Goal: Task Accomplishment & Management: Manage account settings

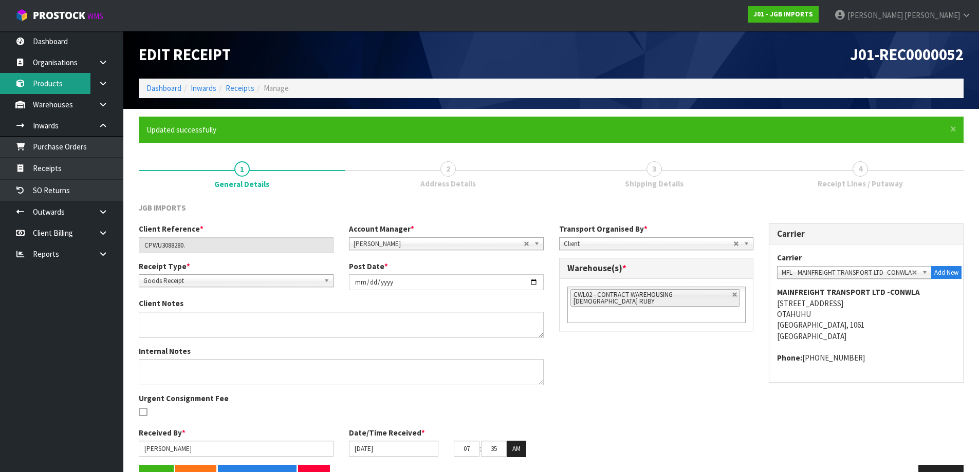
click at [55, 83] on link "Products" at bounding box center [61, 83] width 123 height 21
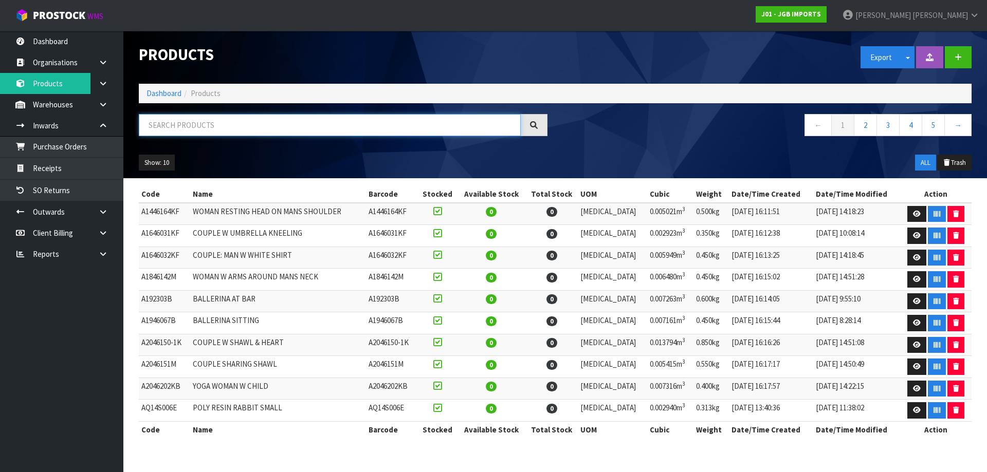
click at [182, 127] on input "text" at bounding box center [330, 125] width 382 height 22
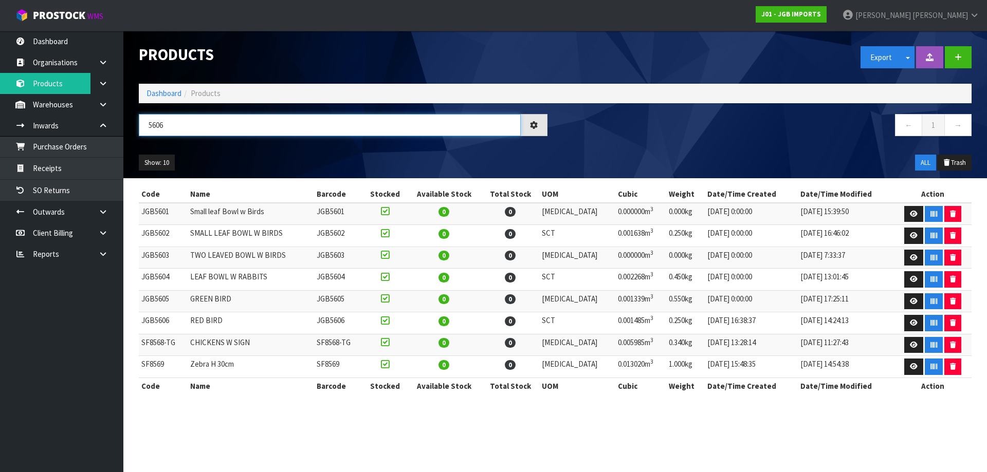
type input "5606"
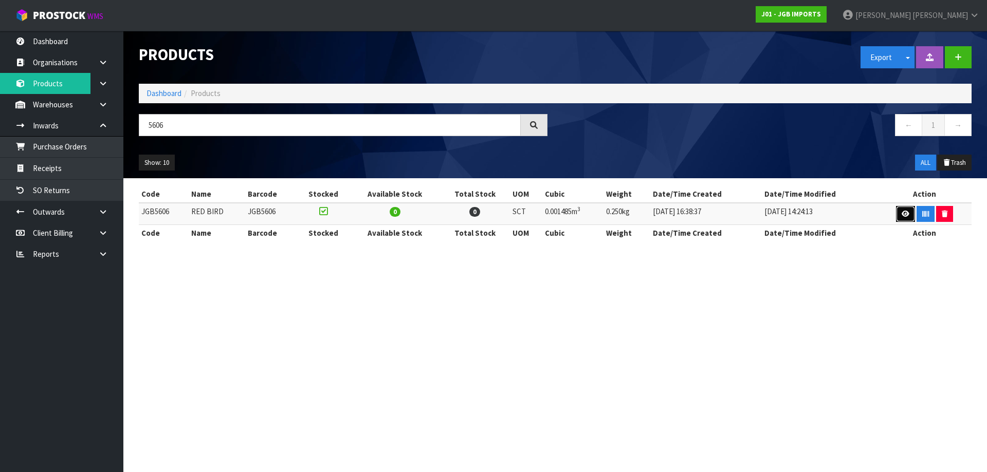
click at [900, 217] on link at bounding box center [905, 214] width 19 height 16
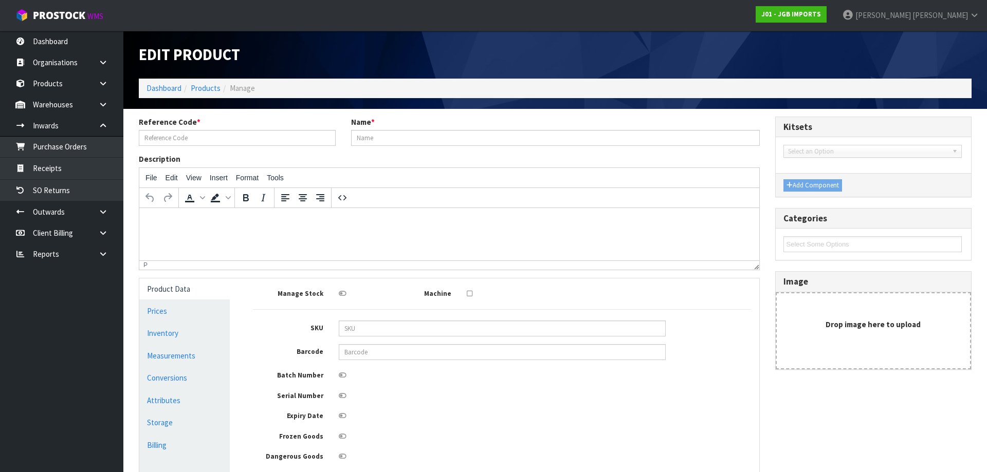
type input "JGB5606"
type input "RED BIRD"
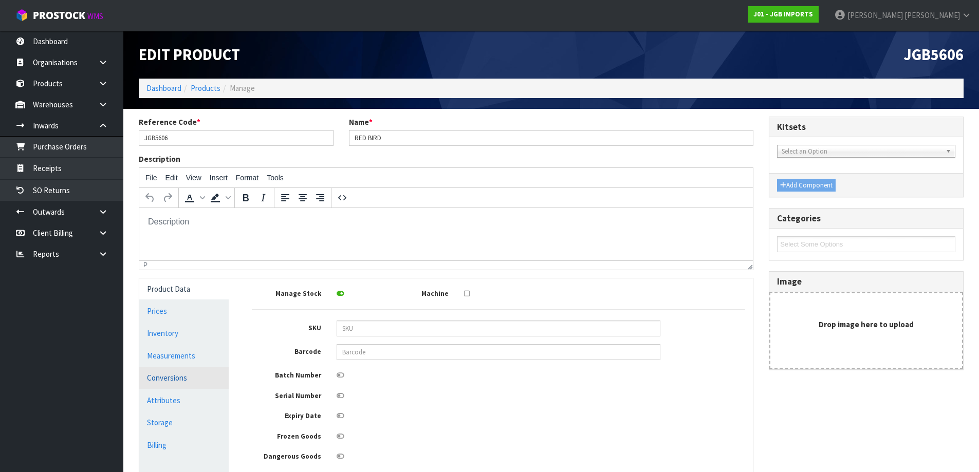
click at [158, 385] on link "Conversions" at bounding box center [183, 377] width 89 height 21
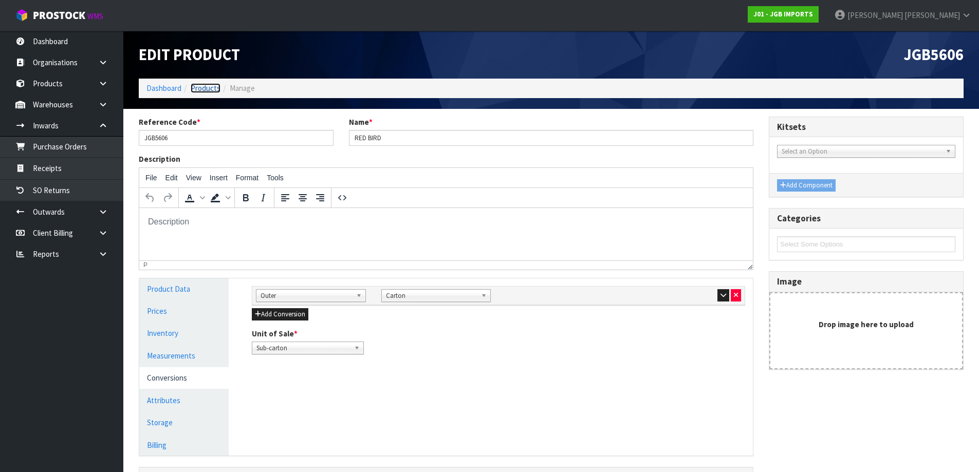
click at [213, 87] on link "Products" at bounding box center [206, 88] width 30 height 10
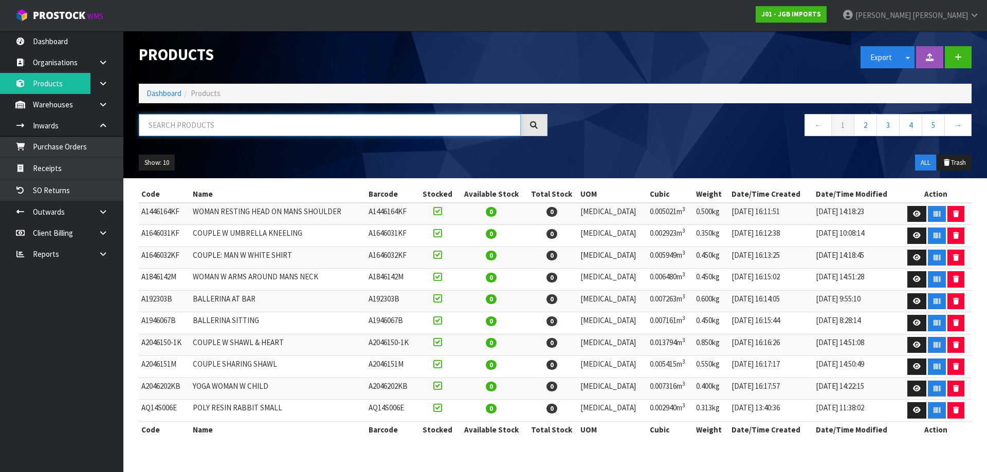
click at [294, 120] on input "text" at bounding box center [330, 125] width 382 height 22
type input "4321"
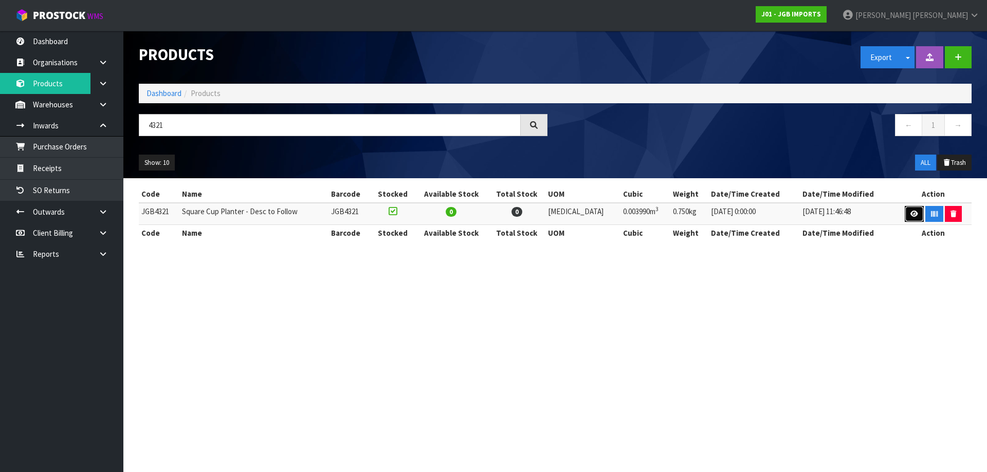
click at [905, 216] on link at bounding box center [914, 214] width 19 height 16
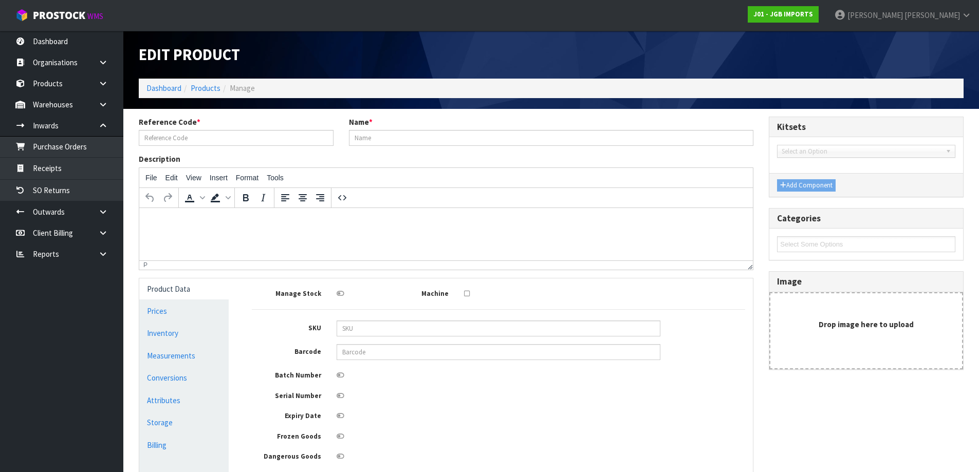
type input "JGB4321"
type input "Square Cup Planter - Desc to Follow"
click at [188, 356] on link "Measurements" at bounding box center [183, 355] width 89 height 21
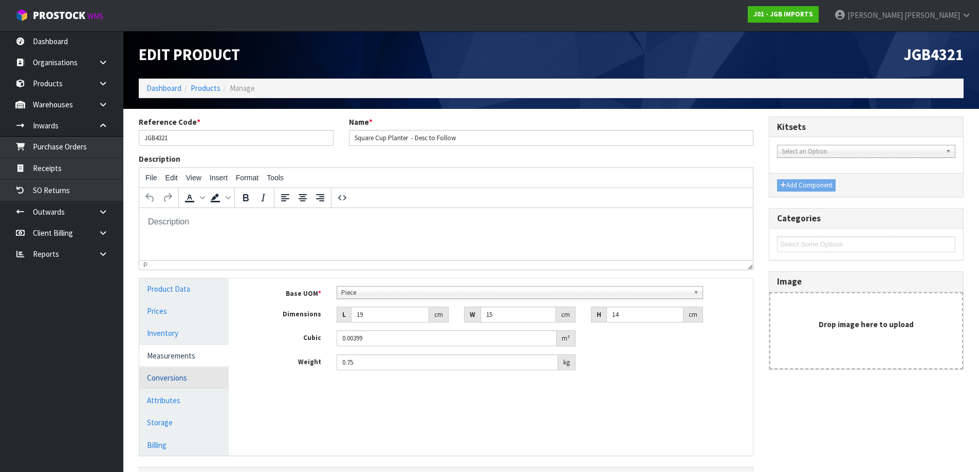
click at [177, 374] on link "Conversions" at bounding box center [183, 377] width 89 height 21
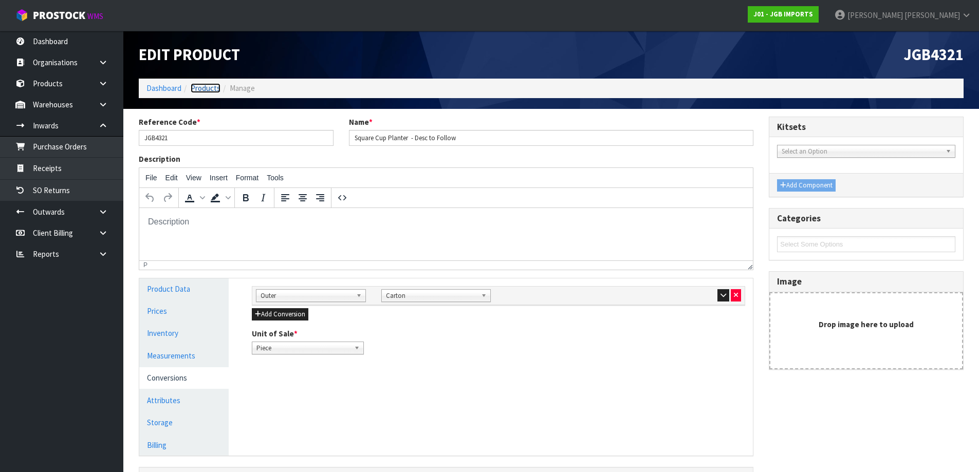
click at [205, 85] on link "Products" at bounding box center [206, 88] width 30 height 10
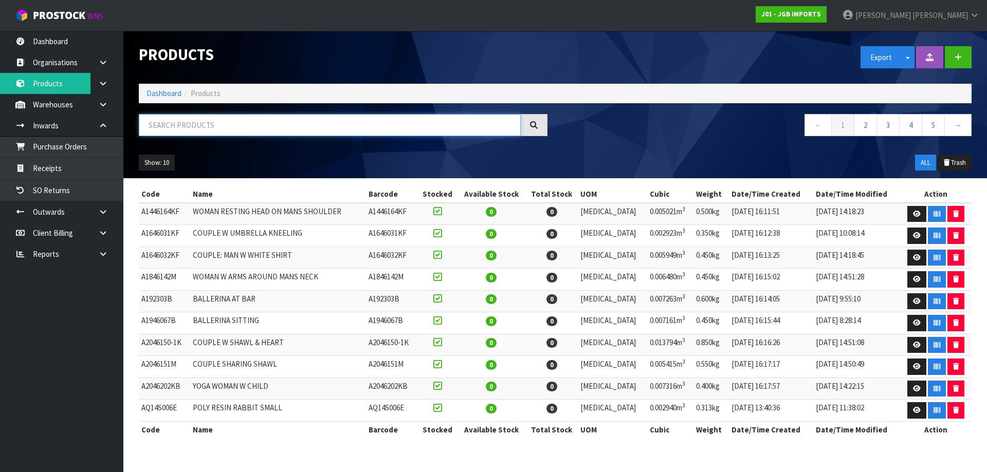
click at [255, 120] on input "text" at bounding box center [330, 125] width 382 height 22
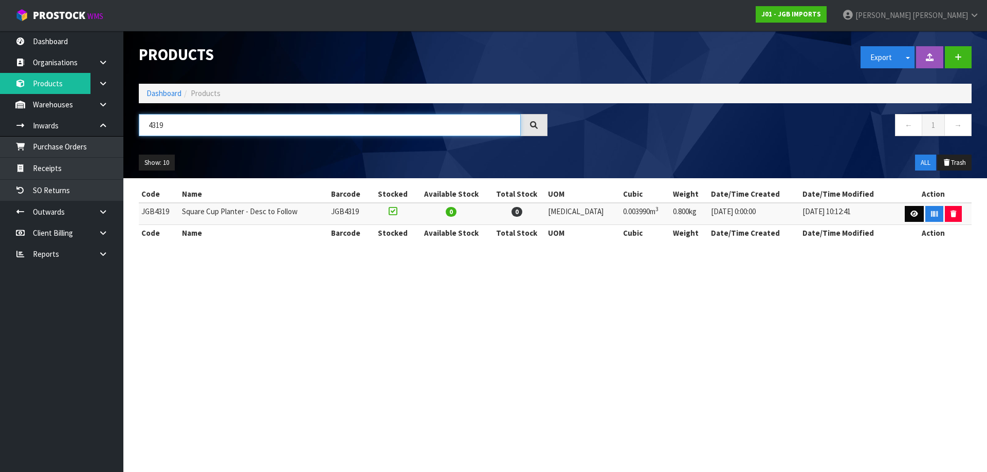
type input "4319"
click at [911, 215] on icon at bounding box center [914, 214] width 8 height 7
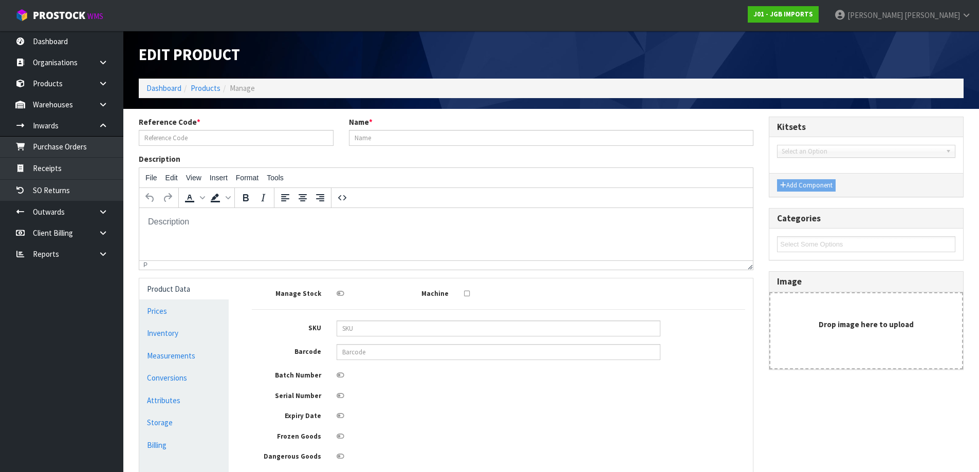
type input "JGB4319"
type input "Square Cup Planter - Desc to Follow"
type input "19"
type input "15"
type input "14"
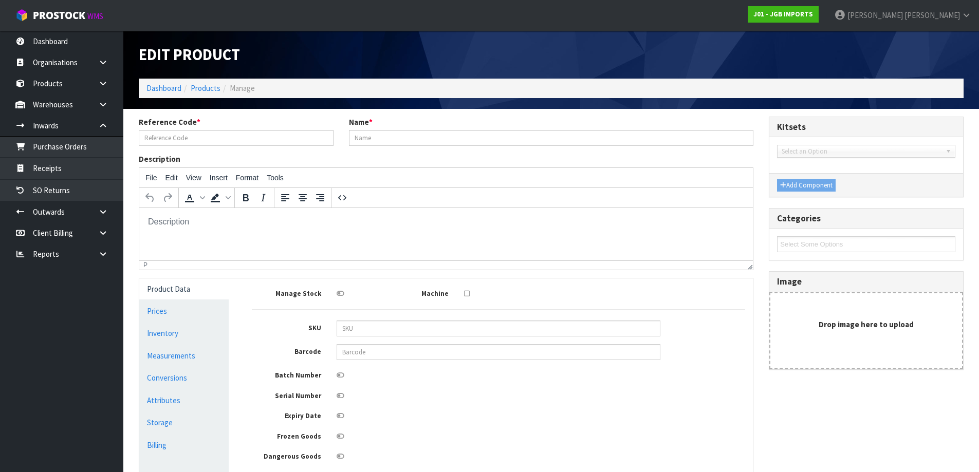
type input "0.00399"
type input "0.8"
click at [190, 355] on link "Measurements" at bounding box center [183, 355] width 89 height 21
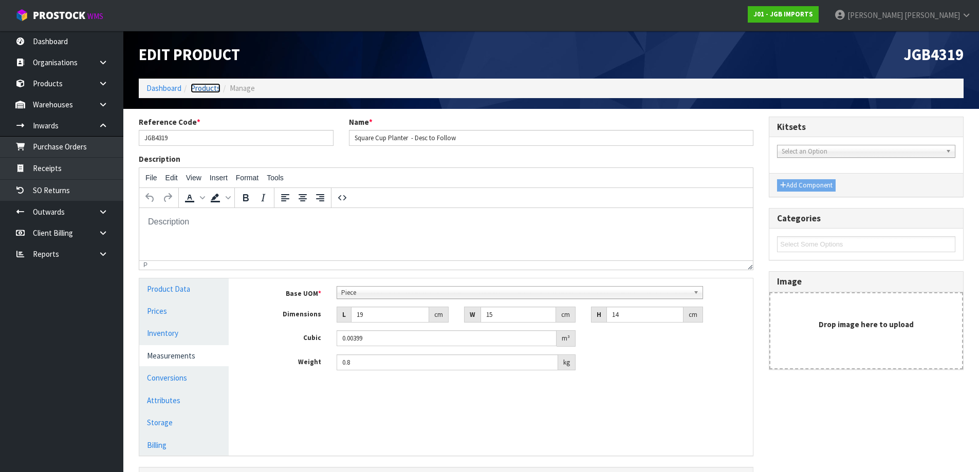
click at [203, 88] on link "Products" at bounding box center [206, 88] width 30 height 10
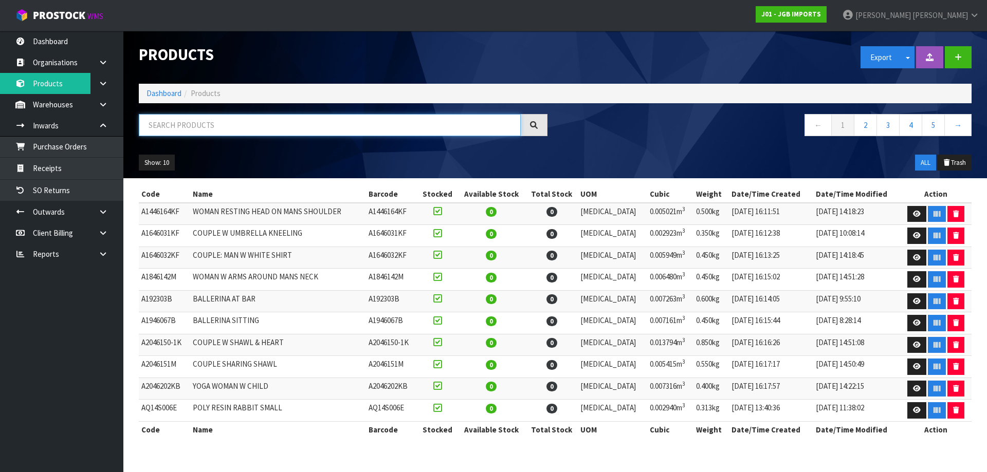
click at [341, 121] on input "text" at bounding box center [330, 125] width 382 height 22
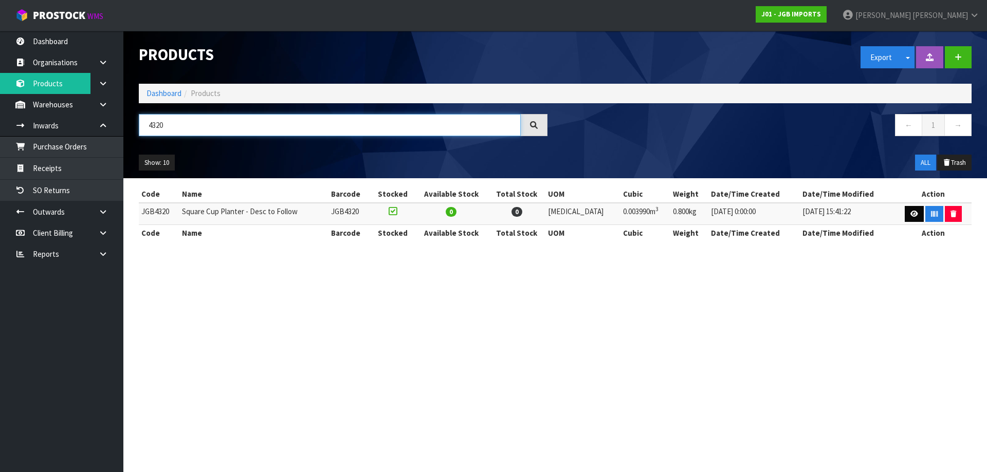
type input "4320"
click at [910, 211] on icon at bounding box center [914, 214] width 8 height 7
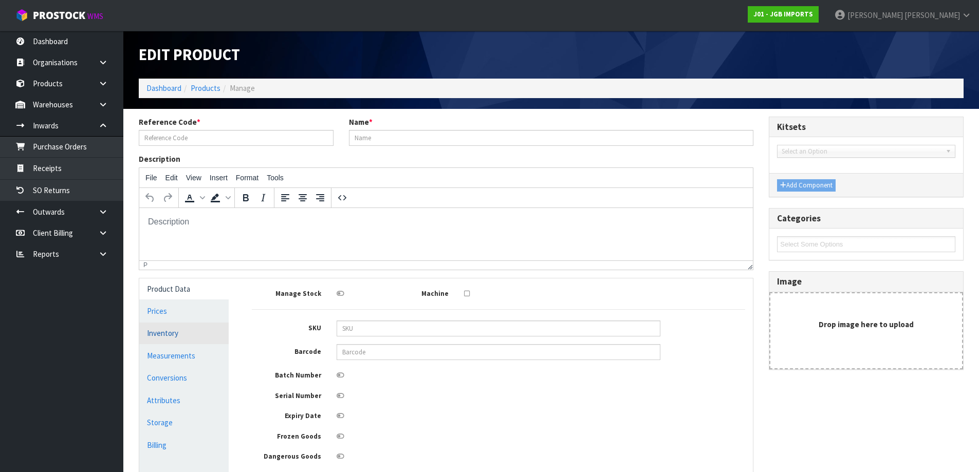
type input "JGB4320"
type input "Square Cup Planter - Desc to Follow"
type input "19"
type input "15"
type input "14"
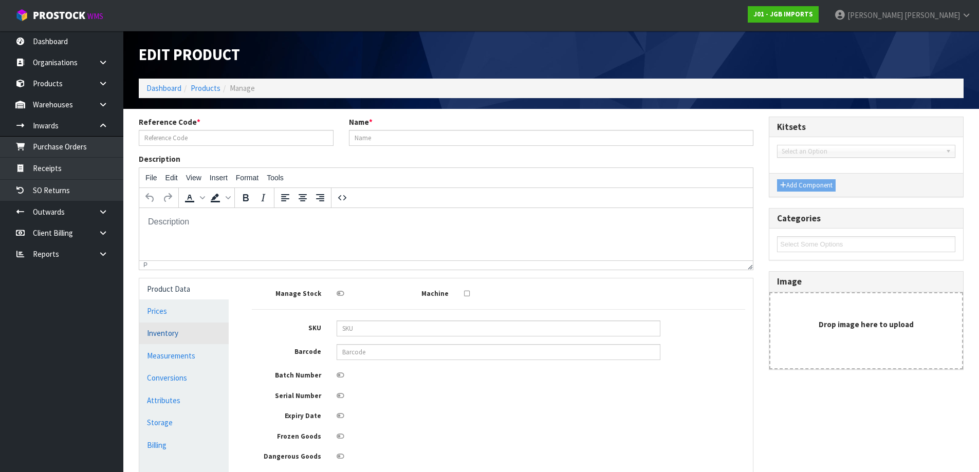
type input "0.00399"
type input "0.8"
click at [164, 358] on link "Measurements" at bounding box center [183, 355] width 89 height 21
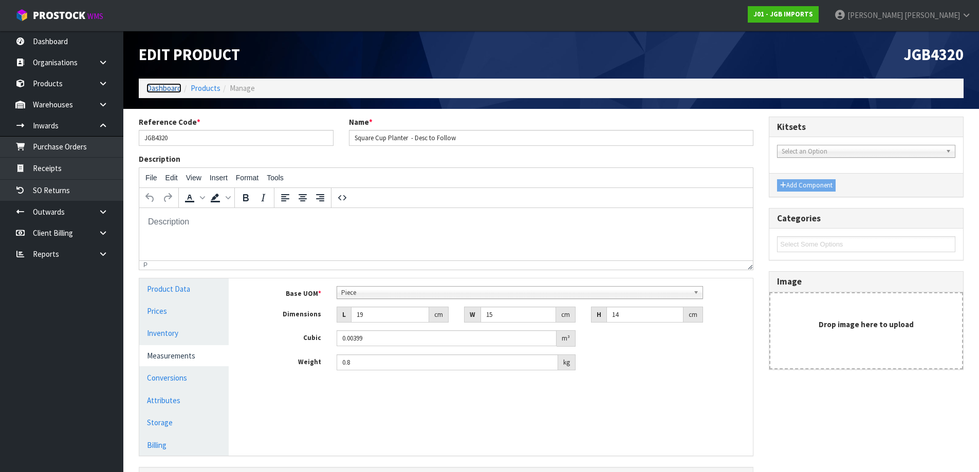
click at [169, 86] on link "Dashboard" at bounding box center [163, 88] width 35 height 10
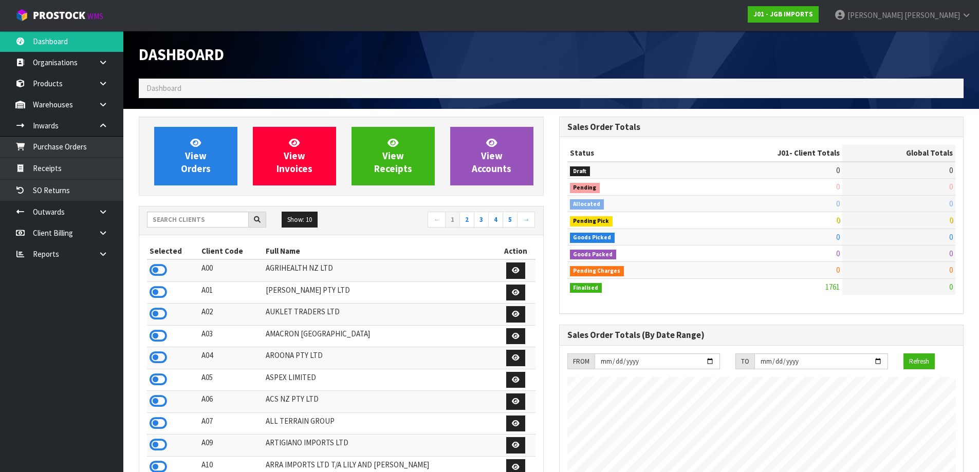
scroll to position [629, 420]
click at [178, 221] on input "text" at bounding box center [198, 220] width 102 height 16
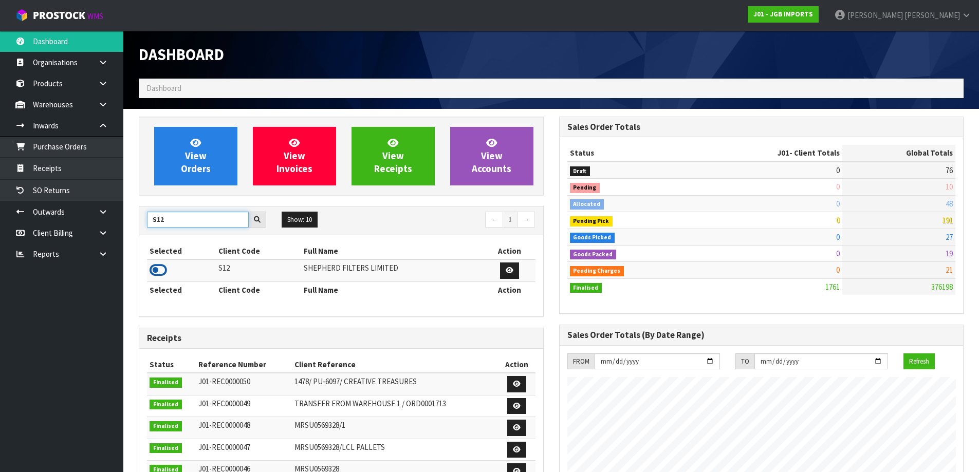
type input "S12"
click at [157, 268] on icon at bounding box center [158, 270] width 17 height 15
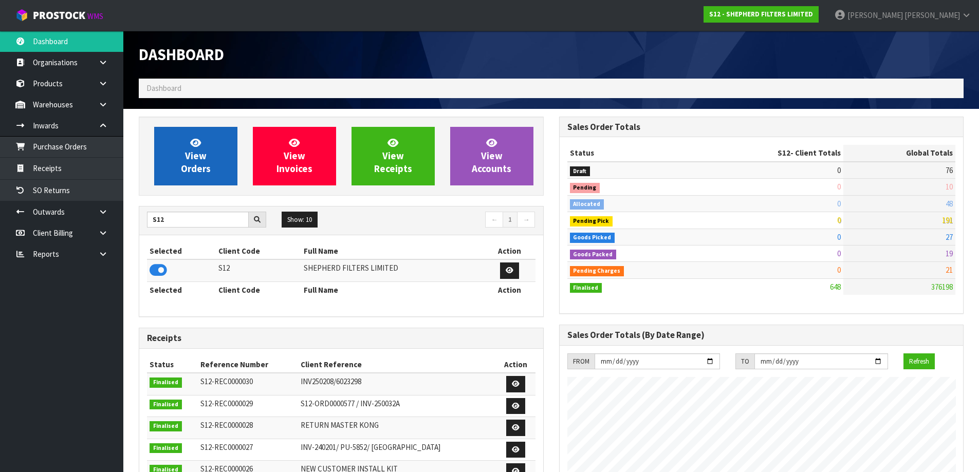
scroll to position [745, 420]
click at [191, 141] on icon at bounding box center [195, 143] width 11 height 10
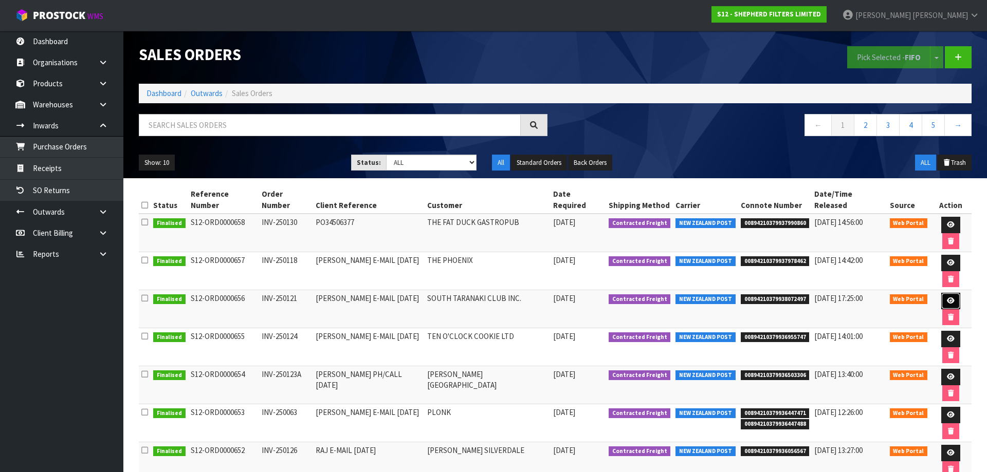
click at [941, 293] on link at bounding box center [950, 301] width 19 height 16
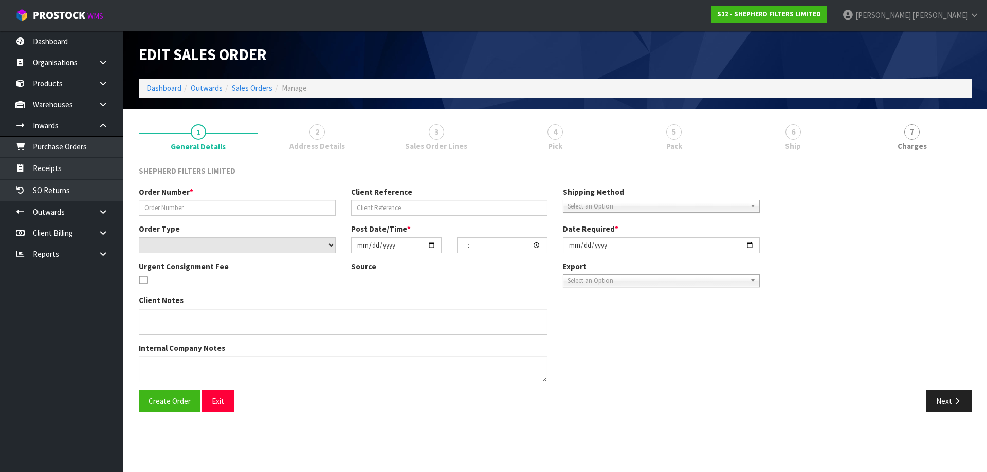
type input "INV-250121"
type input "GARY E-MAIL 04.08.25"
select select "number:0"
type input "2025-08-07"
type input "21:43:00.000"
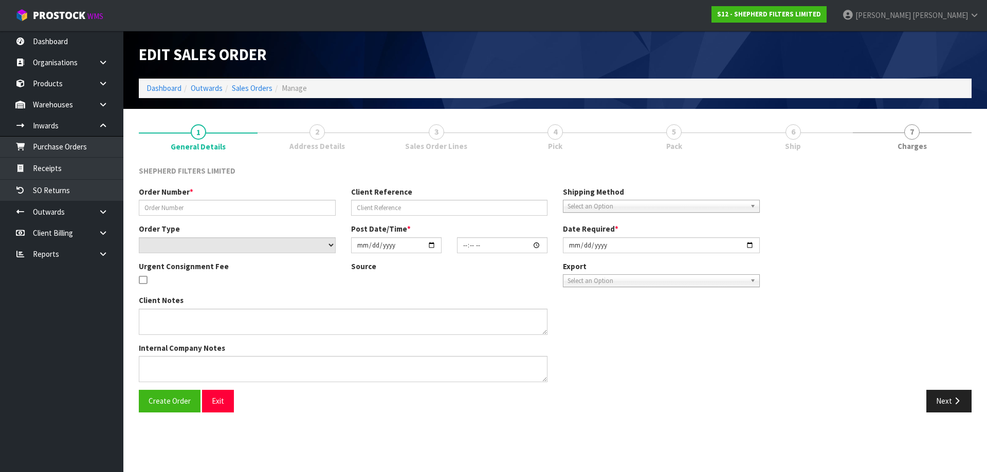
type input "2025-08-07"
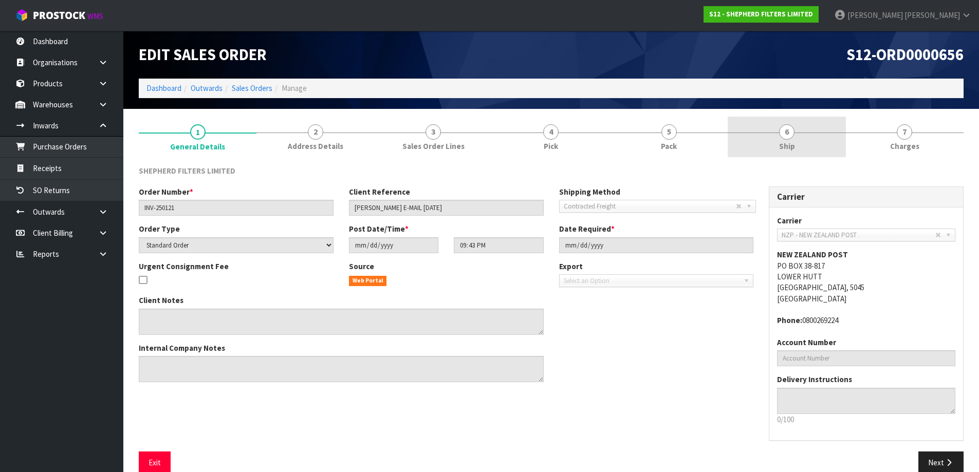
click at [776, 126] on link "6 Ship" at bounding box center [787, 137] width 118 height 41
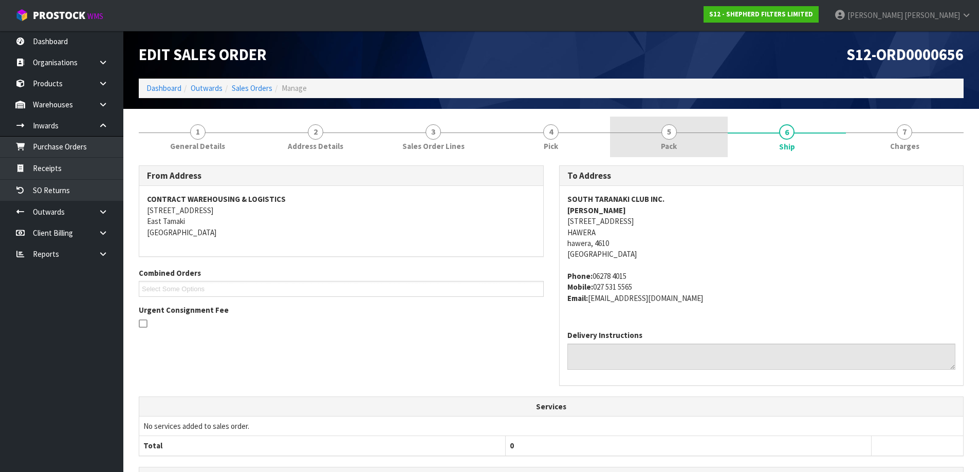
click at [661, 130] on span "5" at bounding box center [668, 131] width 15 height 15
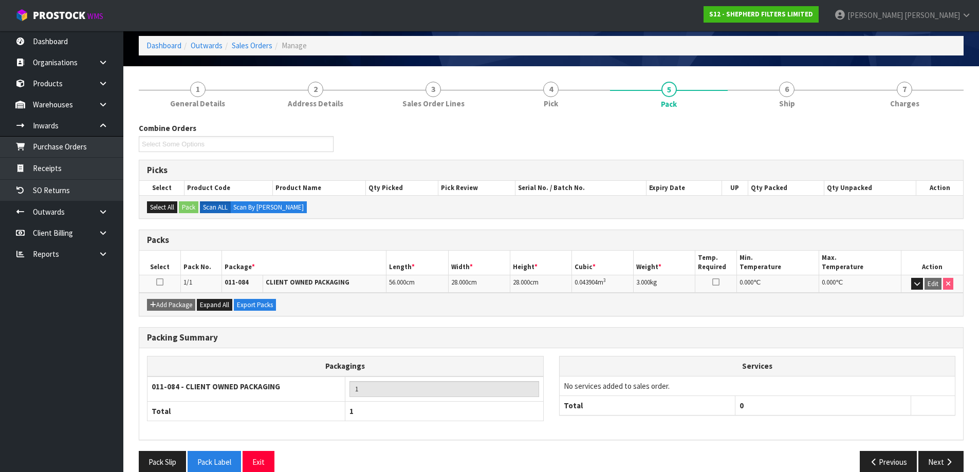
scroll to position [59, 0]
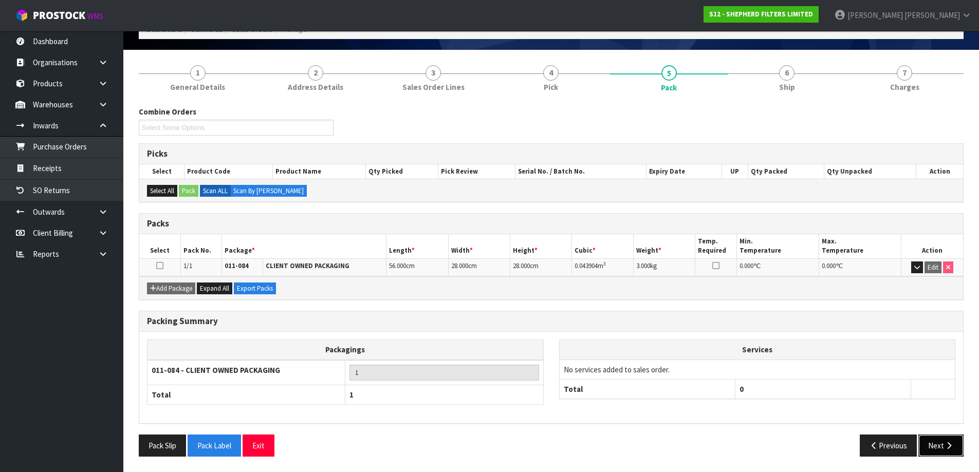
click at [944, 451] on button "Next" at bounding box center [940, 446] width 45 height 22
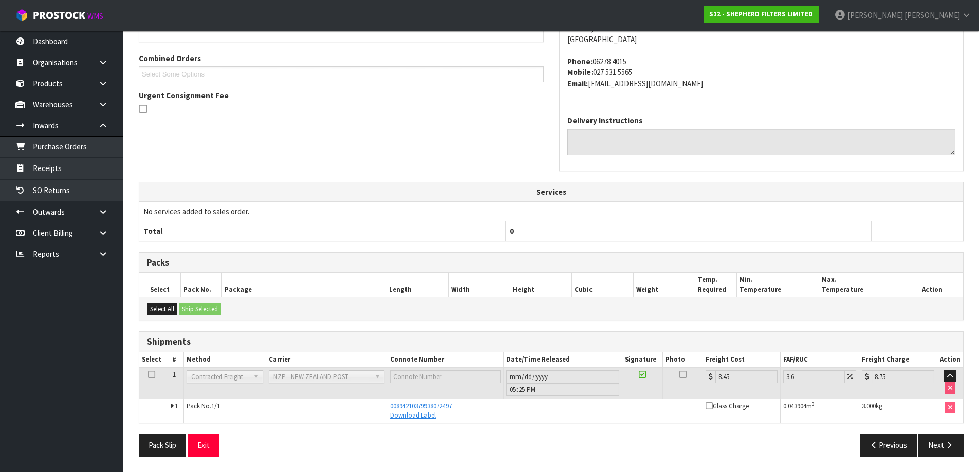
scroll to position [0, 0]
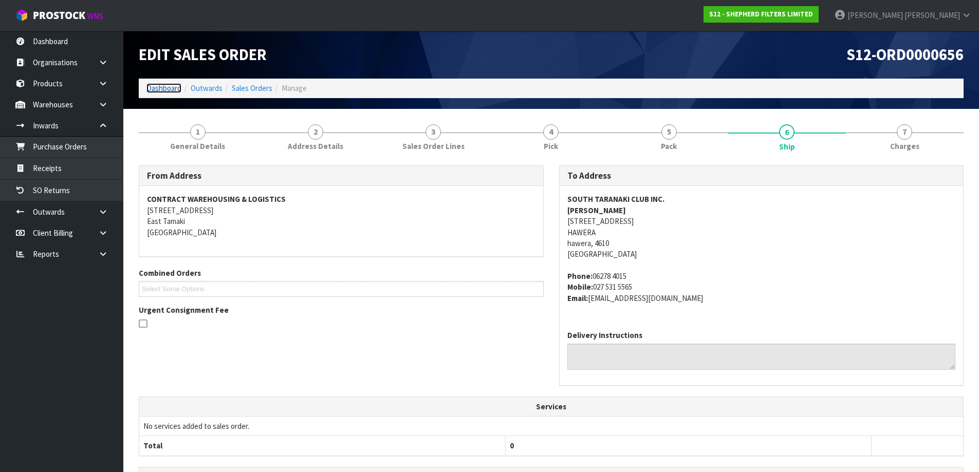
click at [174, 86] on link "Dashboard" at bounding box center [163, 88] width 35 height 10
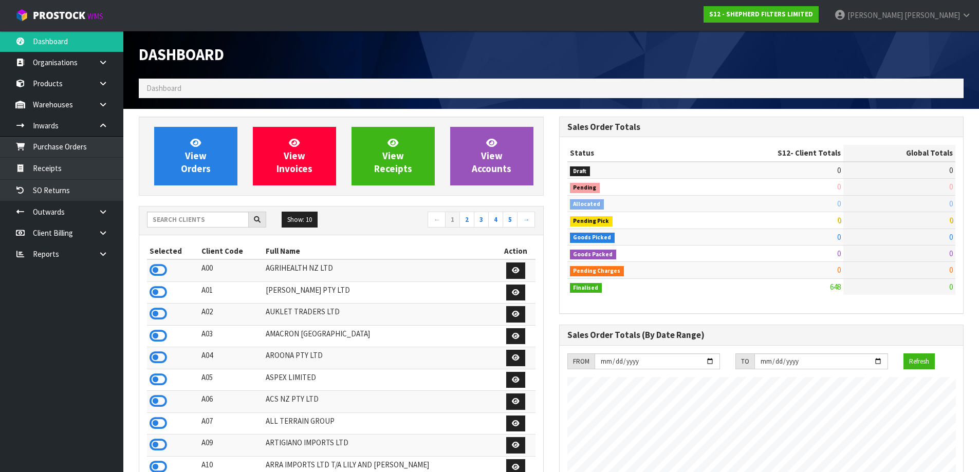
scroll to position [745, 420]
click at [158, 353] on icon at bounding box center [158, 357] width 17 height 15
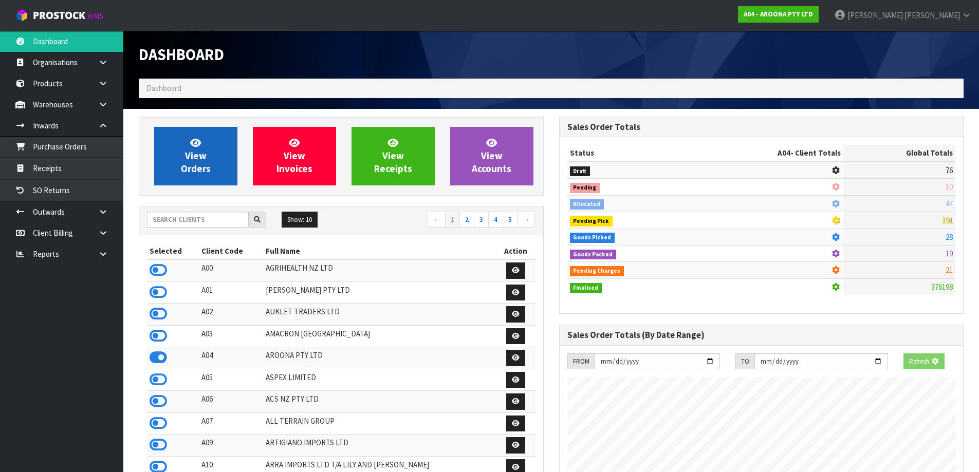
scroll to position [513324, 513532]
click at [189, 173] on span "View Orders" at bounding box center [196, 156] width 30 height 39
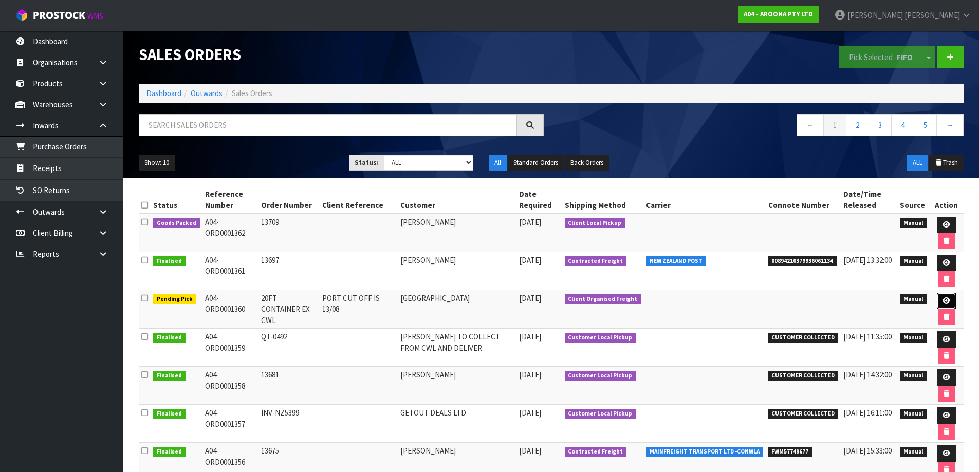
click at [946, 302] on icon at bounding box center [947, 301] width 8 height 7
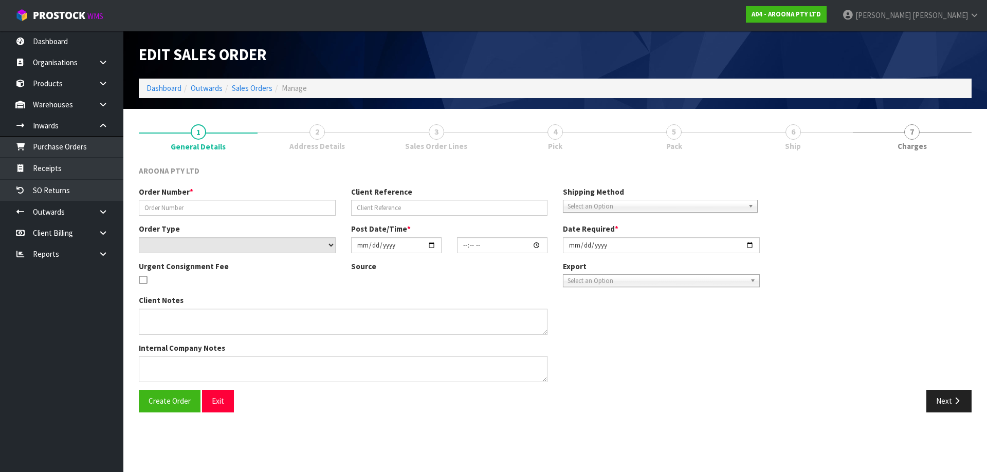
type input "20FT CONTAINER EX CWL"
type input "PORT CUT OFF IS 13/08"
select select "number:0"
type input "2025-07-30"
type input "13:58:00.000"
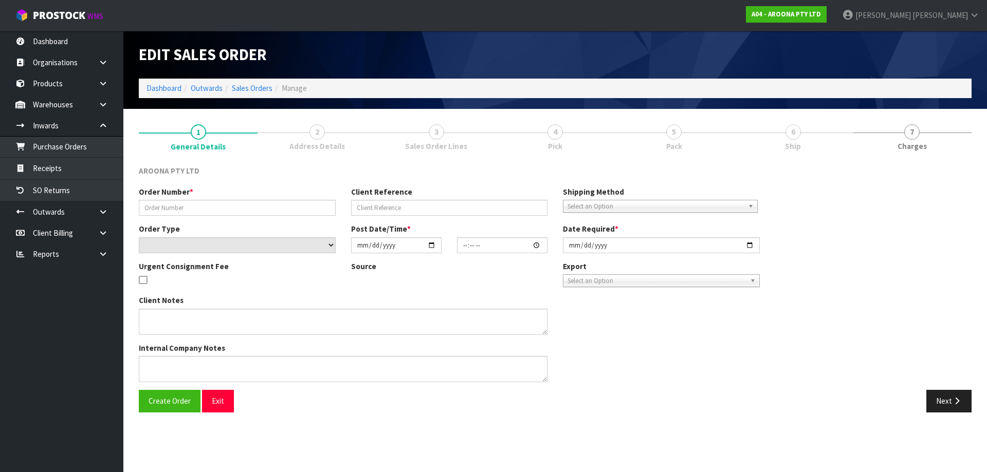
type input "2025-08-06"
type textarea "PACKING INSTRUCTION EMAILED ON 06/08/25 - PLEASE ENSURE BOARDS ARE PACKED ON TH…"
type textarea "COMPLETE THE ATTACHED SLI - SHIPPER LETTER OF INSTRUCTION FORM AND SEND BACK TH…"
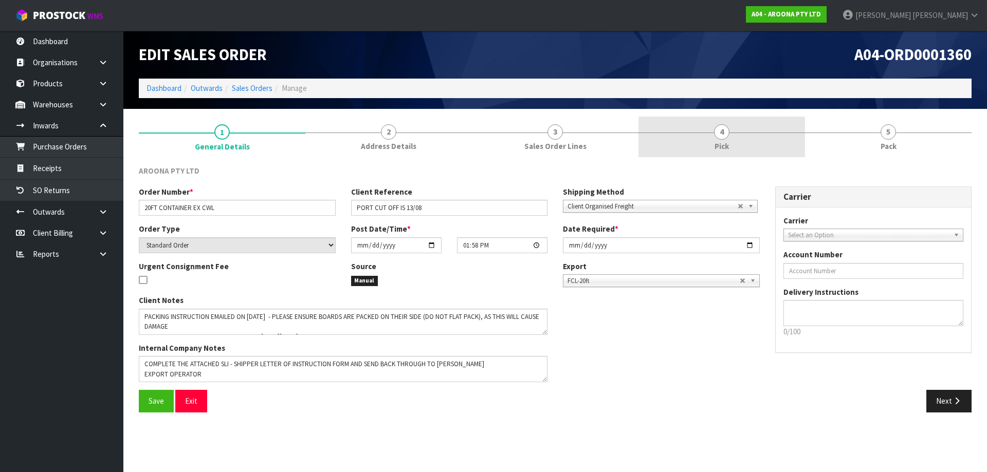
click at [720, 140] on link "4 Pick" at bounding box center [721, 137] width 167 height 41
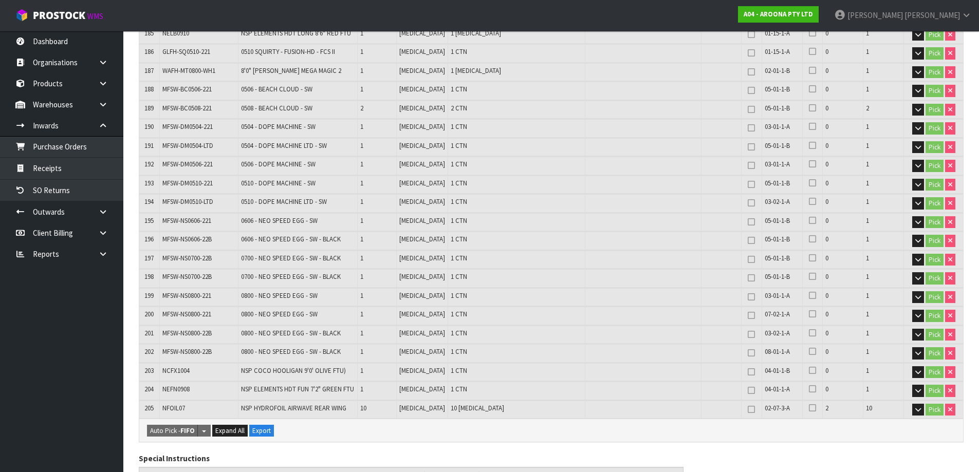
scroll to position [4585, 0]
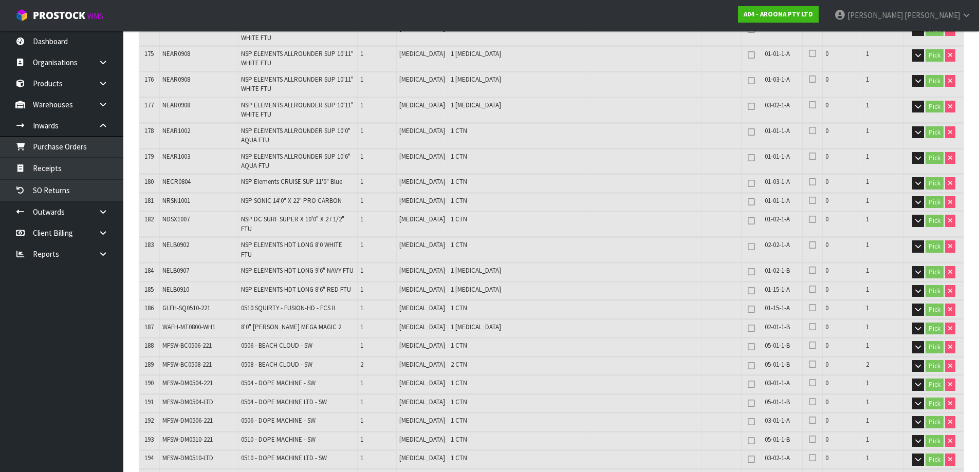
scroll to position [3917, 0]
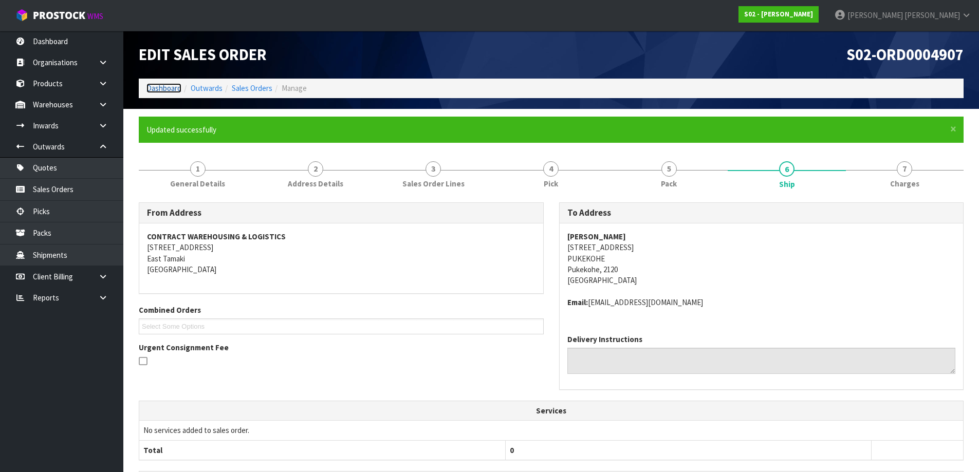
click at [156, 86] on link "Dashboard" at bounding box center [163, 88] width 35 height 10
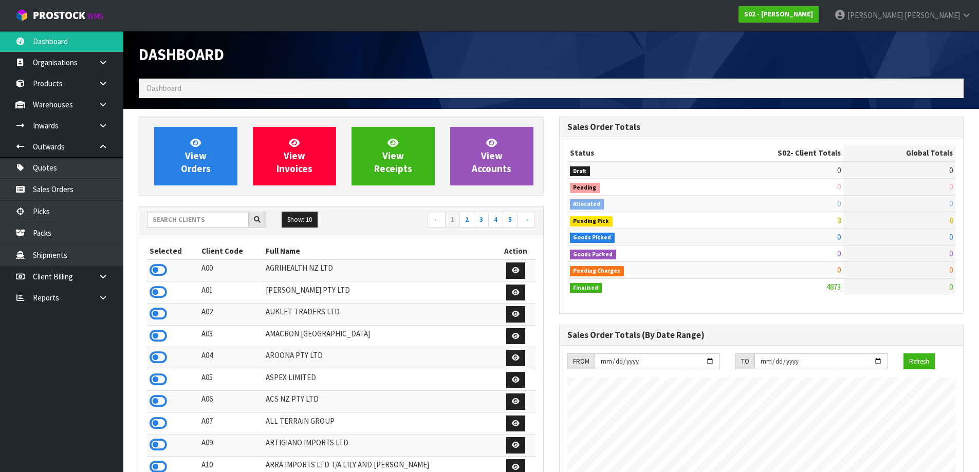
scroll to position [779, 420]
click at [161, 220] on input "text" at bounding box center [198, 220] width 102 height 16
type input "S"
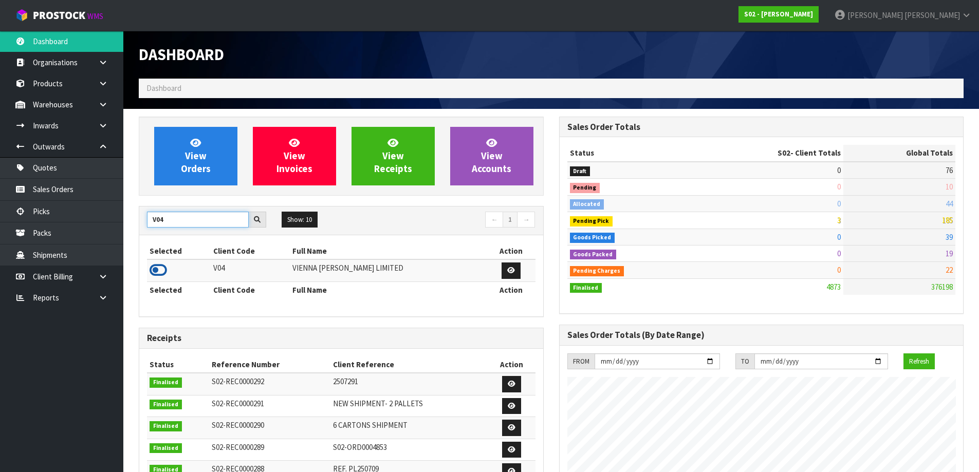
type input "V04"
drag, startPoint x: 157, startPoint y: 269, endPoint x: 160, endPoint y: 223, distance: 46.4
click at [156, 267] on icon at bounding box center [158, 270] width 17 height 15
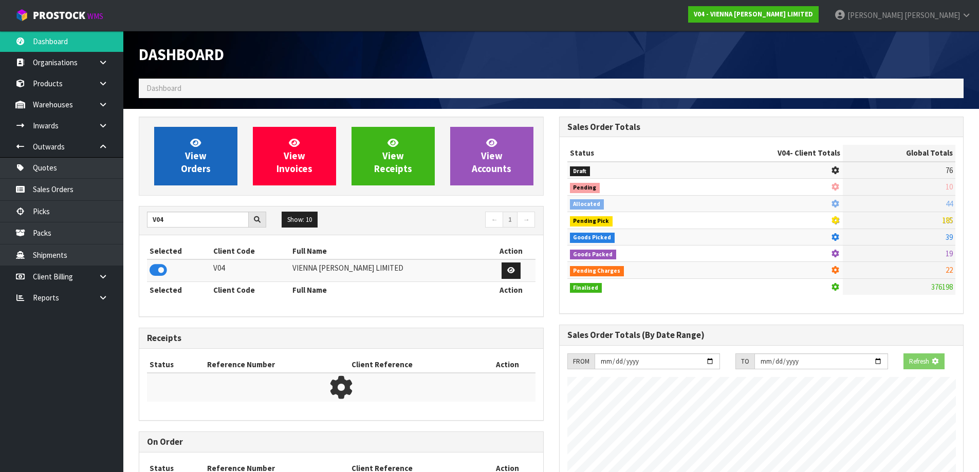
scroll to position [641, 420]
click at [202, 165] on span "View Orders" at bounding box center [196, 156] width 30 height 39
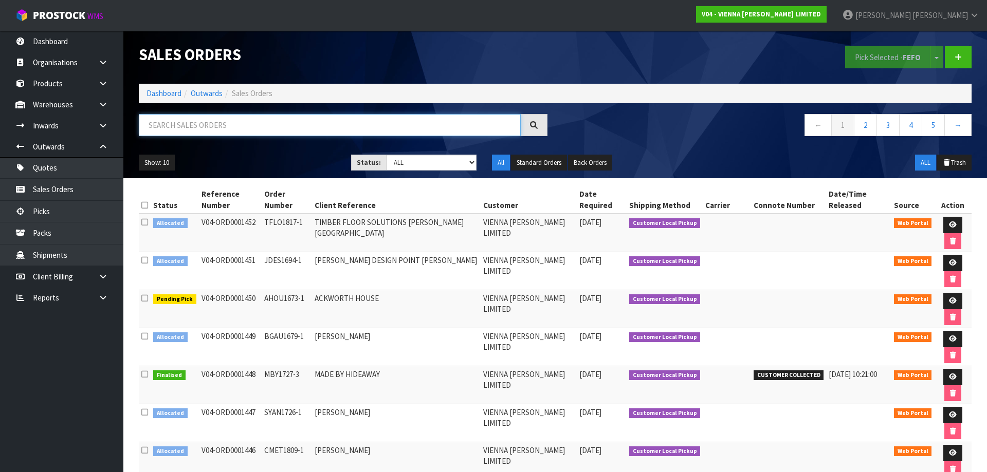
click at [267, 133] on input "text" at bounding box center [330, 125] width 382 height 22
type input "1441"
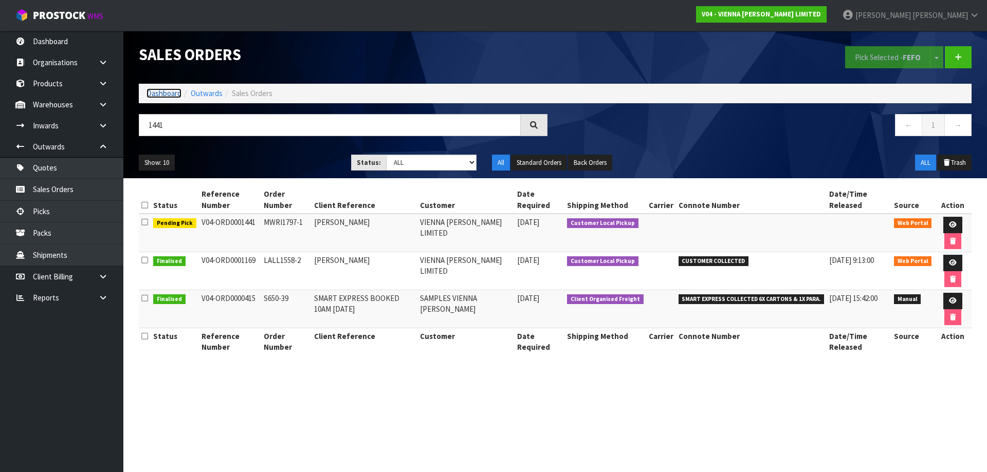
click at [172, 97] on link "Dashboard" at bounding box center [163, 93] width 35 height 10
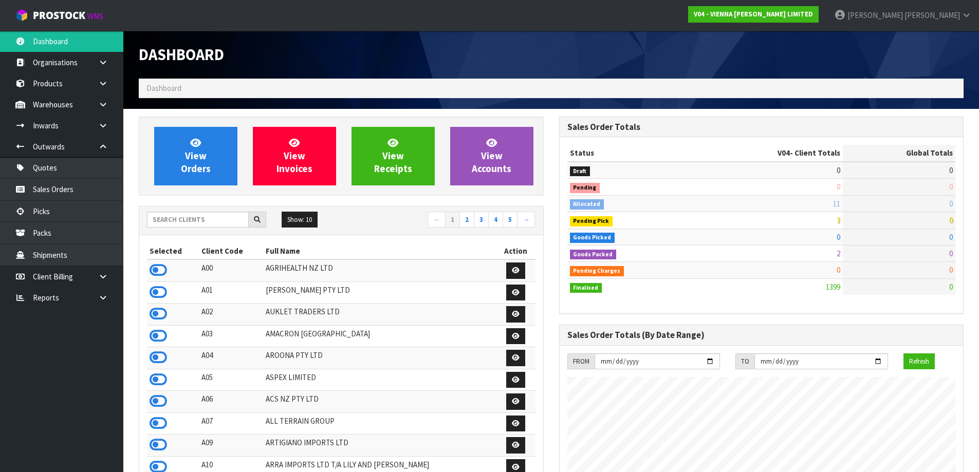
scroll to position [812, 420]
click at [174, 221] on input "text" at bounding box center [198, 220] width 102 height 16
type input "S11"
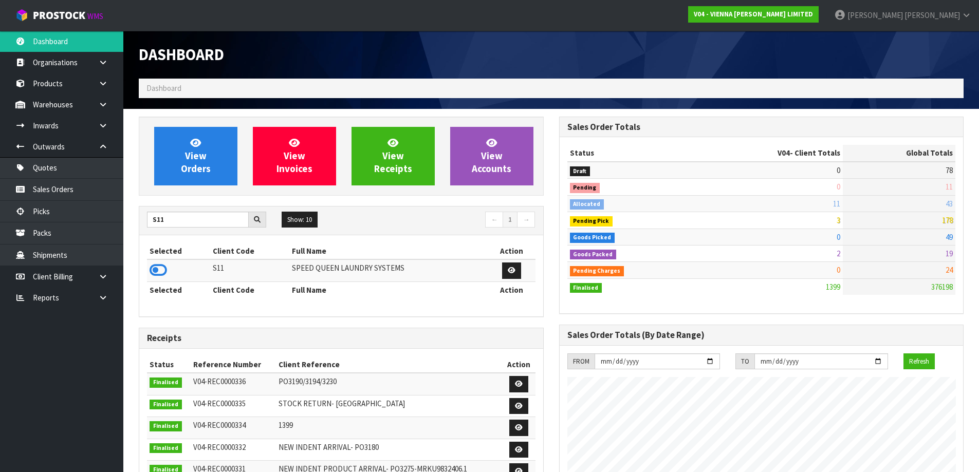
click at [162, 286] on th "Selected" at bounding box center [178, 290] width 63 height 16
click at [162, 269] on icon at bounding box center [158, 270] width 17 height 15
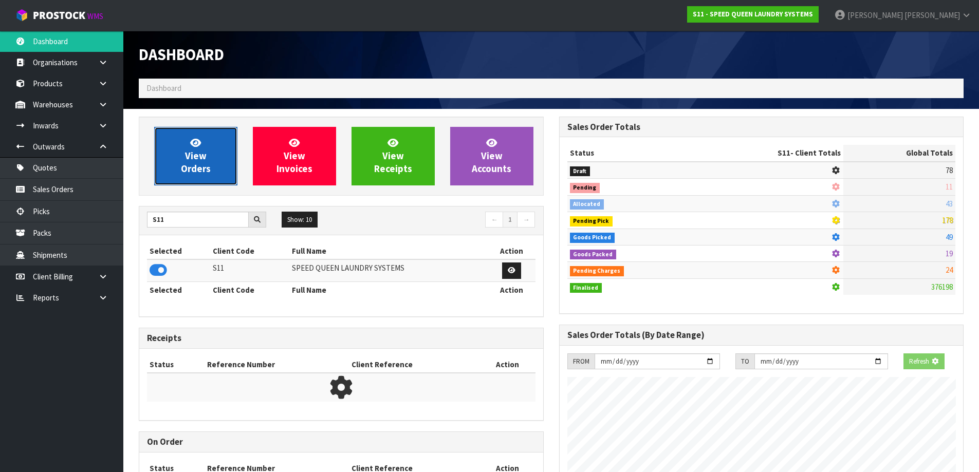
click at [227, 174] on link "View Orders" at bounding box center [195, 156] width 83 height 59
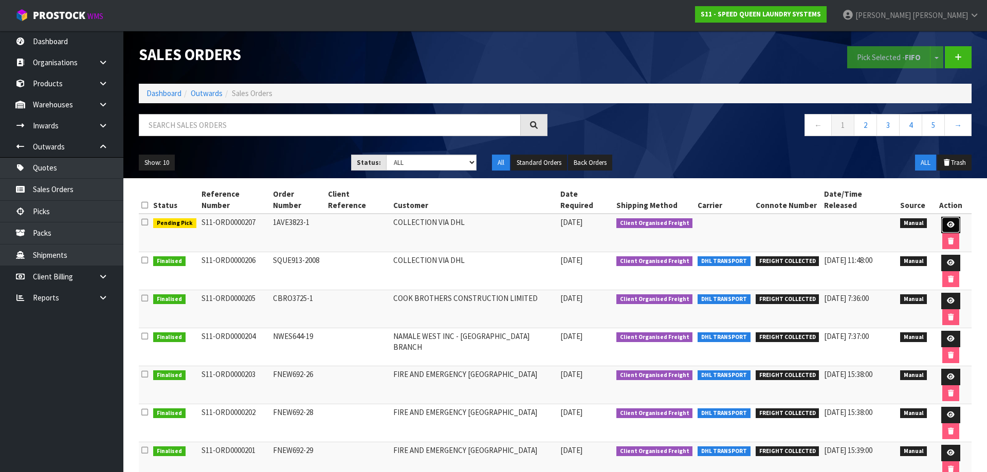
click at [947, 222] on icon at bounding box center [951, 225] width 8 height 7
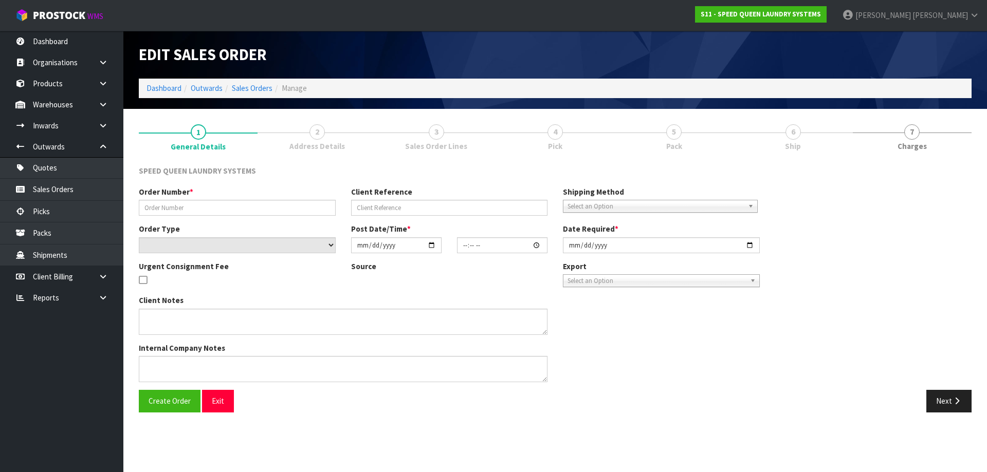
type input "1AVE3823-1"
select select "number:0"
type input "[DATE]"
type input "08:45:00.000"
type input "[DATE]"
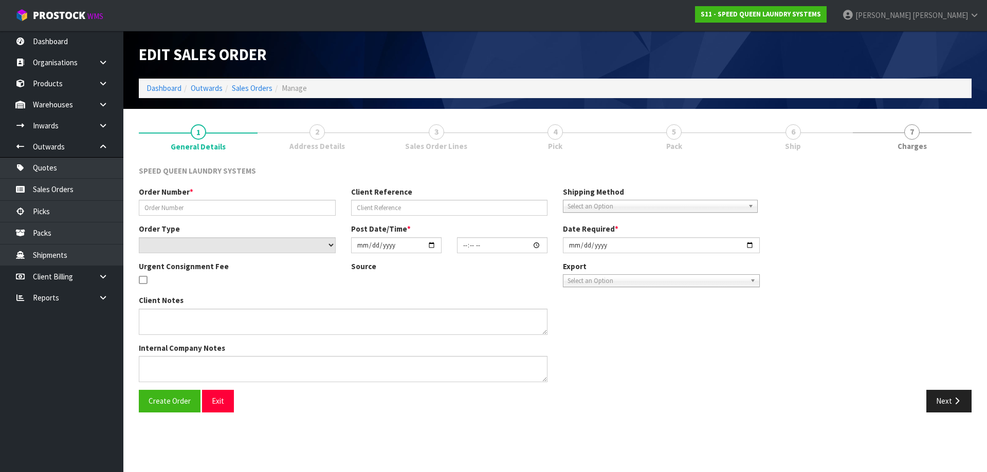
type textarea "CAN WE HAVE THE ATTACHED ORDER PICKED PLEASE COLLECTION VIA DHL"
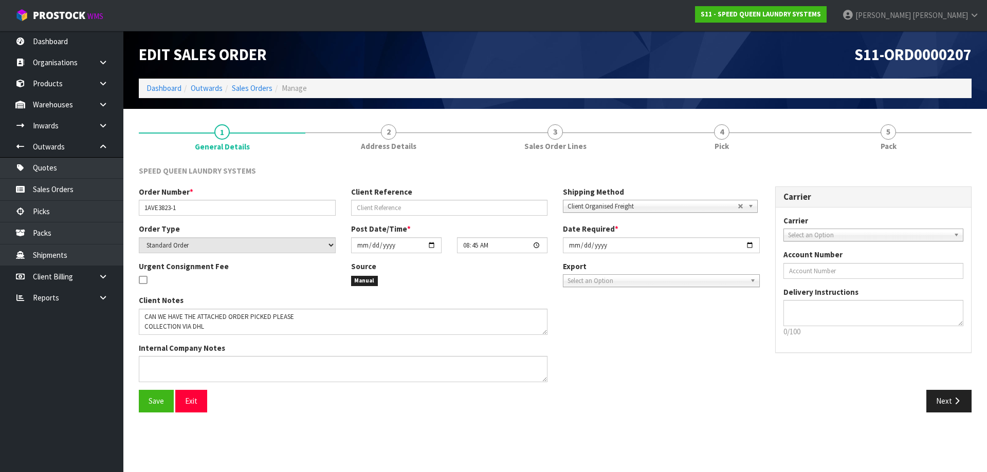
click at [776, 137] on link "4 Pick" at bounding box center [721, 137] width 167 height 41
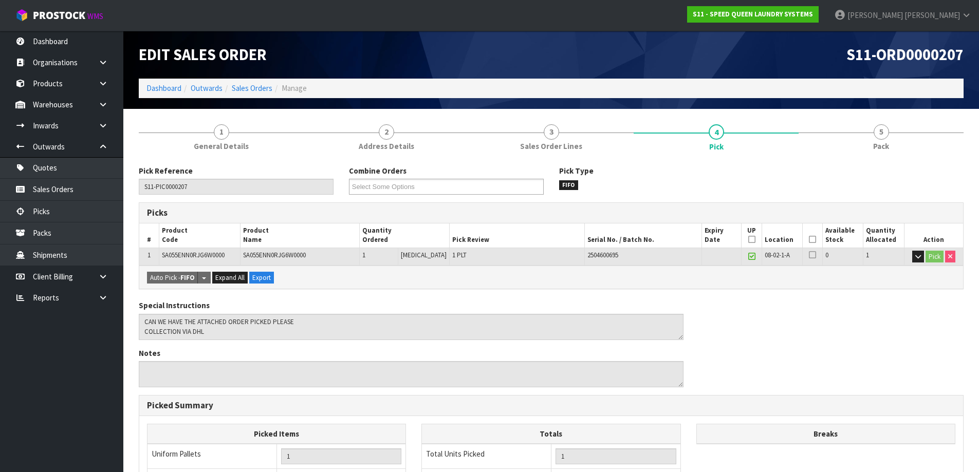
click at [809, 240] on icon at bounding box center [812, 240] width 7 height 1
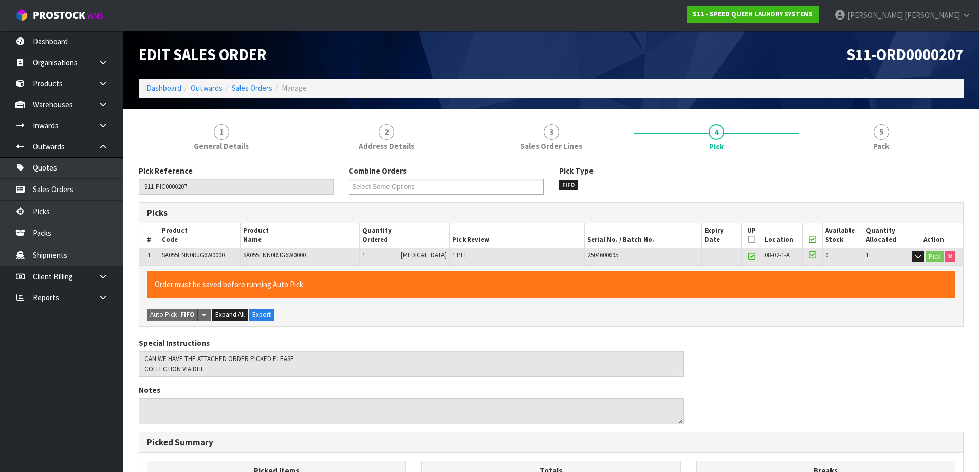
click at [748, 240] on icon at bounding box center [751, 240] width 7 height 1
click at [916, 256] on icon "button" at bounding box center [918, 256] width 6 height 7
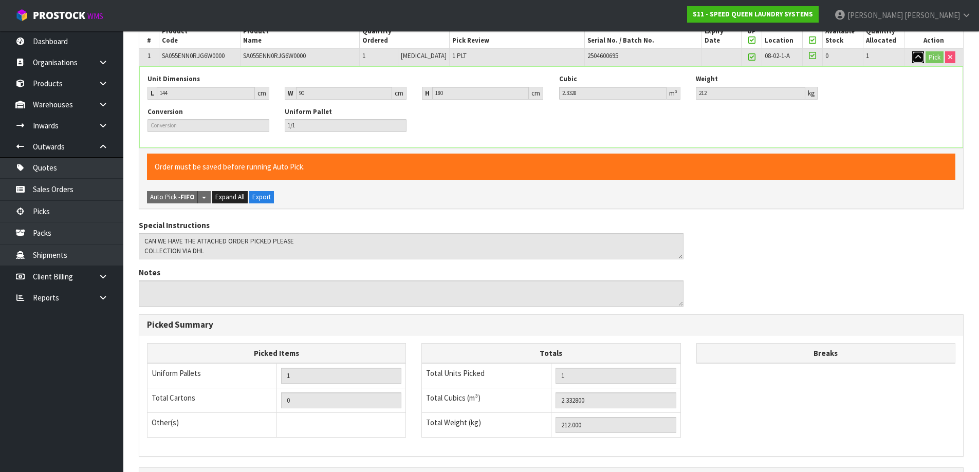
scroll to position [308, 0]
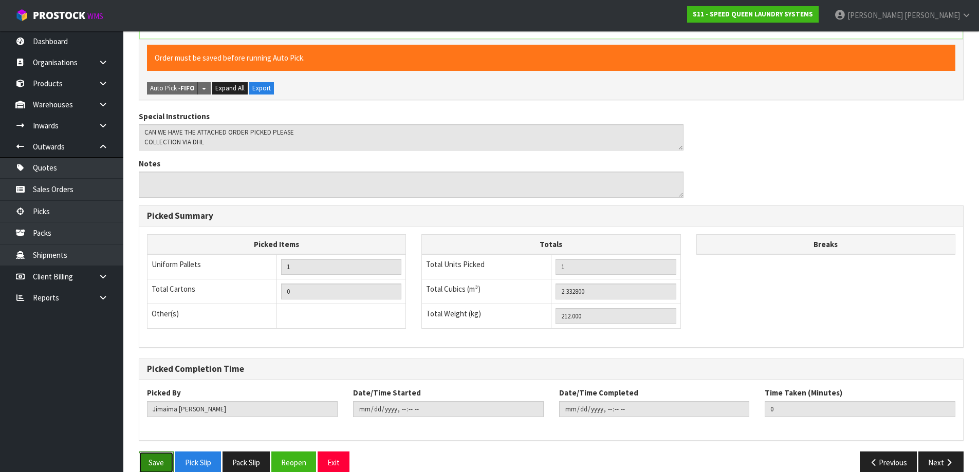
click at [161, 459] on button "Save" at bounding box center [156, 463] width 35 height 22
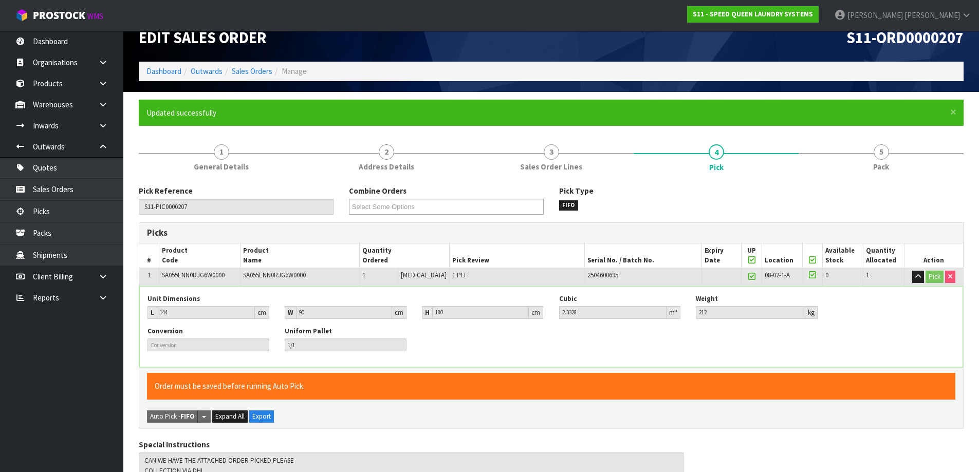
type input "Karlene Christie"
type input "2025-08-12T09:19:05"
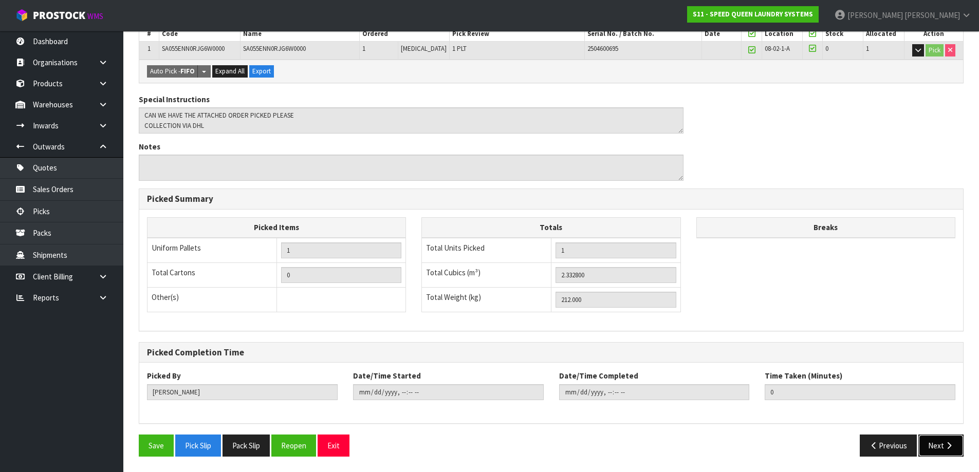
click at [952, 447] on icon "button" at bounding box center [949, 446] width 10 height 8
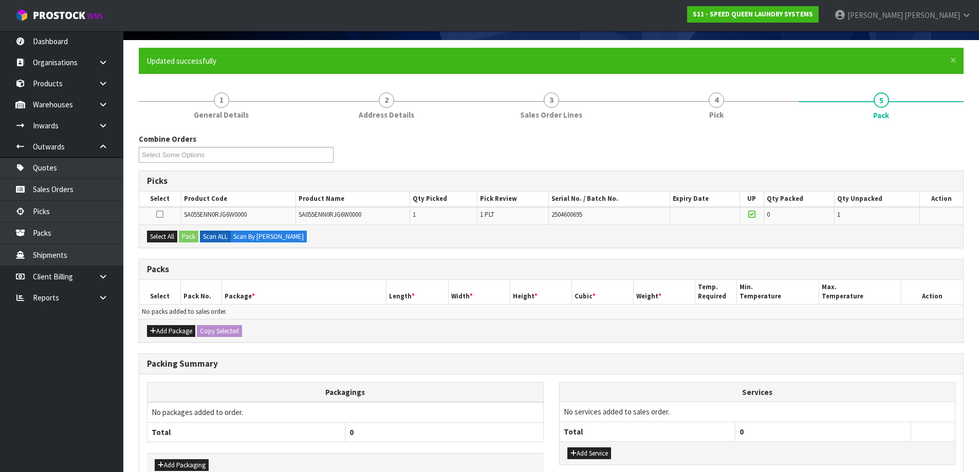
scroll to position [130, 0]
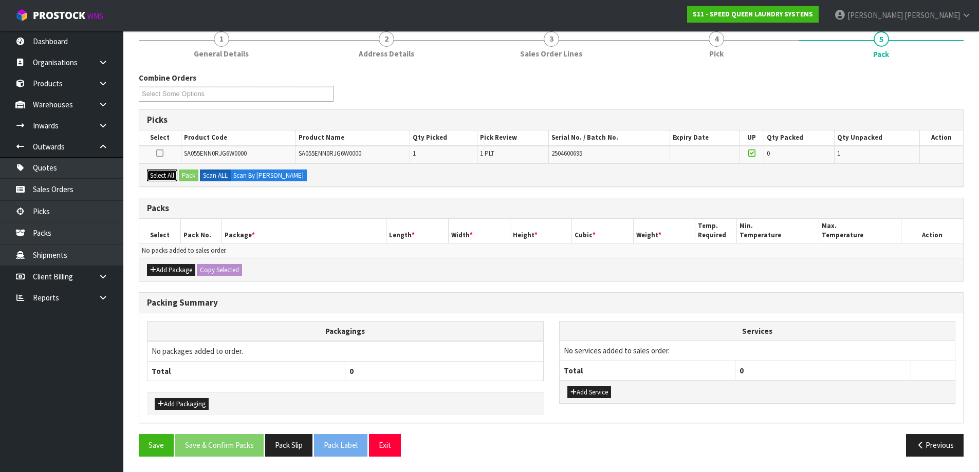
drag, startPoint x: 154, startPoint y: 174, endPoint x: 188, endPoint y: 172, distance: 34.0
click at [155, 174] on button "Select All" at bounding box center [162, 176] width 30 height 12
click at [190, 171] on button "Pack" at bounding box center [189, 176] width 20 height 12
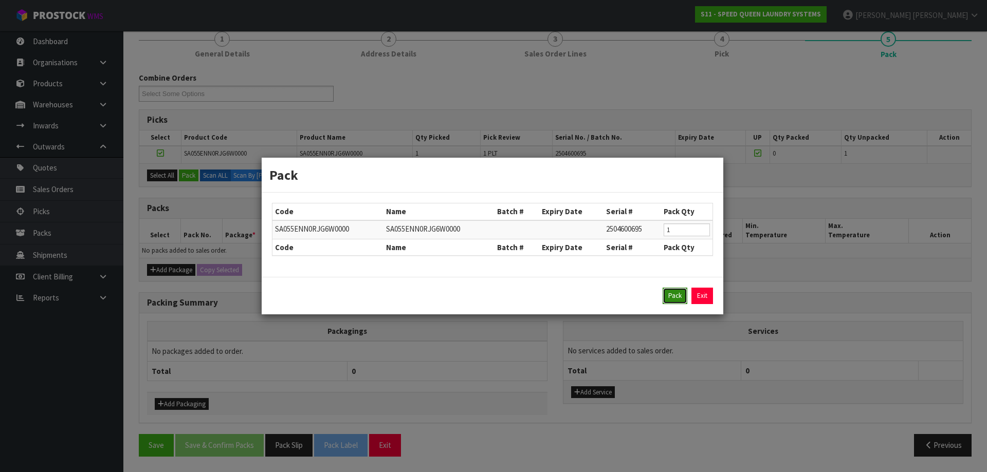
click at [669, 300] on button "Pack" at bounding box center [674, 296] width 25 height 16
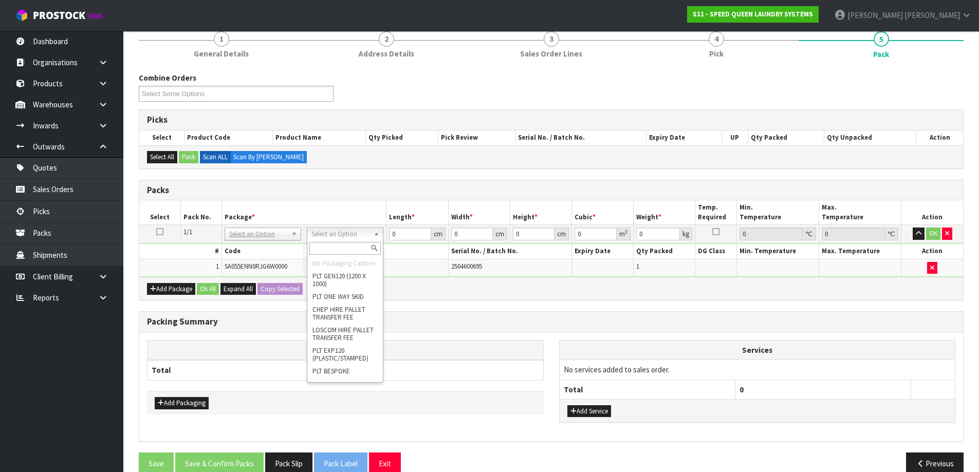
click at [324, 248] on input "text" at bounding box center [344, 248] width 71 height 13
type input "u"
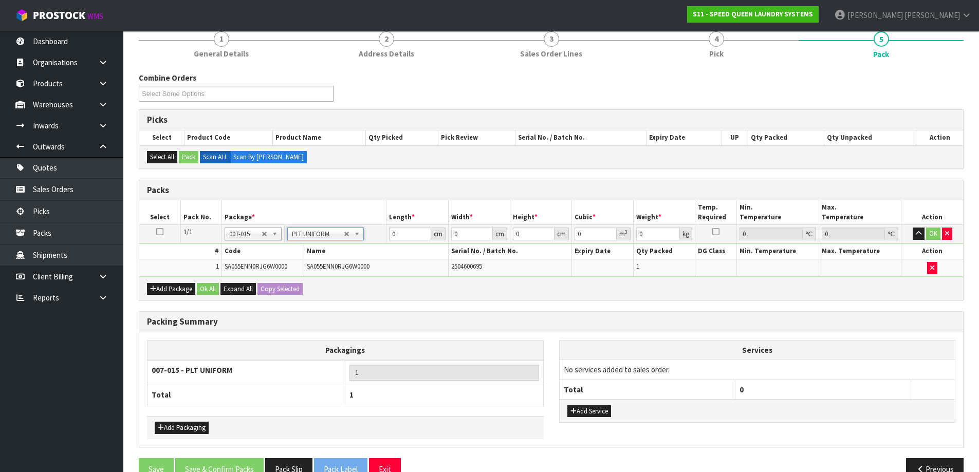
type input "212"
drag, startPoint x: 384, startPoint y: 231, endPoint x: 379, endPoint y: 230, distance: 5.7
click at [379, 230] on tr "1/1 NONE 007-001 007-002 007-004 007-009 007-013 007-014 007-015 007-017 007-01…" at bounding box center [551, 234] width 824 height 19
type input "144"
type input "90"
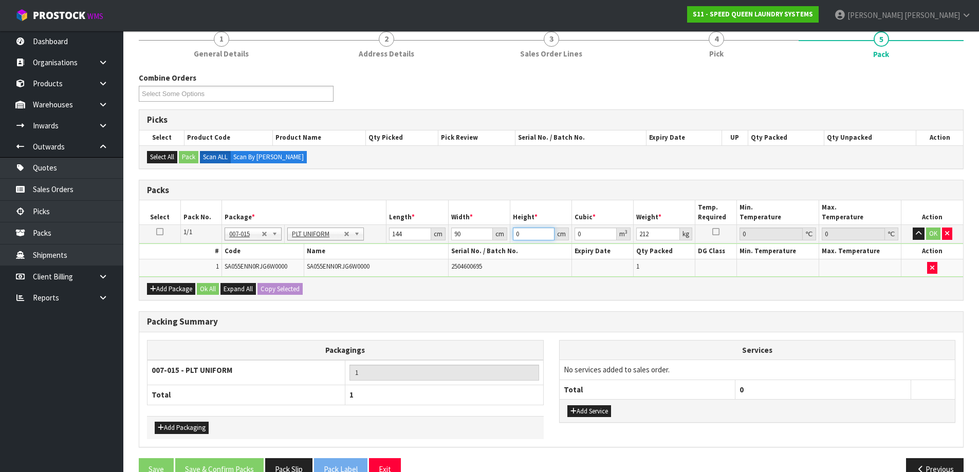
type input "1"
type input "0.01296"
type input "18"
type input "0.23328"
type input "180"
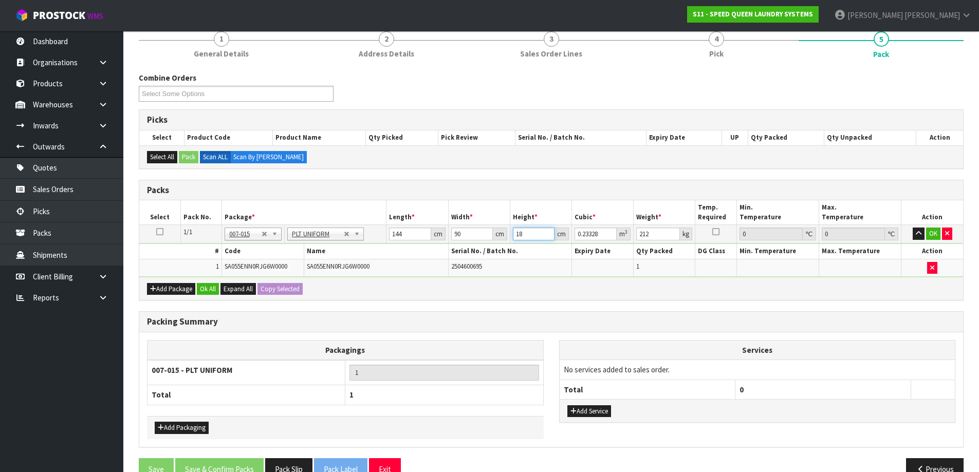
type input "2.3328"
type input "180"
type input "212"
click at [201, 287] on button "Ok All" at bounding box center [208, 289] width 22 height 12
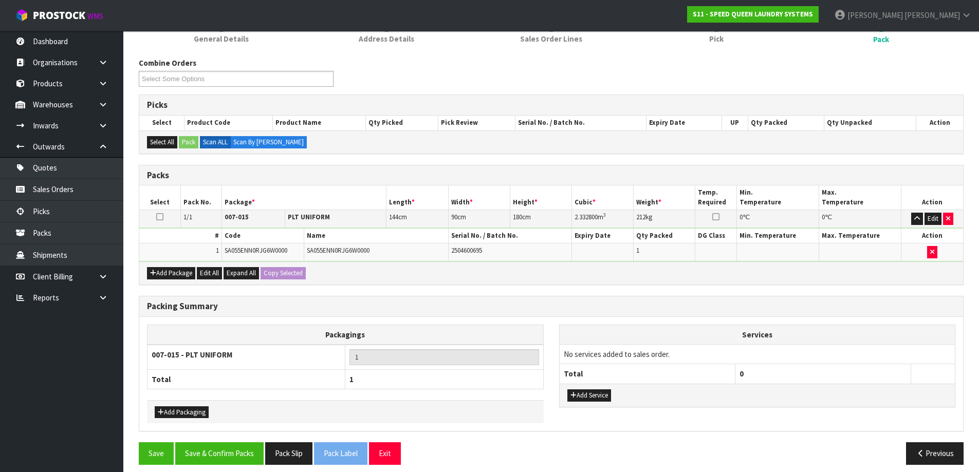
scroll to position [153, 0]
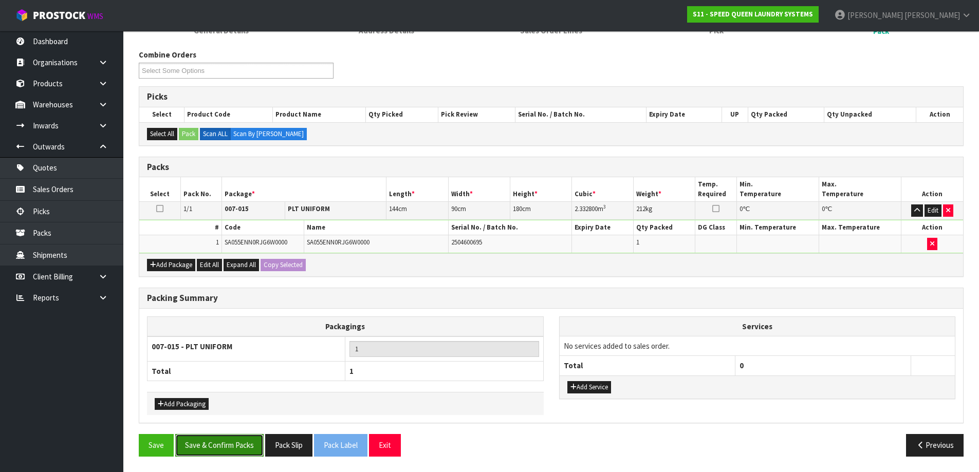
click at [222, 446] on button "Save & Confirm Packs" at bounding box center [219, 445] width 88 height 22
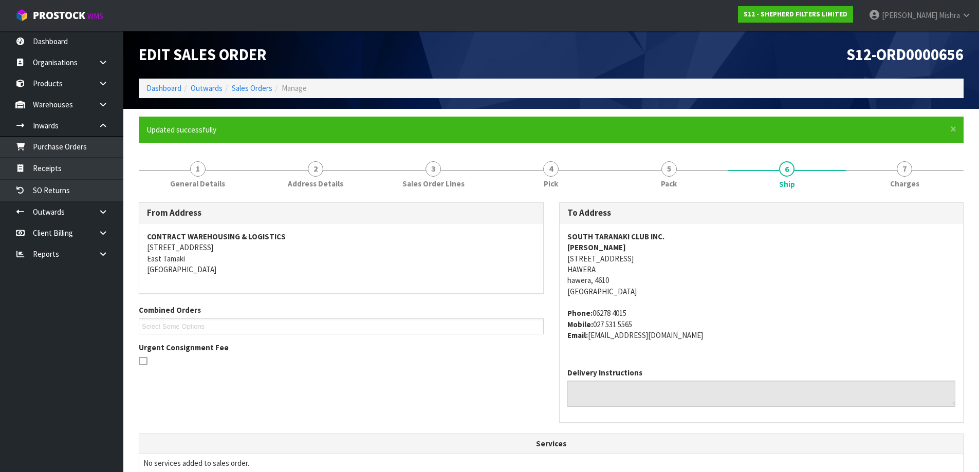
click at [159, 94] on li "Dashboard" at bounding box center [163, 88] width 35 height 11
click at [157, 91] on link "Dashboard" at bounding box center [163, 88] width 35 height 10
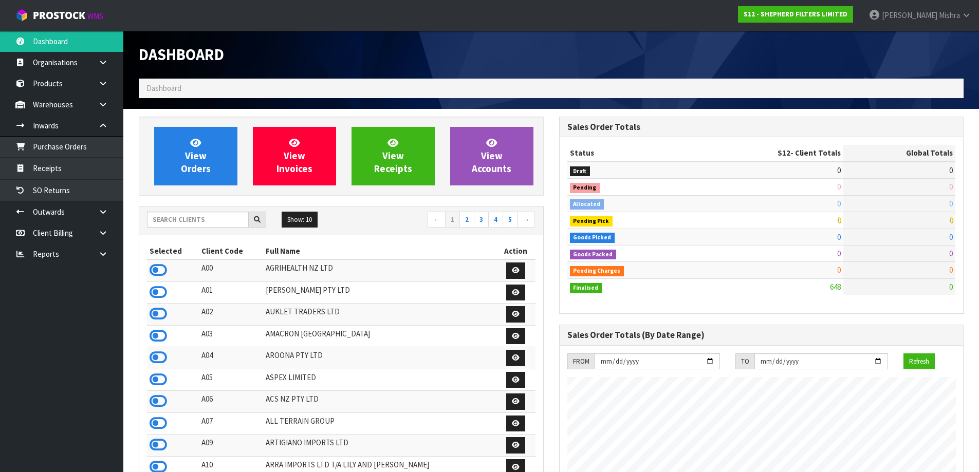
scroll to position [745, 420]
click at [187, 223] on input "text" at bounding box center [198, 220] width 102 height 16
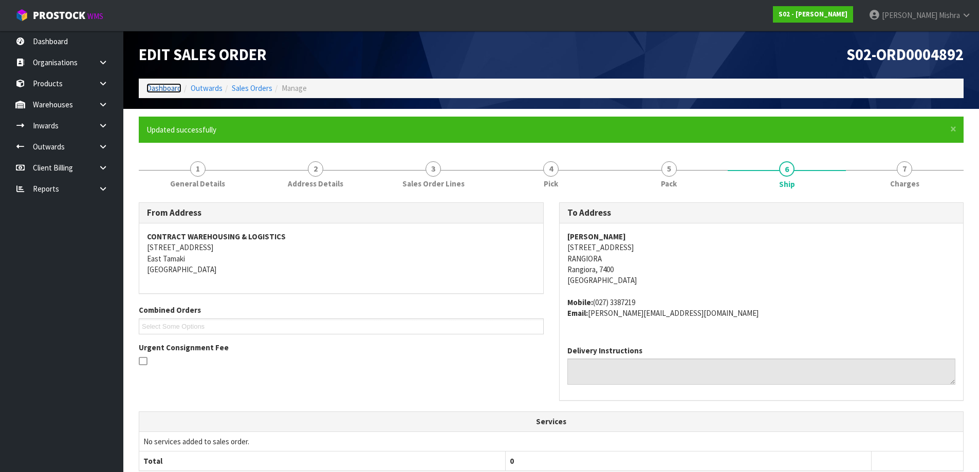
click at [147, 90] on link "Dashboard" at bounding box center [163, 88] width 35 height 10
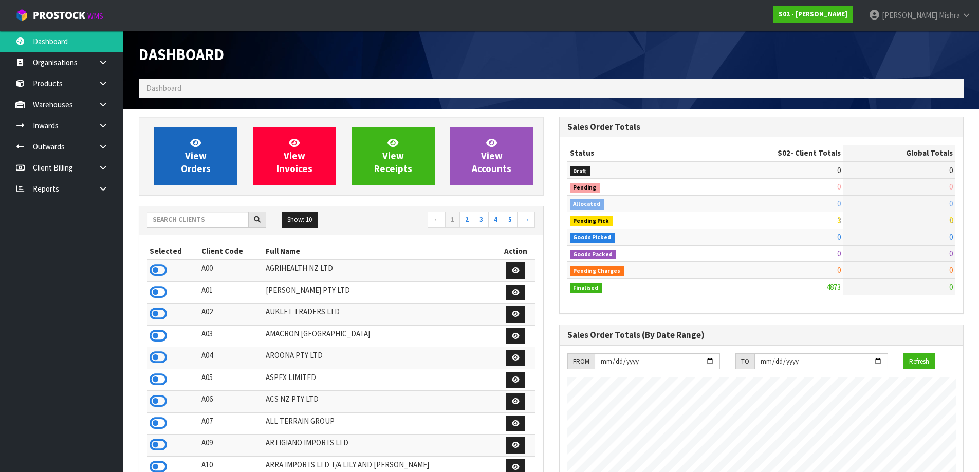
scroll to position [779, 420]
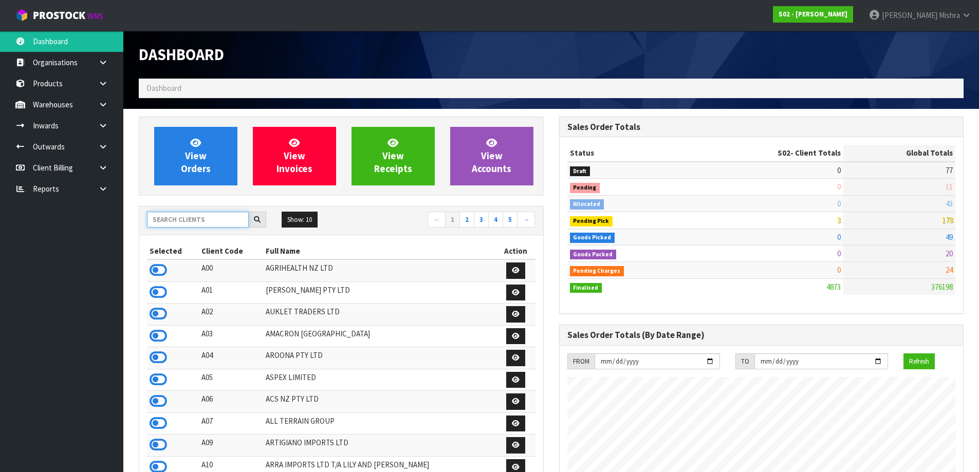
click at [190, 223] on input "text" at bounding box center [198, 220] width 102 height 16
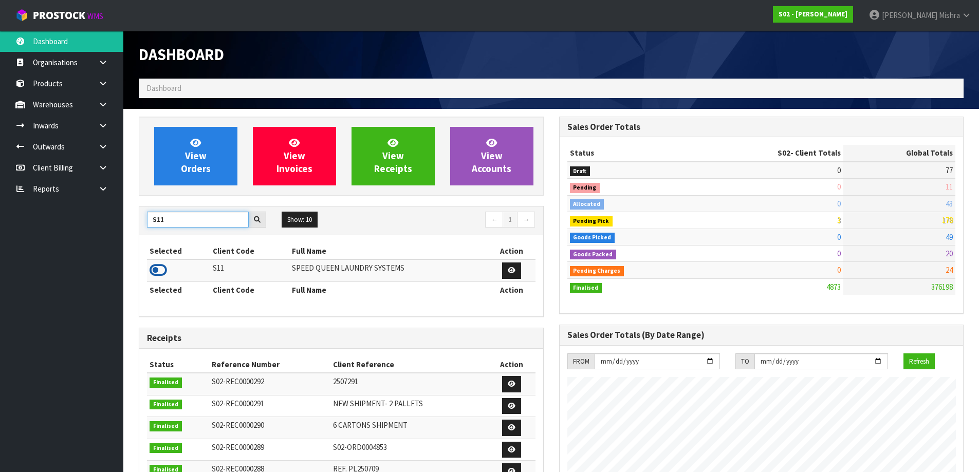
type input "S11"
click at [162, 266] on icon at bounding box center [158, 270] width 17 height 15
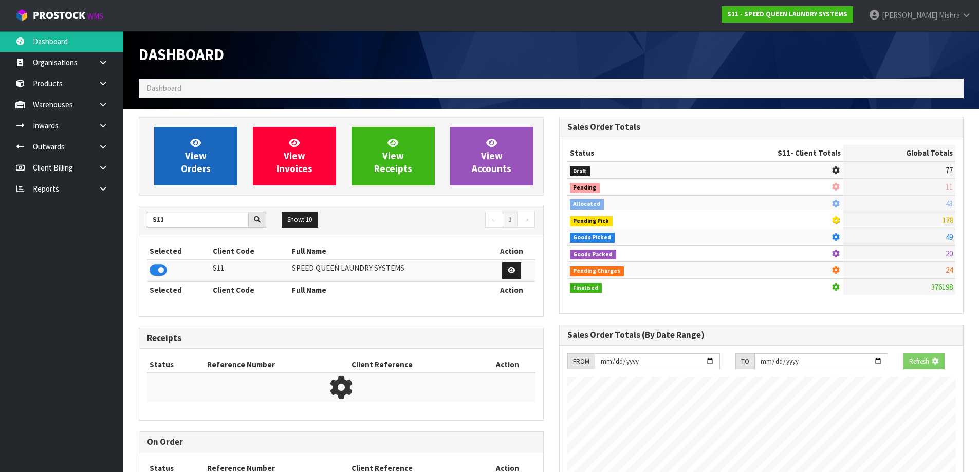
scroll to position [513312, 513532]
click at [189, 163] on span "View Orders" at bounding box center [196, 156] width 30 height 39
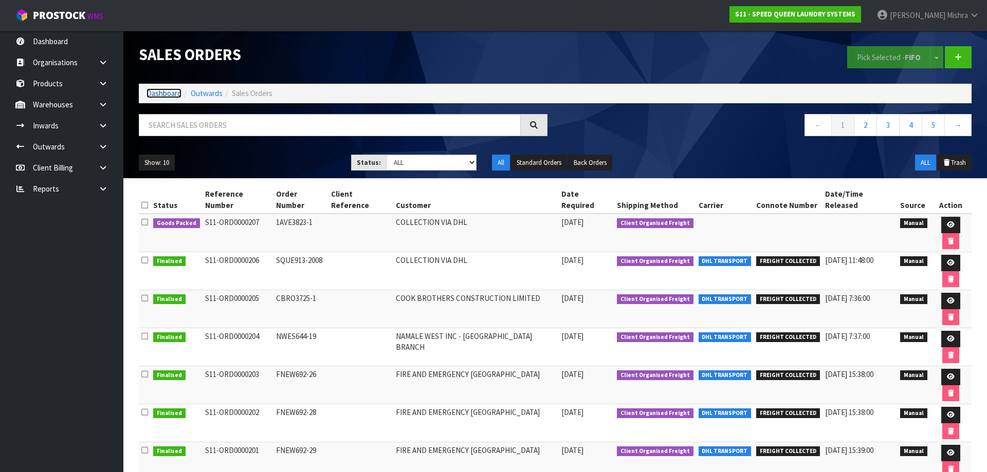
click at [152, 90] on link "Dashboard" at bounding box center [163, 93] width 35 height 10
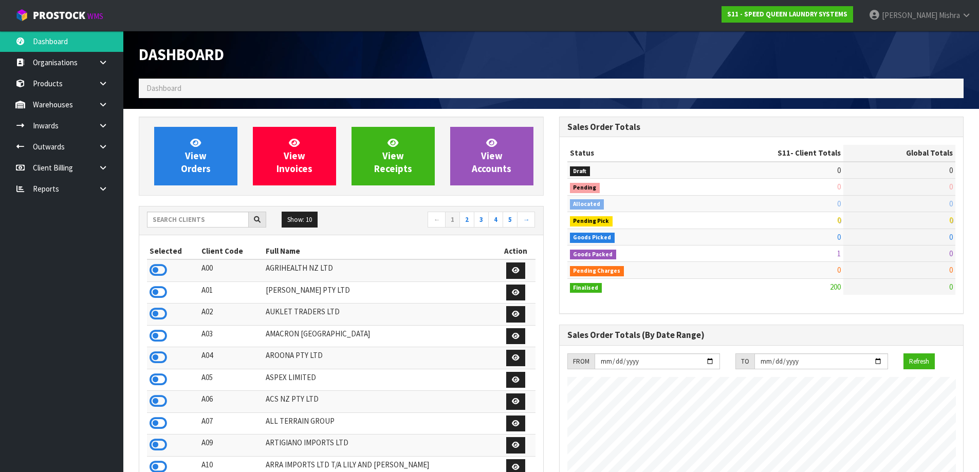
scroll to position [629, 420]
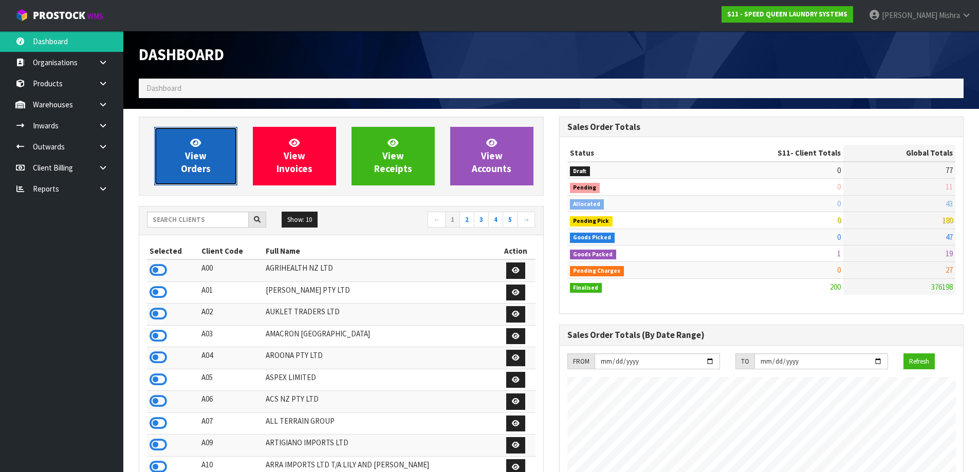
click at [171, 144] on link "View Orders" at bounding box center [195, 156] width 83 height 59
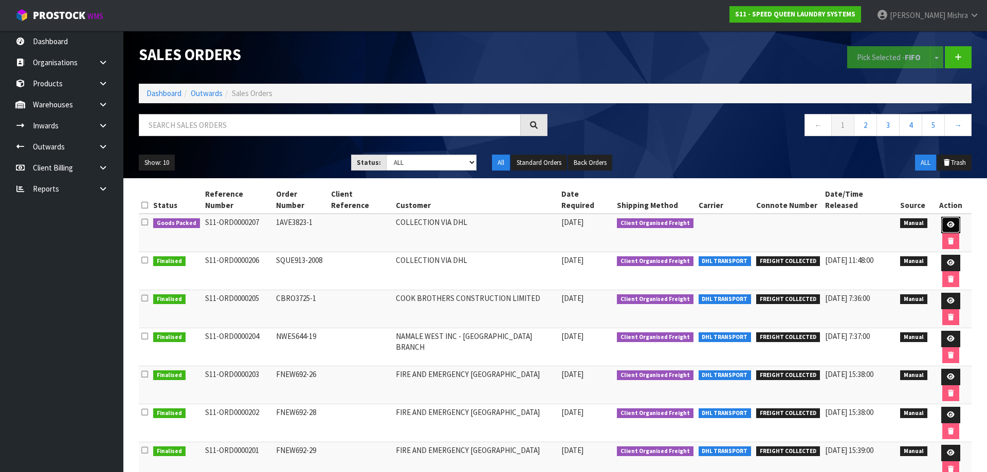
click at [941, 217] on link at bounding box center [950, 225] width 19 height 16
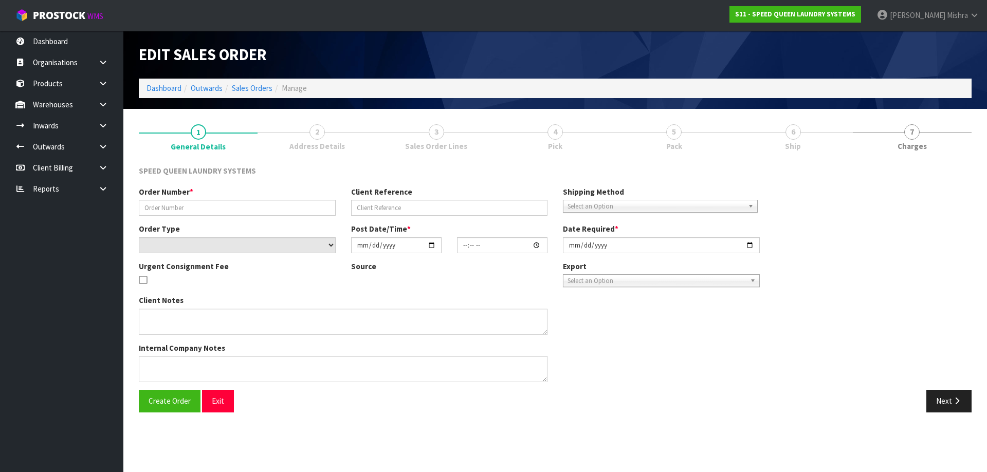
type input "1AVE3823-1"
select select "number:0"
type input "[DATE]"
type input "08:45:00.000"
type input "[DATE]"
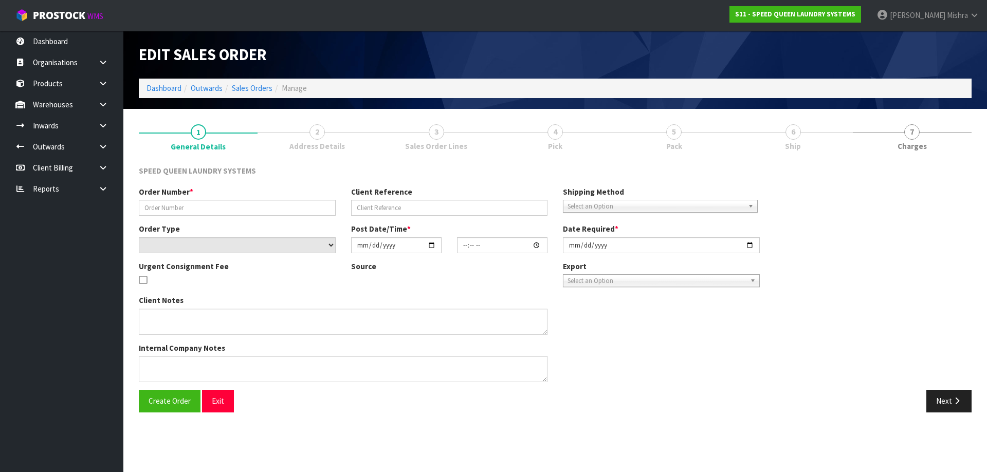
type textarea "CAN WE HAVE THE ATTACHED ORDER PICKED PLEASE COLLECTION VIA DHL"
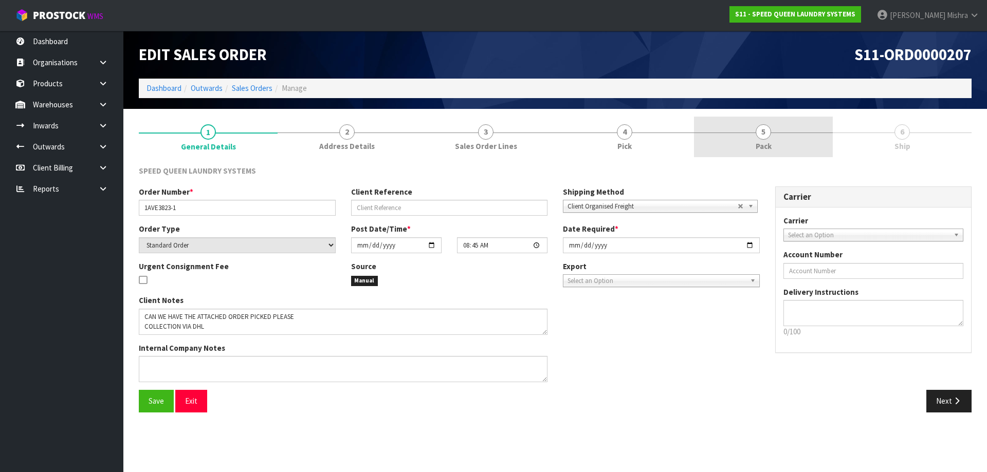
click at [779, 142] on link "5 Pack" at bounding box center [763, 137] width 139 height 41
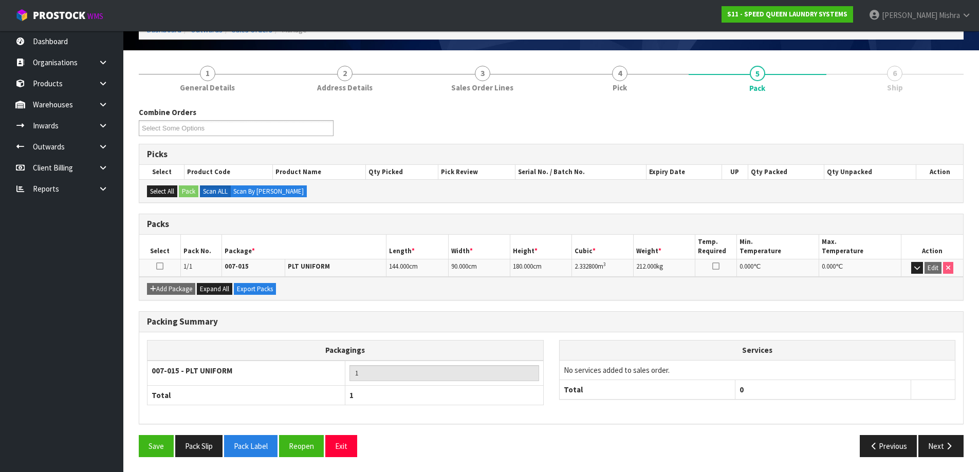
scroll to position [59, 0]
click at [198, 440] on button "Pack Slip" at bounding box center [198, 446] width 47 height 22
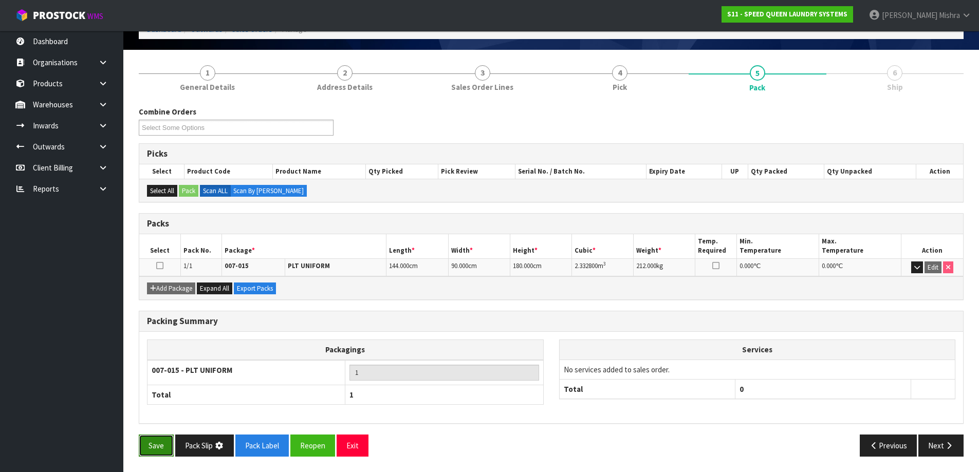
click at [159, 447] on button "Save" at bounding box center [156, 446] width 35 height 22
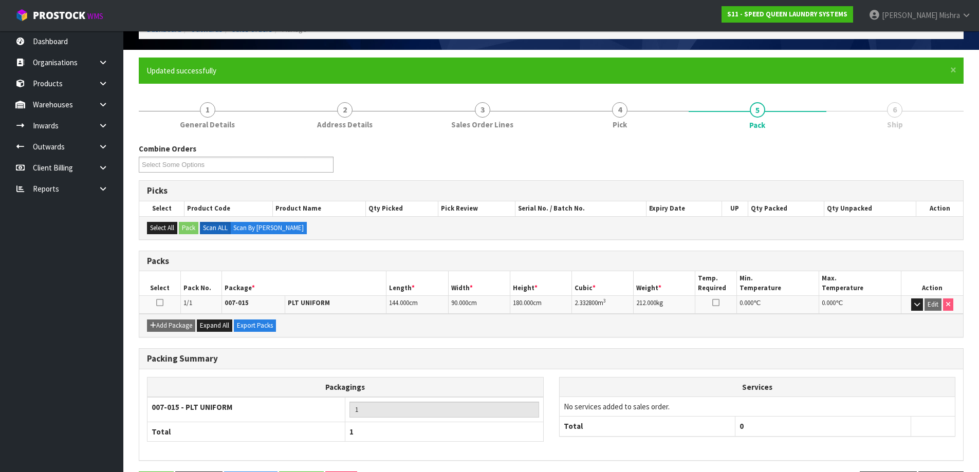
scroll to position [0, 0]
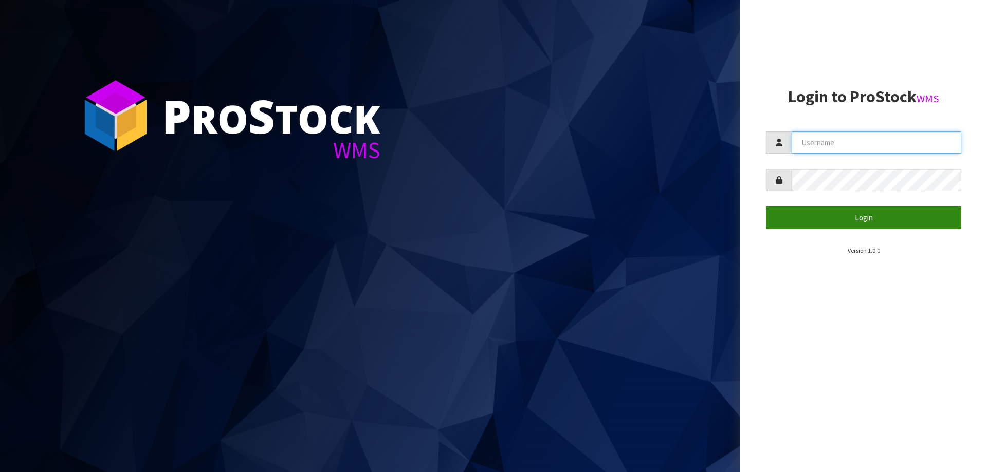
type input "[PERSON_NAME]"
click at [855, 210] on button "Login" at bounding box center [863, 218] width 195 height 22
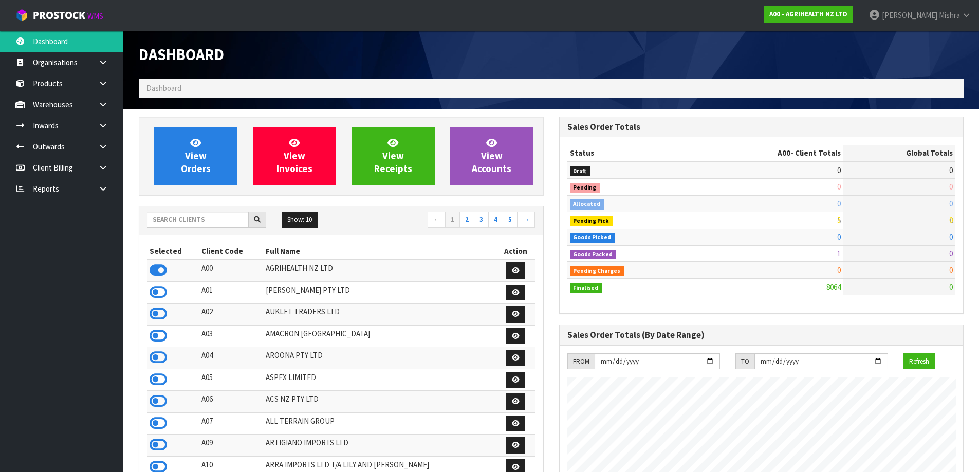
scroll to position [779, 420]
click at [207, 224] on input "text" at bounding box center [198, 220] width 102 height 16
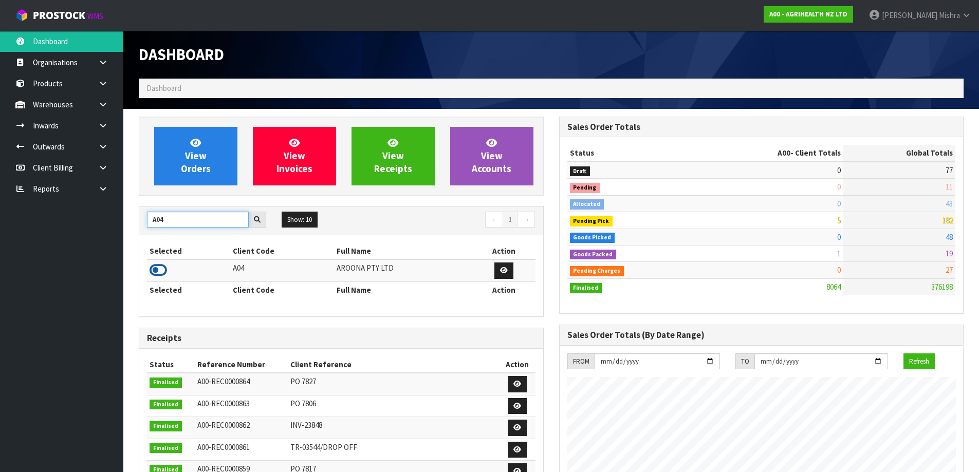
type input "A04"
drag, startPoint x: 158, startPoint y: 276, endPoint x: 165, endPoint y: 268, distance: 10.2
click at [158, 275] on icon at bounding box center [158, 270] width 17 height 15
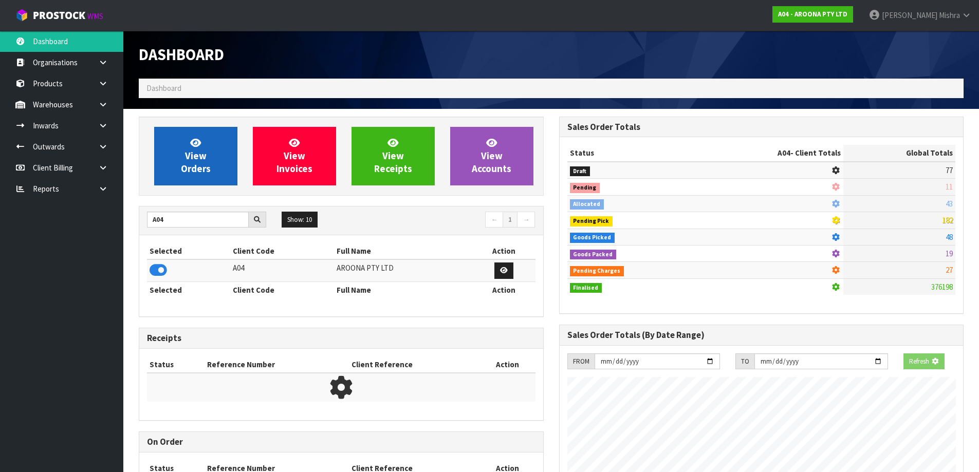
scroll to position [513312, 513532]
click at [181, 169] on span "View Orders" at bounding box center [196, 156] width 30 height 39
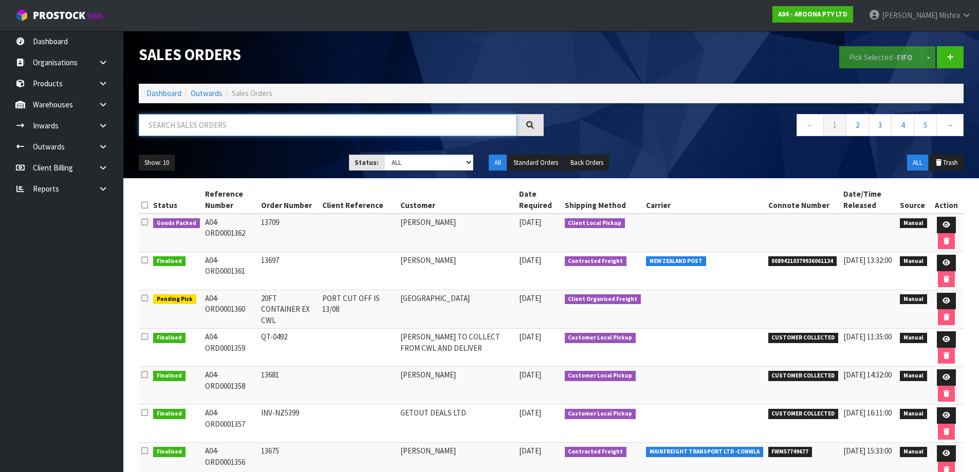
click at [284, 125] on input "text" at bounding box center [328, 125] width 378 height 22
paste input "INV-15695"
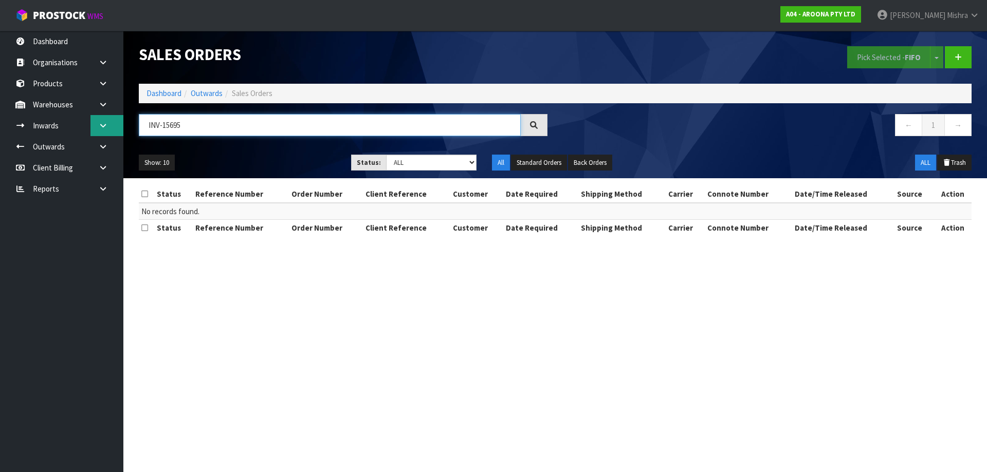
drag, startPoint x: 239, startPoint y: 127, endPoint x: 104, endPoint y: 124, distance: 135.2
click at [105, 125] on body "Toggle navigation ProStock WMS A04 - AROONA PTY LTD [PERSON_NAME] Logout Dashbo…" at bounding box center [493, 236] width 987 height 472
type input "INV-15695"
click at [156, 94] on link "Dashboard" at bounding box center [163, 93] width 35 height 10
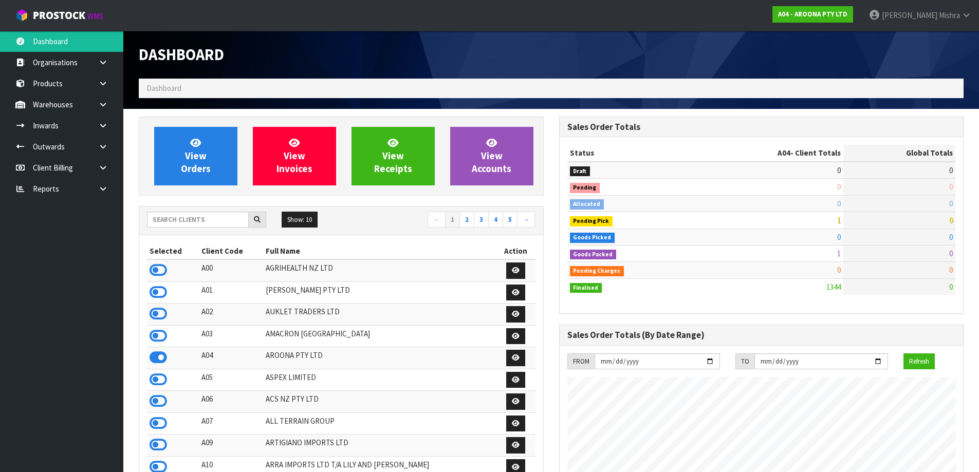
scroll to position [629, 420]
click at [195, 222] on input "text" at bounding box center [198, 220] width 102 height 16
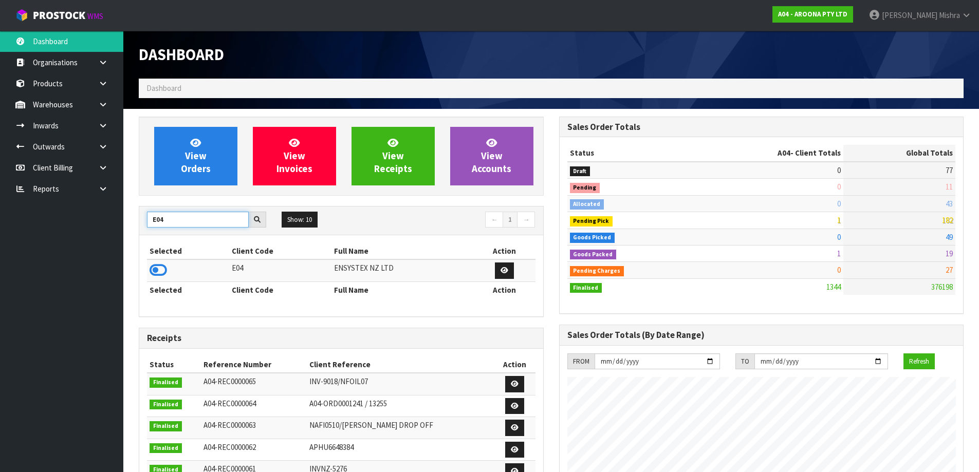
type input "E04"
drag, startPoint x: 160, startPoint y: 284, endPoint x: 160, endPoint y: 274, distance: 9.8
click at [160, 282] on th "Selected" at bounding box center [188, 290] width 82 height 16
click at [160, 274] on icon at bounding box center [158, 270] width 17 height 15
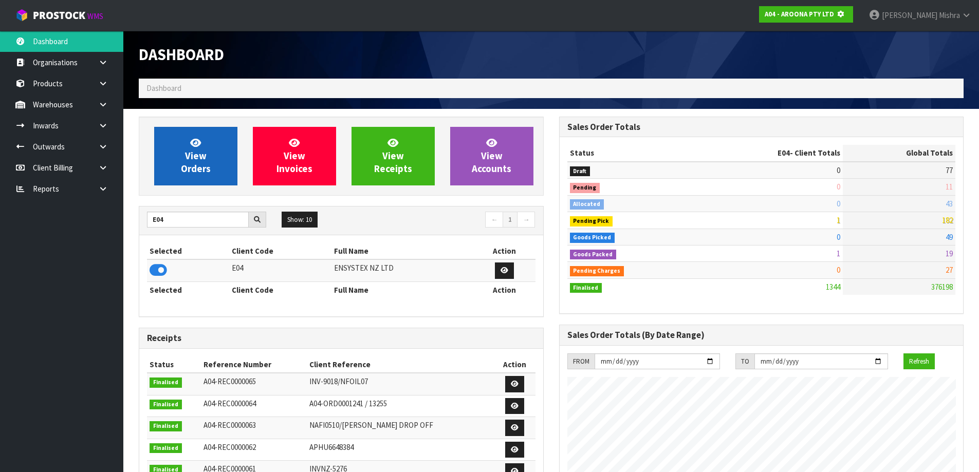
scroll to position [641, 420]
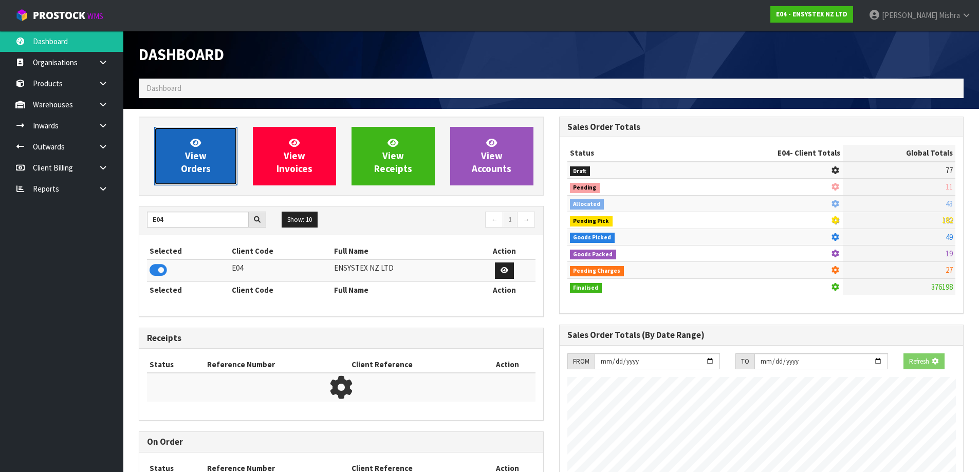
click at [165, 172] on link "View Orders" at bounding box center [195, 156] width 83 height 59
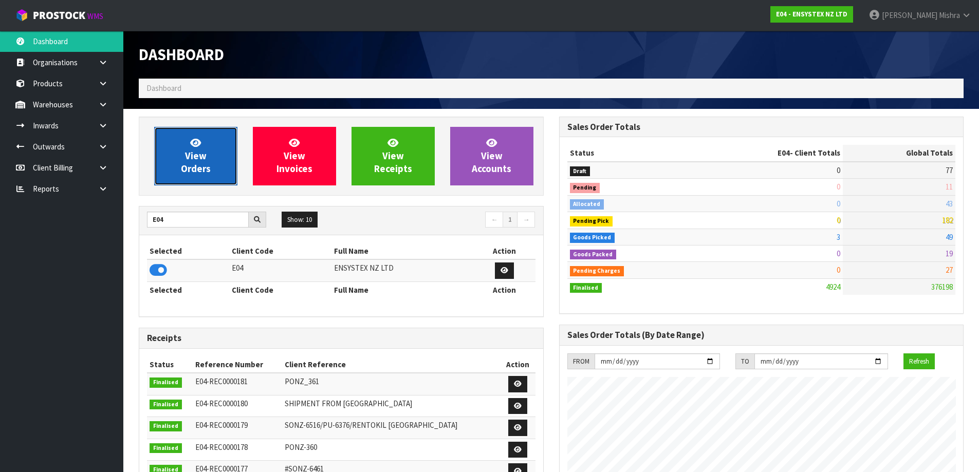
scroll to position [779, 420]
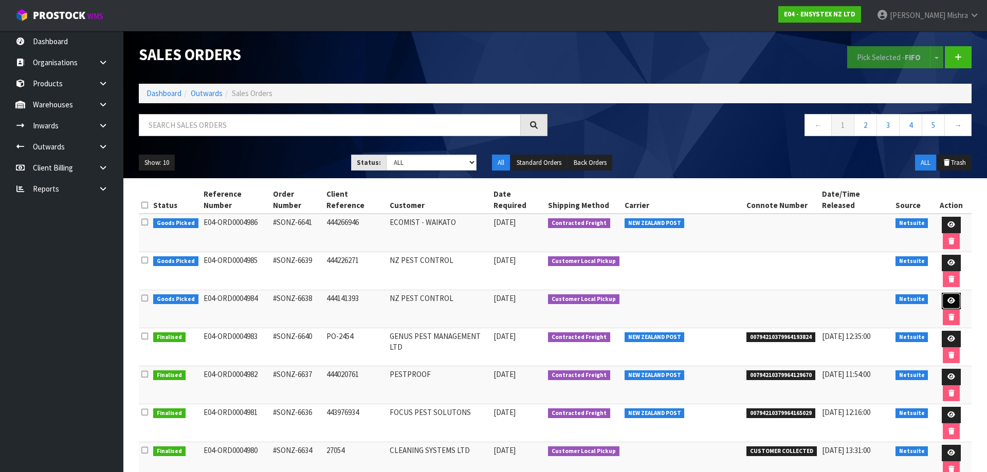
click at [947, 298] on icon at bounding box center [951, 301] width 8 height 7
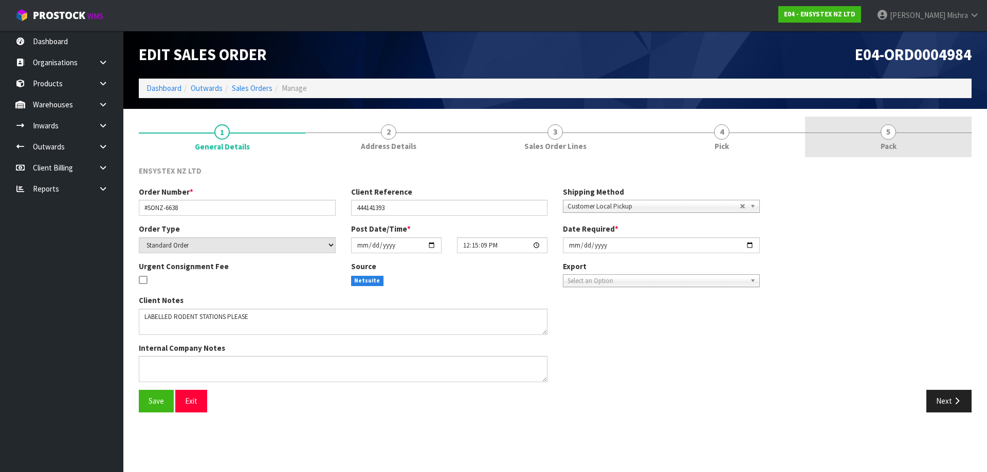
drag, startPoint x: 874, startPoint y: 120, endPoint x: 863, endPoint y: 147, distance: 29.5
click at [875, 121] on link "5 Pack" at bounding box center [888, 137] width 167 height 41
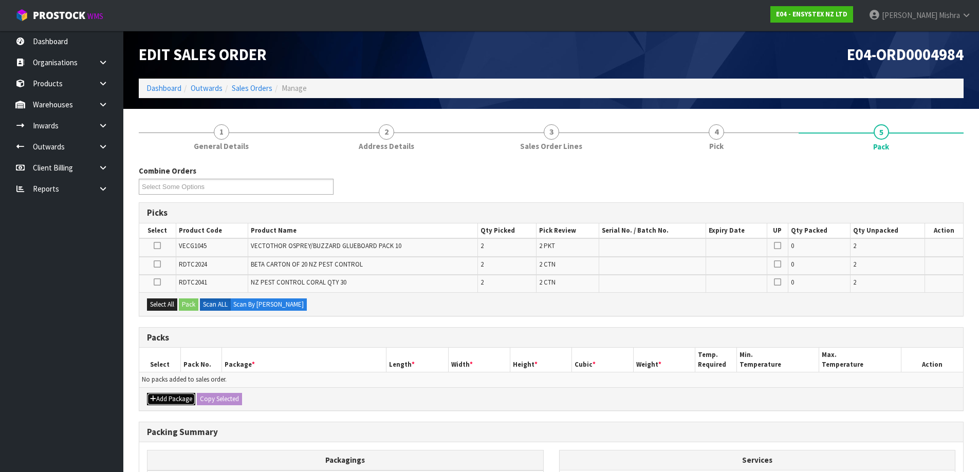
click at [175, 401] on button "Add Package" at bounding box center [171, 399] width 48 height 12
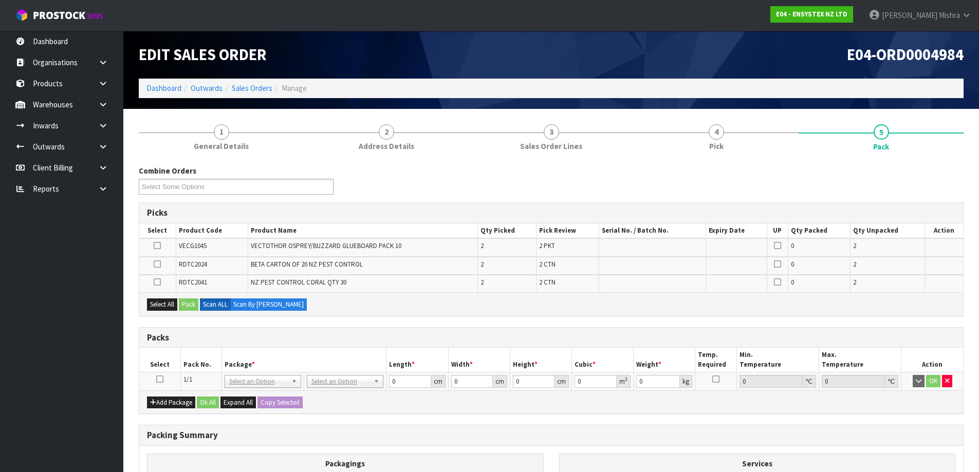
click at [160, 380] on icon at bounding box center [159, 379] width 7 height 1
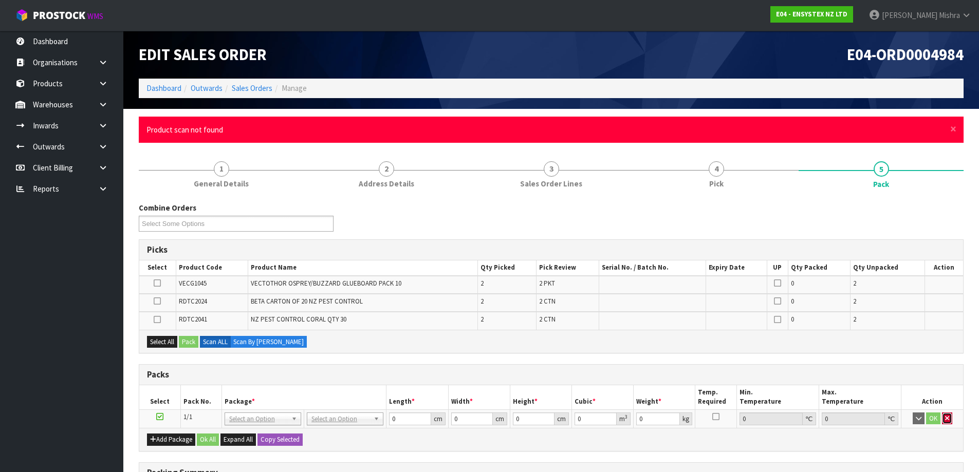
click at [946, 422] on button "button" at bounding box center [947, 419] width 10 height 12
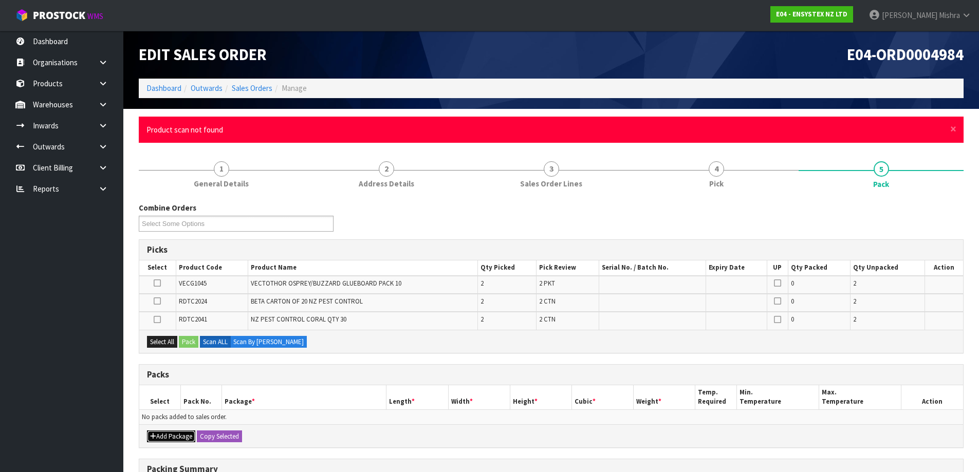
click at [176, 437] on button "Add Package" at bounding box center [171, 437] width 48 height 12
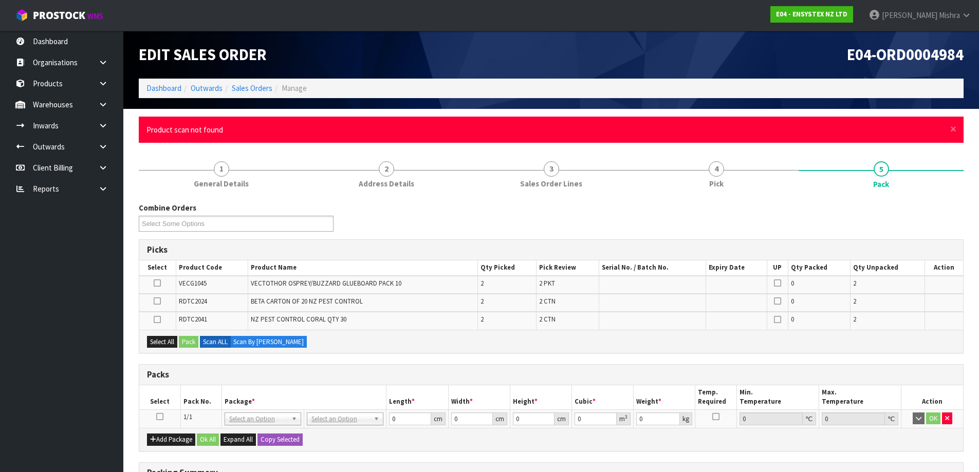
click at [157, 417] on icon at bounding box center [159, 417] width 7 height 1
click at [157, 278] on td at bounding box center [157, 285] width 36 height 18
click at [159, 283] on icon at bounding box center [157, 283] width 7 height 1
click at [0, 0] on input "checkbox" at bounding box center [0, 0] width 0 height 0
click at [953, 124] on span "×" at bounding box center [953, 129] width 6 height 14
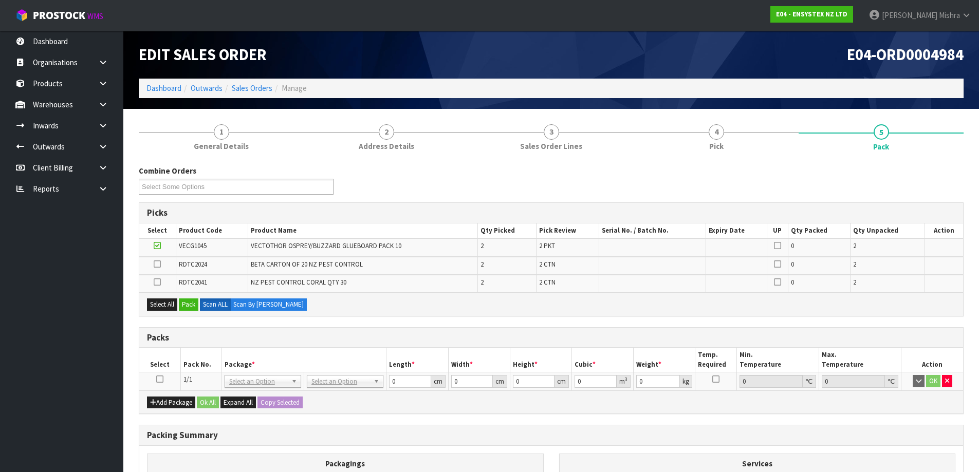
click at [158, 380] on icon at bounding box center [159, 379] width 7 height 1
click at [192, 304] on button "Pack" at bounding box center [189, 305] width 20 height 12
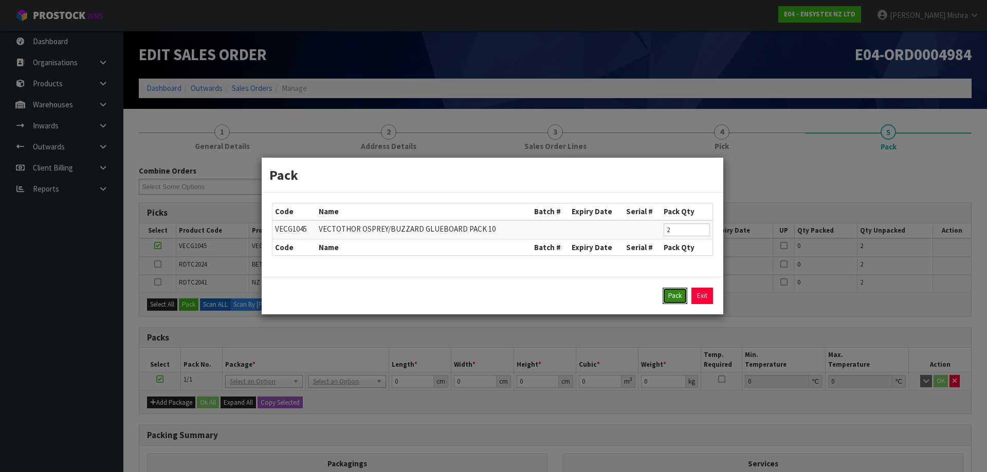
click at [668, 293] on button "Pack" at bounding box center [674, 296] width 25 height 16
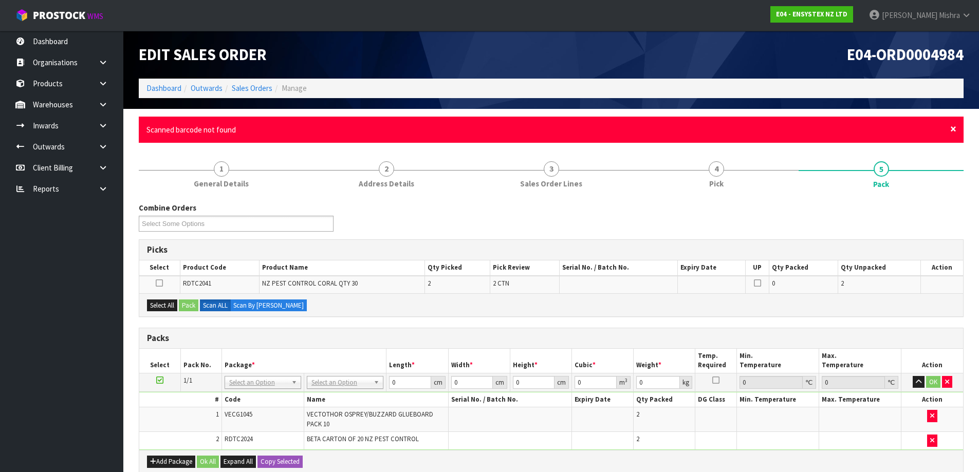
click at [952, 130] on span "×" at bounding box center [953, 129] width 6 height 14
click at [953, 128] on span "×" at bounding box center [953, 129] width 6 height 14
click at [953, 129] on span "×" at bounding box center [953, 129] width 6 height 14
click at [952, 126] on span "×" at bounding box center [953, 129] width 6 height 14
click at [955, 127] on span "×" at bounding box center [953, 129] width 6 height 14
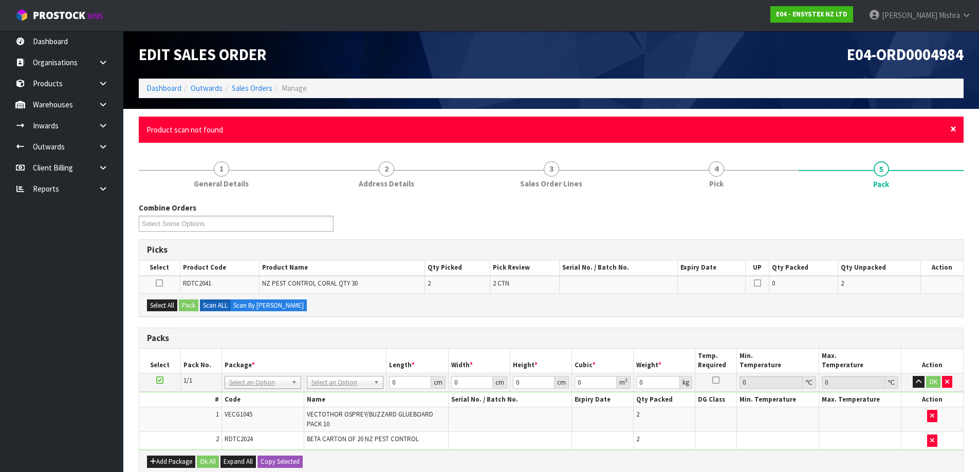
click at [955, 129] on span "×" at bounding box center [953, 129] width 6 height 14
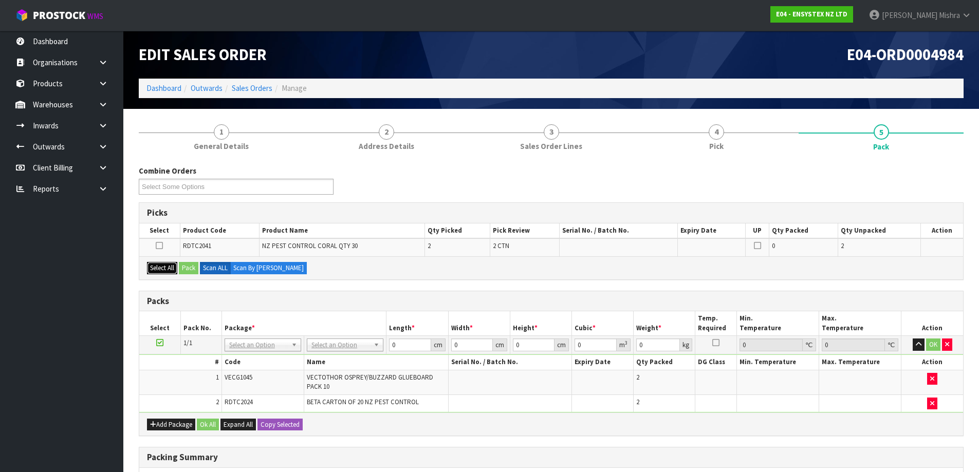
click at [151, 265] on button "Select All" at bounding box center [162, 268] width 30 height 12
click at [191, 267] on button "Pack" at bounding box center [189, 268] width 20 height 12
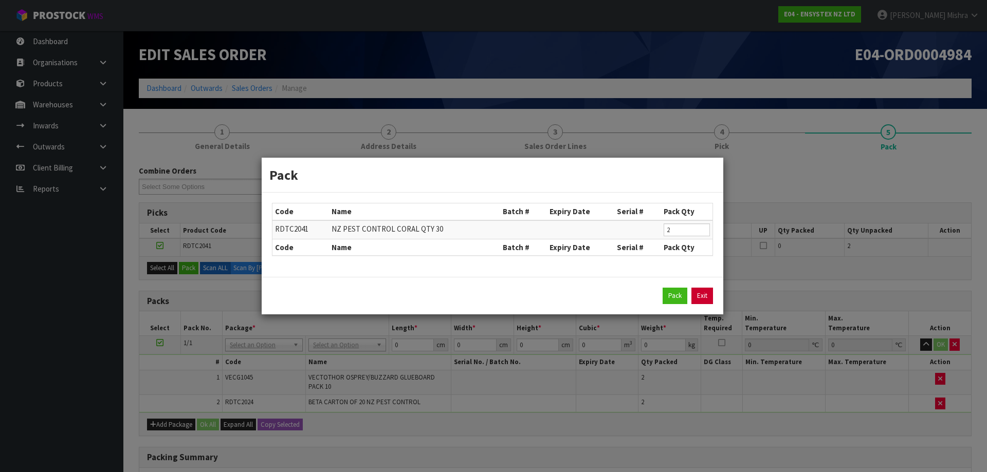
click at [693, 300] on link "Exit" at bounding box center [702, 296] width 22 height 16
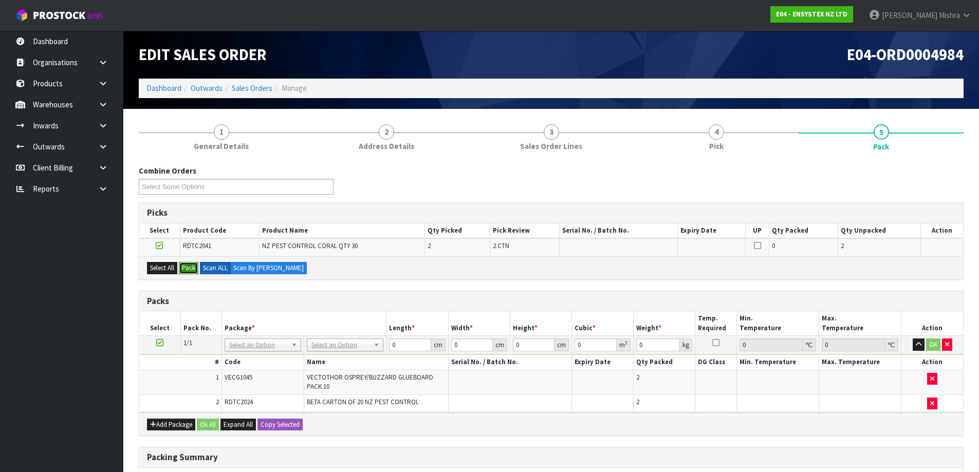
click at [192, 267] on button "Pack" at bounding box center [189, 268] width 20 height 12
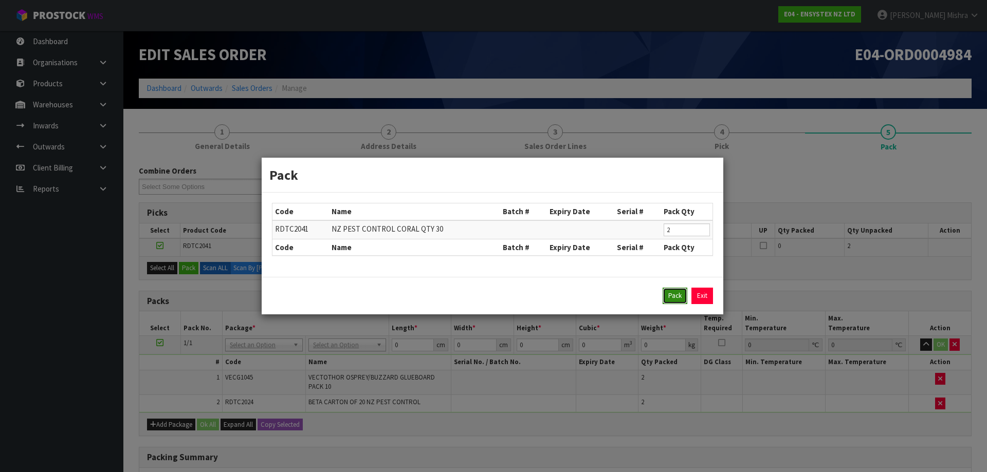
click at [672, 299] on button "Pack" at bounding box center [674, 296] width 25 height 16
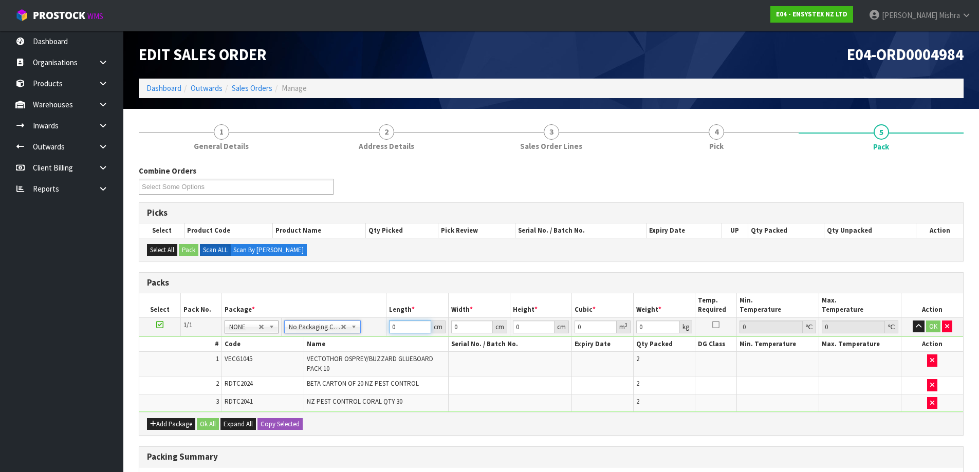
drag, startPoint x: 402, startPoint y: 328, endPoint x: 384, endPoint y: 328, distance: 17.5
click at [384, 328] on tr "1/1 NONE 007-001 007-002 007-004 007-009 007-013 007-014 007-015 007-017 007-01…" at bounding box center [551, 327] width 824 height 19
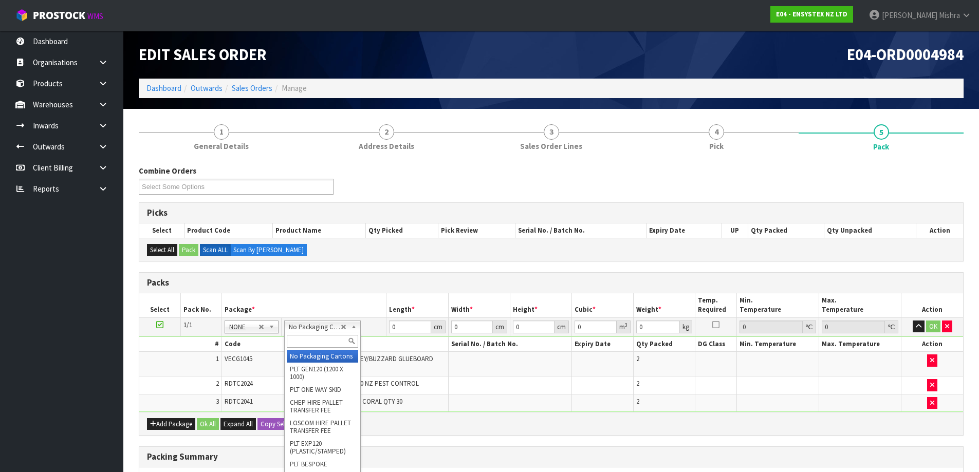
click at [321, 339] on input "text" at bounding box center [322, 341] width 71 height 13
type input "ret"
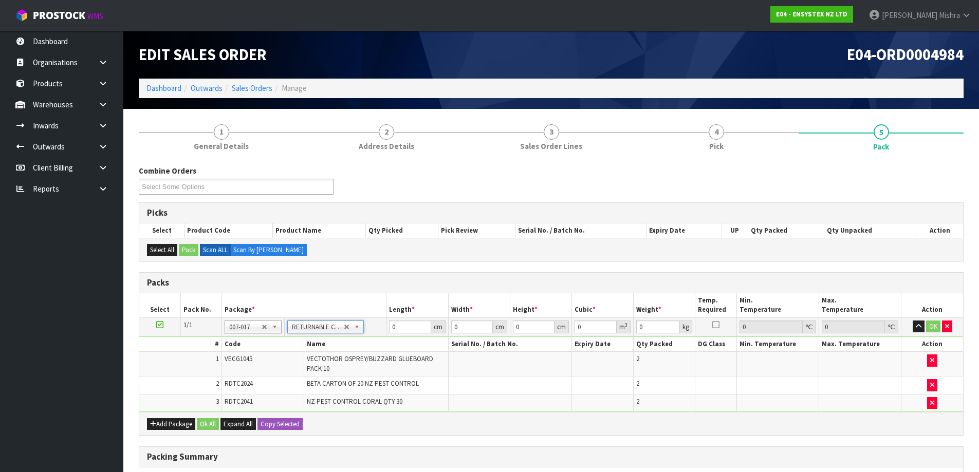
type input "39.19"
drag, startPoint x: 401, startPoint y: 328, endPoint x: 310, endPoint y: 340, distance: 91.7
click at [310, 340] on tbody "1/1 NONE 007-001 007-002 007-004 007-009 007-013 007-014 007-015 007-017 007-01…" at bounding box center [551, 365] width 824 height 95
type input "80"
type input "50"
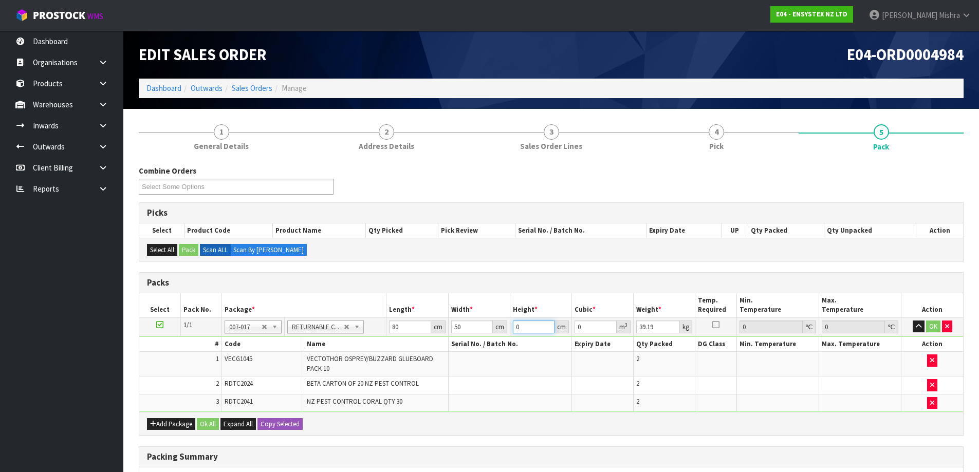
type input "4"
type input "0.016"
type input "40"
type input "0.16"
type input "40"
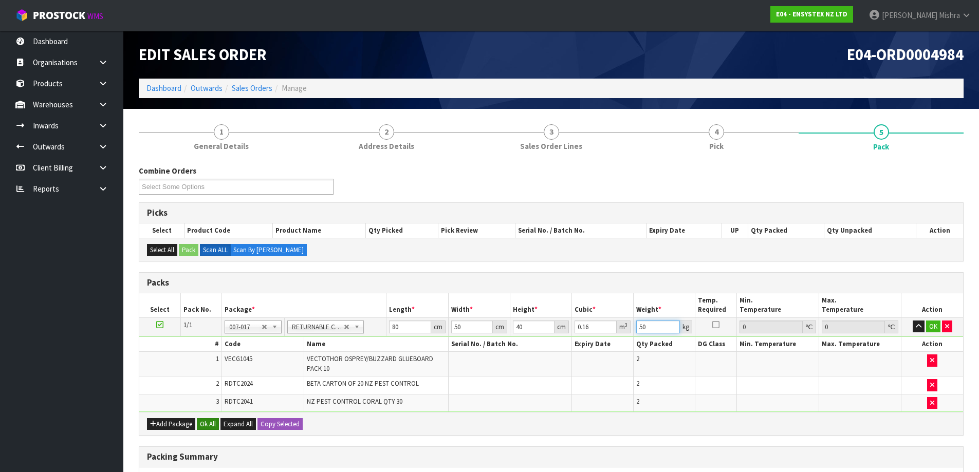
type input "50"
click at [207, 420] on button "Ok All" at bounding box center [208, 424] width 22 height 12
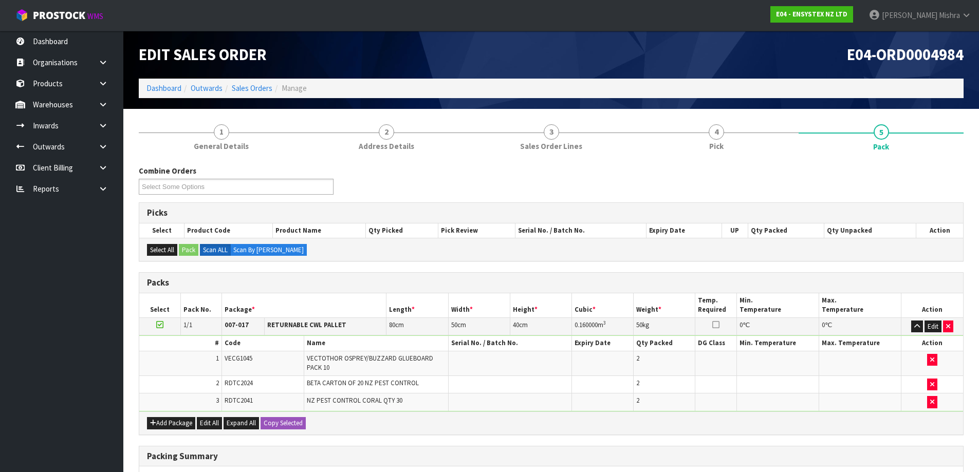
click at [283, 178] on div "Combine Orders E04-ORD0004984 E04-ORD0004985 E04-ORD0004986 Select Some Options" at bounding box center [236, 179] width 210 height 29
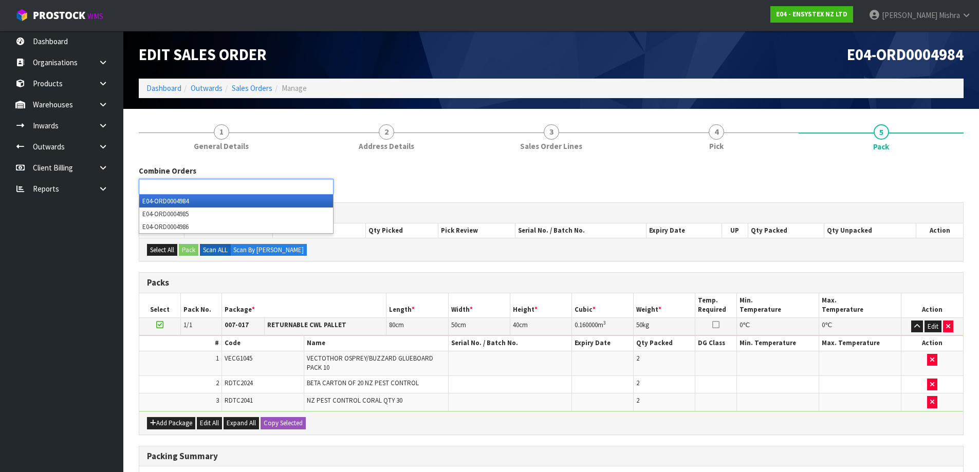
click at [283, 184] on ul at bounding box center [236, 187] width 195 height 16
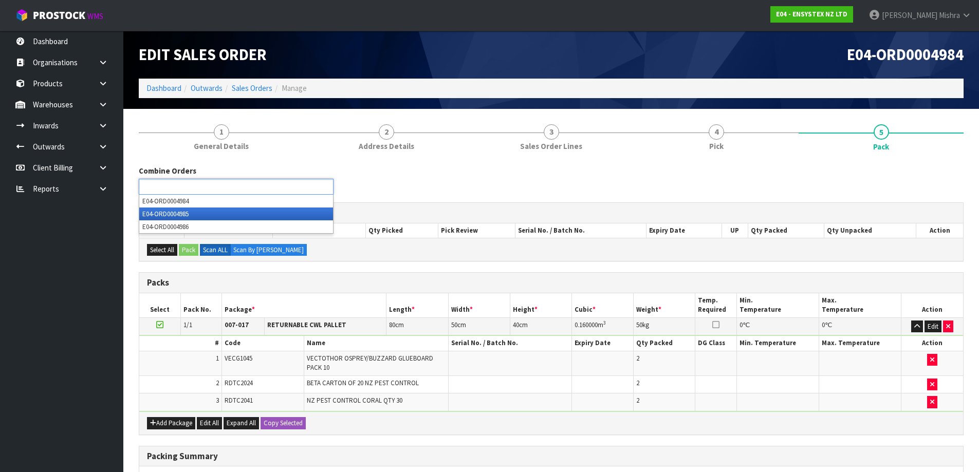
click at [270, 210] on li "E04-ORD0004985" at bounding box center [236, 214] width 194 height 13
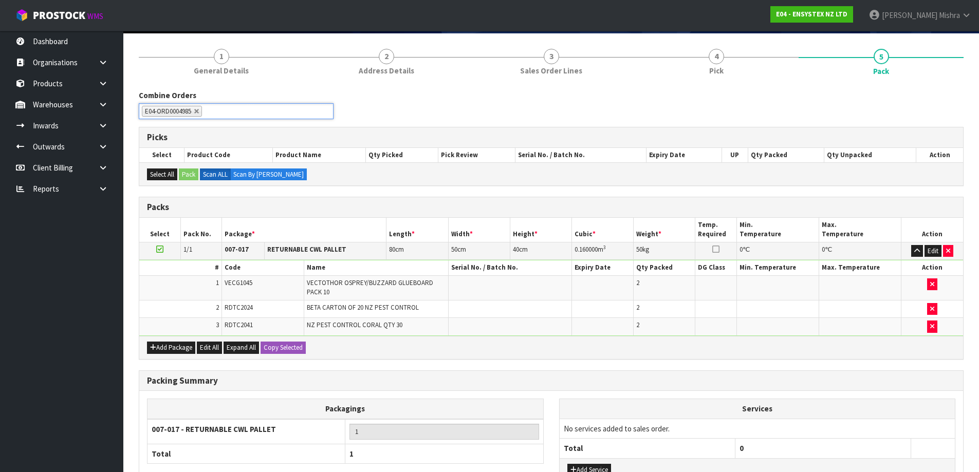
scroll to position [158, 0]
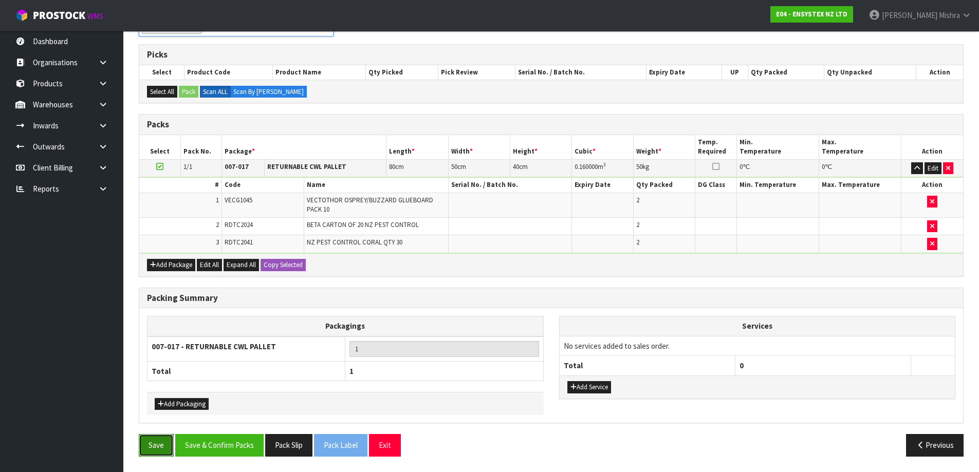
click at [149, 448] on button "Save" at bounding box center [156, 445] width 35 height 22
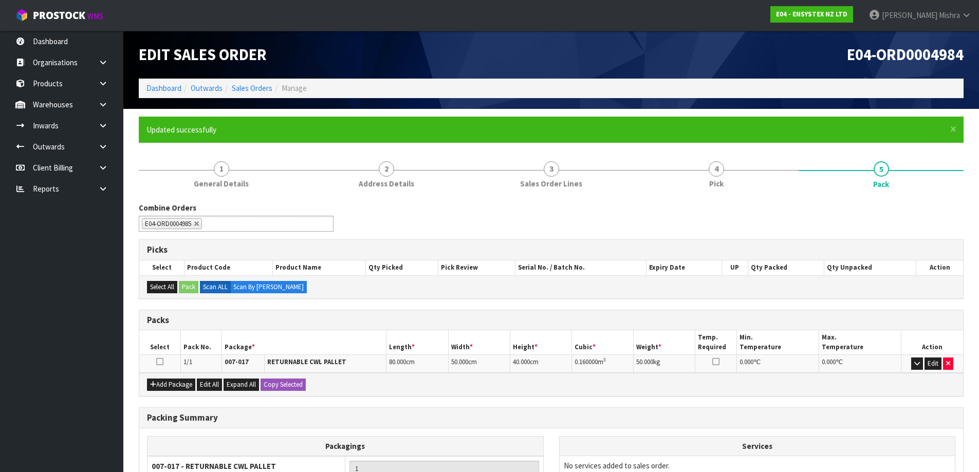
click at [251, 99] on div "Edit Sales Order E04-ORD0004984 Dashboard Outwards Sales Orders Manage" at bounding box center [551, 70] width 840 height 78
click at [252, 91] on link "Sales Orders" at bounding box center [252, 88] width 41 height 10
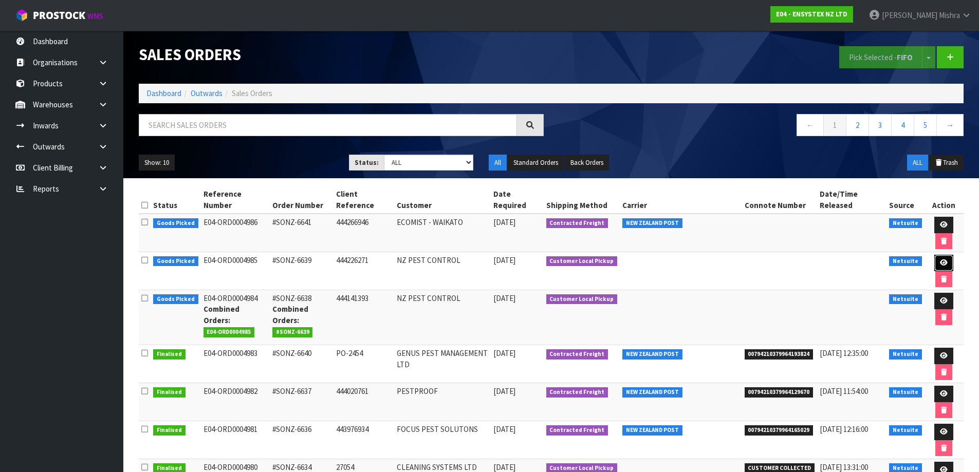
click at [940, 260] on icon at bounding box center [944, 263] width 8 height 7
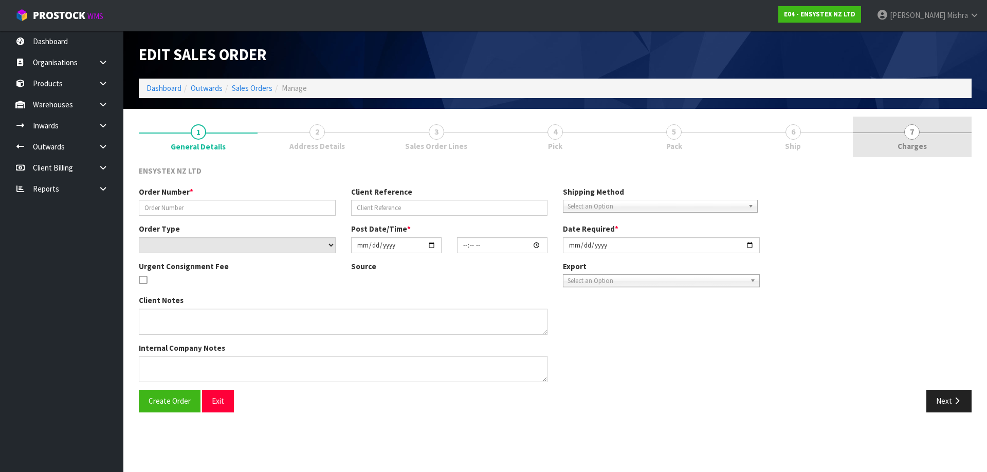
type input "#SONZ-6639"
type input "444226271"
select select "number:0"
type input "[DATE]"
type input "12:15:13.000"
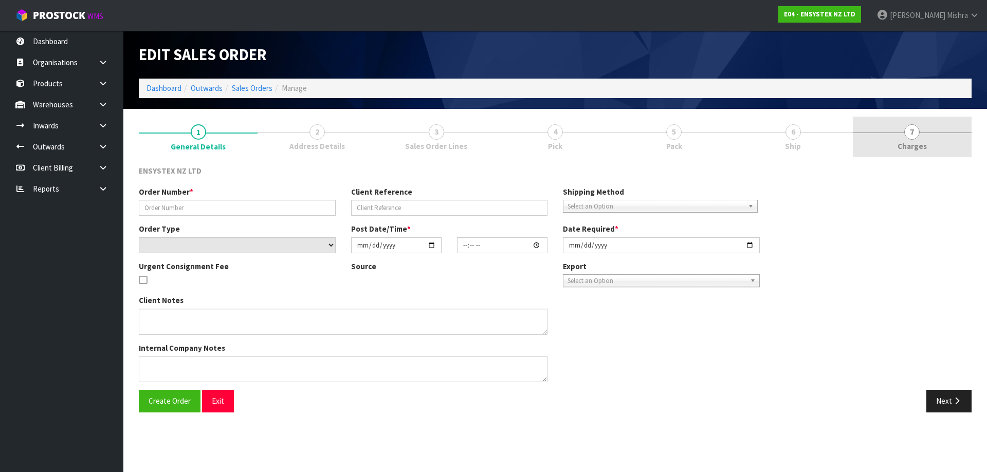
type input "[DATE]"
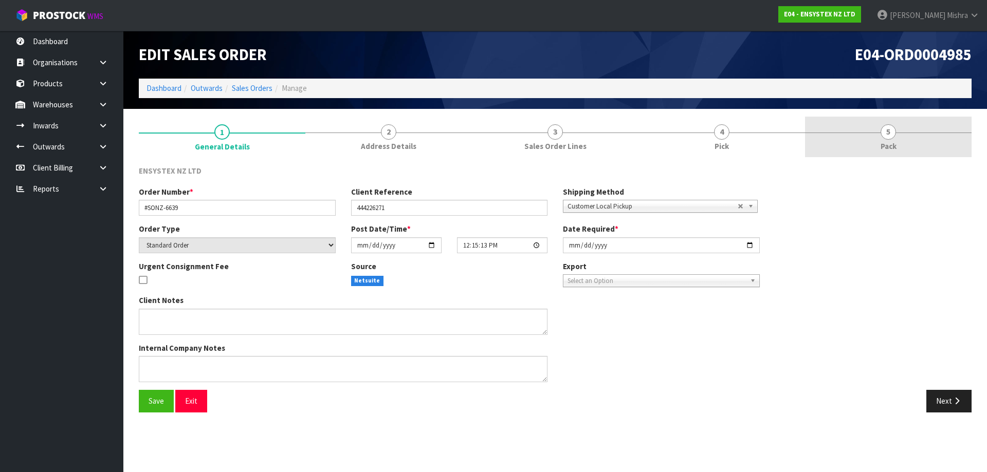
click at [880, 136] on link "5 Pack" at bounding box center [888, 137] width 167 height 41
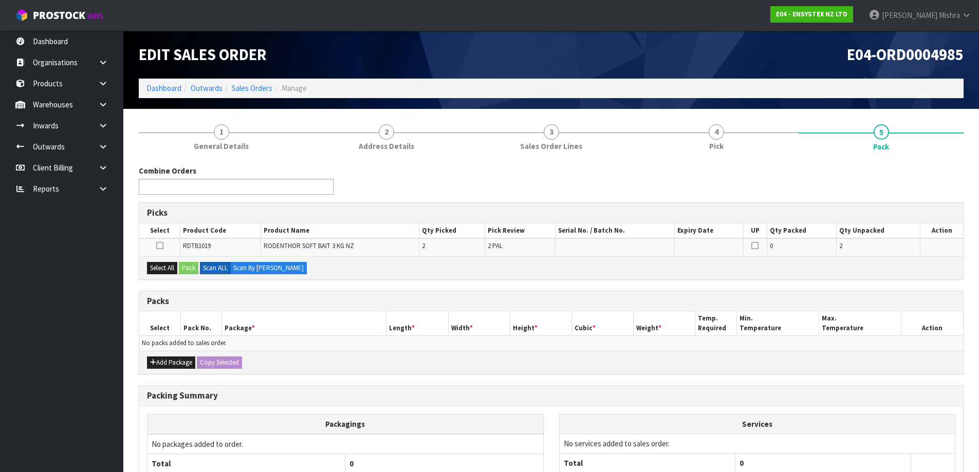
click at [241, 180] on ul at bounding box center [236, 187] width 195 height 16
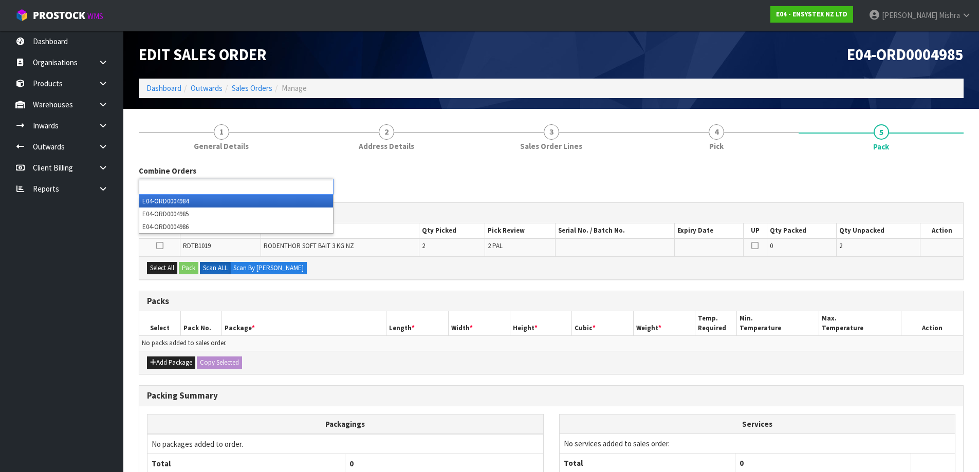
click at [223, 202] on li "E04-ORD0004984" at bounding box center [236, 201] width 194 height 13
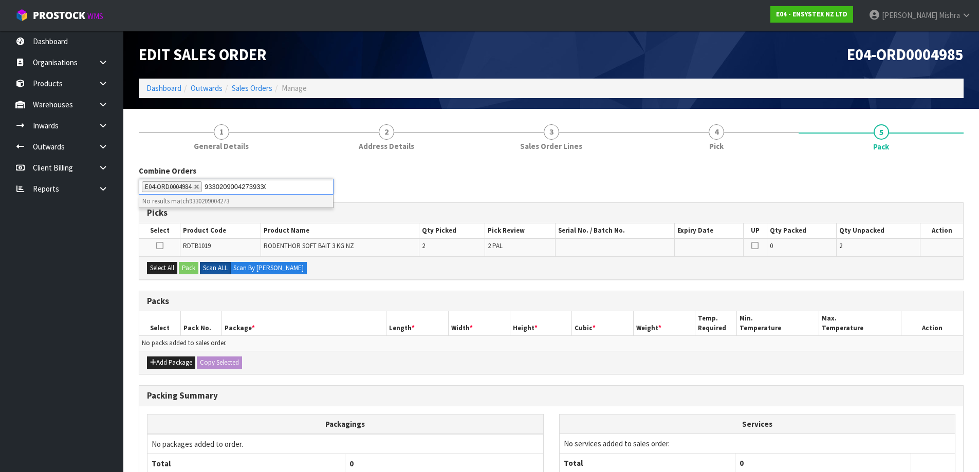
type input "93302090042739330209004273"
drag, startPoint x: 311, startPoint y: 187, endPoint x: 208, endPoint y: 187, distance: 103.8
click at [206, 191] on input "93302090042739330209004273" at bounding box center [259, 186] width 109 height 13
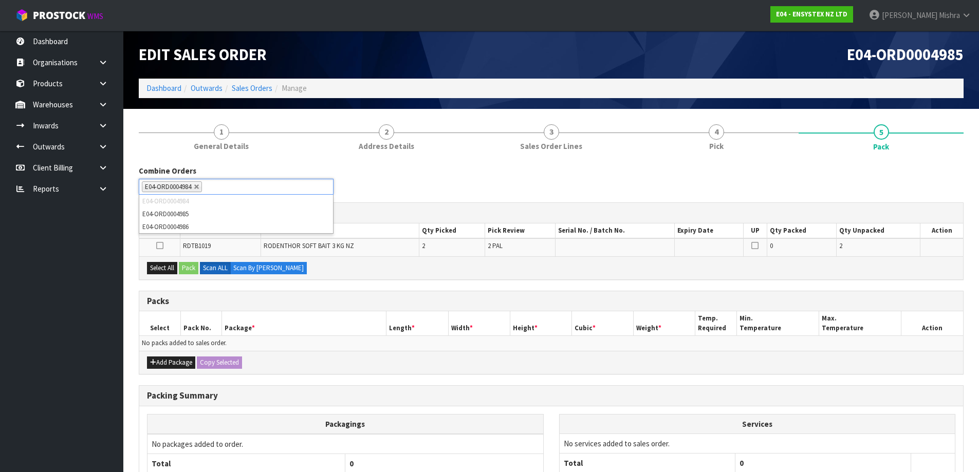
click at [433, 184] on div "Combine Orders E04-ORD0004984 E04-ORD0004985 E04-ORD0004986 E04-ORD0004984 E04-…" at bounding box center [551, 183] width 840 height 37
click at [243, 295] on div "Packs" at bounding box center [551, 301] width 824 height 21
click at [167, 367] on button "Add Package" at bounding box center [171, 363] width 48 height 12
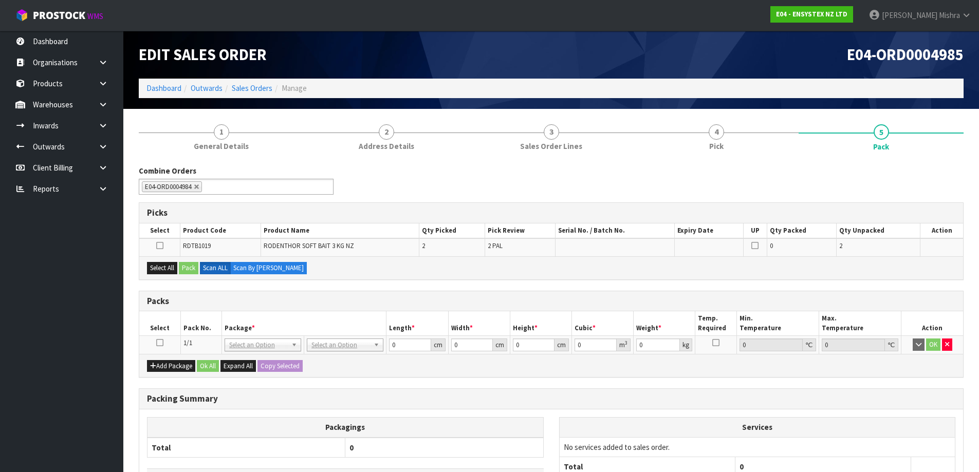
click at [158, 343] on icon at bounding box center [159, 343] width 7 height 1
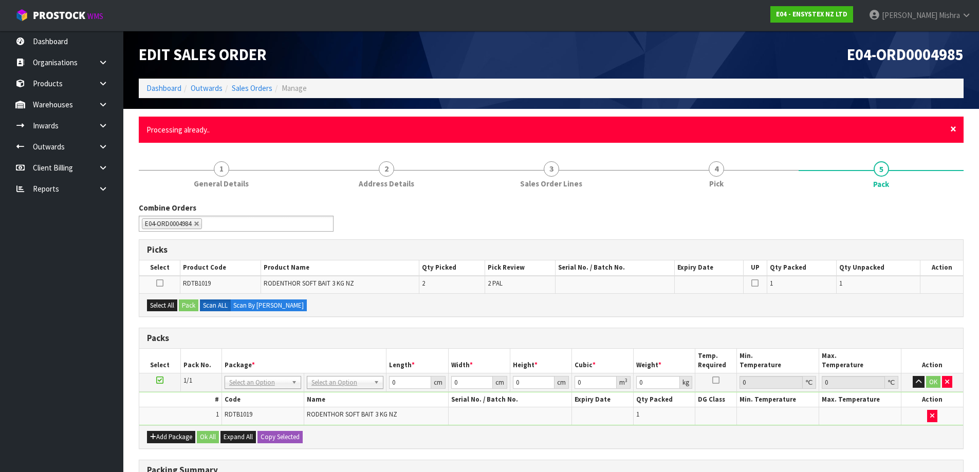
click at [950, 126] on span "×" at bounding box center [953, 129] width 6 height 14
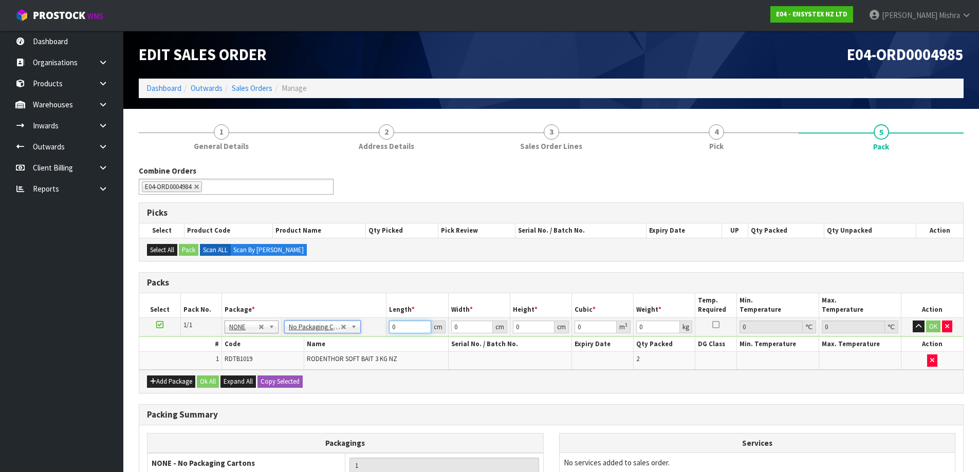
drag, startPoint x: 405, startPoint y: 329, endPoint x: 379, endPoint y: 328, distance: 25.7
click at [379, 328] on tr "1/1 NONE 007-001 007-002 007-004 007-009 007-013 007-014 007-015 007-017 007-01…" at bounding box center [551, 327] width 824 height 19
type input "25"
type input "1"
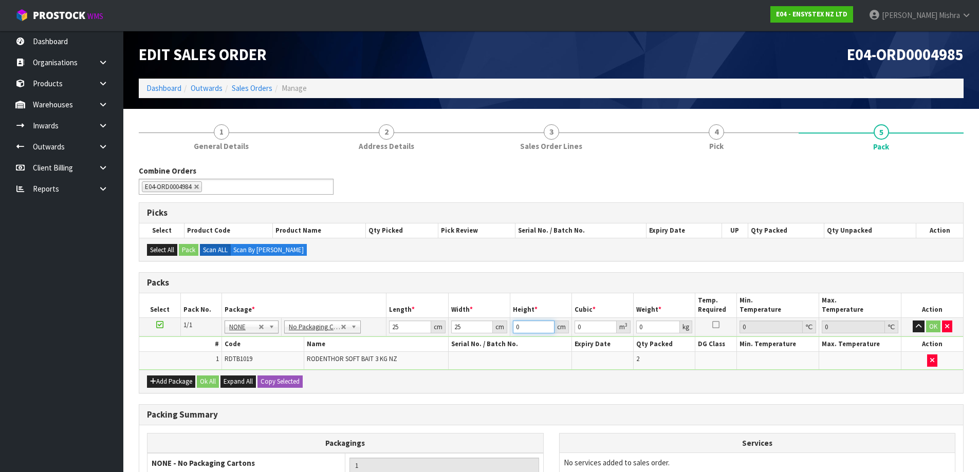
type input "0.000625"
type input "15"
type input "0.009375"
type input "15"
type input "7"
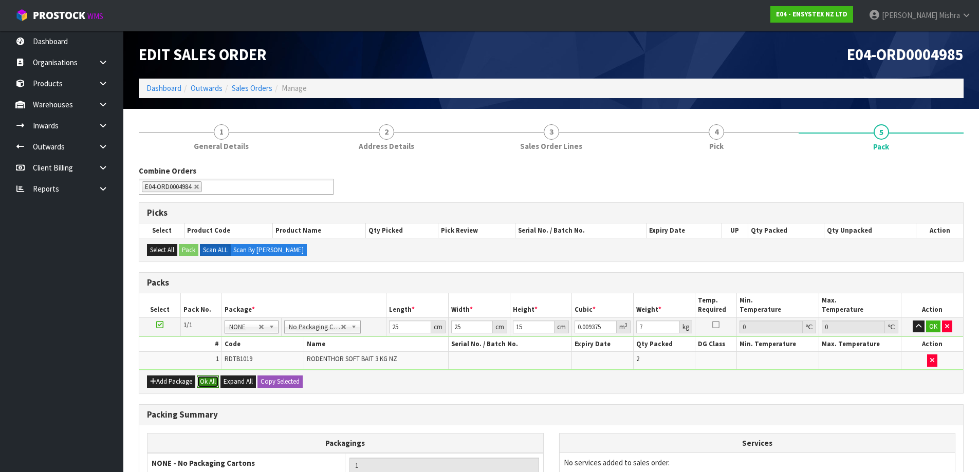
click at [207, 379] on button "Ok All" at bounding box center [208, 382] width 22 height 12
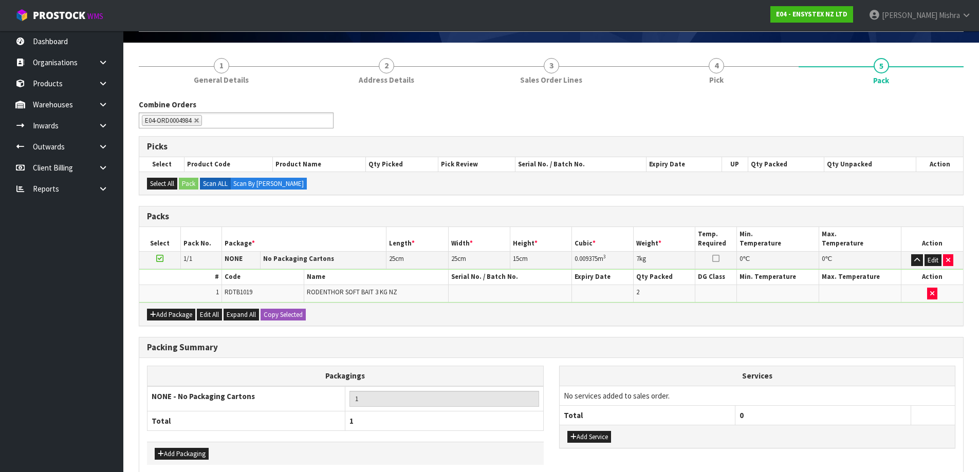
scroll to position [116, 0]
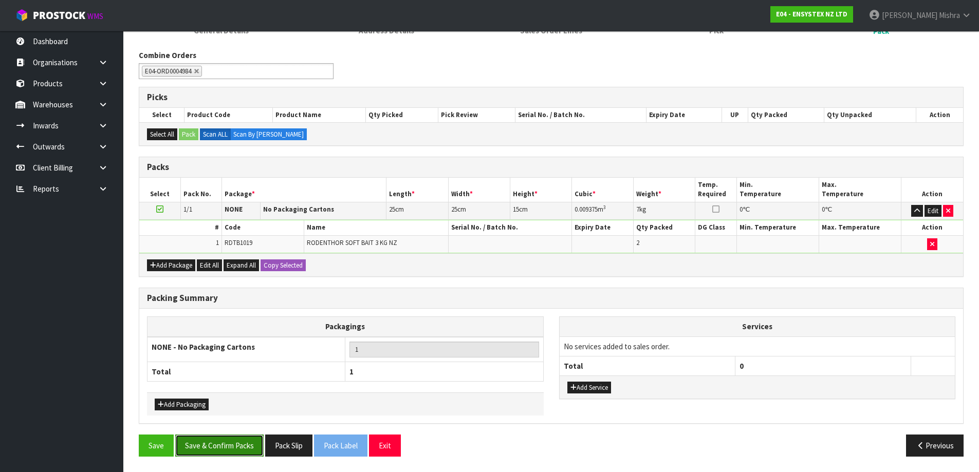
click at [232, 441] on button "Save & Confirm Packs" at bounding box center [219, 446] width 88 height 22
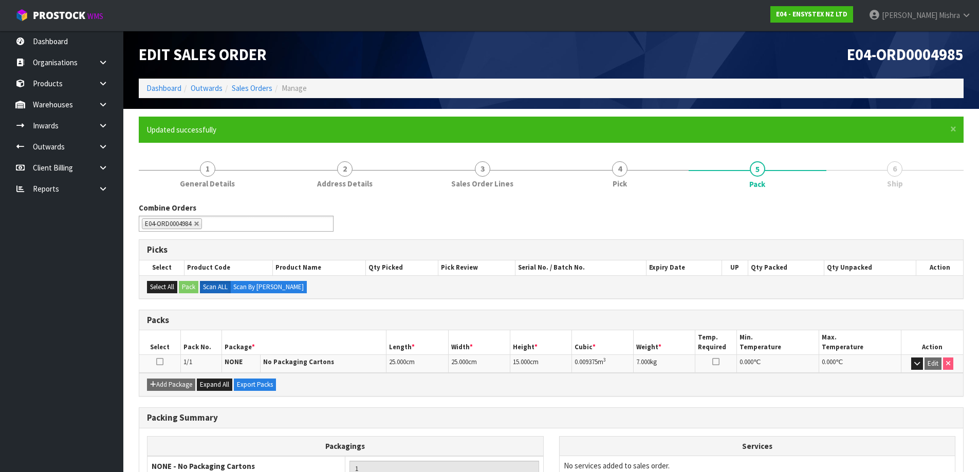
scroll to position [97, 0]
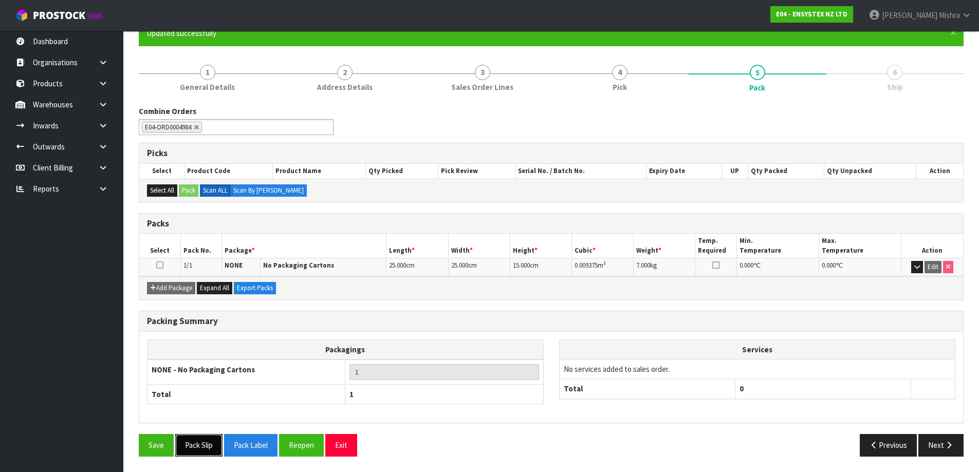
click at [201, 442] on button "Pack Slip" at bounding box center [198, 445] width 47 height 22
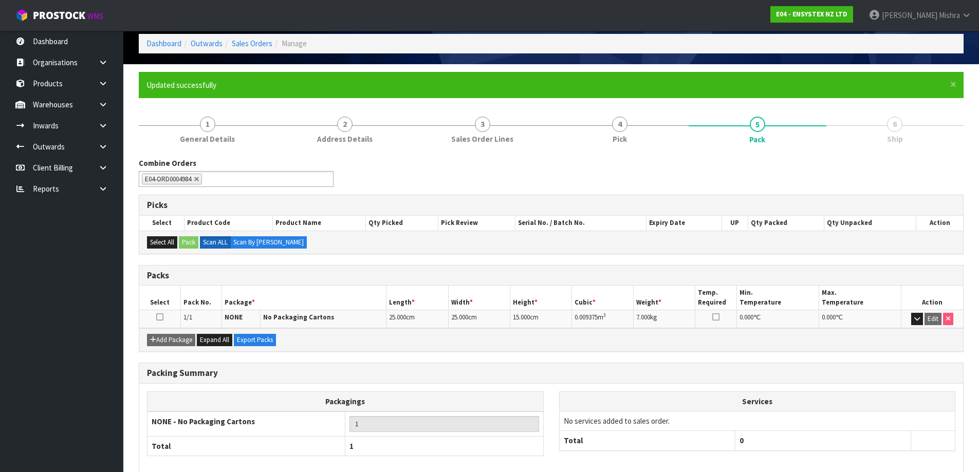
scroll to position [0, 0]
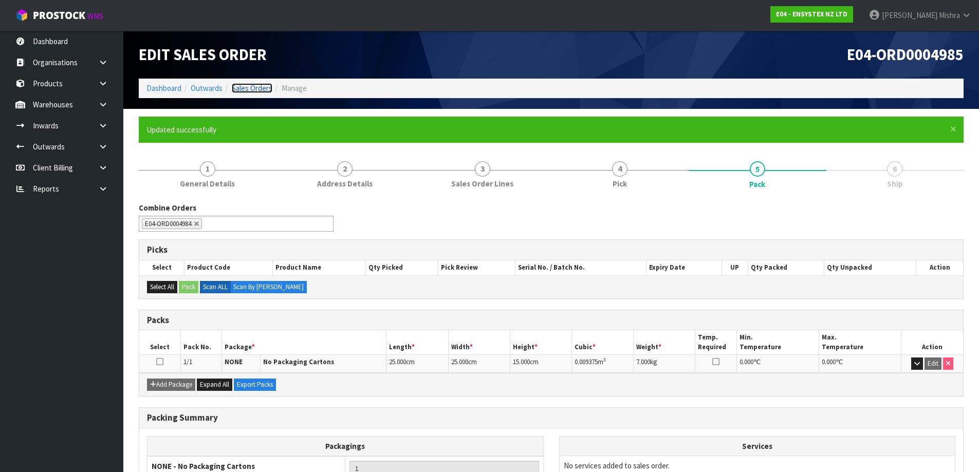
click at [256, 86] on link "Sales Orders" at bounding box center [252, 88] width 41 height 10
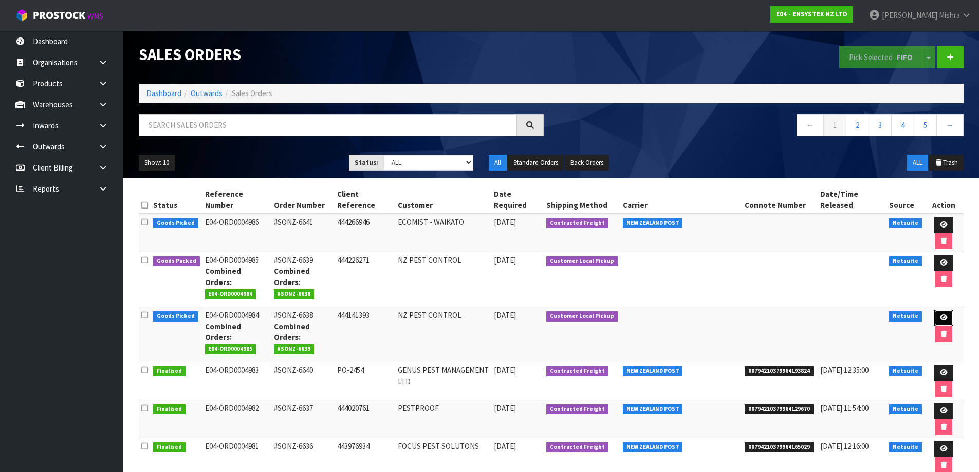
click at [934, 310] on link at bounding box center [943, 318] width 19 height 16
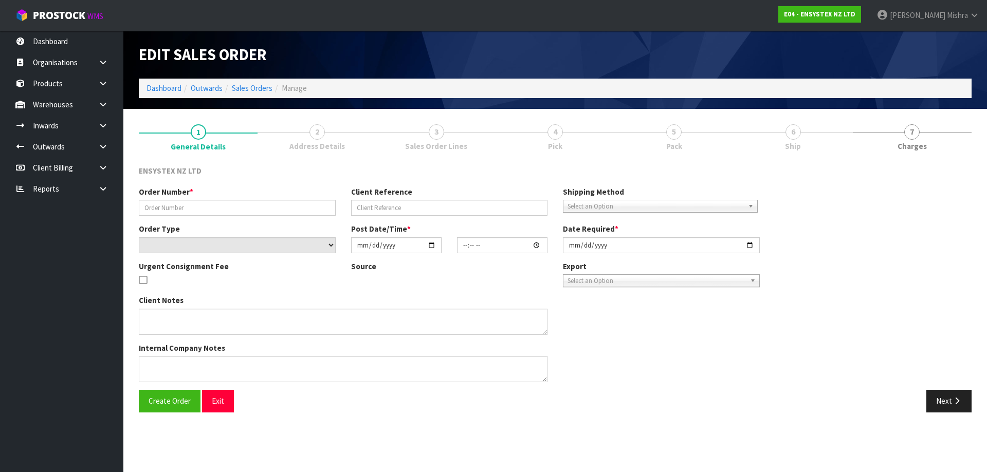
type input "#SONZ-6638"
type input "444141393"
select select "number:0"
type input "[DATE]"
type input "12:15:09.000"
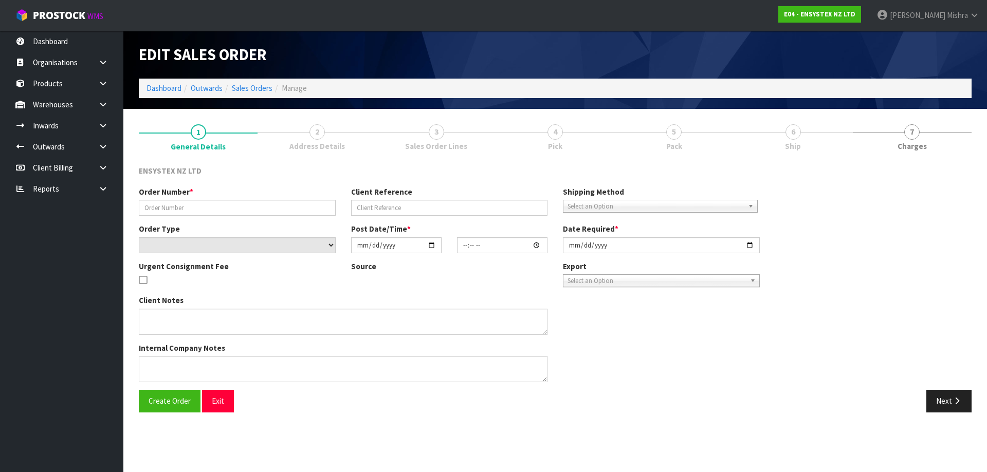
type input "[DATE]"
type textarea "LABELLED RODENT STATIONS PLEASE"
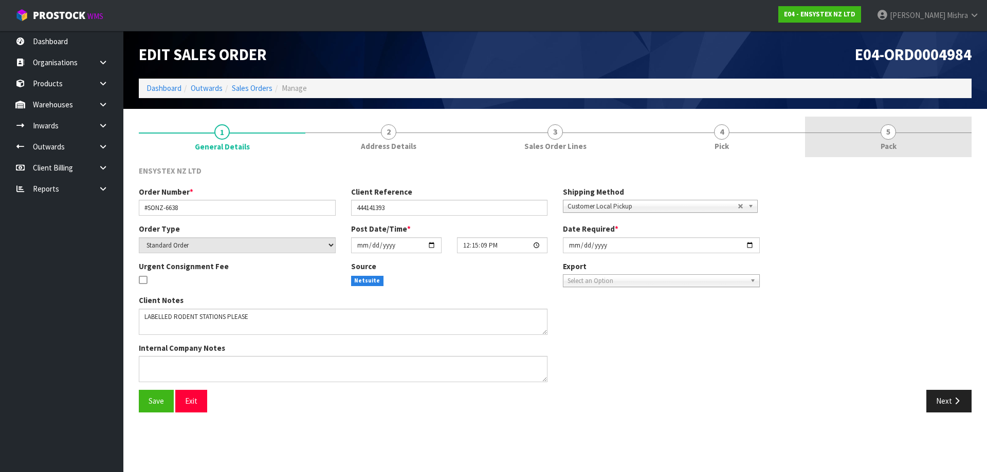
click at [838, 135] on link "5 Pack" at bounding box center [888, 137] width 167 height 41
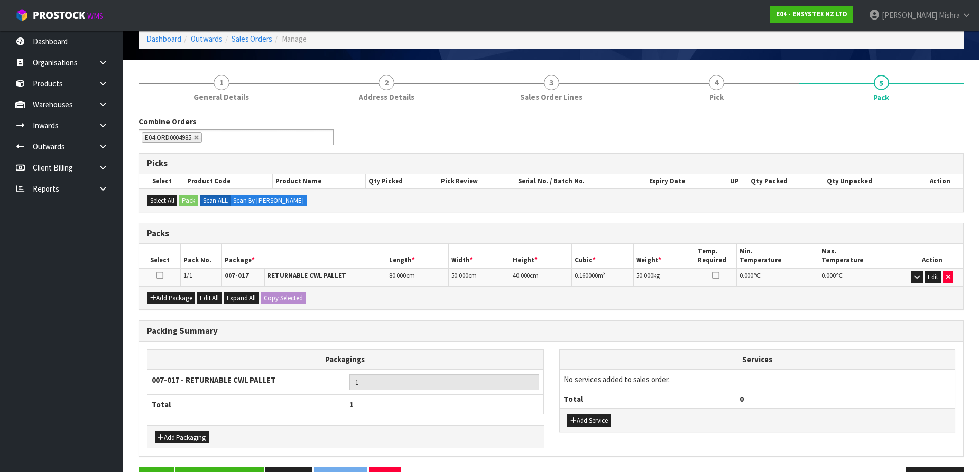
scroll to position [83, 0]
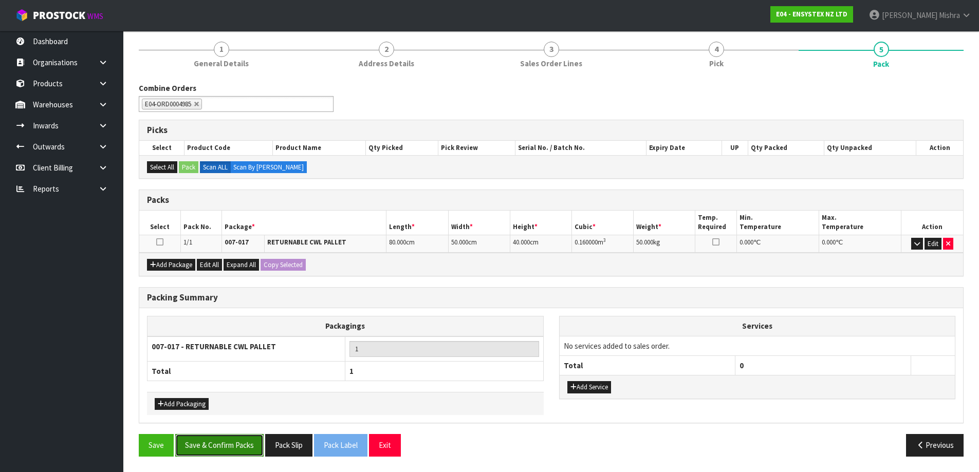
click at [195, 438] on button "Save & Confirm Packs" at bounding box center [219, 445] width 88 height 22
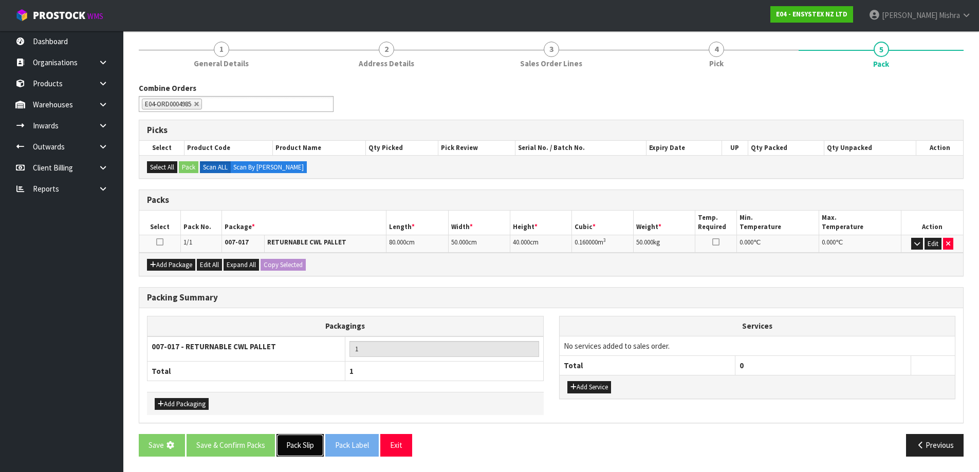
click at [298, 449] on button "Pack Slip" at bounding box center [300, 445] width 47 height 22
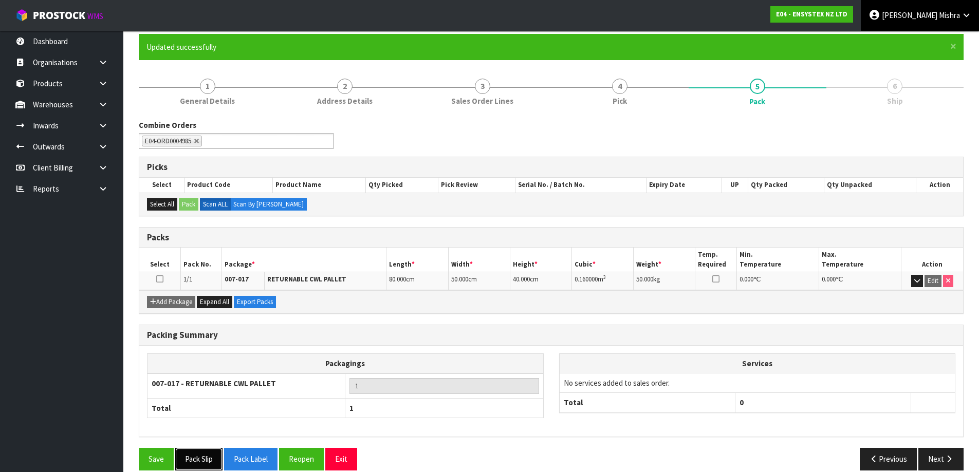
scroll to position [0, 0]
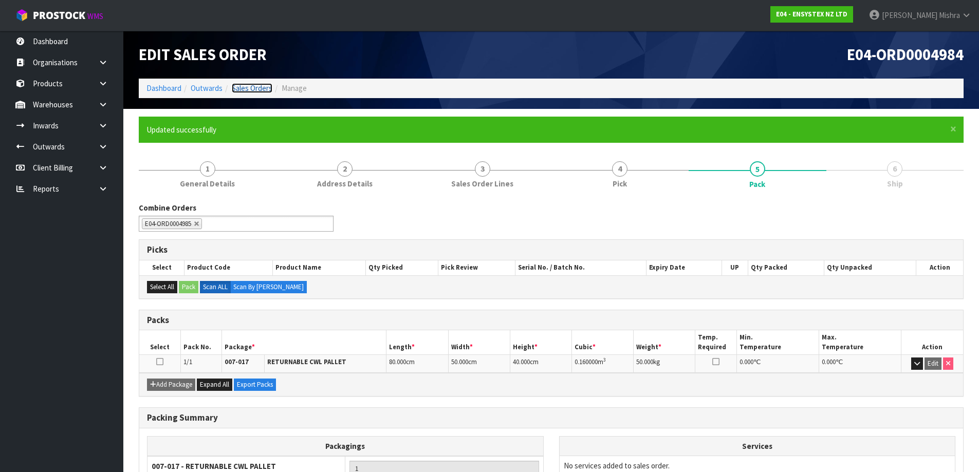
click at [251, 86] on link "Sales Orders" at bounding box center [252, 88] width 41 height 10
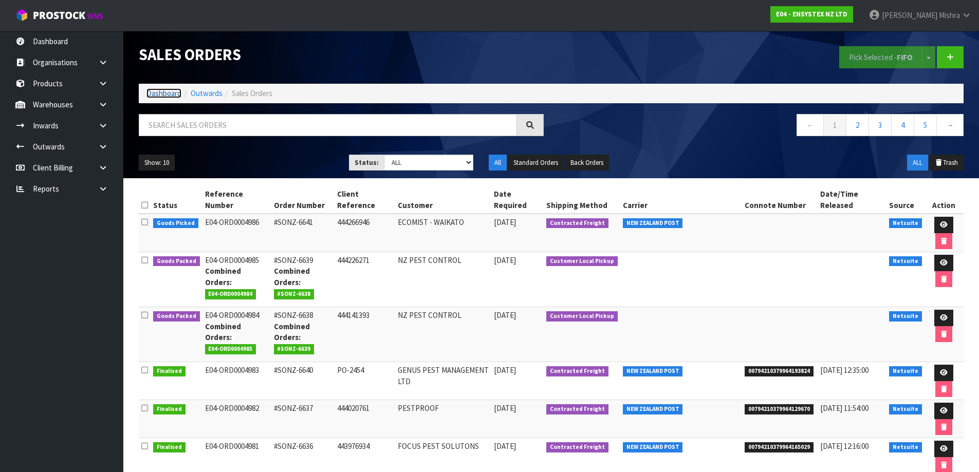
click at [162, 98] on link "Dashboard" at bounding box center [163, 93] width 35 height 10
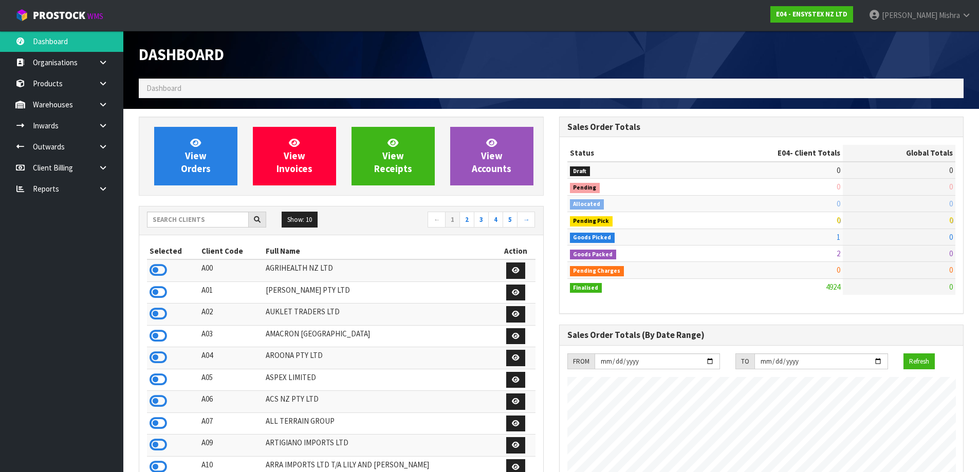
scroll to position [779, 420]
click at [186, 210] on div "Show: 10 5 10 25 50 ← 1 2 3 4 5 →" at bounding box center [341, 221] width 404 height 29
click at [183, 218] on input "text" at bounding box center [198, 220] width 102 height 16
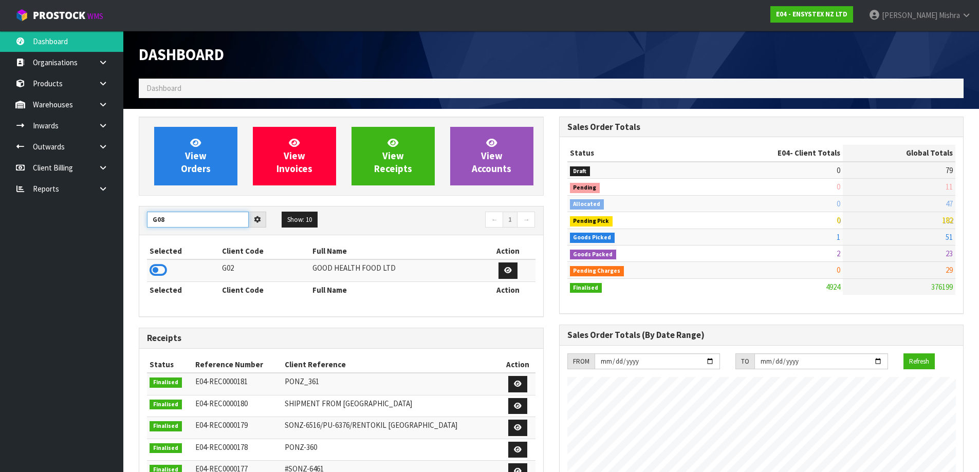
type input "G08"
drag, startPoint x: 156, startPoint y: 271, endPoint x: 169, endPoint y: 263, distance: 15.3
click at [156, 271] on icon at bounding box center [158, 270] width 17 height 15
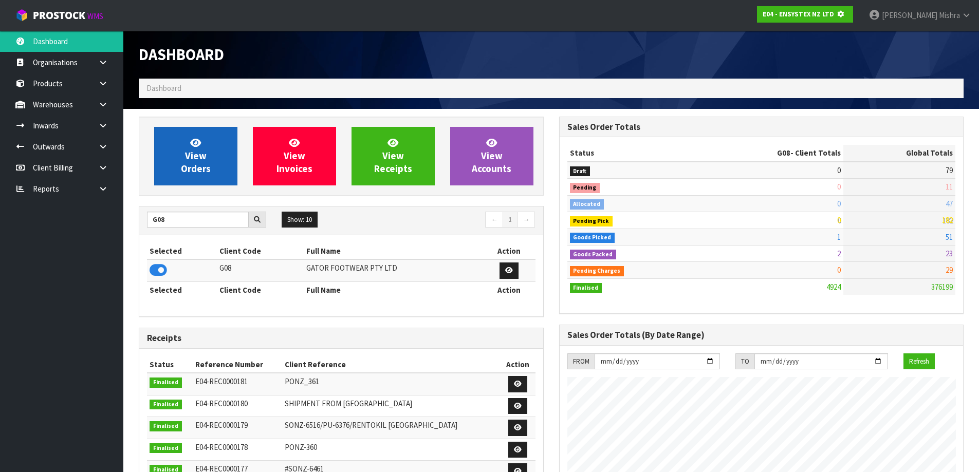
scroll to position [513312, 513532]
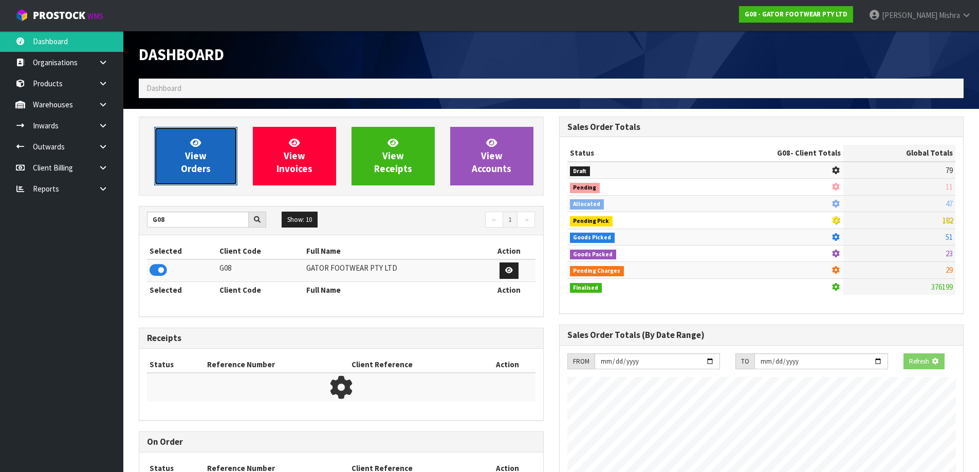
click at [204, 136] on link "View Orders" at bounding box center [195, 156] width 83 height 59
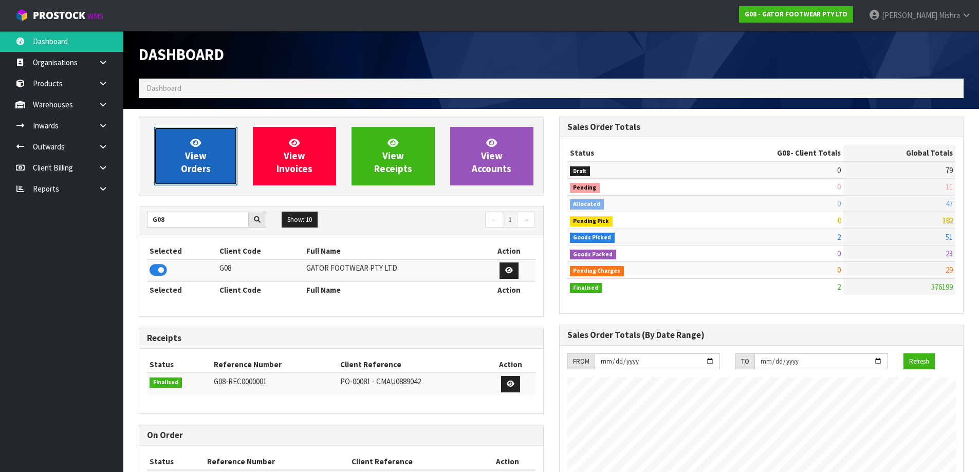
scroll to position [513324, 513532]
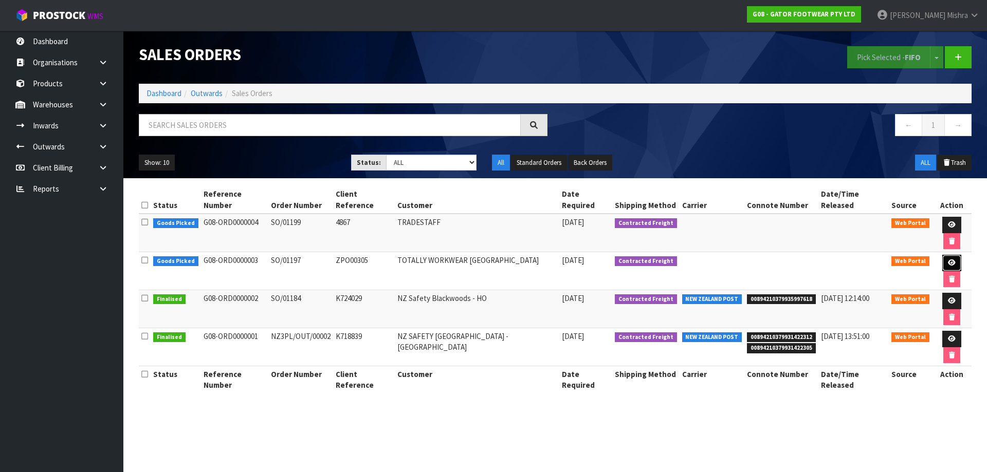
click at [948, 260] on icon at bounding box center [952, 263] width 8 height 7
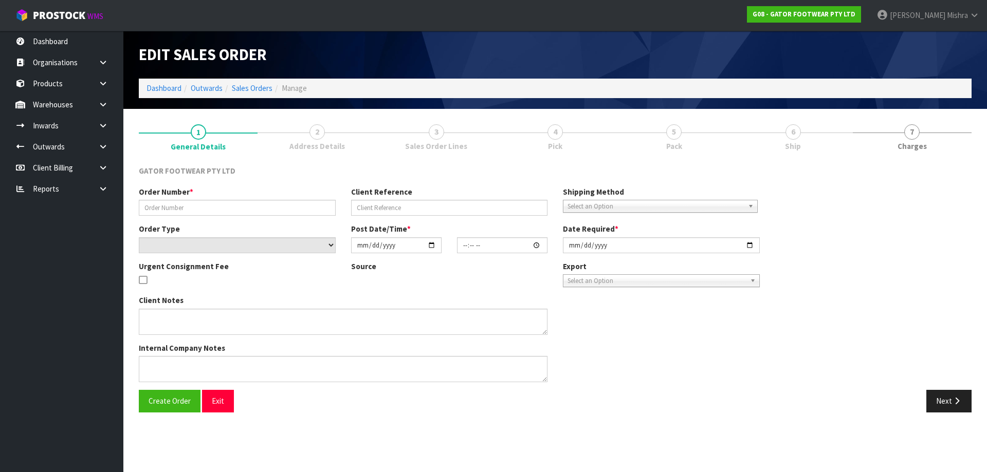
type input "SO/01197"
type input "ZPO00305"
select select "number:0"
type input "[DATE]"
type input "13:15:00.000"
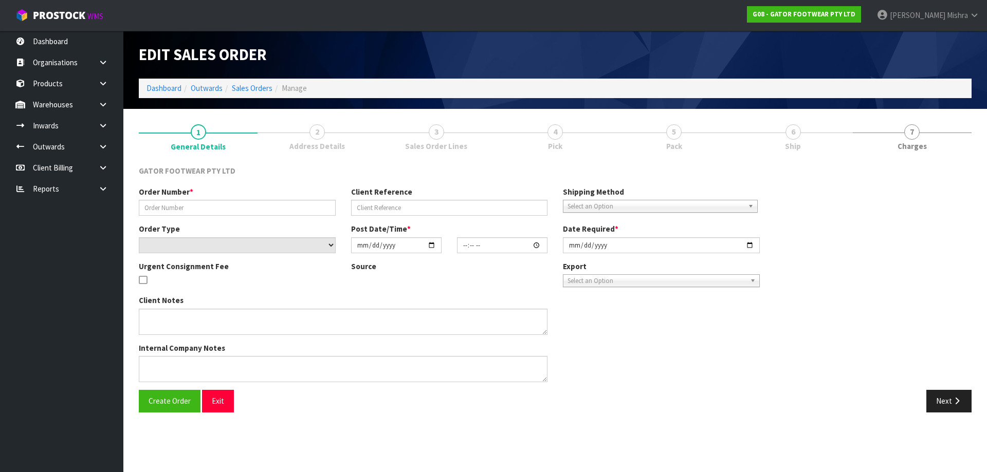
type input "[DATE]"
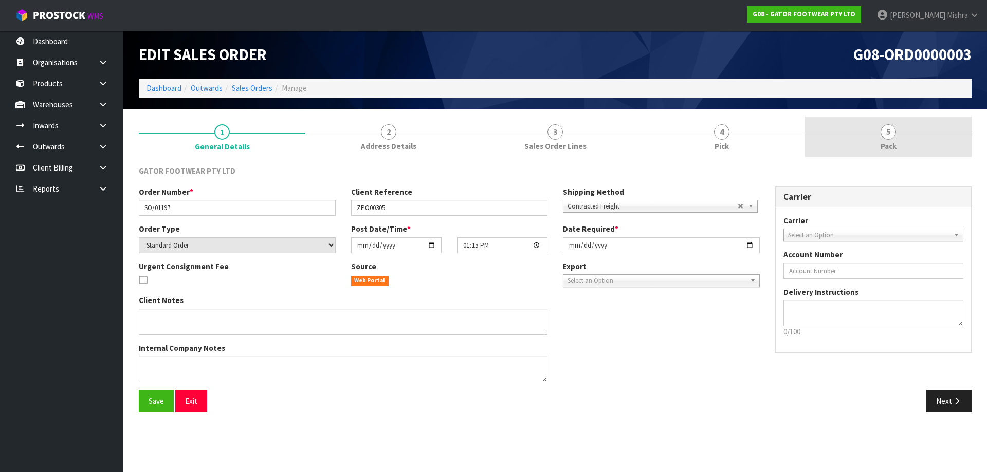
click at [884, 128] on span "5" at bounding box center [887, 131] width 15 height 15
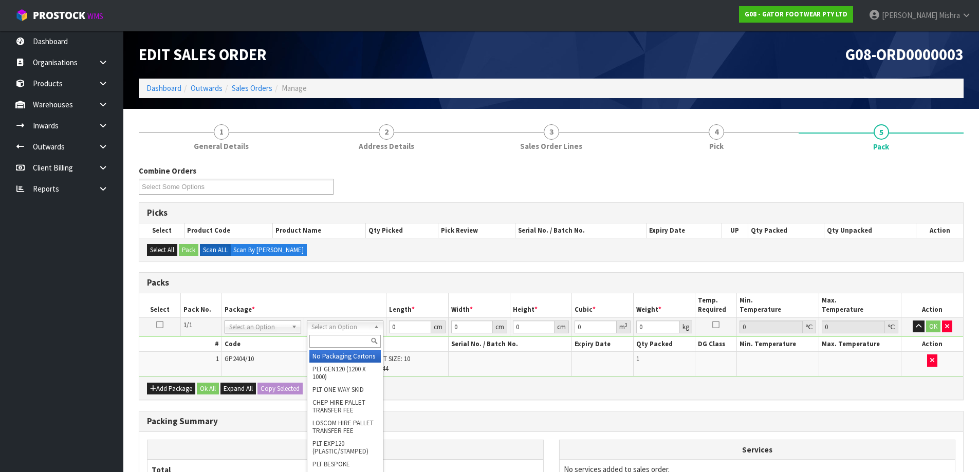
drag, startPoint x: 323, startPoint y: 357, endPoint x: 356, endPoint y: 333, distance: 40.7
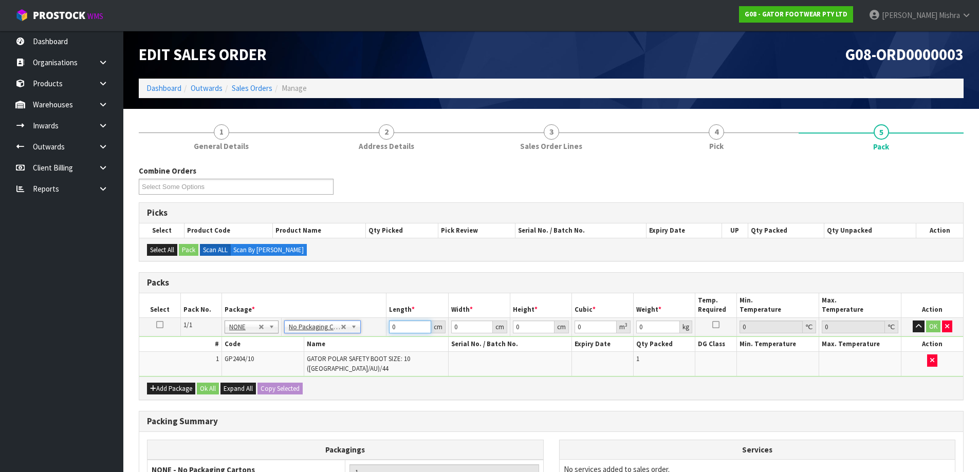
drag, startPoint x: 404, startPoint y: 322, endPoint x: 377, endPoint y: 327, distance: 27.6
click at [377, 327] on tr "1/1 NONE 007-001 007-002 007-004 007-009 007-013 007-014 007-015 007-017 007-01…" at bounding box center [551, 327] width 824 height 19
type input "40"
type input "39"
type input "1"
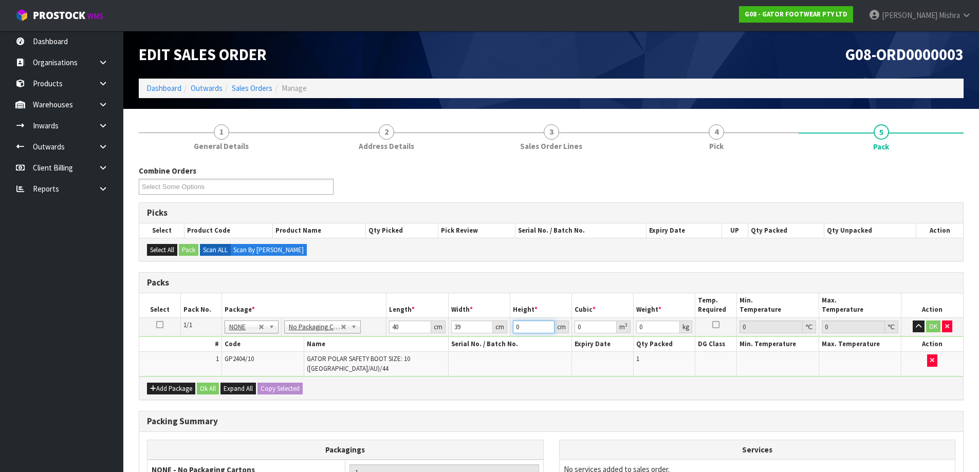
type input "0.00156"
type input "14"
type input "0.02184"
type input "14"
type input "3"
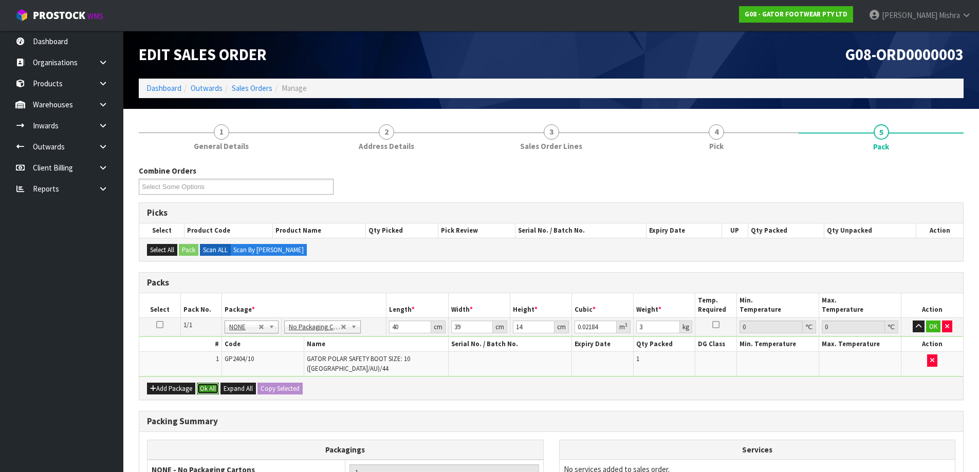
click at [200, 384] on button "Ok All" at bounding box center [208, 389] width 22 height 12
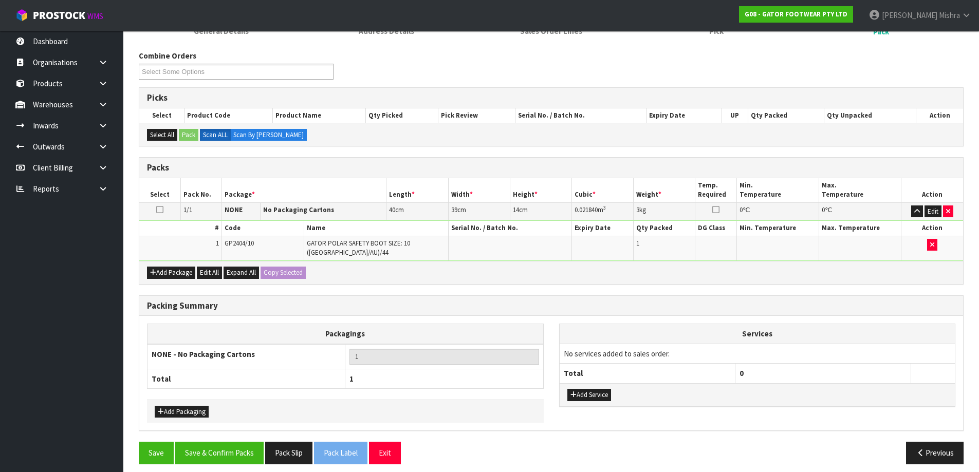
scroll to position [116, 0]
click at [157, 406] on button "Add Packaging" at bounding box center [182, 412] width 54 height 12
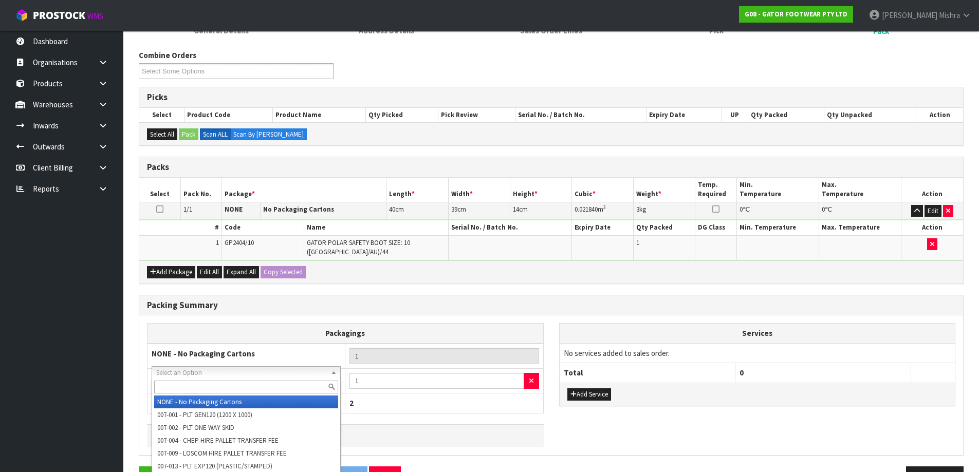
click at [280, 382] on input "text" at bounding box center [246, 387] width 184 height 13
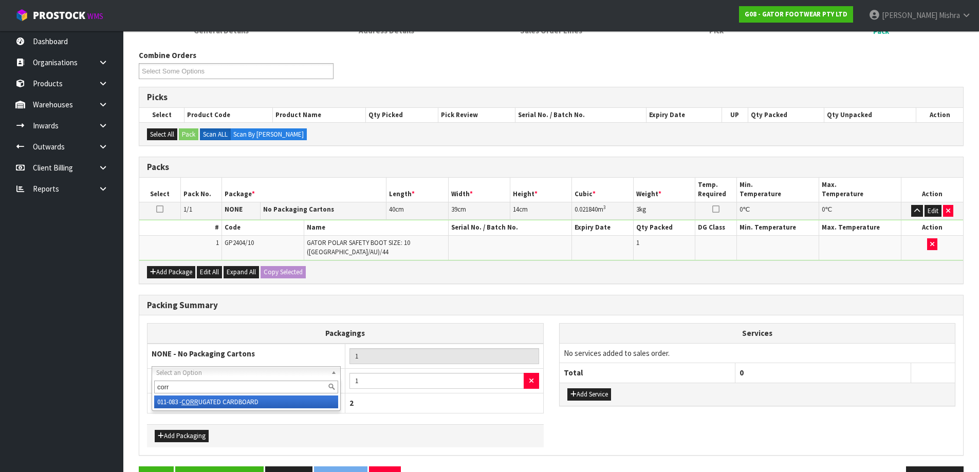
type input "corr"
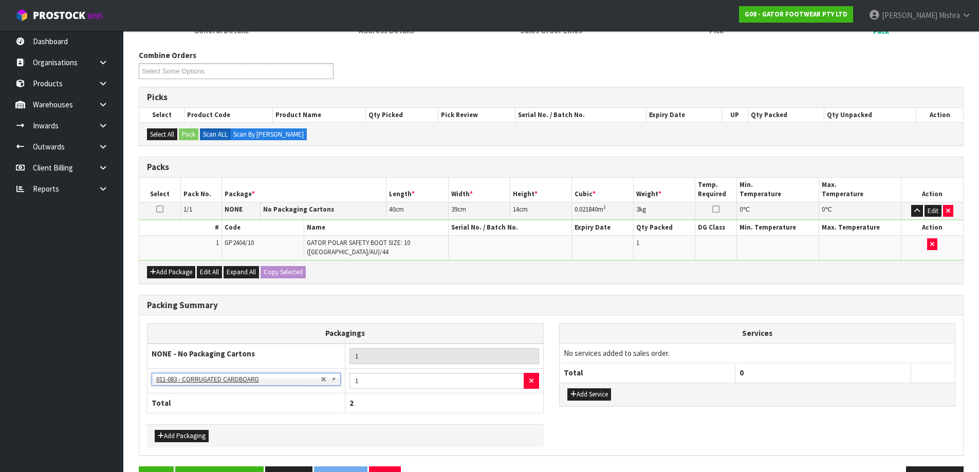
scroll to position [141, 0]
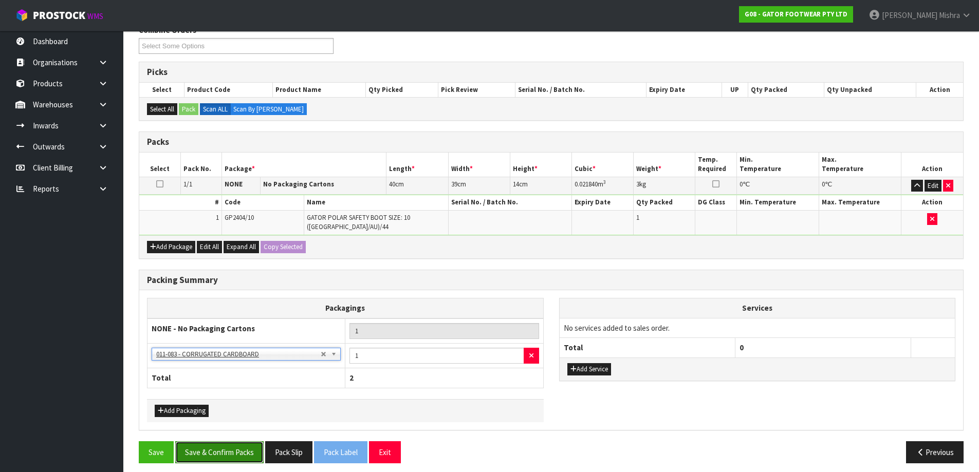
click at [215, 441] on button "Save & Confirm Packs" at bounding box center [219, 452] width 88 height 22
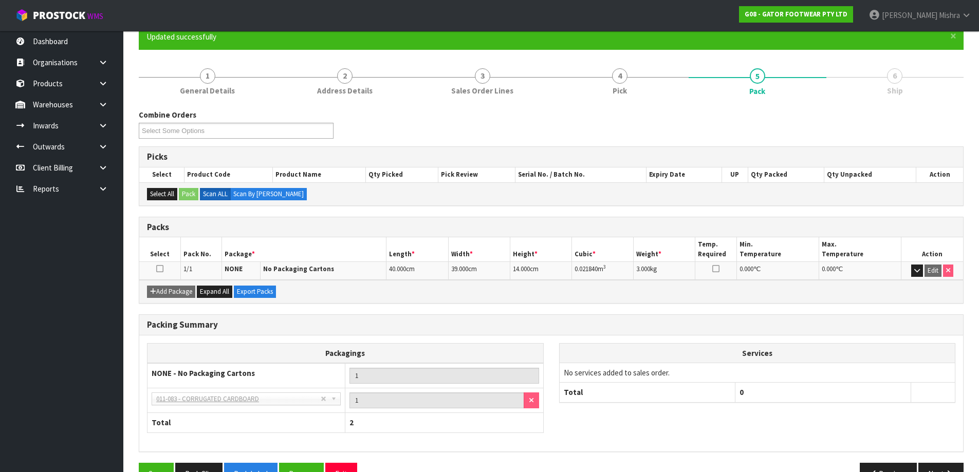
scroll to position [121, 0]
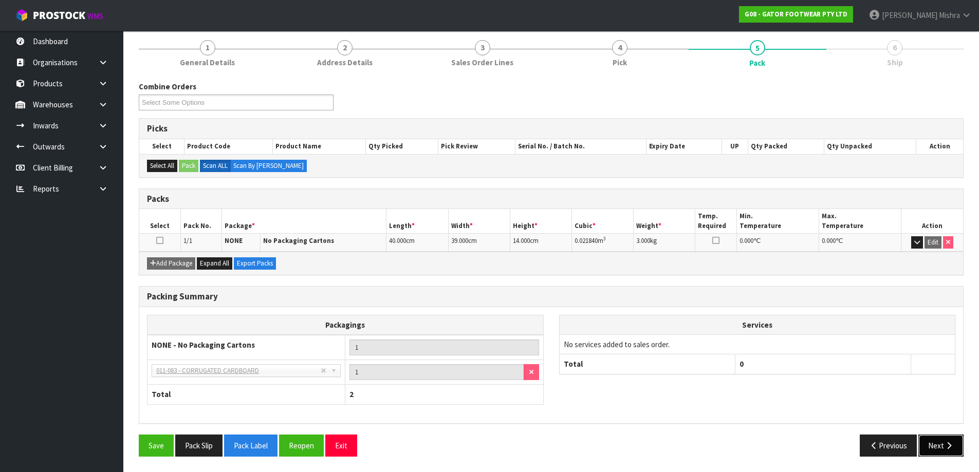
drag, startPoint x: 928, startPoint y: 448, endPoint x: 899, endPoint y: 418, distance: 42.2
click at [929, 448] on button "Next" at bounding box center [940, 446] width 45 height 22
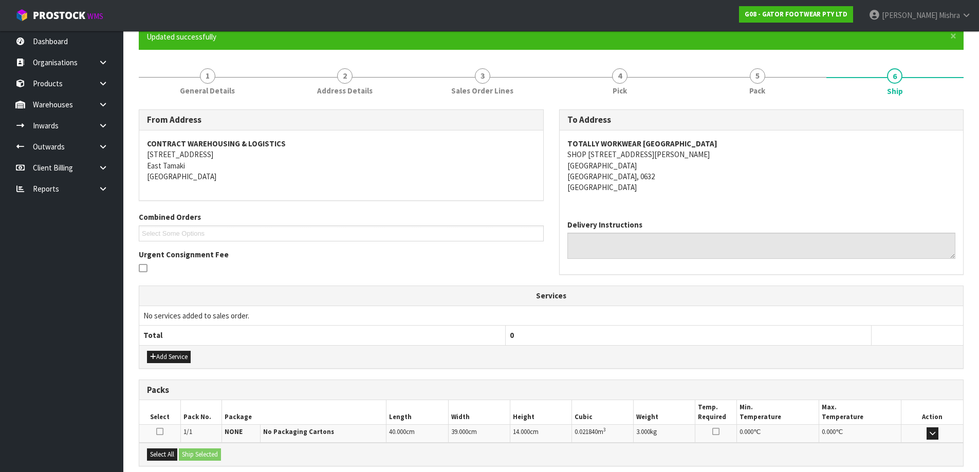
scroll to position [198, 0]
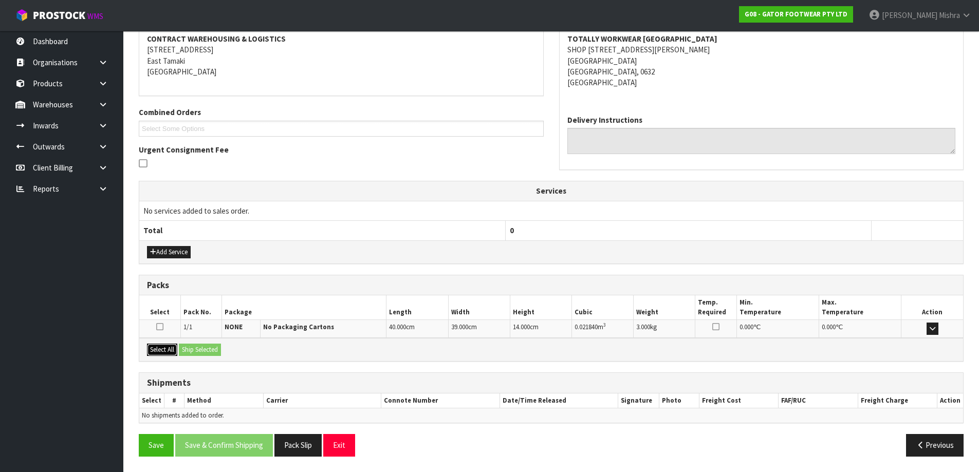
click at [161, 351] on button "Select All" at bounding box center [162, 350] width 30 height 12
click at [201, 351] on button "Ship Selected" at bounding box center [200, 350] width 42 height 12
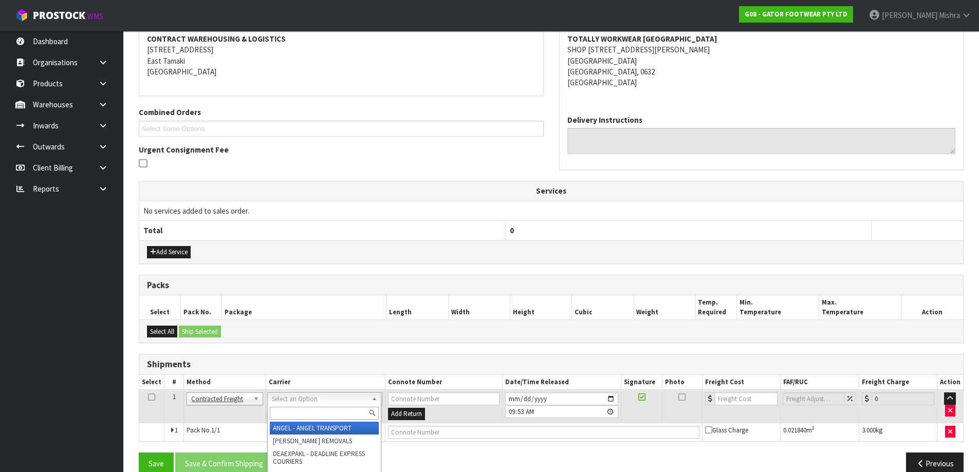
click at [281, 418] on input "text" at bounding box center [324, 413] width 109 height 13
type input "nzp"
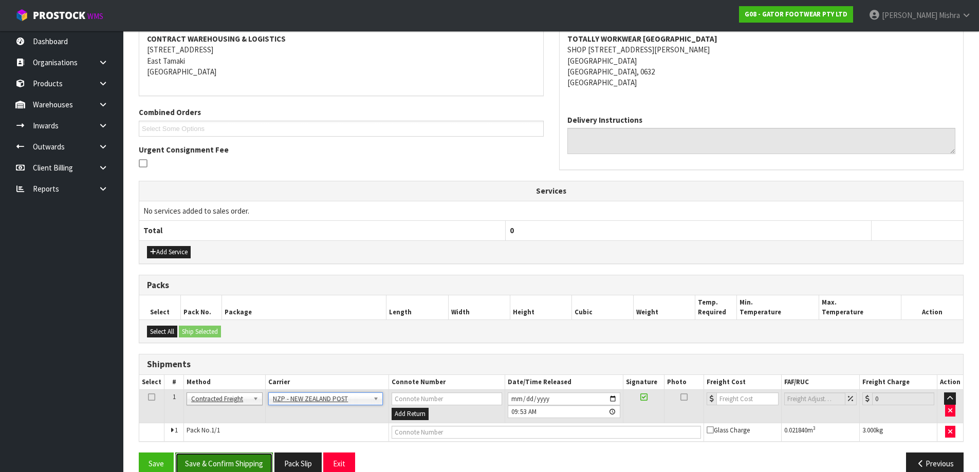
click at [249, 462] on button "Save & Confirm Shipping" at bounding box center [224, 464] width 98 height 22
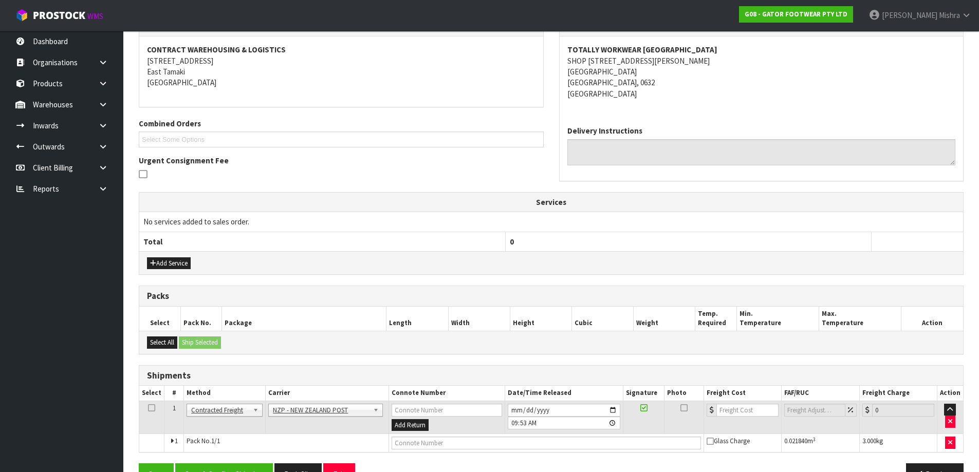
scroll to position [0, 0]
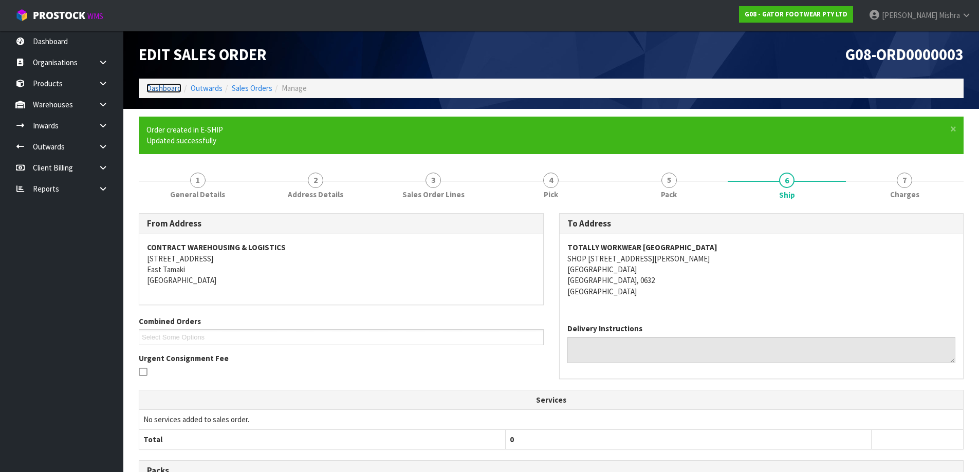
click at [163, 90] on link "Dashboard" at bounding box center [163, 88] width 35 height 10
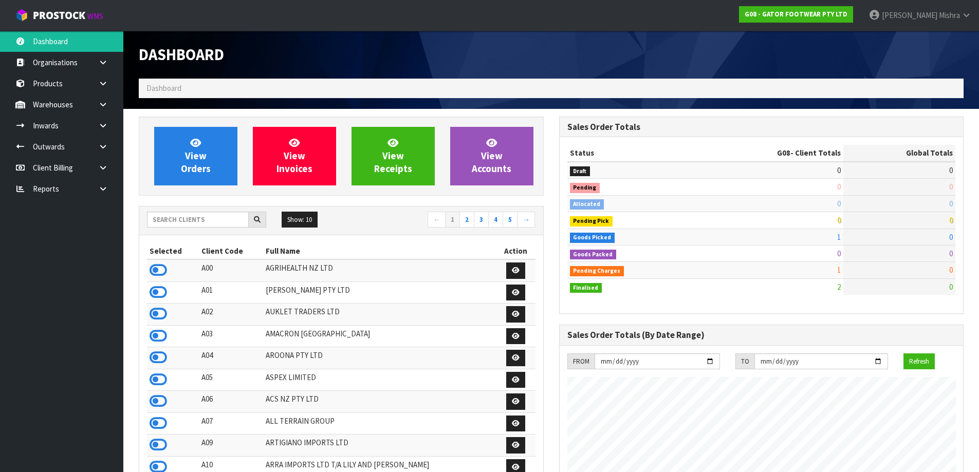
scroll to position [629, 420]
click at [214, 177] on link "View Orders" at bounding box center [195, 156] width 83 height 59
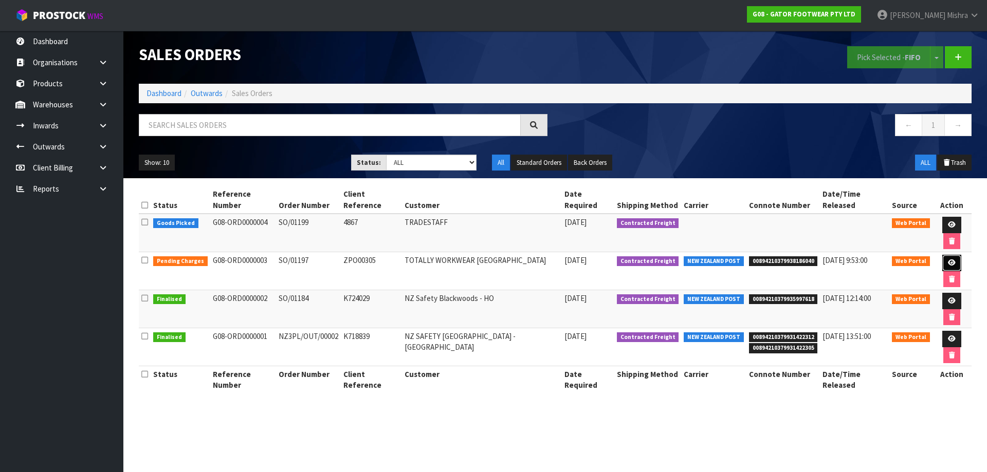
click at [948, 260] on icon at bounding box center [952, 263] width 8 height 7
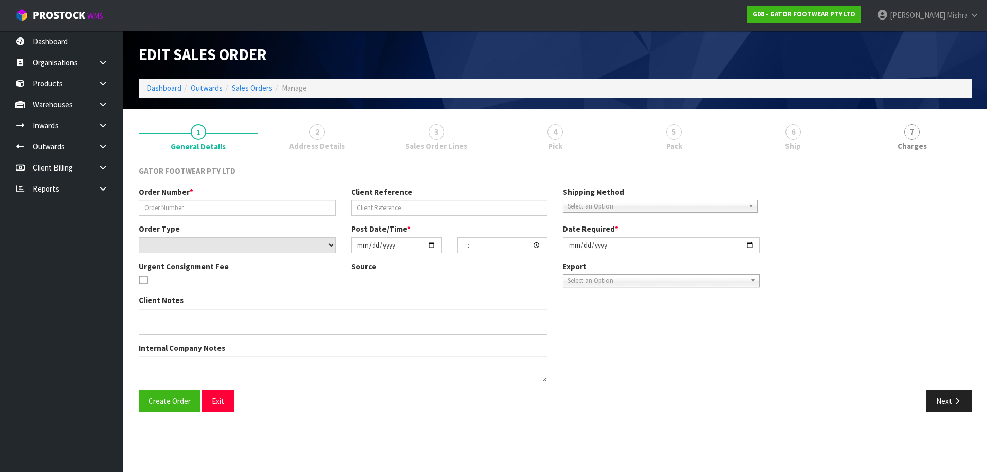
type input "SO/01197"
type input "ZPO00305"
select select "number:0"
type input "[DATE]"
type input "13:15:00.000"
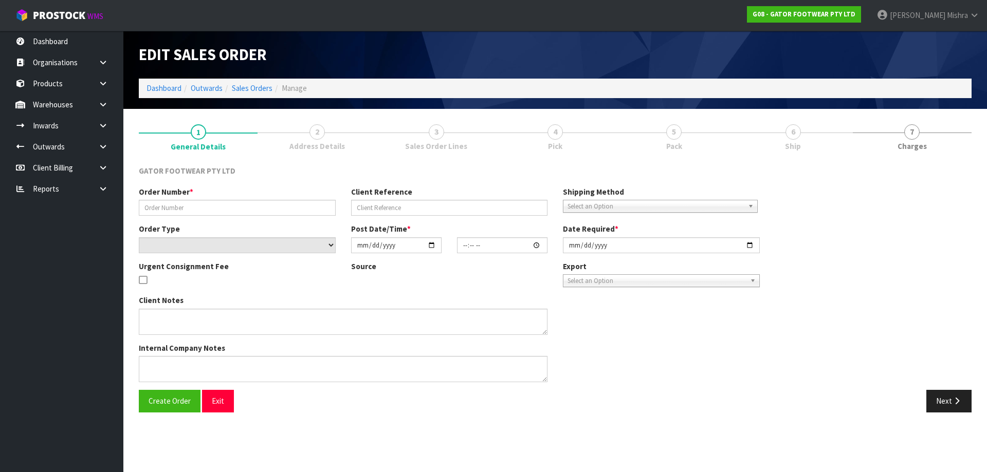
type input "[DATE]"
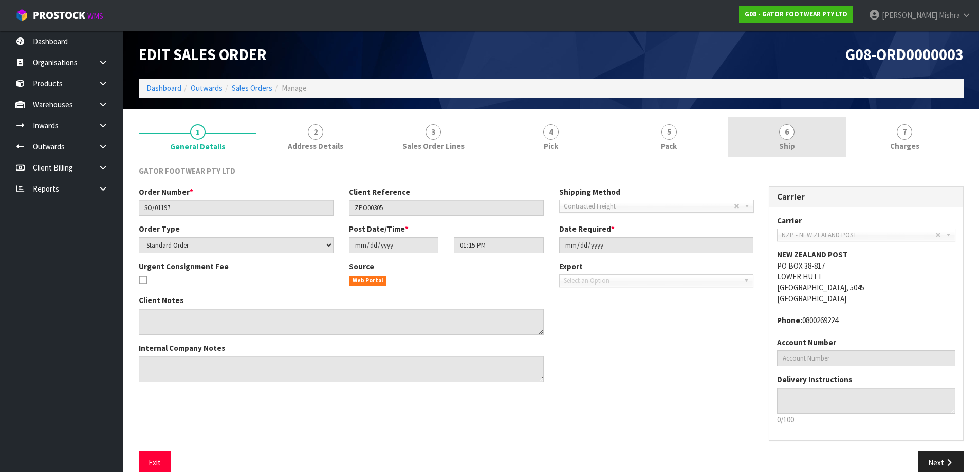
click at [788, 145] on span "Ship" at bounding box center [787, 146] width 16 height 11
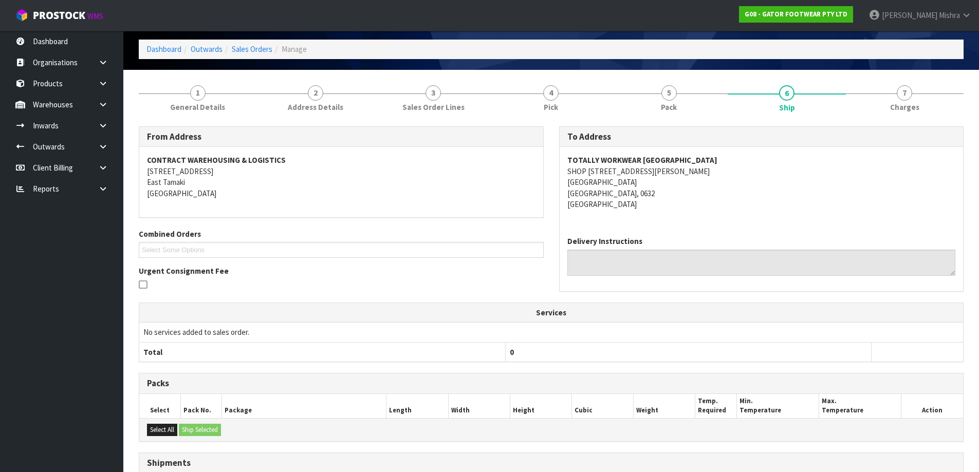
scroll to position [160, 0]
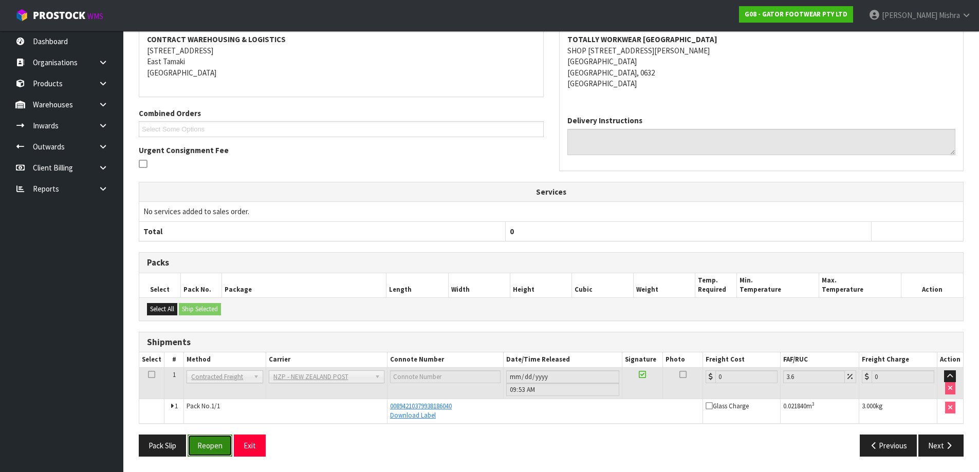
click at [219, 447] on button "Reopen" at bounding box center [210, 446] width 45 height 22
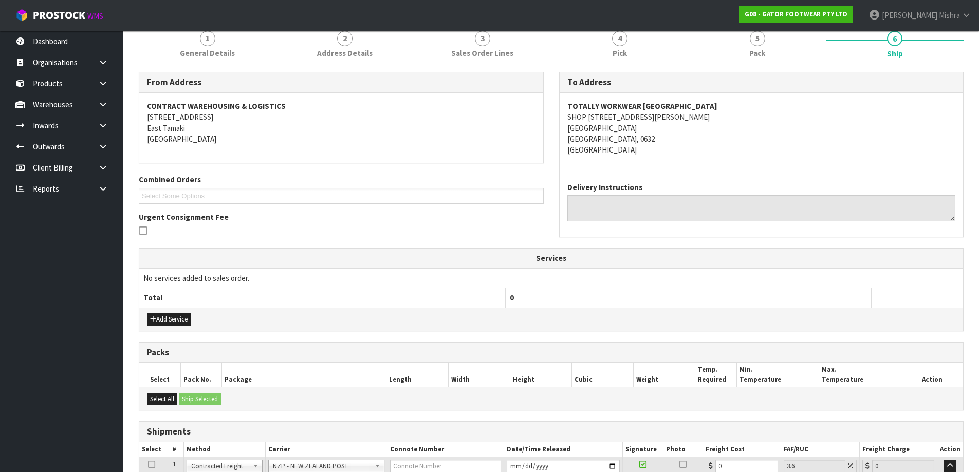
scroll to position [226, 0]
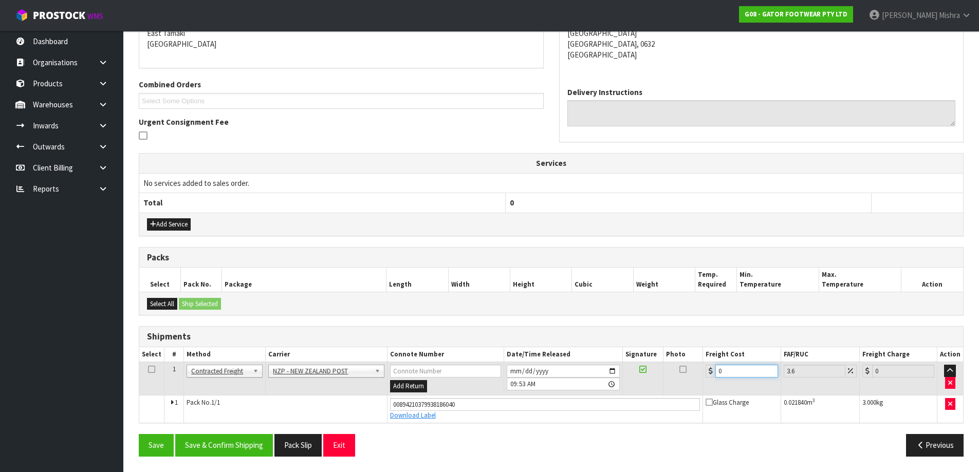
drag, startPoint x: 741, startPoint y: 371, endPoint x: 682, endPoint y: 376, distance: 59.8
click at [694, 374] on tr "1 Client Local Pickup Customer Local Pickup Company Freight Contracted Freight …" at bounding box center [551, 378] width 824 height 33
type input "4"
type input "4.14"
type input "4.3"
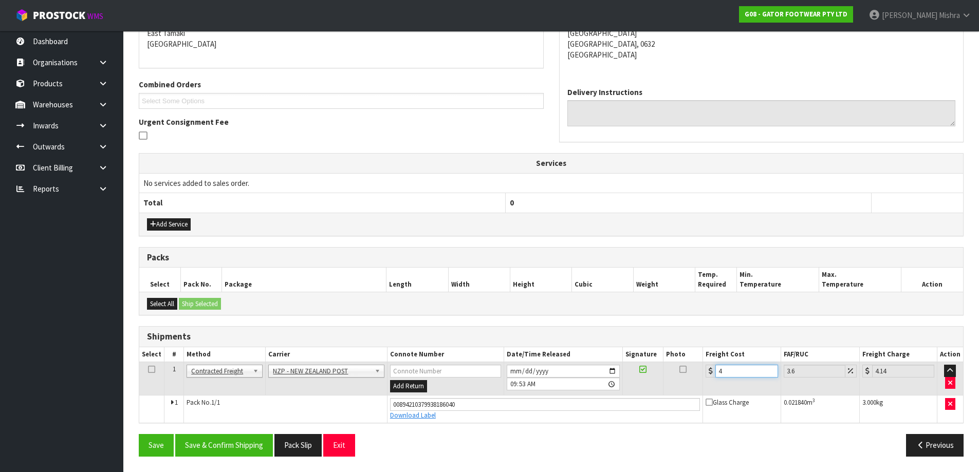
type input "4.45"
type input "4.33"
type input "4.49"
type input "4.33"
click at [197, 448] on button "Save & Confirm Shipping" at bounding box center [224, 445] width 98 height 22
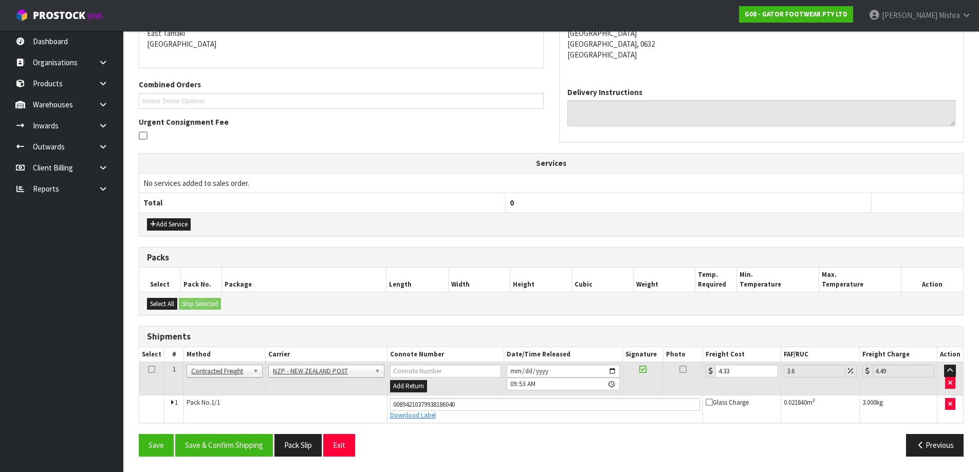
scroll to position [0, 0]
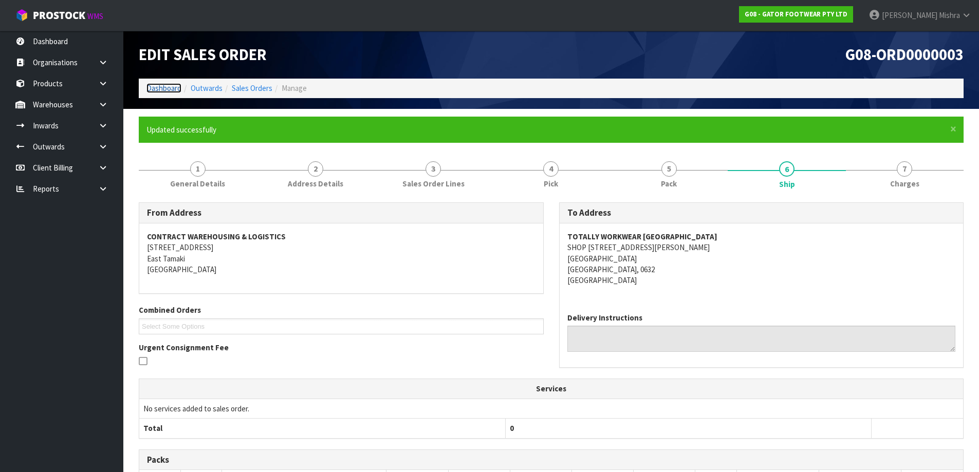
click at [168, 86] on link "Dashboard" at bounding box center [163, 88] width 35 height 10
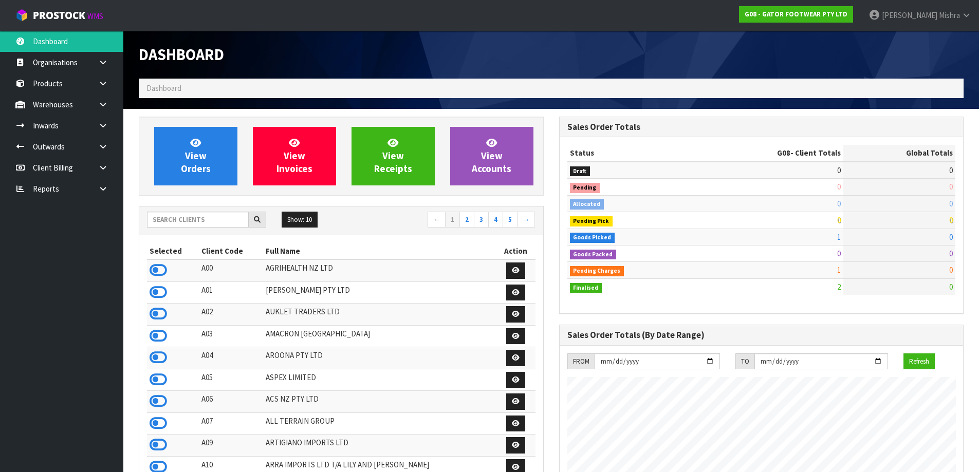
scroll to position [629, 420]
click at [157, 223] on input "text" at bounding box center [198, 220] width 102 height 16
click at [167, 221] on input "text" at bounding box center [198, 220] width 102 height 16
type input "S02"
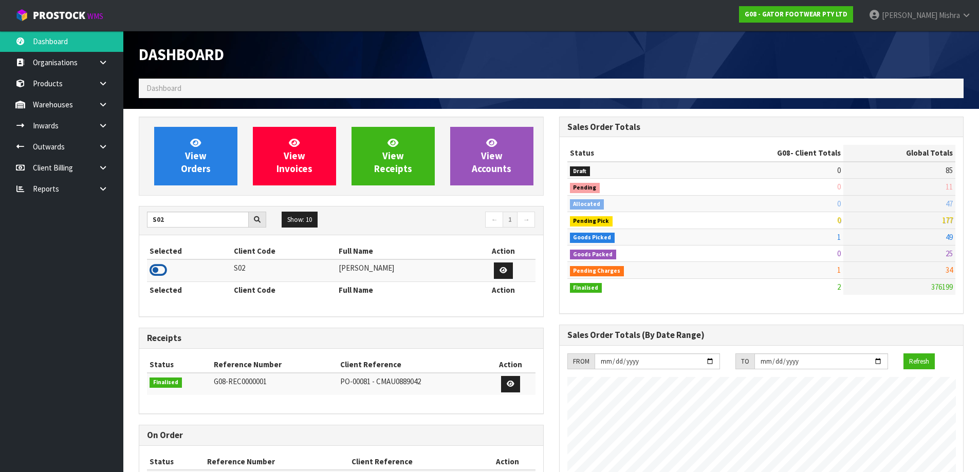
click at [159, 273] on icon at bounding box center [158, 270] width 17 height 15
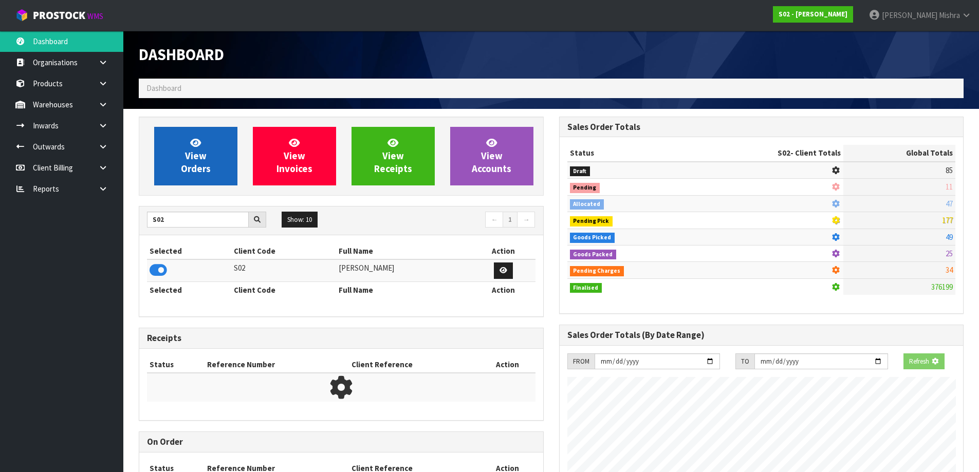
scroll to position [641, 420]
click at [196, 164] on span "View Orders" at bounding box center [196, 156] width 30 height 39
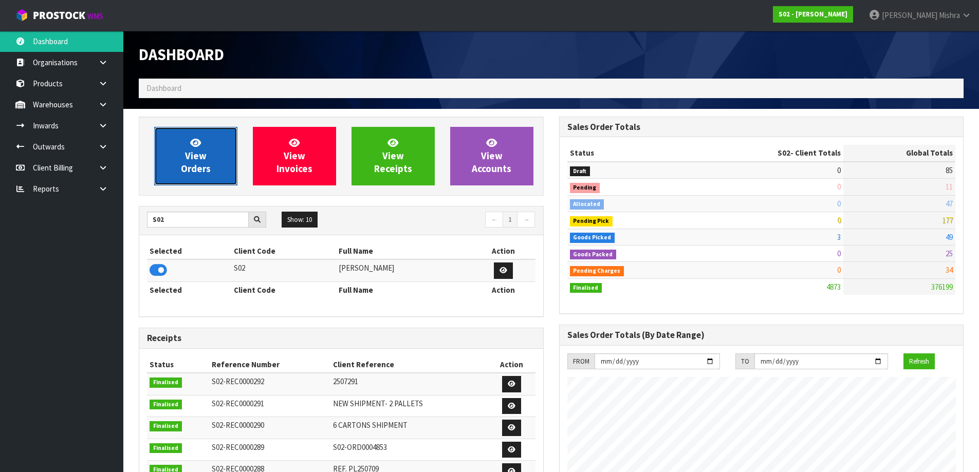
scroll to position [779, 420]
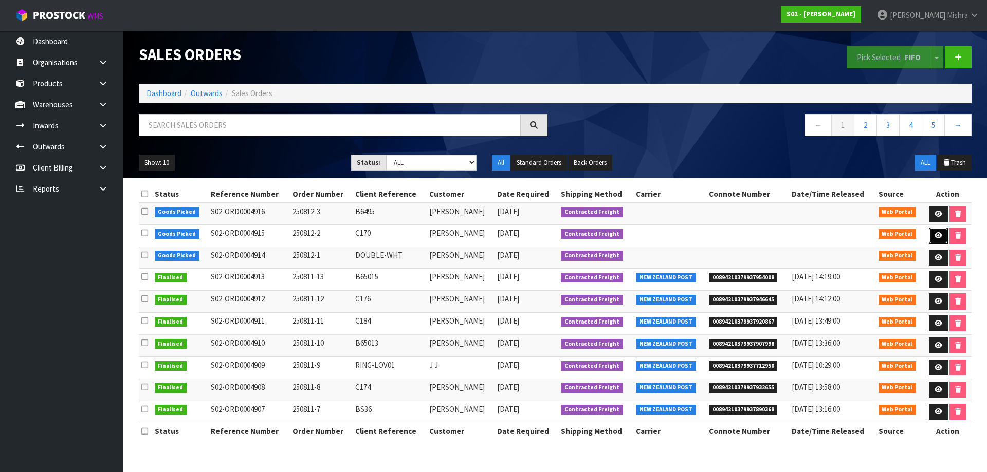
click at [935, 234] on icon at bounding box center [938, 235] width 8 height 7
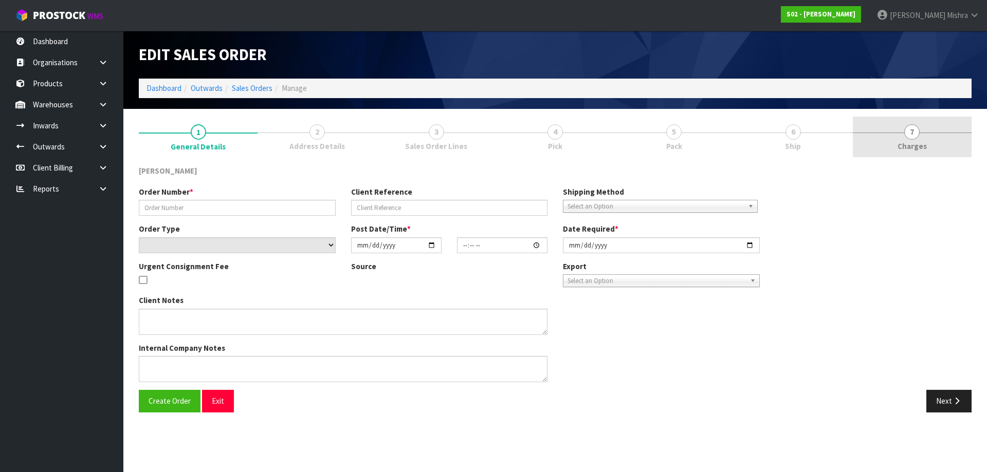
type input "250812-2"
type input "C170"
select select "number:0"
type input "[DATE]"
type input "23:43:00.000"
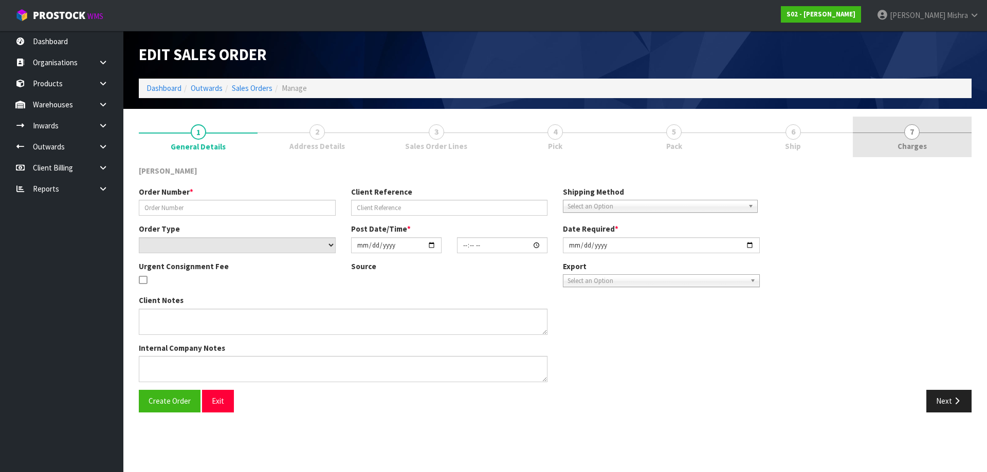
type input "[DATE]"
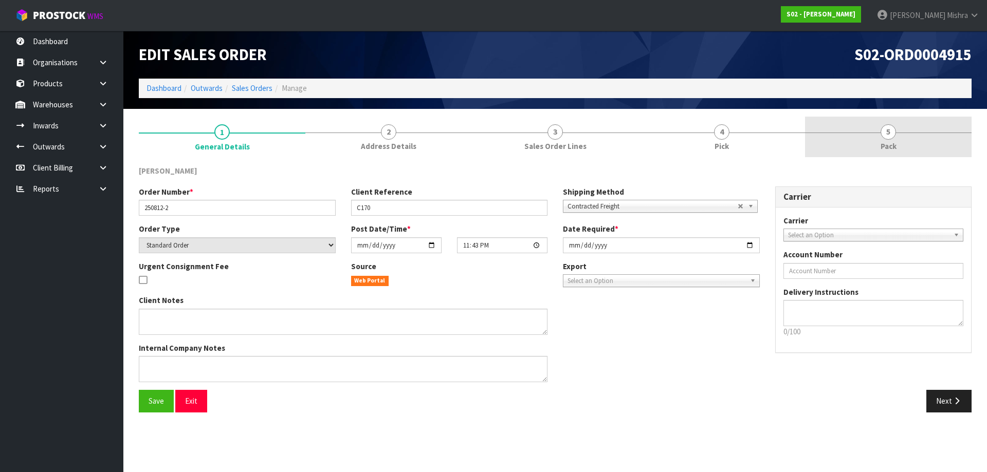
click at [892, 140] on link "5 Pack" at bounding box center [888, 137] width 167 height 41
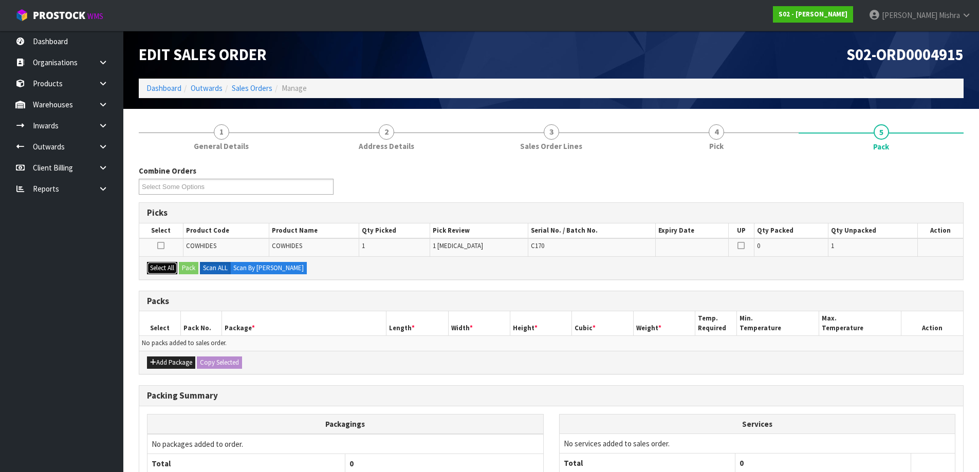
drag, startPoint x: 162, startPoint y: 270, endPoint x: 177, endPoint y: 265, distance: 15.8
click at [164, 270] on button "Select All" at bounding box center [162, 268] width 30 height 12
click at [189, 263] on button "Pack" at bounding box center [189, 268] width 20 height 12
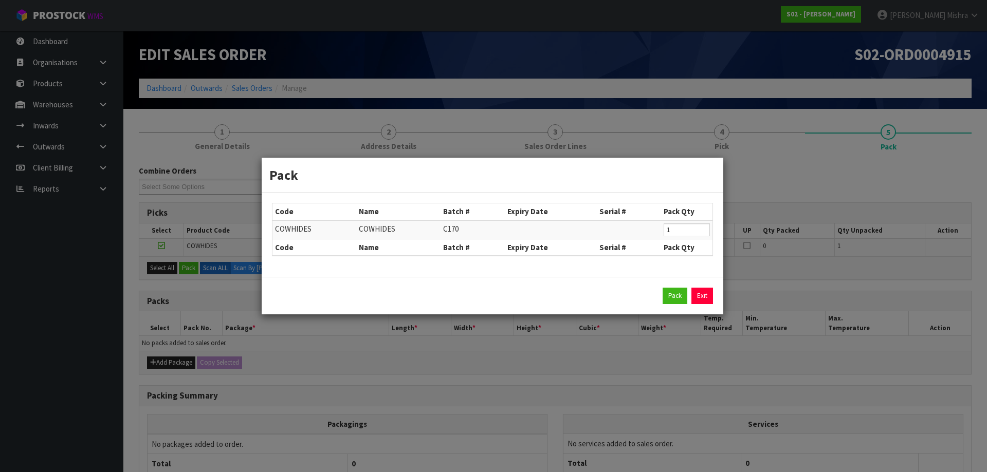
click at [662, 291] on div "Pack Exit" at bounding box center [492, 296] width 441 height 16
click at [670, 293] on button "Pack" at bounding box center [674, 296] width 25 height 16
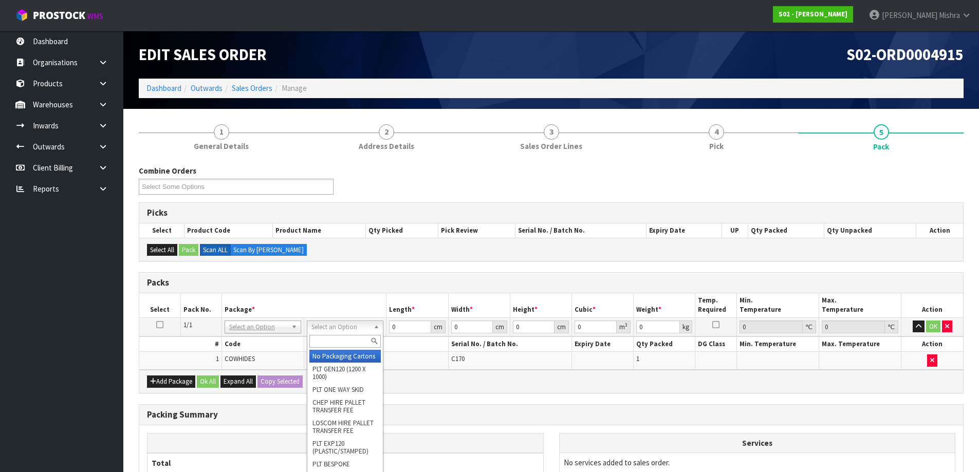
click at [326, 342] on input "text" at bounding box center [344, 341] width 71 height 13
type input "a4"
drag, startPoint x: 337, startPoint y: 341, endPoint x: 302, endPoint y: 336, distance: 35.8
click at [302, 336] on body "Toggle navigation ProStock WMS S02 - [PERSON_NAME] [PERSON_NAME] Logout Dashboa…" at bounding box center [489, 236] width 979 height 472
click at [340, 338] on input "text" at bounding box center [338, 341] width 71 height 13
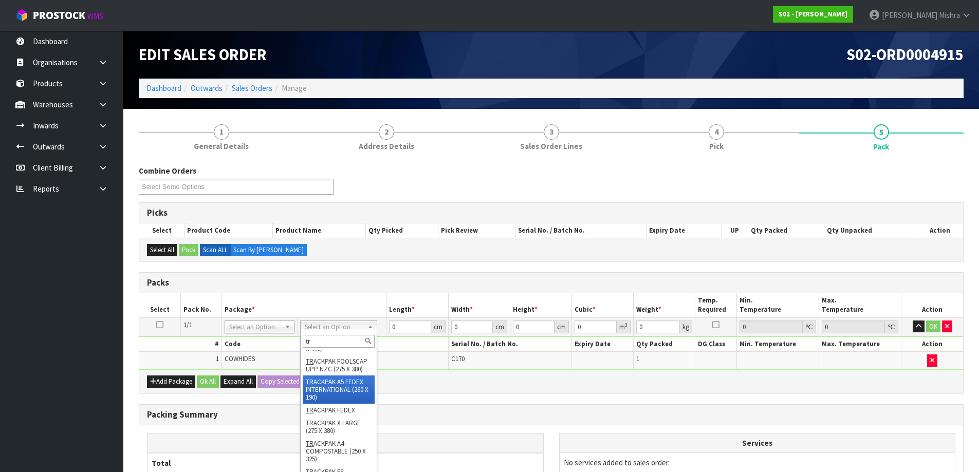
scroll to position [206, 0]
type input "tr"
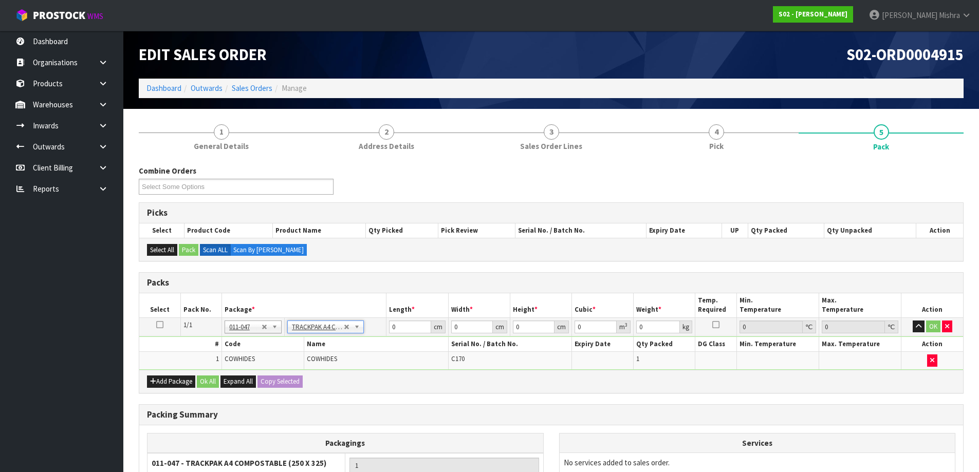
type input "25"
type input "32.5"
type input "0.01"
type input "0.000008"
type input "1.43"
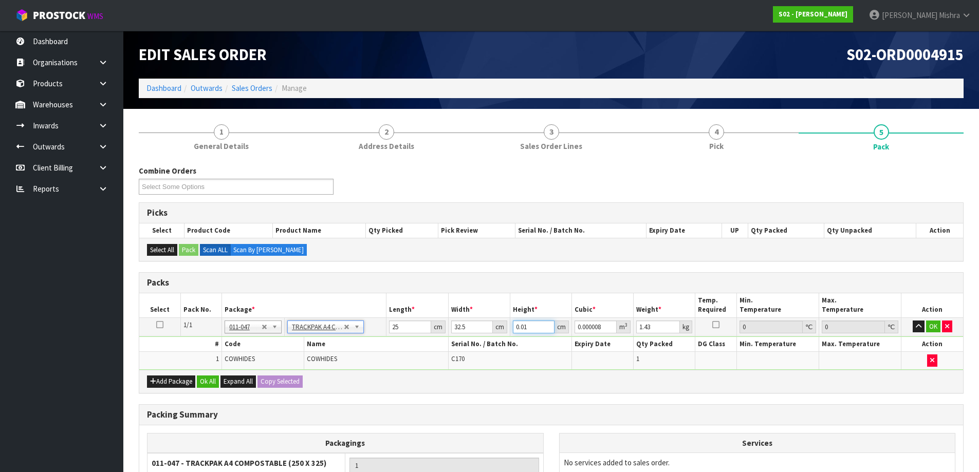
drag, startPoint x: 533, startPoint y: 324, endPoint x: 466, endPoint y: 310, distance: 68.2
click at [465, 317] on table "Select Pack No. Package * Length * Width * Height * Cubic * Weight * Temp. Requ…" at bounding box center [551, 331] width 824 height 77
type input "6"
type input "0.004875"
type input "6"
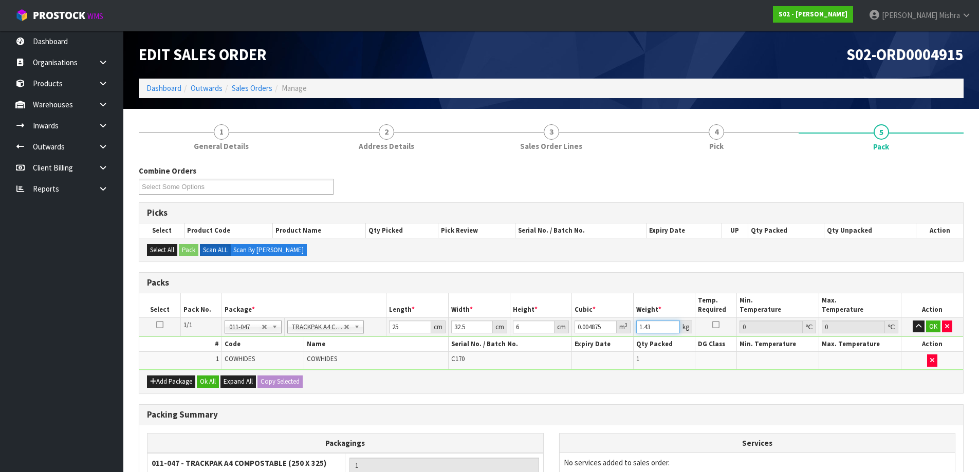
type input "2"
type input "1"
click at [210, 380] on button "Ok All" at bounding box center [208, 382] width 22 height 12
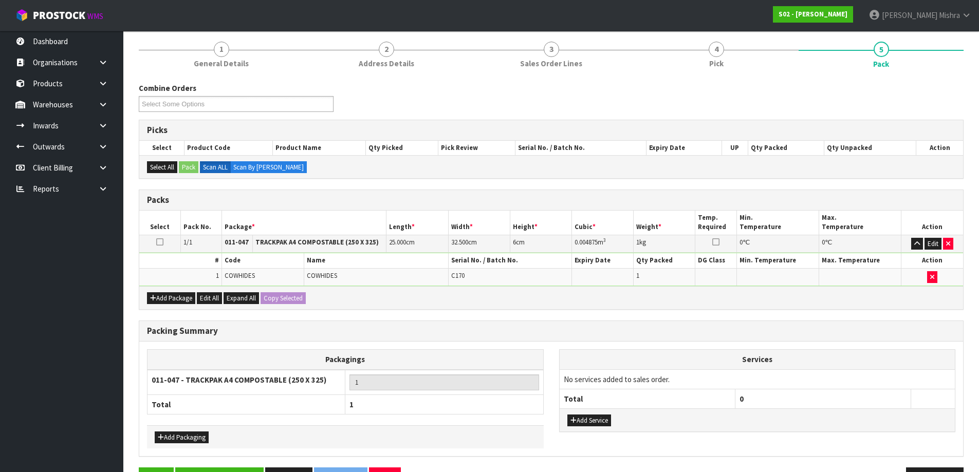
scroll to position [116, 0]
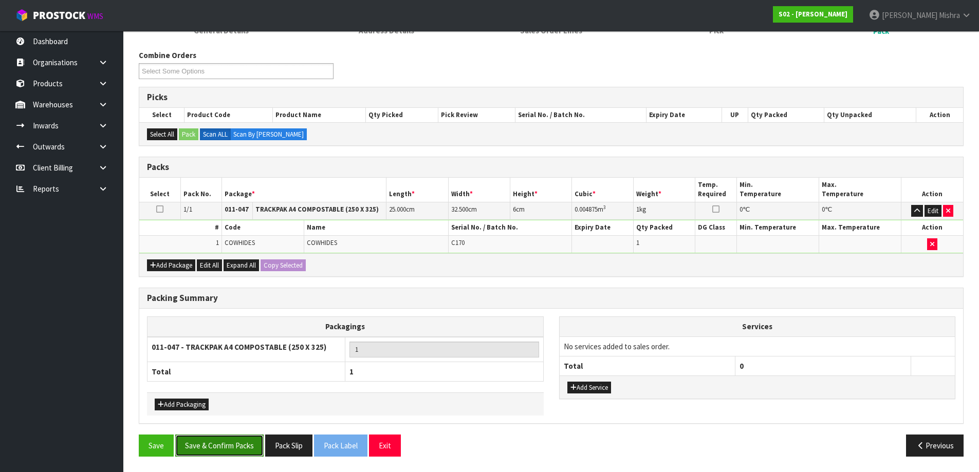
click at [230, 447] on button "Save & Confirm Packs" at bounding box center [219, 446] width 88 height 22
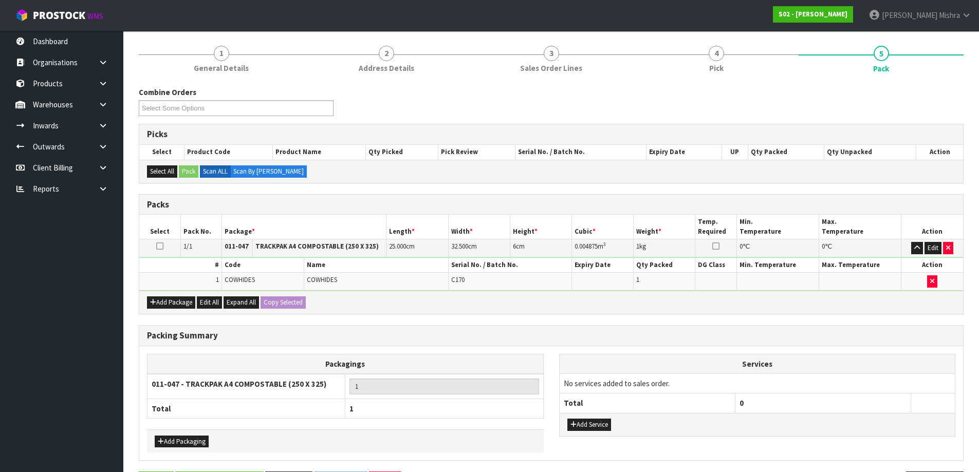
scroll to position [0, 0]
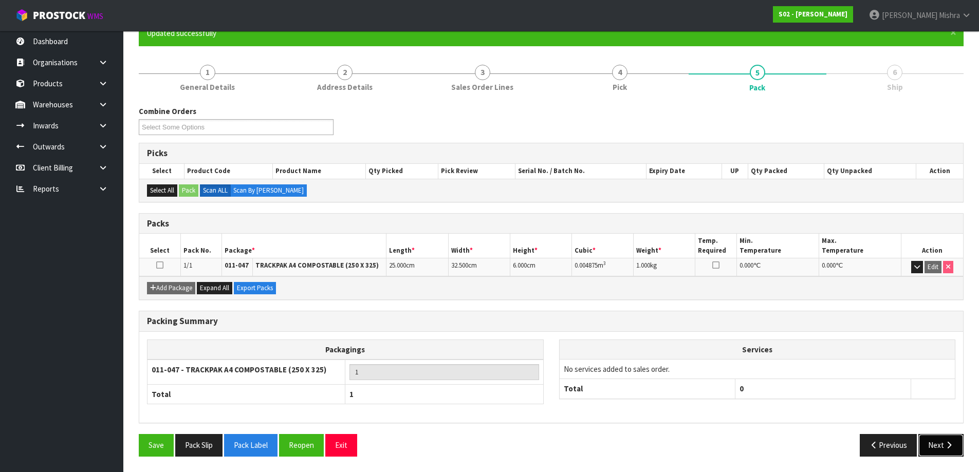
click at [948, 449] on icon "button" at bounding box center [949, 445] width 10 height 8
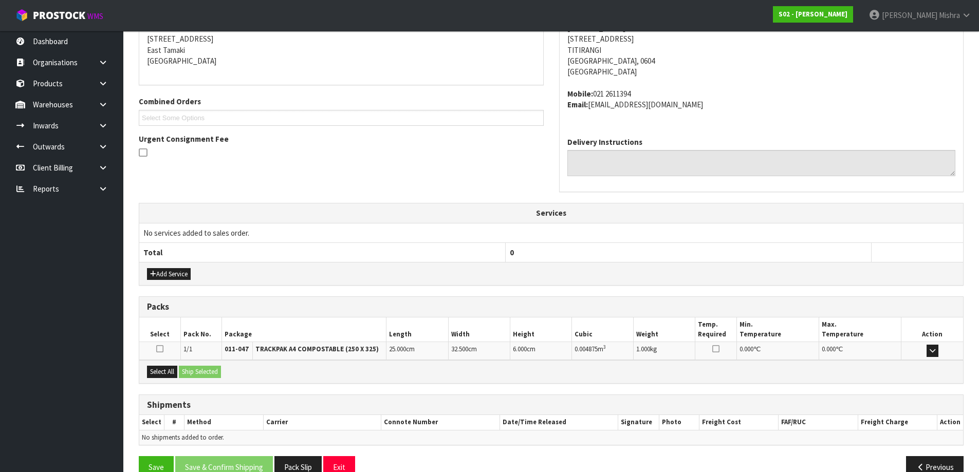
scroll to position [231, 0]
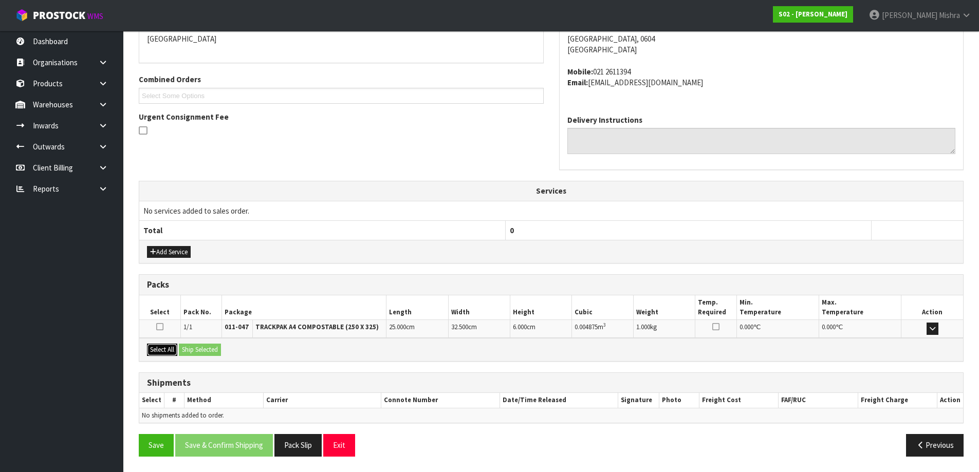
click at [165, 344] on button "Select All" at bounding box center [162, 350] width 30 height 12
click at [194, 352] on button "Ship Selected" at bounding box center [200, 350] width 42 height 12
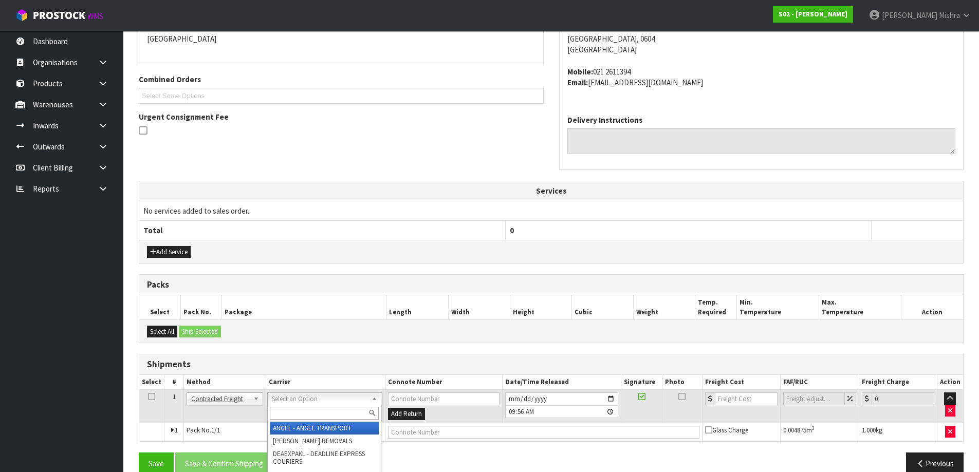
click at [324, 409] on input "text" at bounding box center [324, 413] width 109 height 13
type input "nzp"
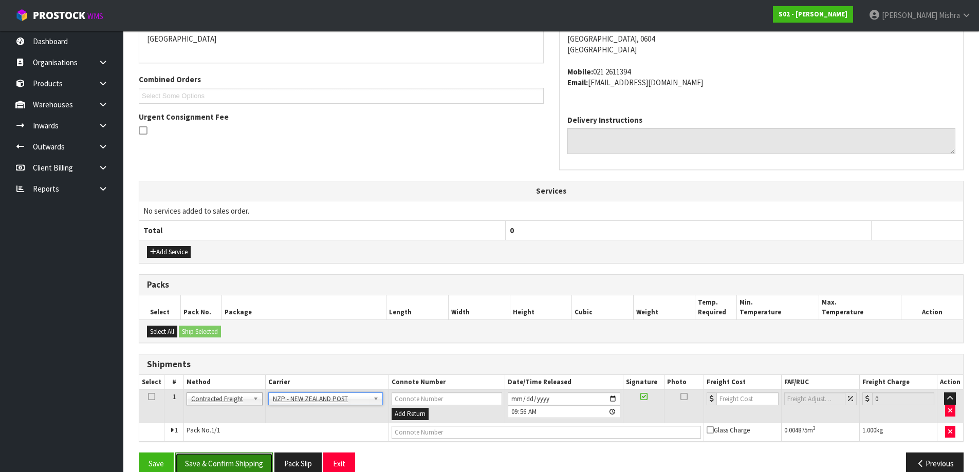
click at [251, 459] on button "Save & Confirm Shipping" at bounding box center [224, 464] width 98 height 22
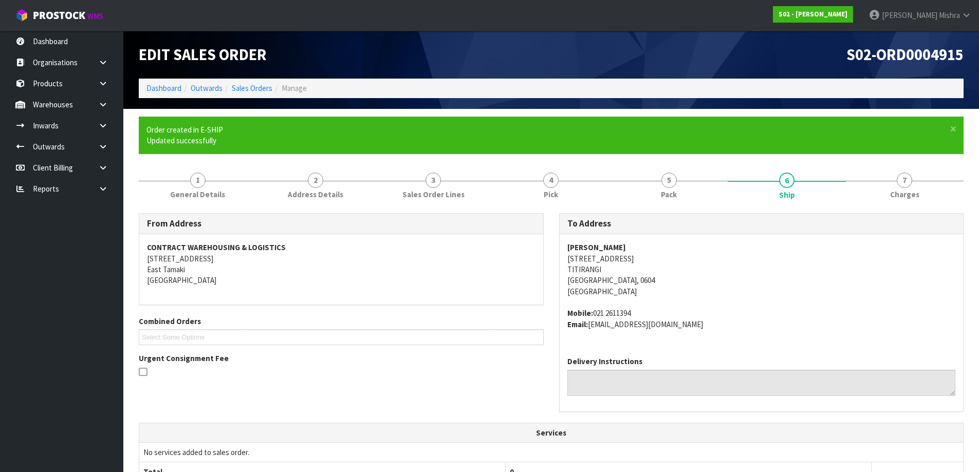
scroll to position [234, 0]
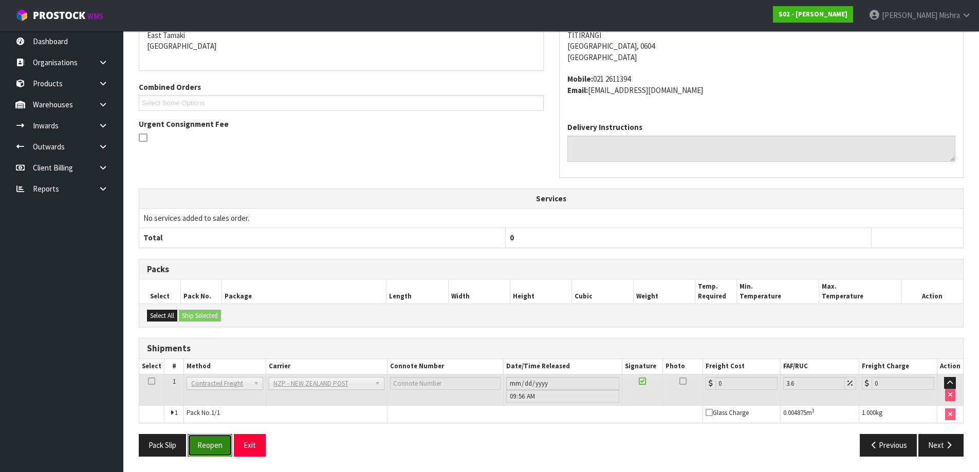
click at [215, 446] on button "Reopen" at bounding box center [210, 445] width 45 height 22
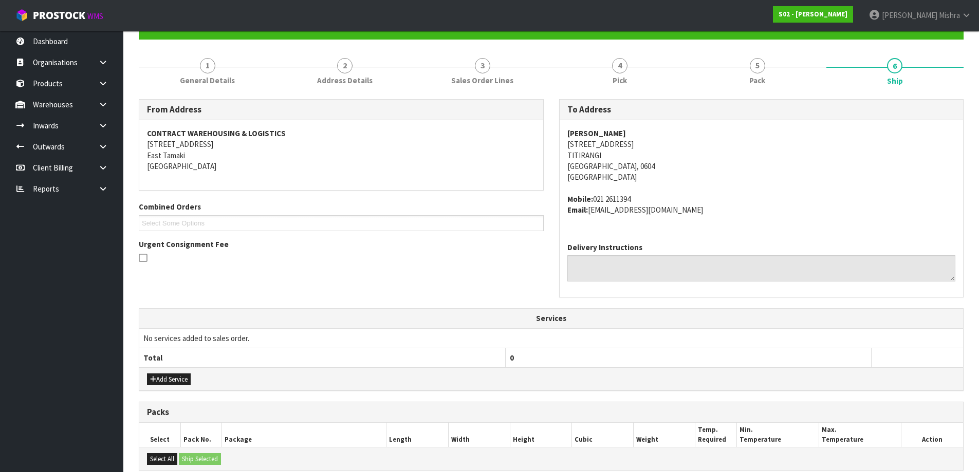
scroll to position [249, 0]
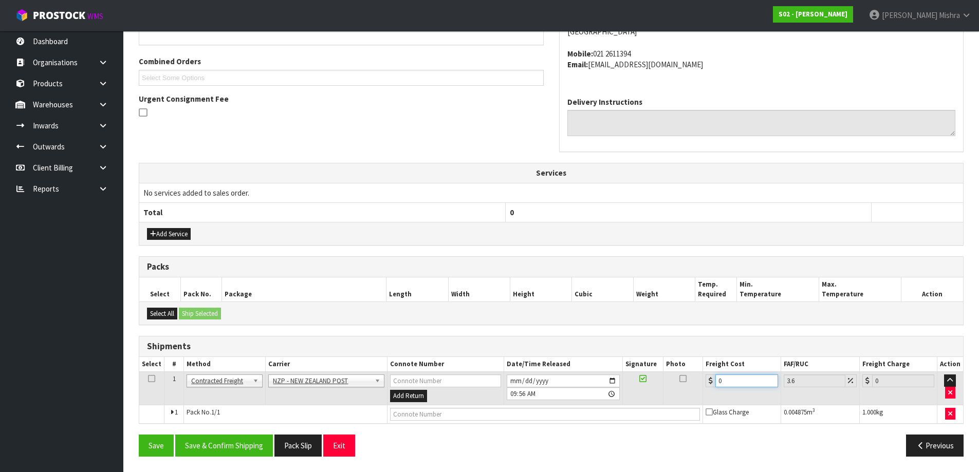
drag, startPoint x: 731, startPoint y: 381, endPoint x: 667, endPoint y: 386, distance: 65.0
click at [672, 382] on tr "1 Client Local Pickup Customer Local Pickup Company Freight Contracted Freight …" at bounding box center [551, 388] width 824 height 33
type input "4"
type input "4.14"
type input "4.3"
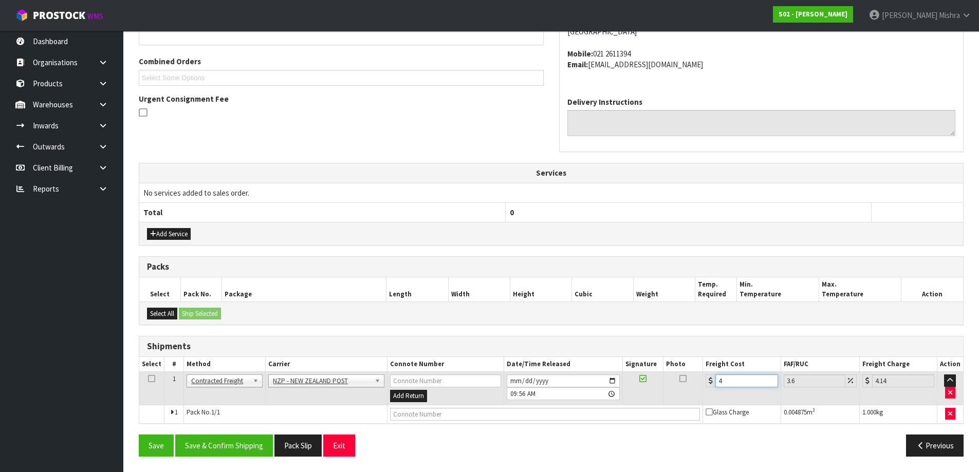
type input "4.45"
type input "4.33"
type input "4.49"
type input "4.33"
click at [242, 447] on button "Save & Confirm Shipping" at bounding box center [224, 446] width 98 height 22
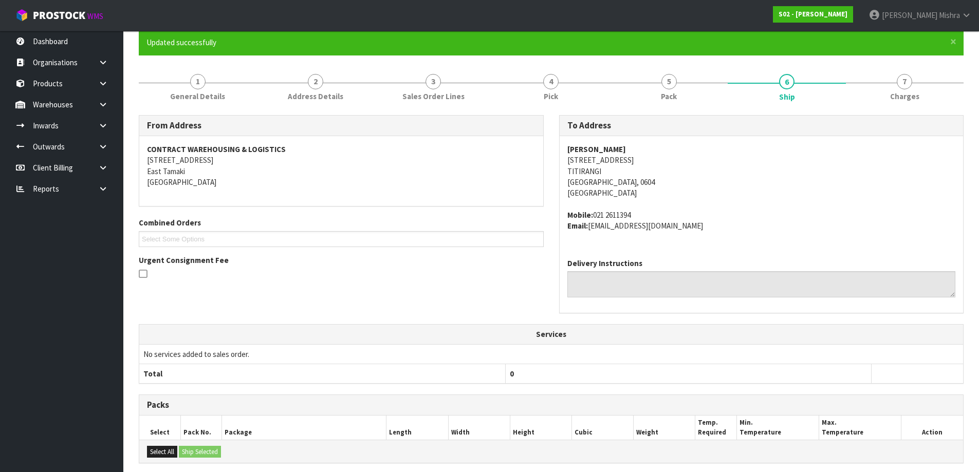
scroll to position [0, 0]
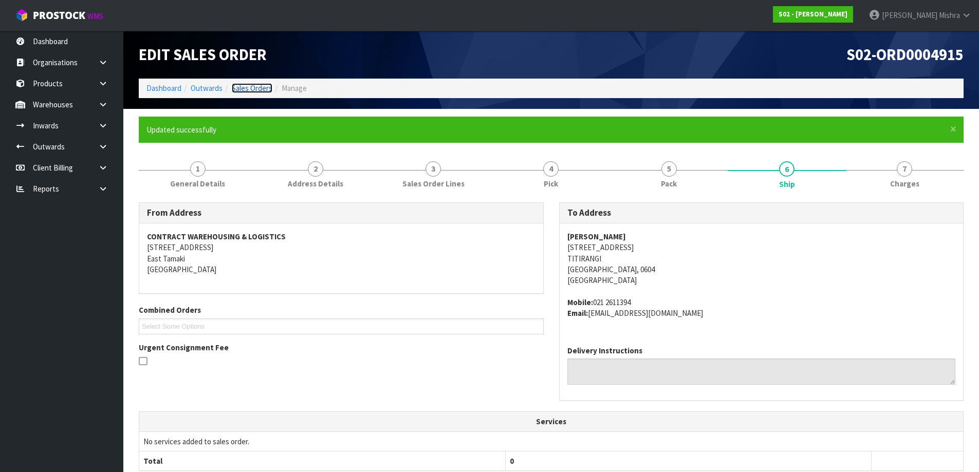
click at [251, 89] on link "Sales Orders" at bounding box center [252, 88] width 41 height 10
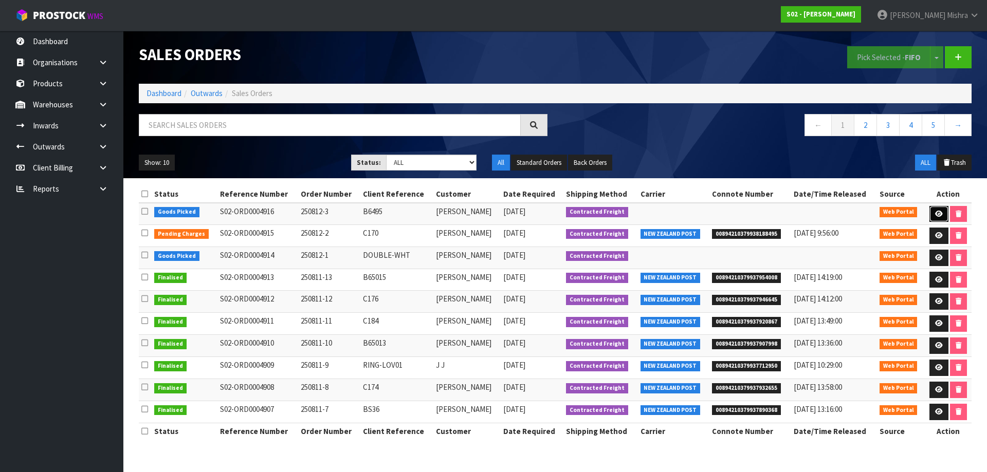
click at [936, 213] on icon at bounding box center [939, 214] width 8 height 7
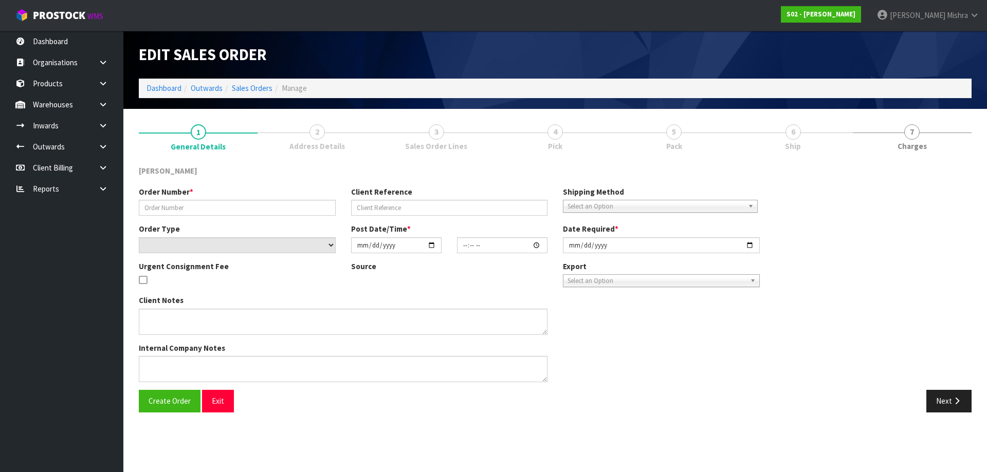
type input "250812-3"
type input "B6495"
select select "number:0"
type input "[DATE]"
type input "23:46:00.000"
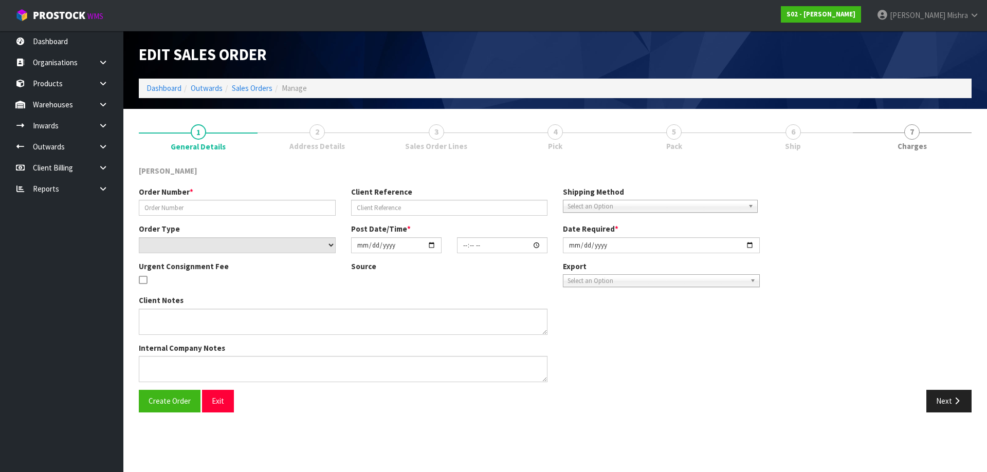
type input "[DATE]"
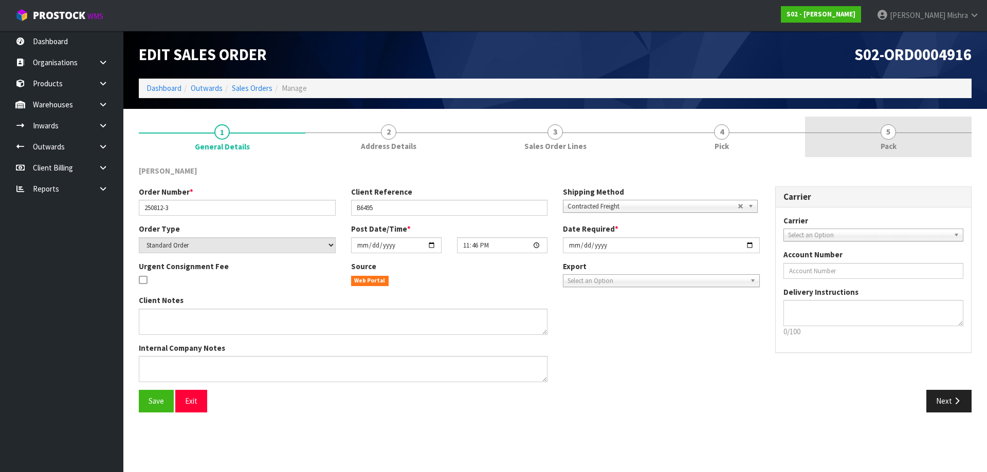
click at [860, 133] on div at bounding box center [888, 133] width 167 height 1
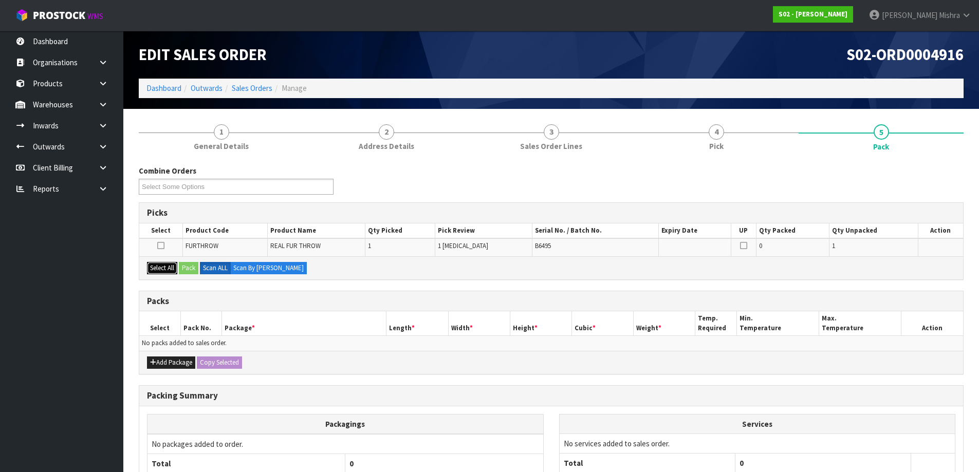
click at [161, 271] on button "Select All" at bounding box center [162, 268] width 30 height 12
click at [186, 267] on button "Pack" at bounding box center [189, 268] width 20 height 12
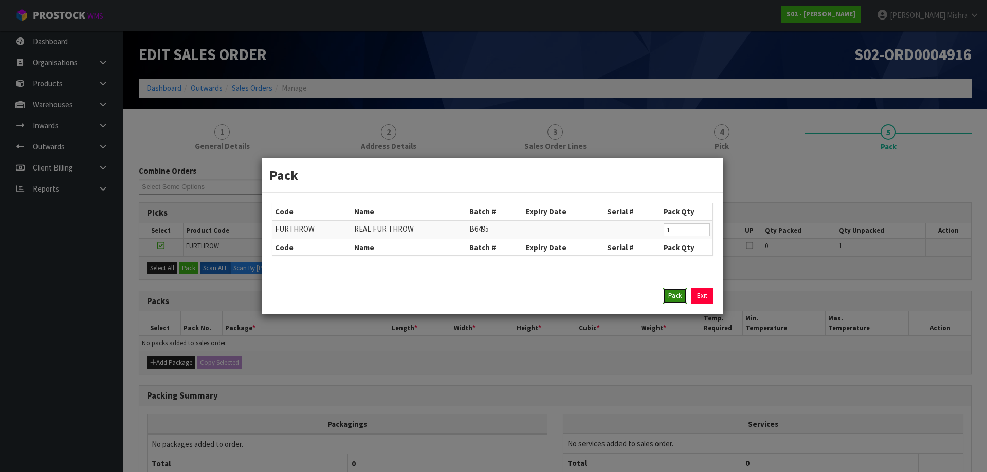
click at [672, 303] on button "Pack" at bounding box center [674, 296] width 25 height 16
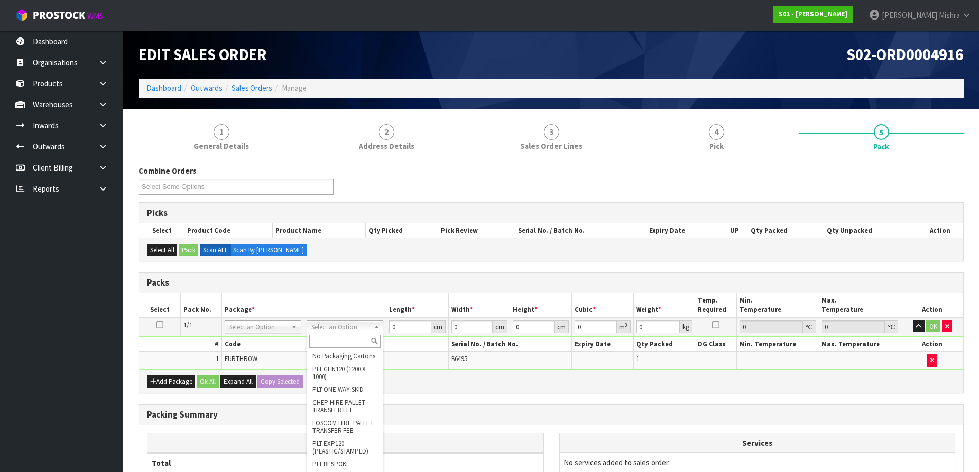
click at [340, 343] on input "text" at bounding box center [344, 341] width 71 height 13
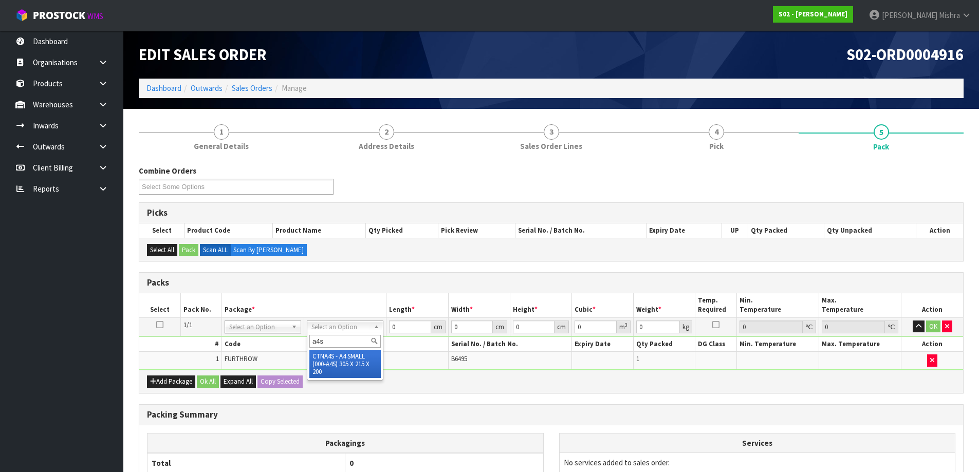
type input "a4s"
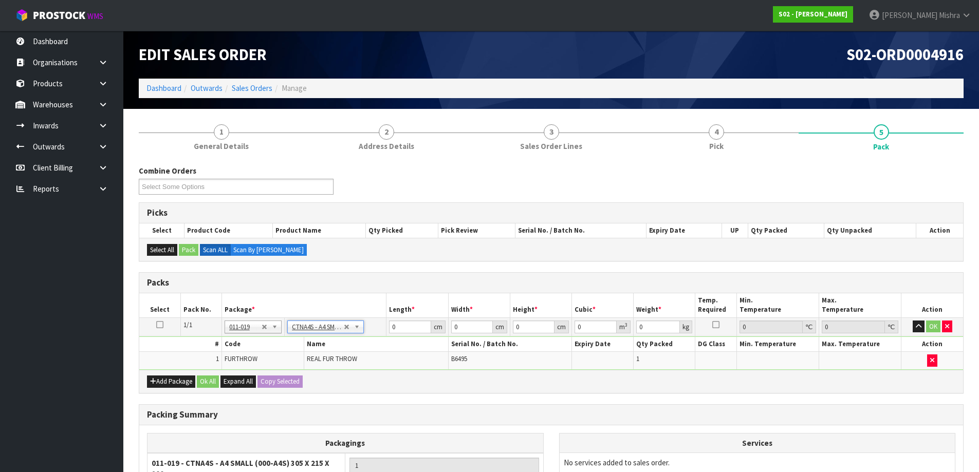
type input "30.5"
type input "21.5"
type input "20"
type input "0.013115"
type input "1.76"
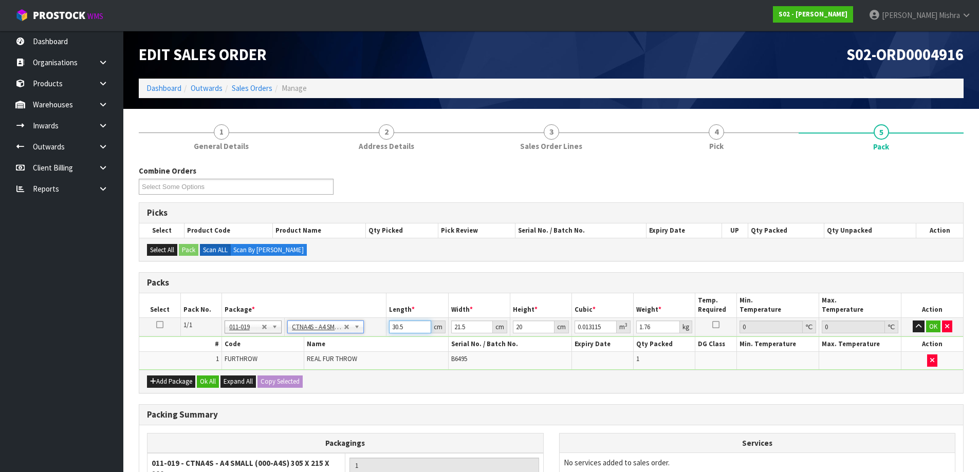
drag, startPoint x: 406, startPoint y: 326, endPoint x: 371, endPoint y: 326, distance: 35.5
click at [371, 326] on tr "1/1 NONE 007-001 007-002 007-004 007-009 007-013 007-014 007-015 007-017 007-01…" at bounding box center [551, 327] width 824 height 19
type input "3"
type input "0.00129"
type input "33"
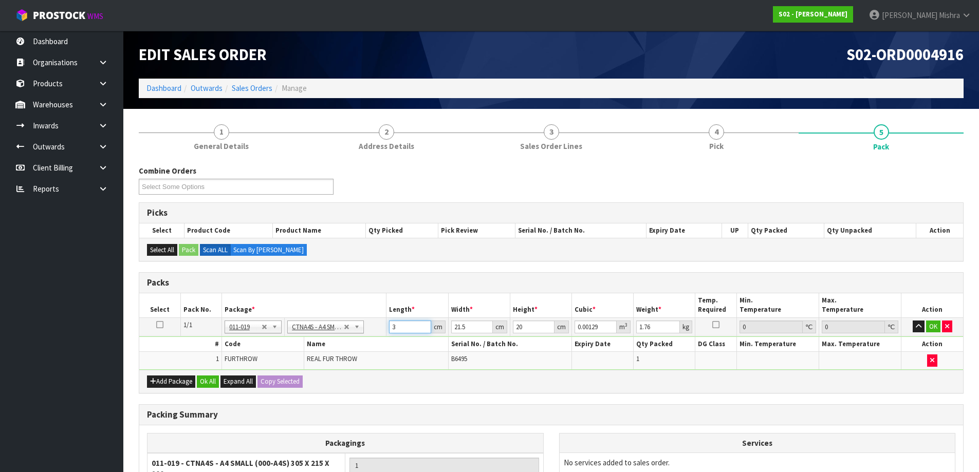
type input "0.01419"
type input "33"
type input "2"
type input "0.00132"
type input "24"
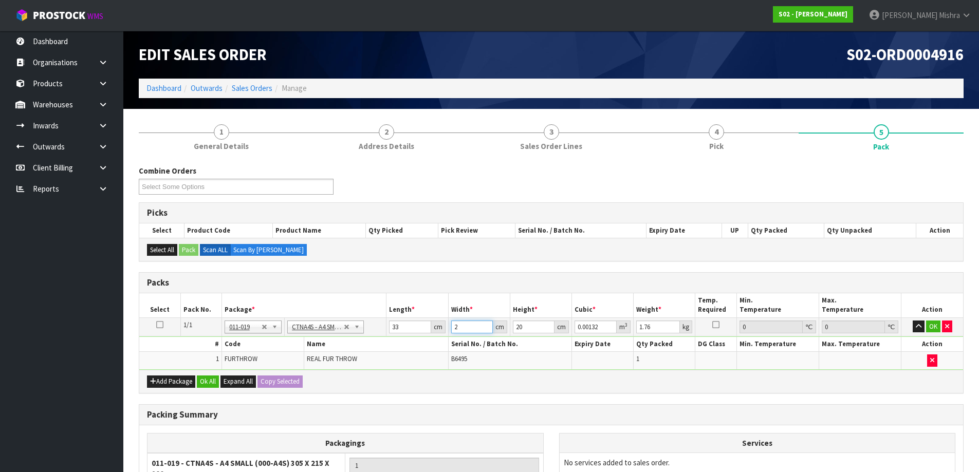
type input "0.01584"
type input "24"
type input "1"
type input "0.000792"
type input "16"
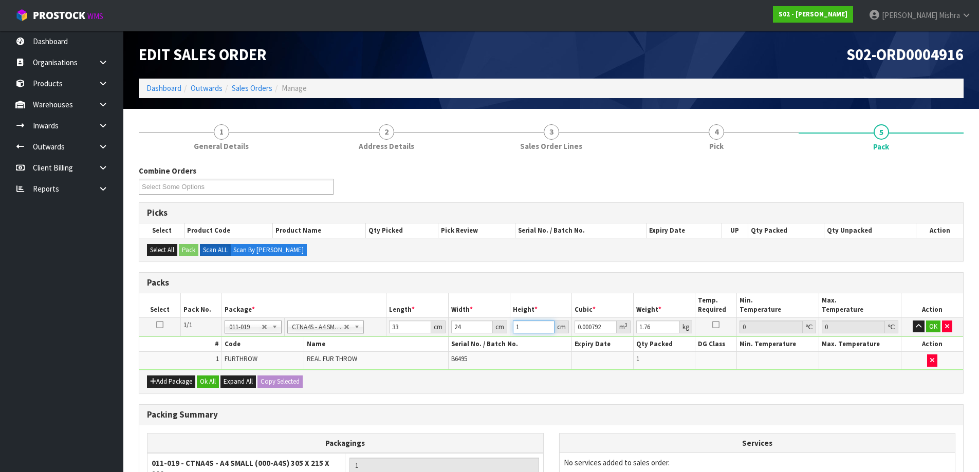
type input "0.012672"
type input "16"
type input "2"
click at [204, 379] on button "Ok All" at bounding box center [208, 382] width 22 height 12
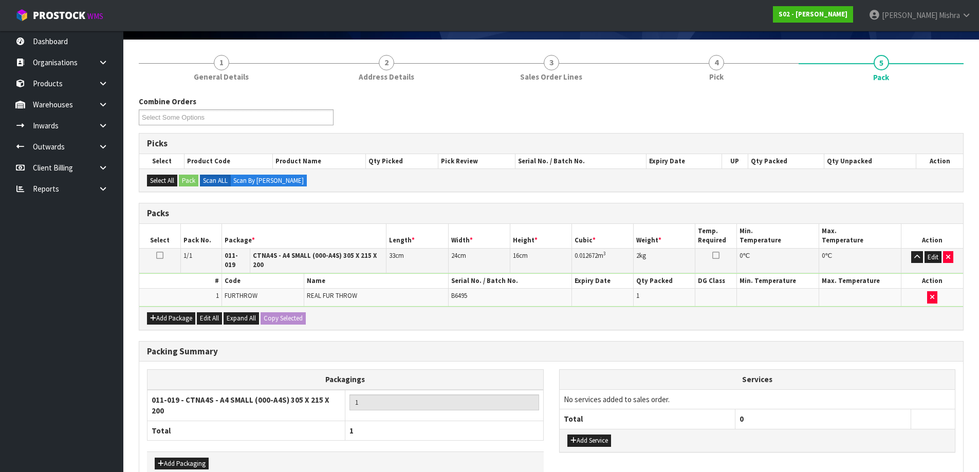
scroll to position [123, 0]
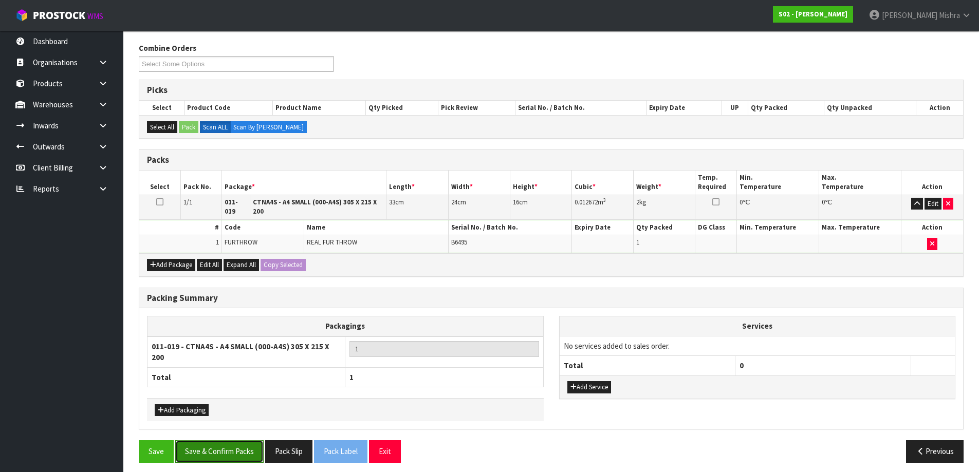
click at [216, 440] on button "Save & Confirm Packs" at bounding box center [219, 451] width 88 height 22
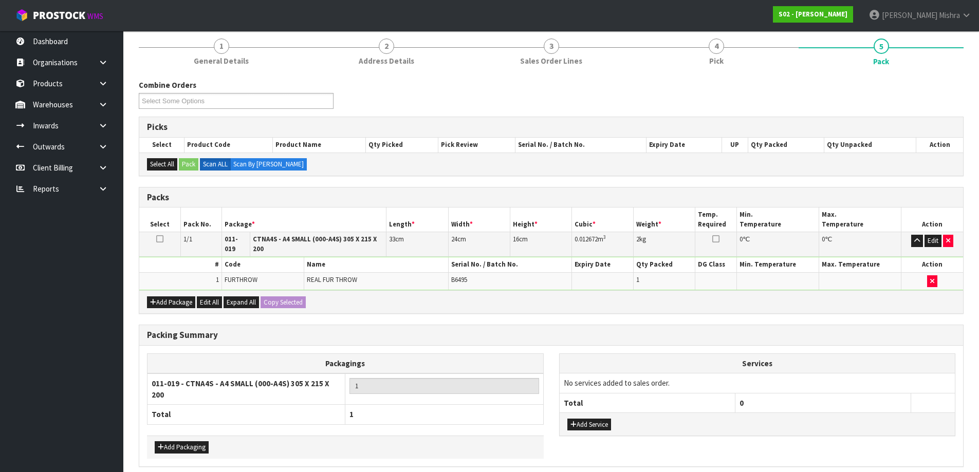
scroll to position [0, 0]
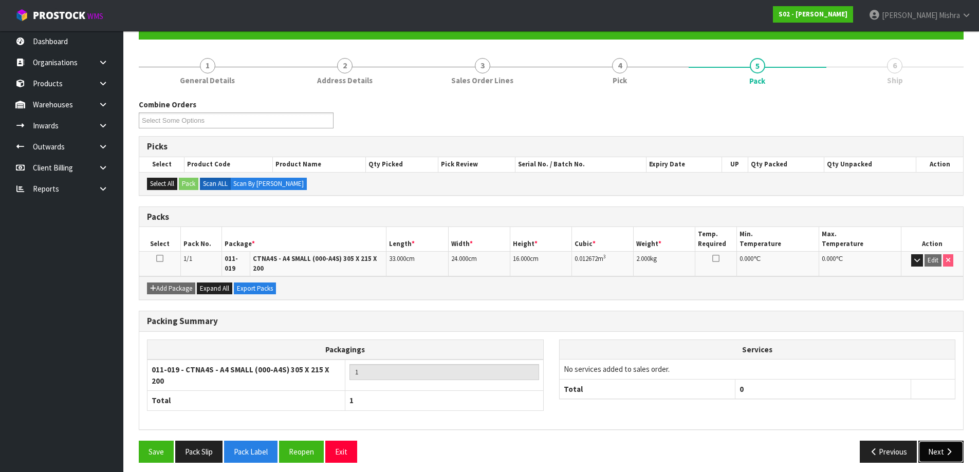
click at [951, 448] on icon "button" at bounding box center [949, 452] width 10 height 8
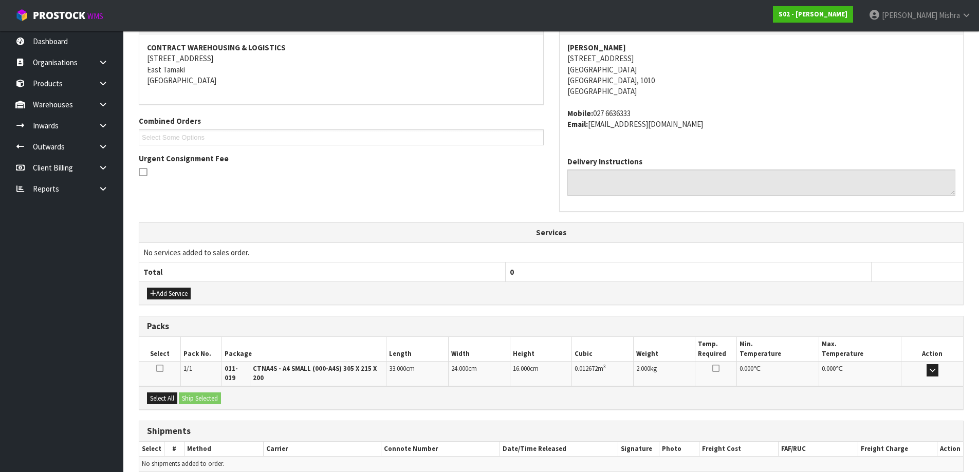
scroll to position [237, 0]
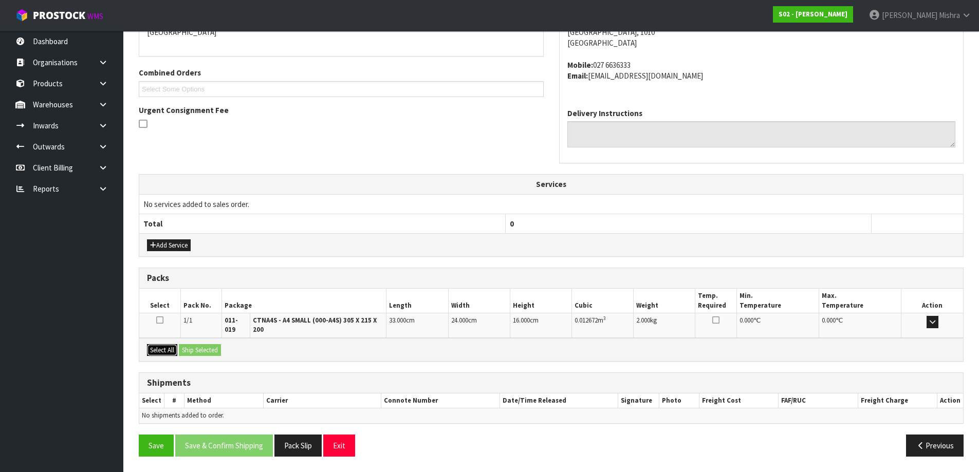
click at [164, 345] on button "Select All" at bounding box center [162, 350] width 30 height 12
click at [202, 347] on button "Ship Selected" at bounding box center [200, 350] width 42 height 12
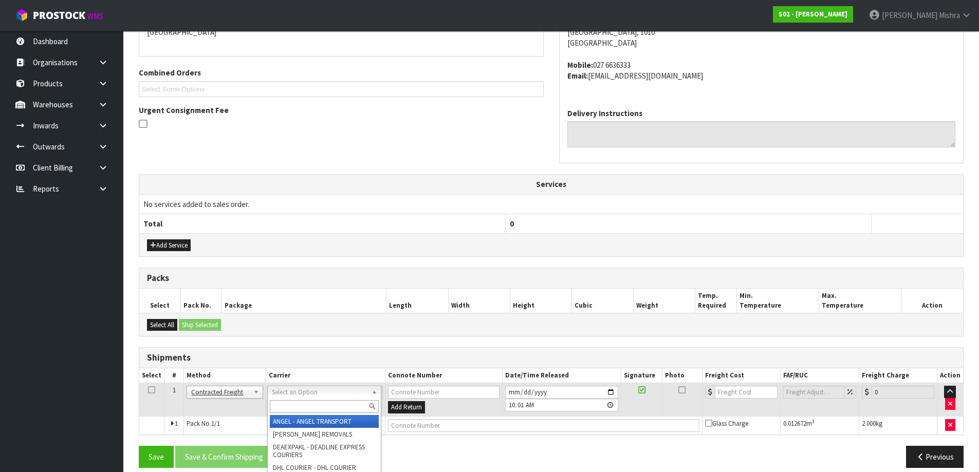
click at [334, 408] on input "text" at bounding box center [324, 406] width 109 height 13
type input "nzp"
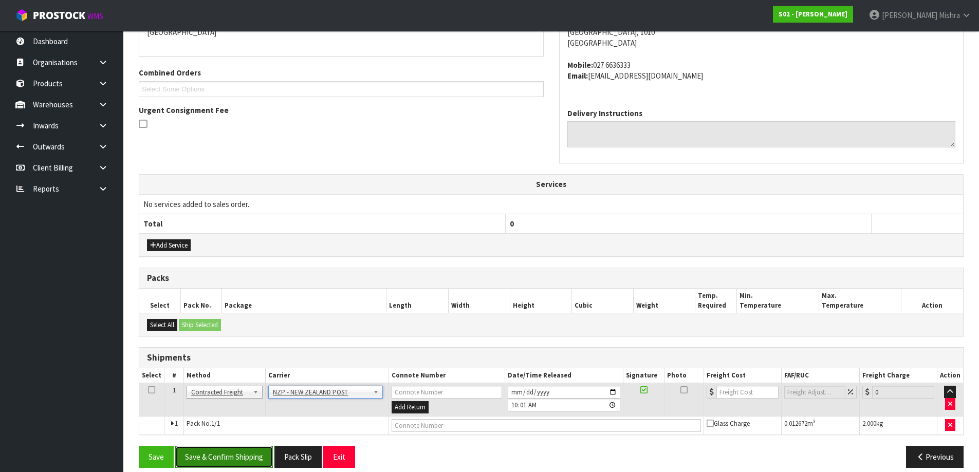
click at [231, 455] on button "Save & Confirm Shipping" at bounding box center [224, 457] width 98 height 22
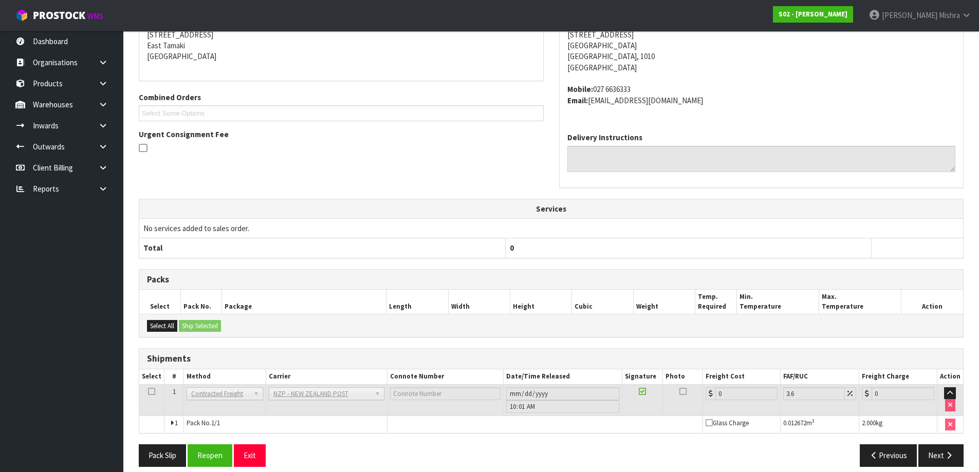
scroll to position [234, 0]
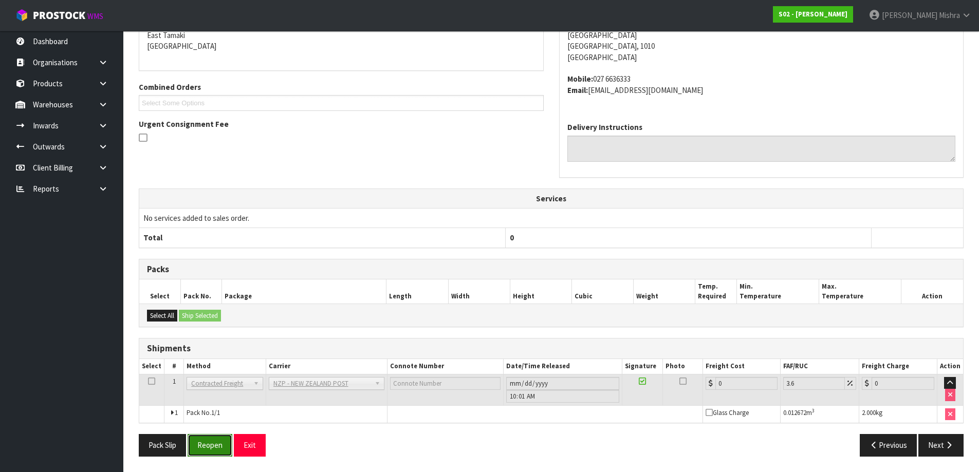
click at [199, 443] on button "Reopen" at bounding box center [210, 445] width 45 height 22
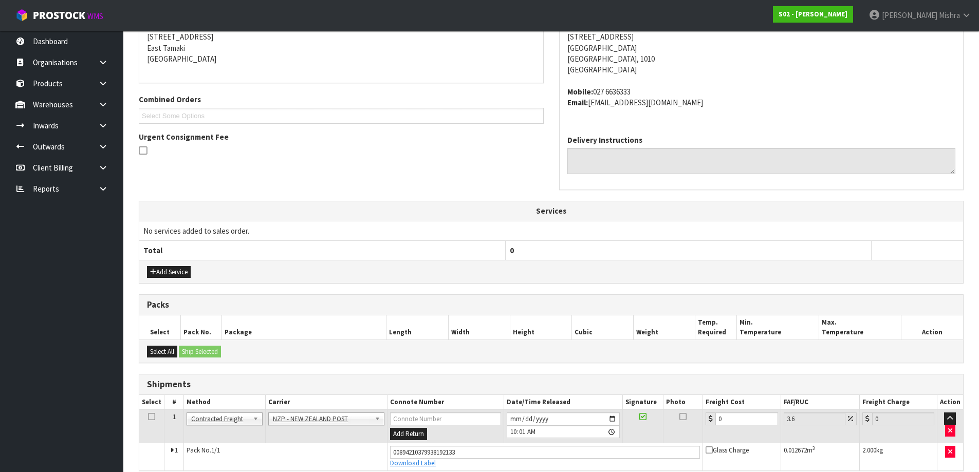
scroll to position [259, 0]
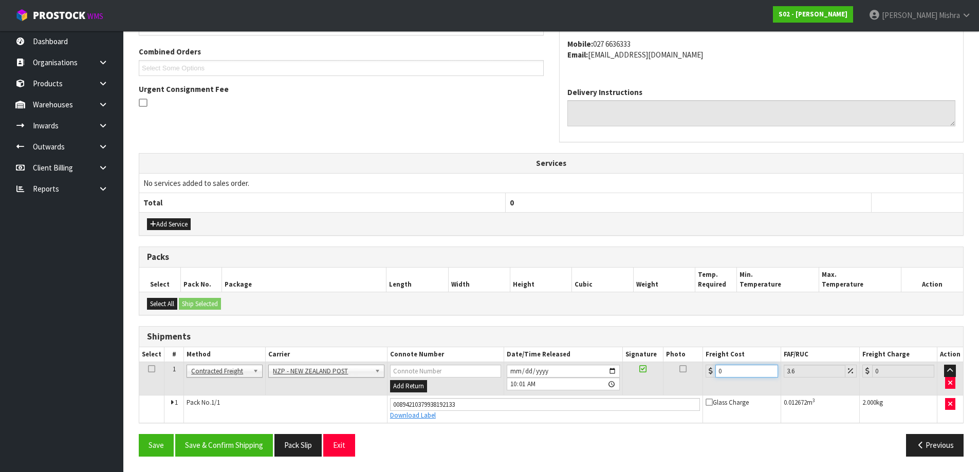
drag, startPoint x: 731, startPoint y: 374, endPoint x: 668, endPoint y: 374, distance: 62.7
click at [668, 374] on tr "1 Client Local Pickup Customer Local Pickup Company Freight Contracted Freight …" at bounding box center [551, 378] width 824 height 33
type input "4"
type input "4.14"
type input "4.3"
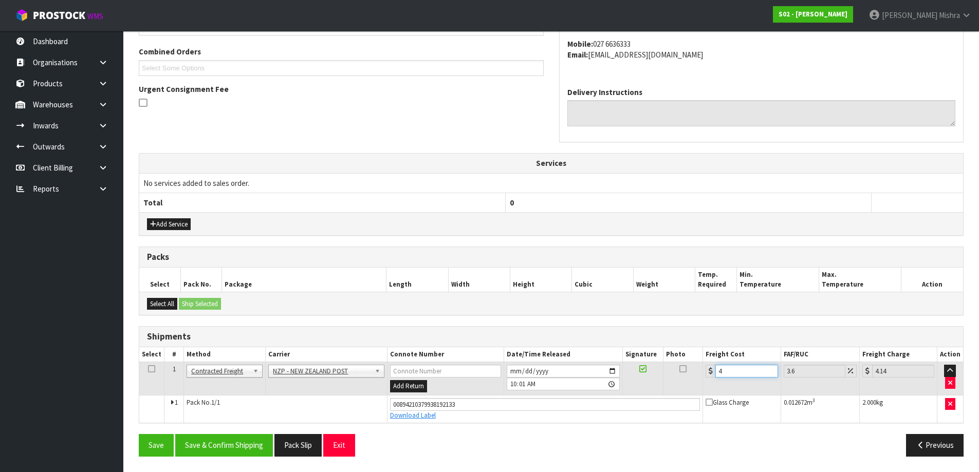
type input "4.45"
type input "4.33"
type input "4.49"
type input "4.33"
click at [215, 447] on button "Save & Confirm Shipping" at bounding box center [224, 445] width 98 height 22
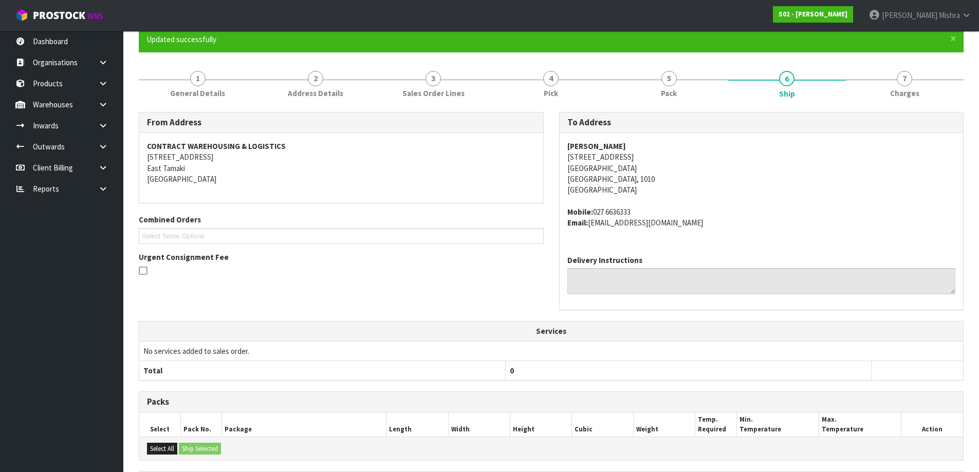
scroll to position [0, 0]
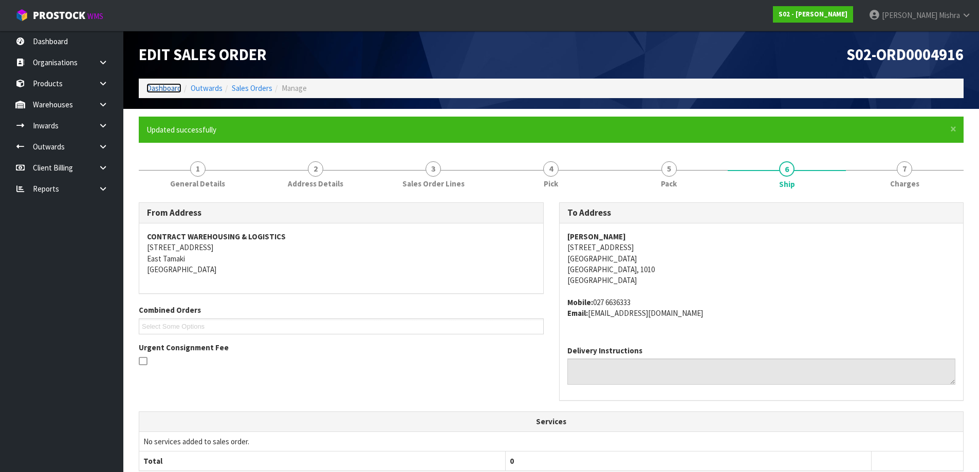
click at [155, 88] on link "Dashboard" at bounding box center [163, 88] width 35 height 10
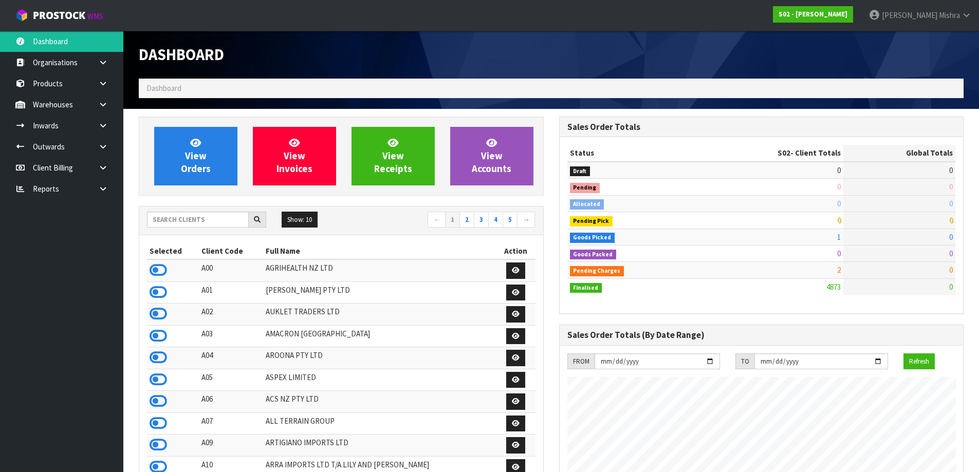
scroll to position [779, 420]
click at [218, 226] on input "text" at bounding box center [198, 220] width 102 height 16
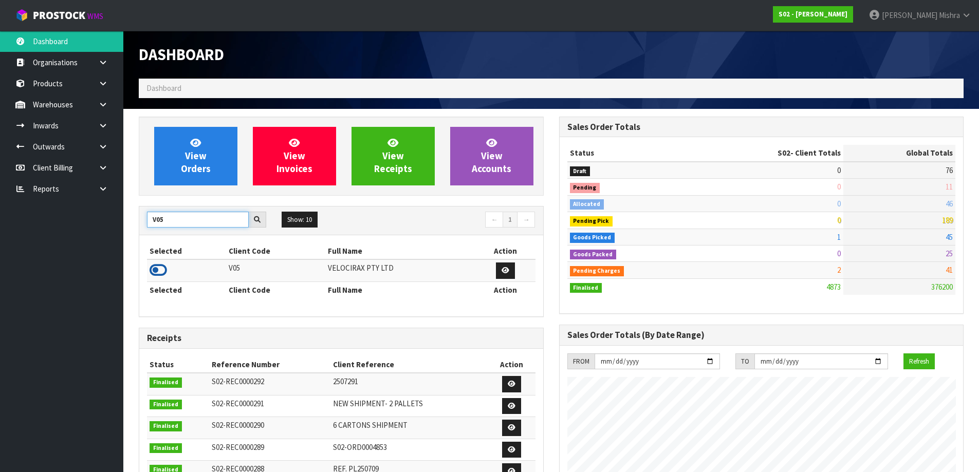
type input "V05"
click at [160, 274] on icon at bounding box center [158, 270] width 17 height 15
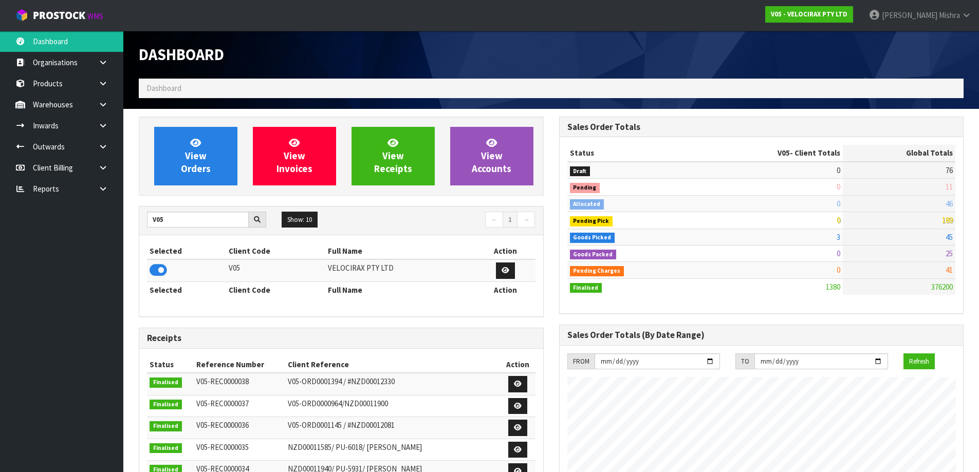
scroll to position [801, 420]
click at [179, 177] on link "View Orders" at bounding box center [195, 156] width 83 height 59
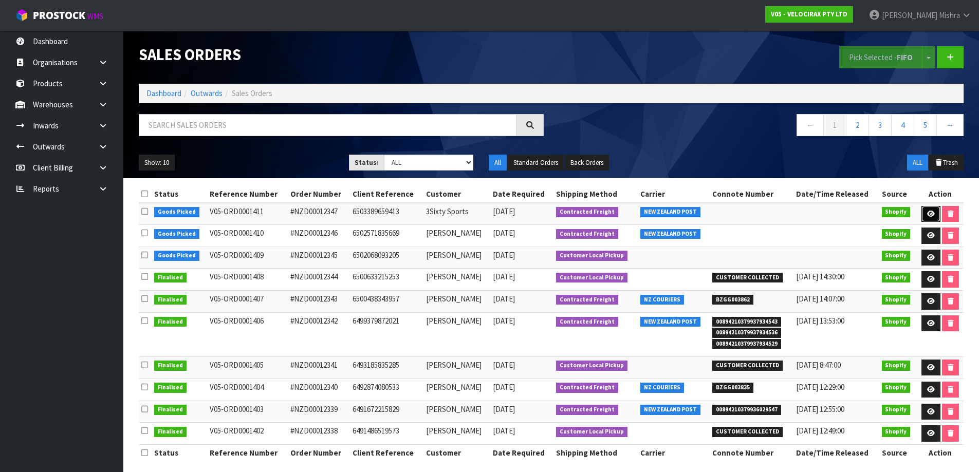
click at [923, 209] on link at bounding box center [931, 214] width 19 height 16
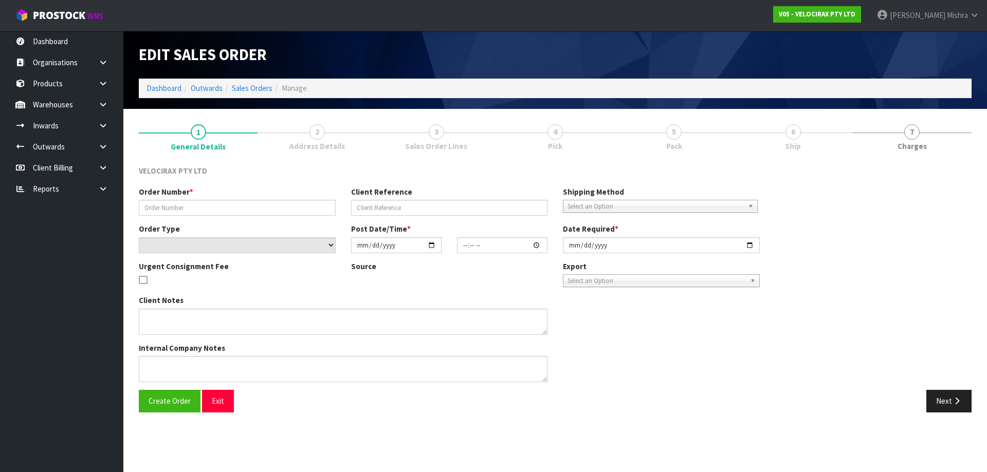
type input "#NZD00012347"
type input "6503389659413"
select select "number:0"
type input "[DATE]"
type input "06:54:22.000"
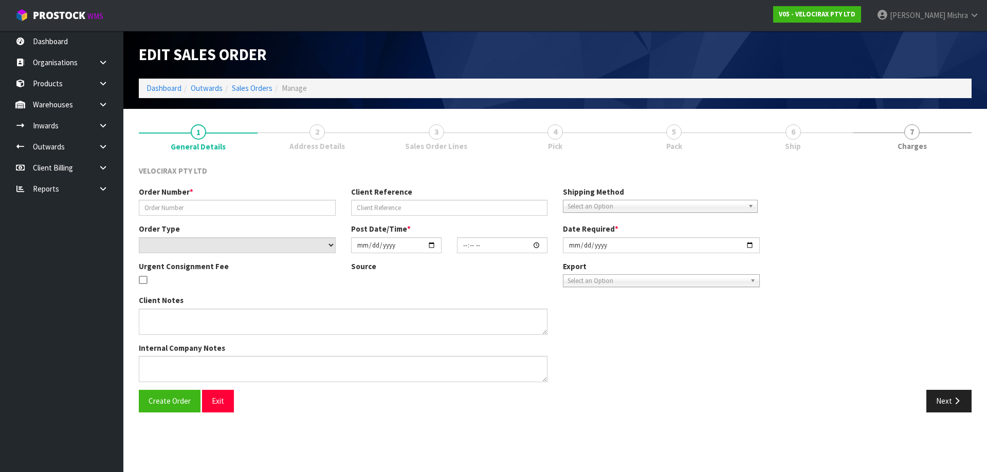
type input "[DATE]"
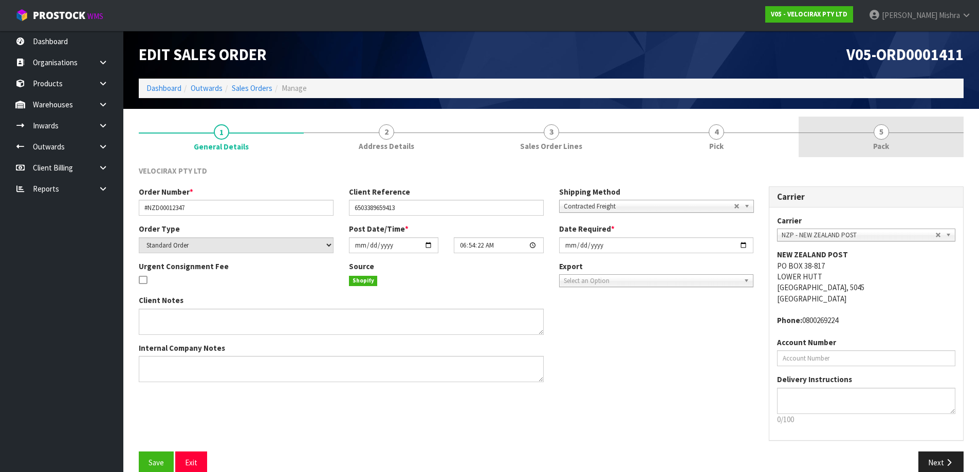
click at [875, 139] on link "5 Pack" at bounding box center [881, 137] width 165 height 41
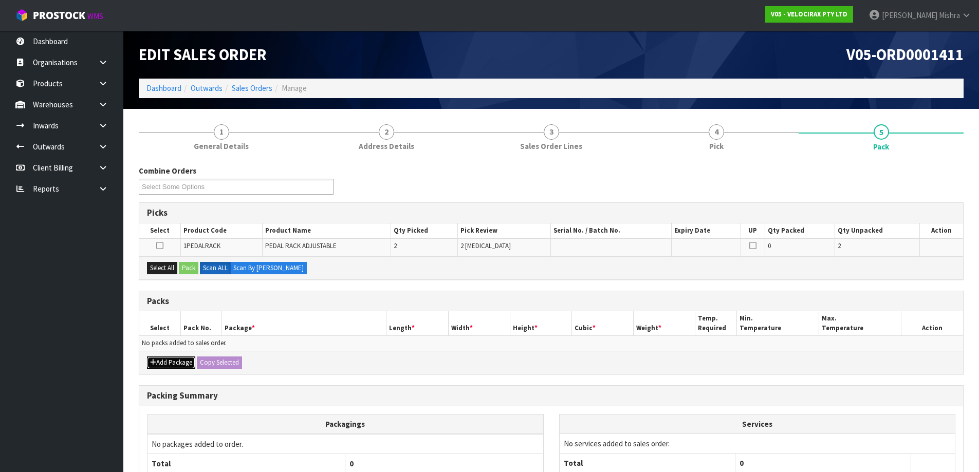
click at [179, 362] on button "Add Package" at bounding box center [171, 363] width 48 height 12
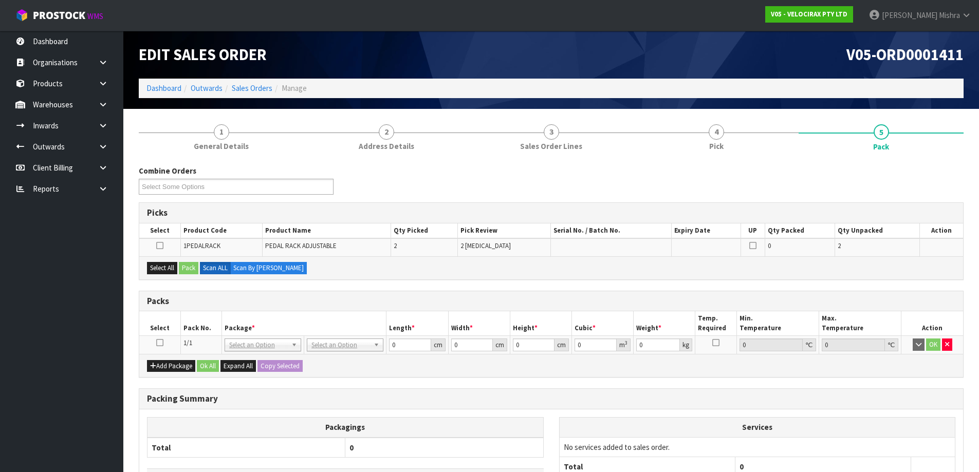
click at [161, 343] on icon at bounding box center [159, 343] width 7 height 1
click at [165, 267] on button "Select All" at bounding box center [162, 268] width 30 height 12
click at [197, 270] on button "Pack" at bounding box center [189, 268] width 20 height 12
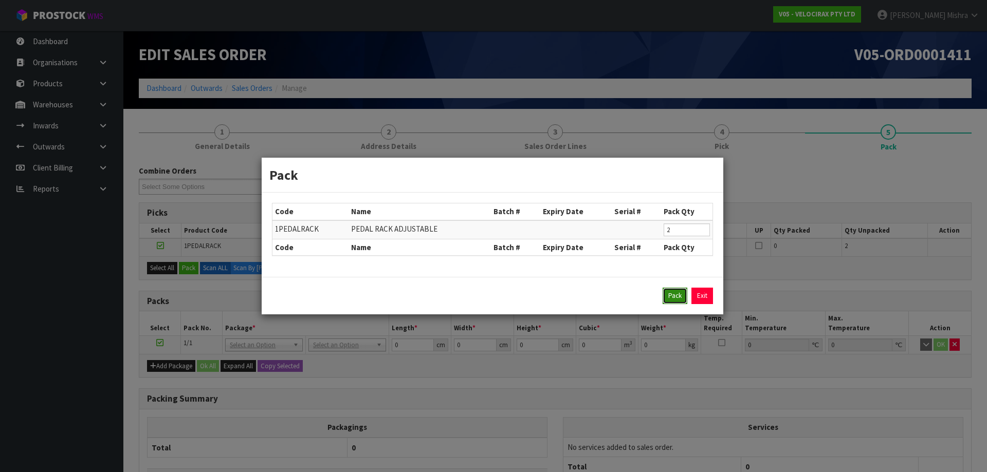
click at [672, 294] on button "Pack" at bounding box center [674, 296] width 25 height 16
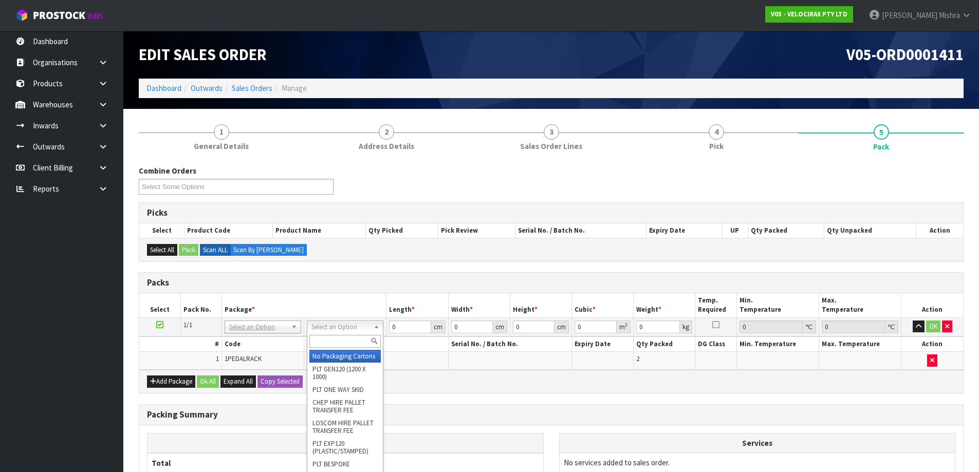
drag, startPoint x: 335, startPoint y: 324, endPoint x: 335, endPoint y: 340, distance: 15.9
click at [334, 345] on input "text" at bounding box center [344, 341] width 71 height 13
type input "oc"
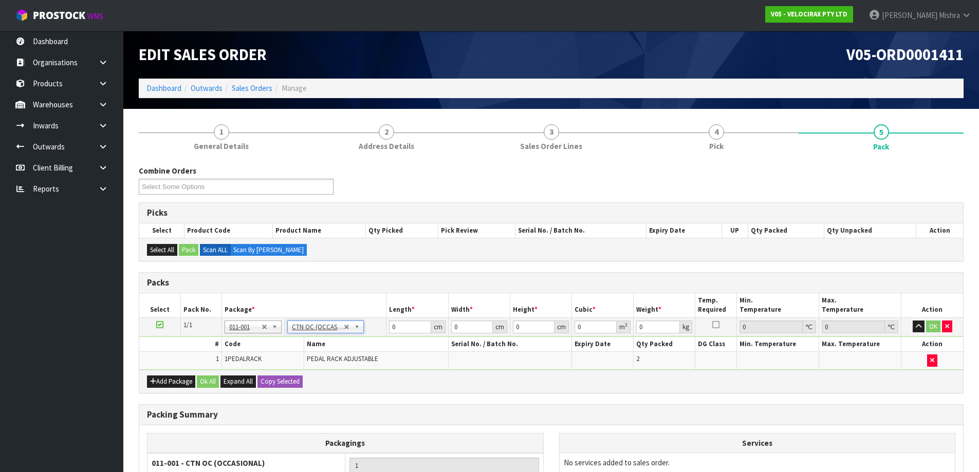
type input "1.48"
drag, startPoint x: 399, startPoint y: 328, endPoint x: 382, endPoint y: 330, distance: 16.5
click at [384, 330] on tr "1/1 NONE 007-001 007-002 007-004 007-009 007-013 007-014 007-015 007-017 007-01…" at bounding box center [551, 327] width 824 height 19
type input "24"
type input "19"
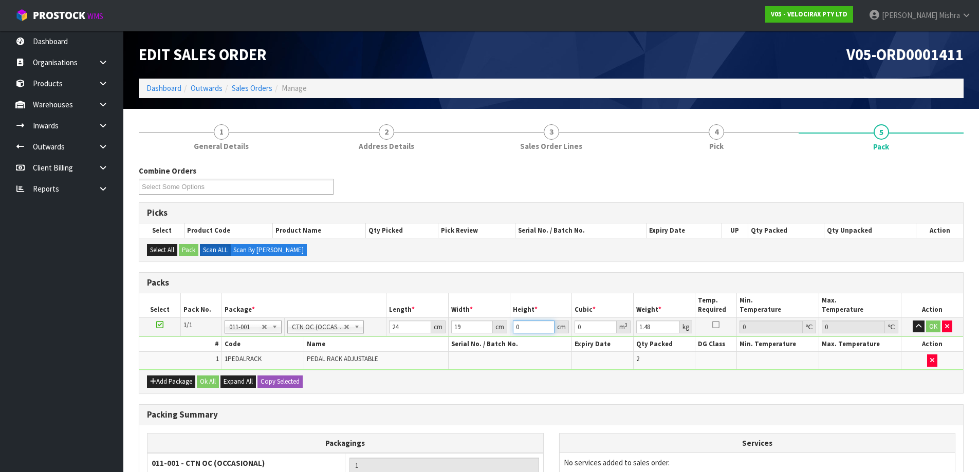
type input "1"
type input "0.000456"
type input "12"
type input "0.005472"
type input "12"
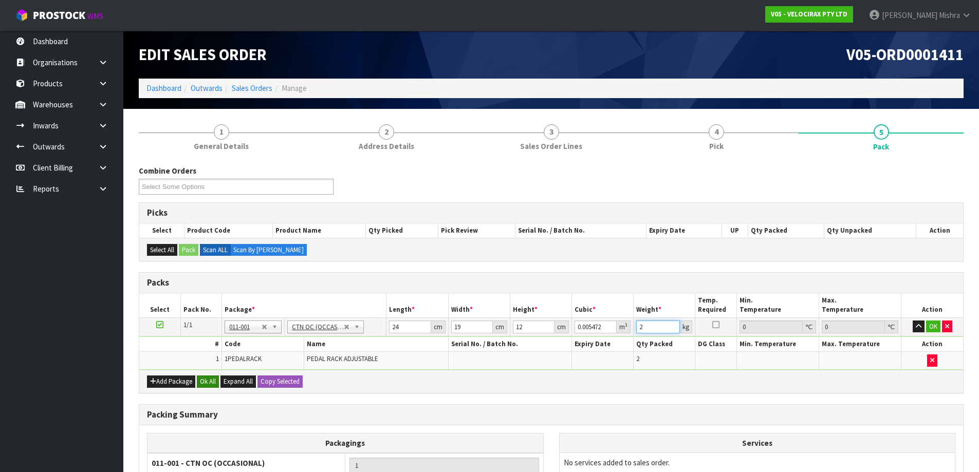
type input "2"
click at [212, 380] on button "Ok All" at bounding box center [208, 382] width 22 height 12
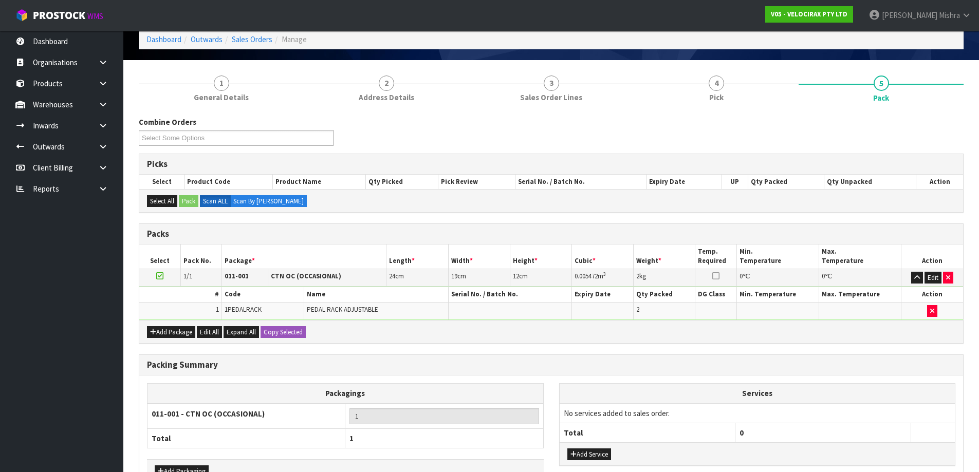
scroll to position [116, 0]
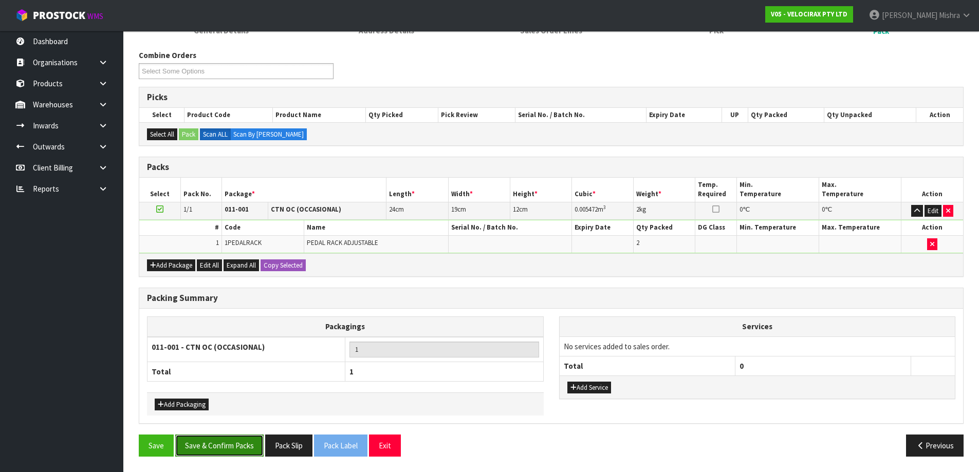
click at [229, 451] on button "Save & Confirm Packs" at bounding box center [219, 446] width 88 height 22
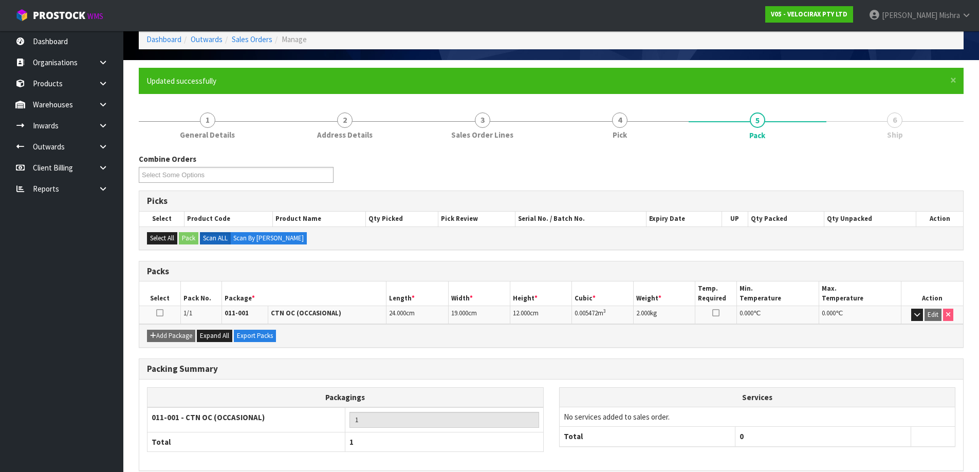
scroll to position [97, 0]
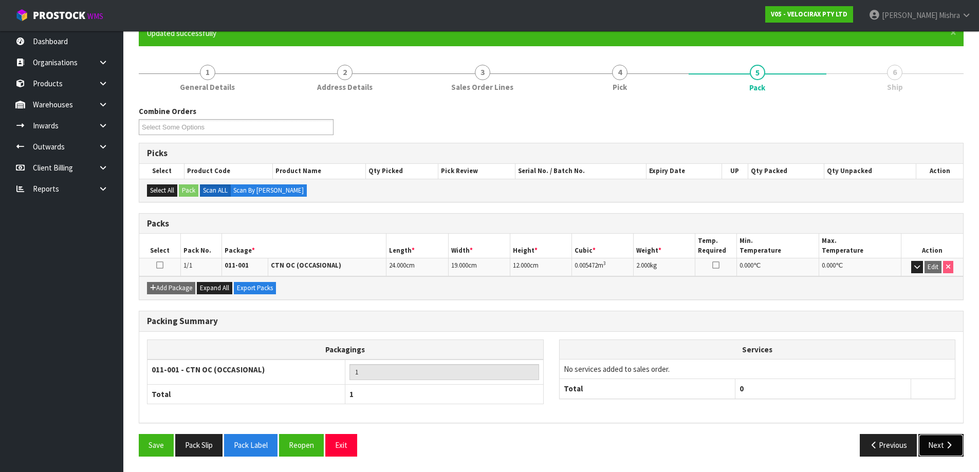
click at [940, 441] on button "Next" at bounding box center [940, 445] width 45 height 22
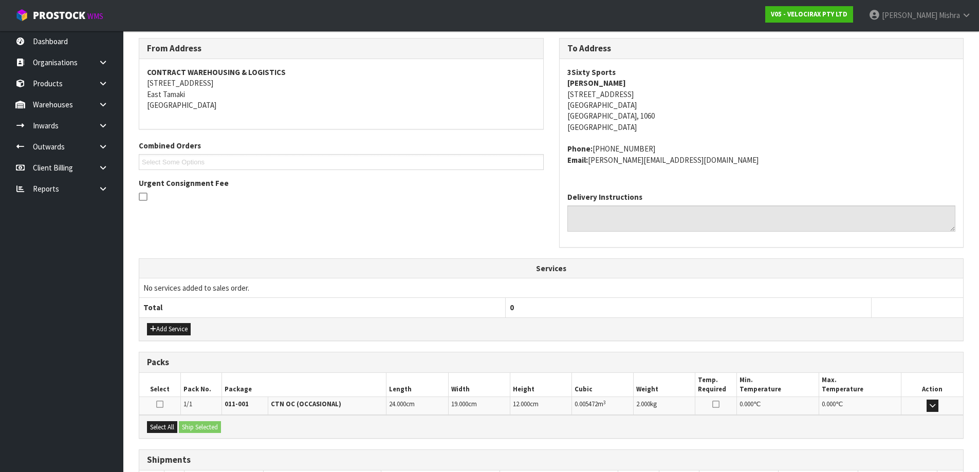
scroll to position [242, 0]
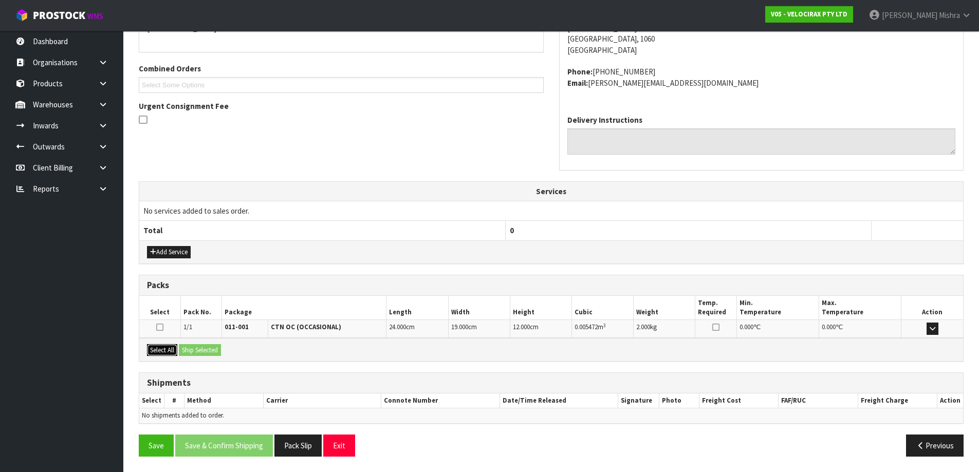
drag, startPoint x: 160, startPoint y: 353, endPoint x: 201, endPoint y: 346, distance: 41.6
click at [160, 353] on button "Select All" at bounding box center [162, 350] width 30 height 12
click at [213, 346] on button "Ship Selected" at bounding box center [200, 350] width 42 height 12
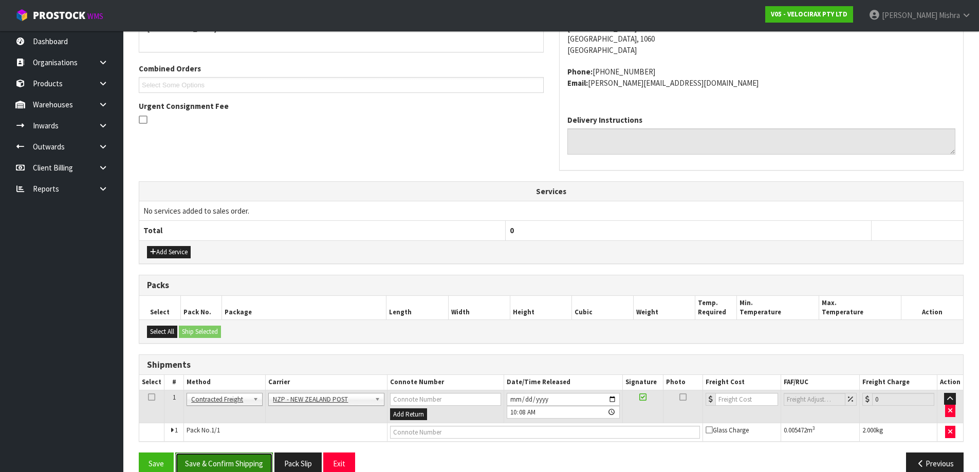
click at [233, 463] on button "Save & Confirm Shipping" at bounding box center [224, 464] width 98 height 22
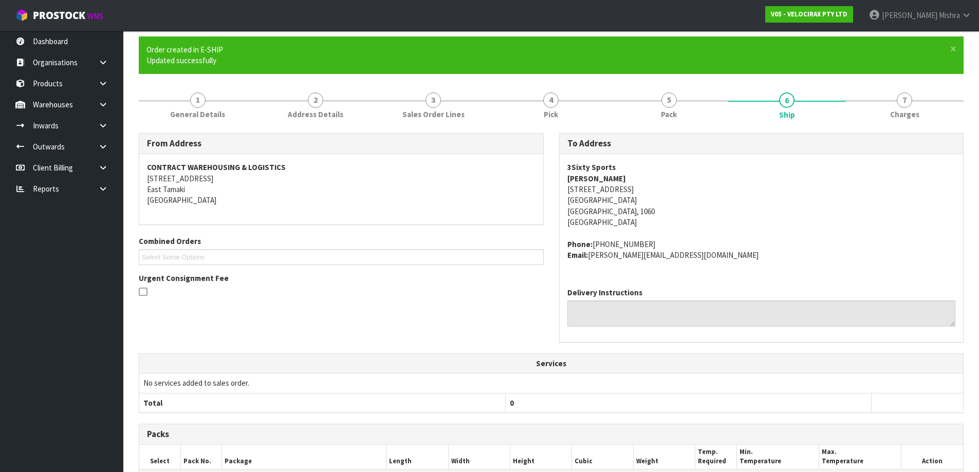
scroll to position [245, 0]
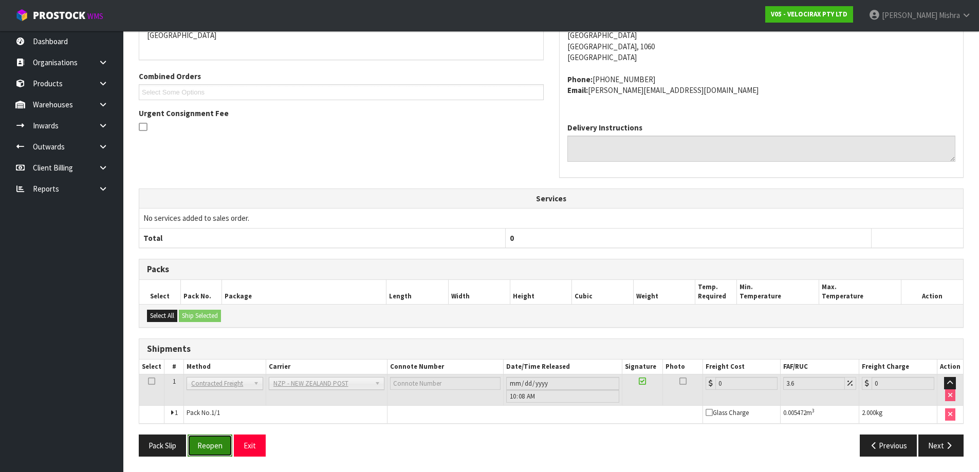
click at [215, 448] on button "Reopen" at bounding box center [210, 446] width 45 height 22
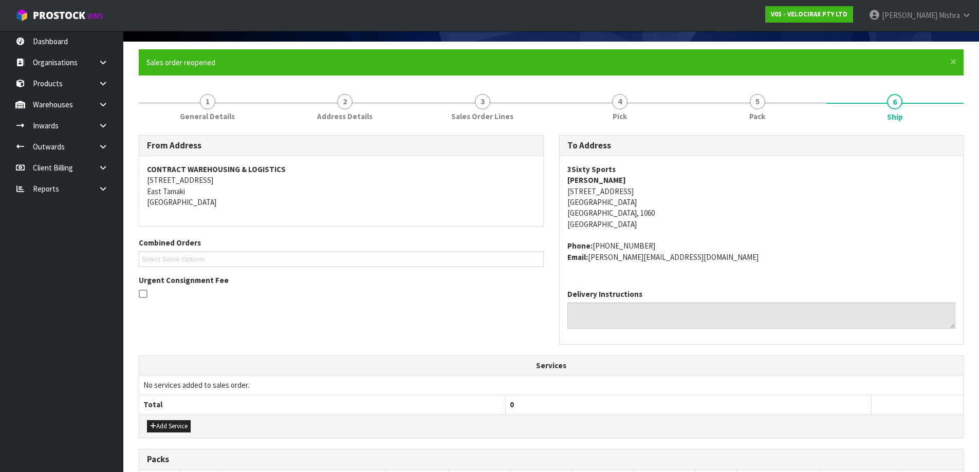
scroll to position [269, 0]
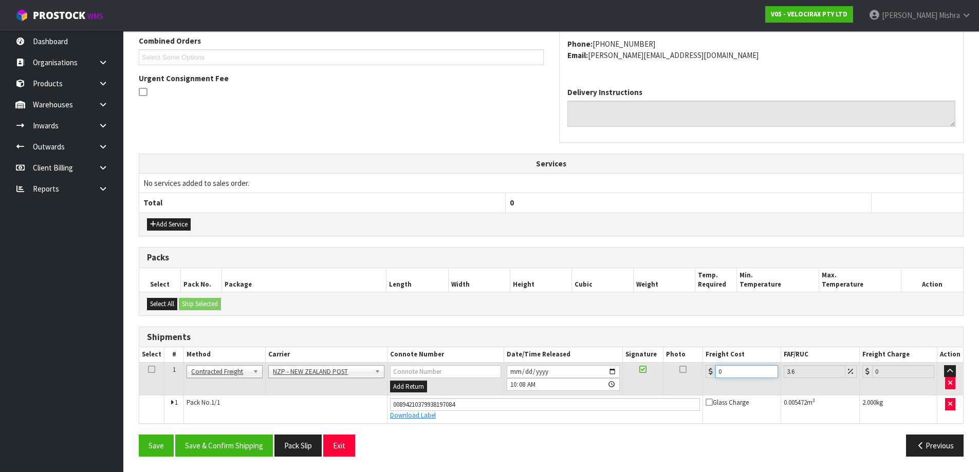
drag, startPoint x: 712, startPoint y: 375, endPoint x: 701, endPoint y: 380, distance: 12.7
click at [701, 377] on tr "1 Client Local Pickup Customer Local Pickup Company Freight Contracted Freight …" at bounding box center [551, 378] width 824 height 33
type input "4"
type input "4.14"
type input "4.3"
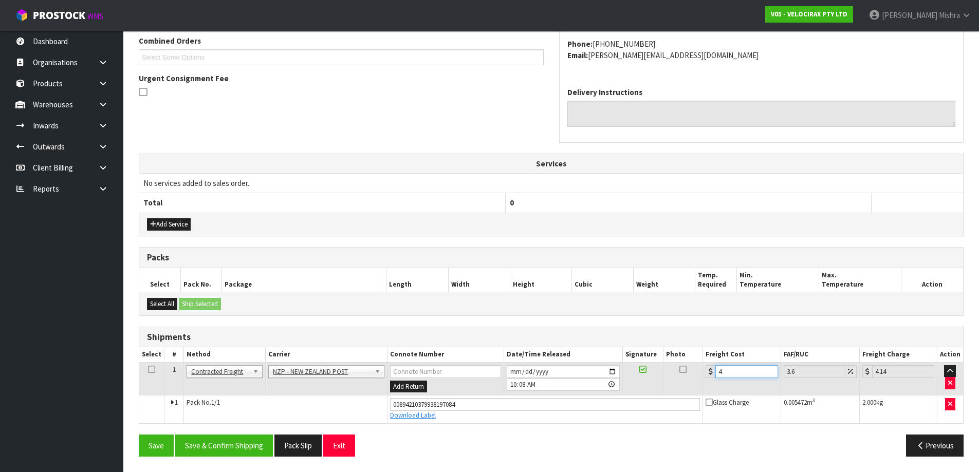
type input "4.45"
type input "4.33"
type input "4.49"
type input "4.33"
click at [231, 445] on button "Save & Confirm Shipping" at bounding box center [224, 446] width 98 height 22
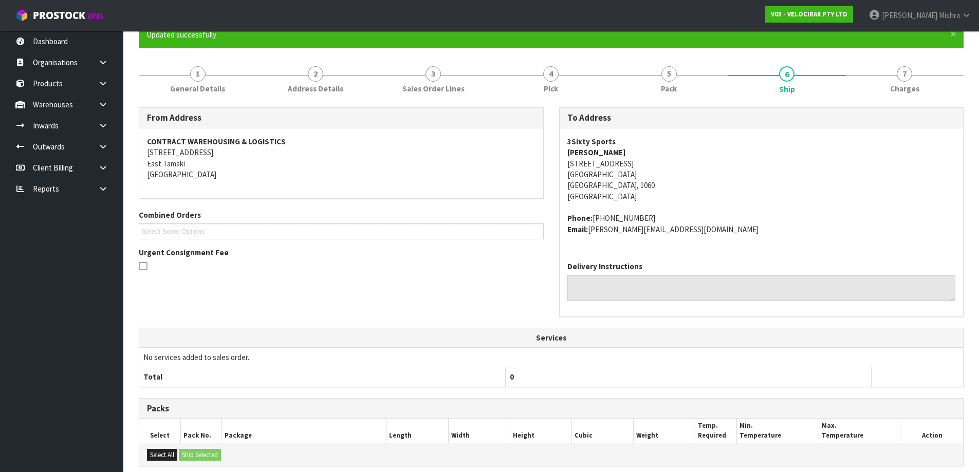
scroll to position [0, 0]
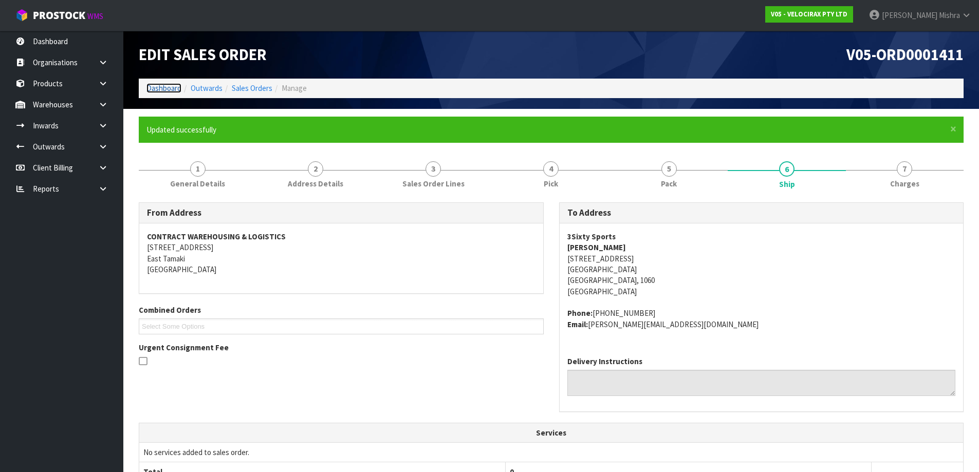
click at [148, 85] on link "Dashboard" at bounding box center [163, 88] width 35 height 10
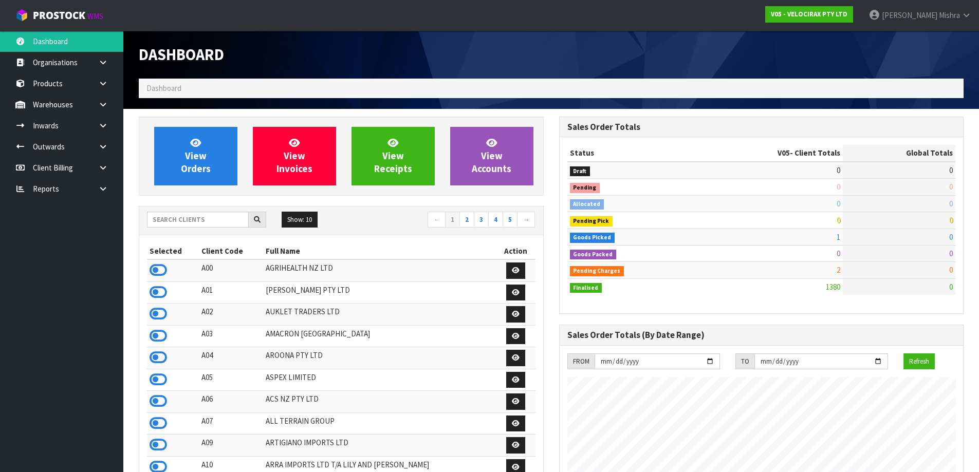
scroll to position [801, 420]
click at [160, 333] on icon at bounding box center [158, 335] width 17 height 15
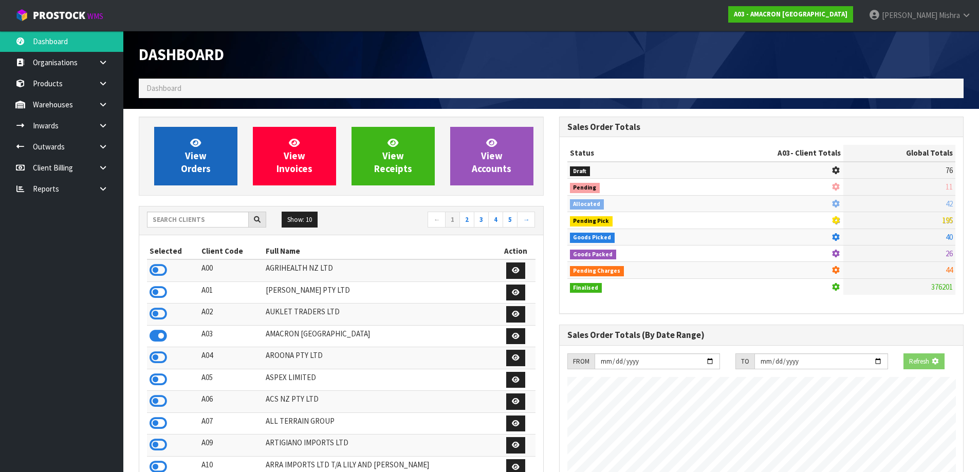
scroll to position [641, 420]
click at [201, 155] on span "View Orders" at bounding box center [196, 156] width 30 height 39
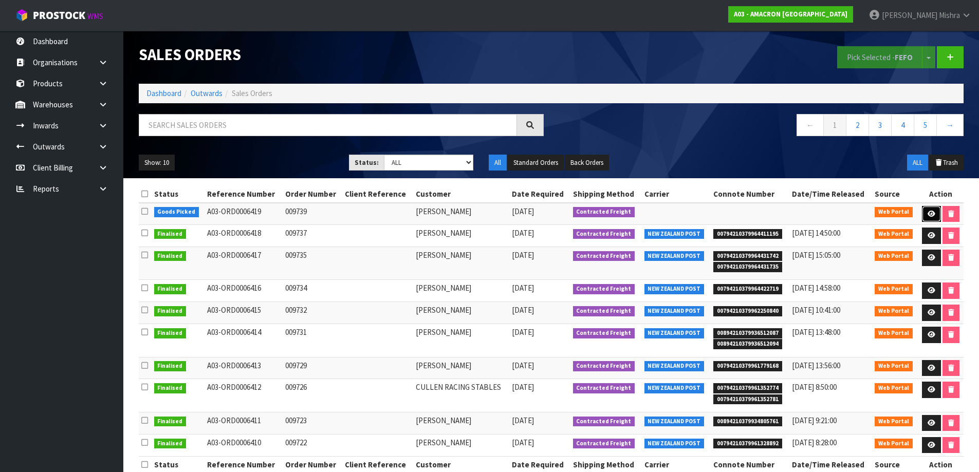
click at [928, 211] on icon at bounding box center [932, 214] width 8 height 7
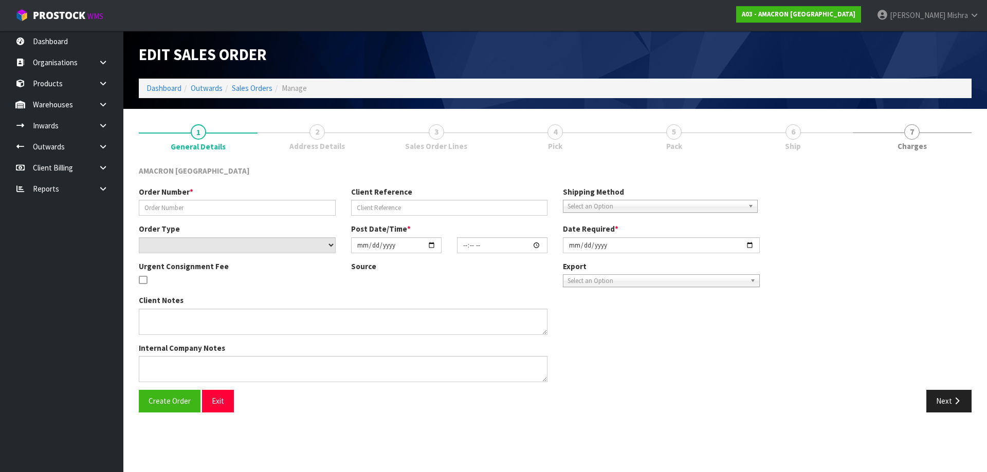
type input "009739"
select select "number:0"
type input "[DATE]"
type input "12:30:00.000"
type input "[DATE]"
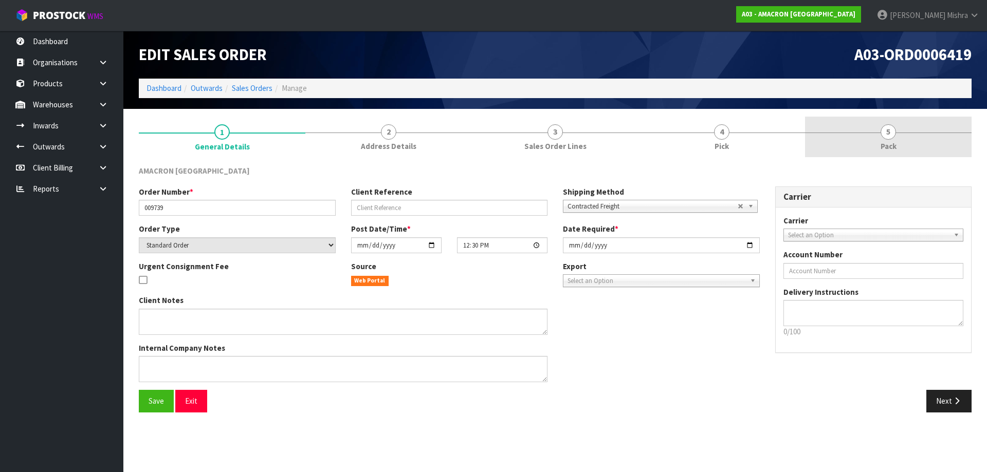
click at [892, 149] on span "Pack" at bounding box center [888, 146] width 16 height 11
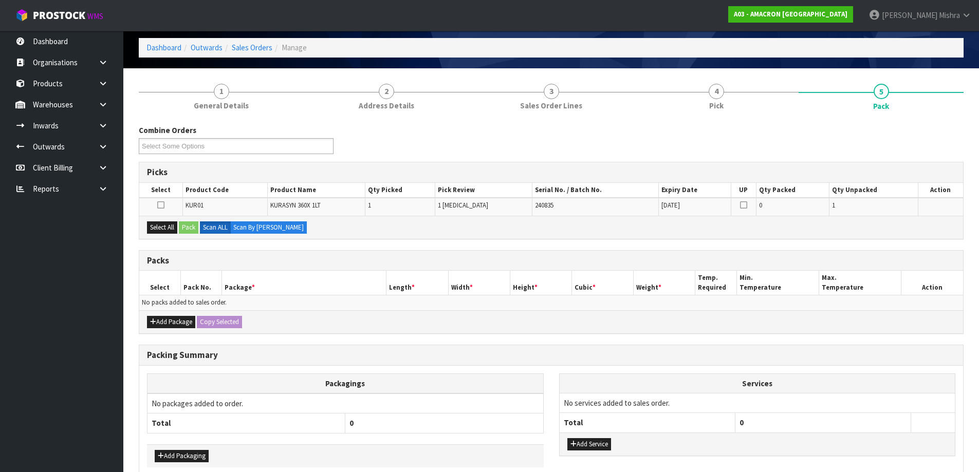
scroll to position [93, 0]
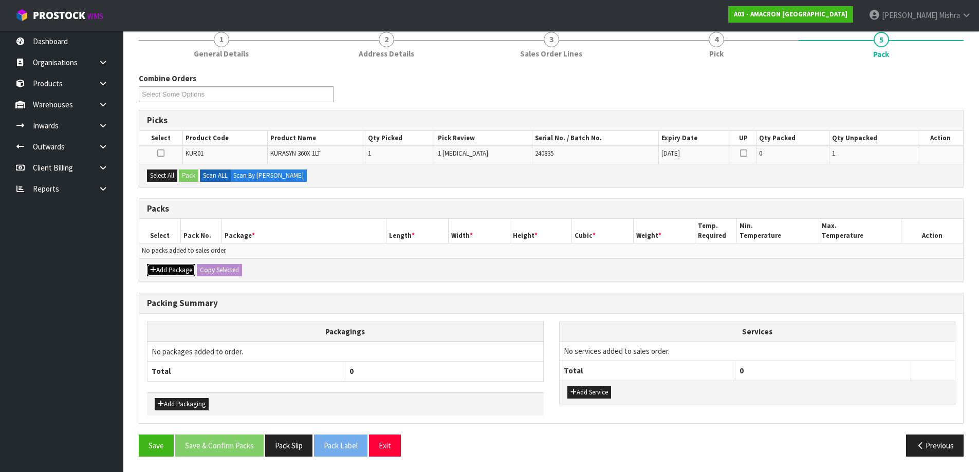
click at [157, 269] on button "Add Package" at bounding box center [171, 270] width 48 height 12
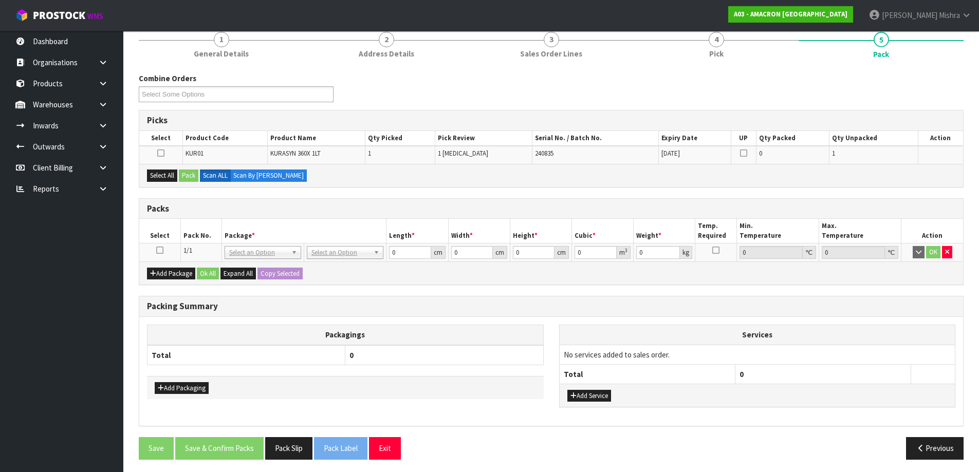
click at [158, 251] on icon at bounding box center [159, 250] width 7 height 1
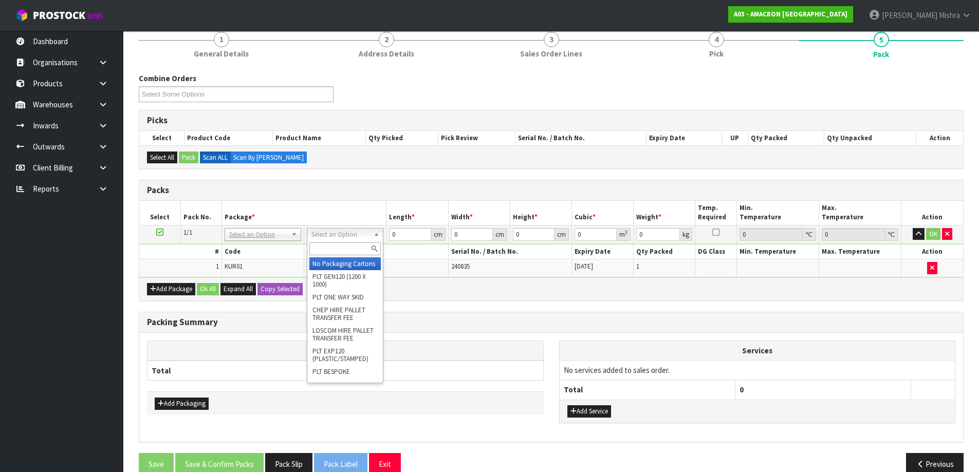
click at [327, 246] on input "text" at bounding box center [344, 249] width 71 height 13
type input "t"
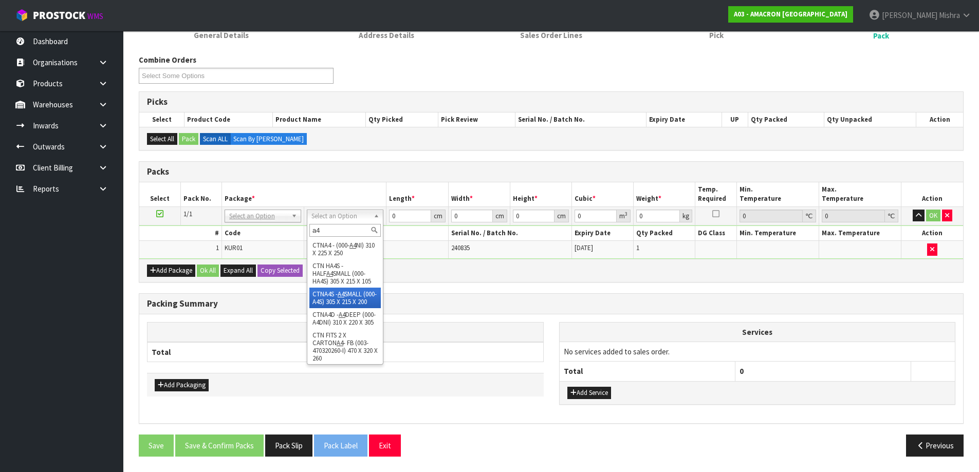
scroll to position [116, 0]
type input "a4"
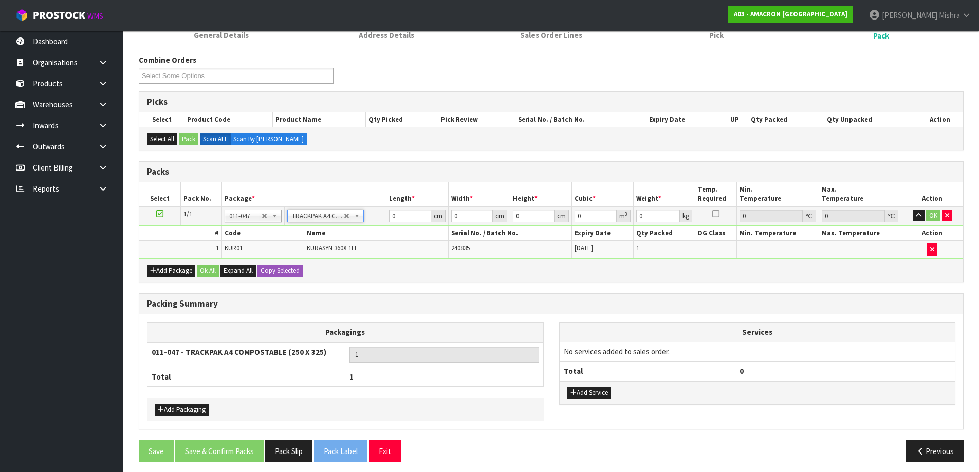
type input "25"
type input "32.5"
type input "0.01"
type input "0.000008"
type input "1.31"
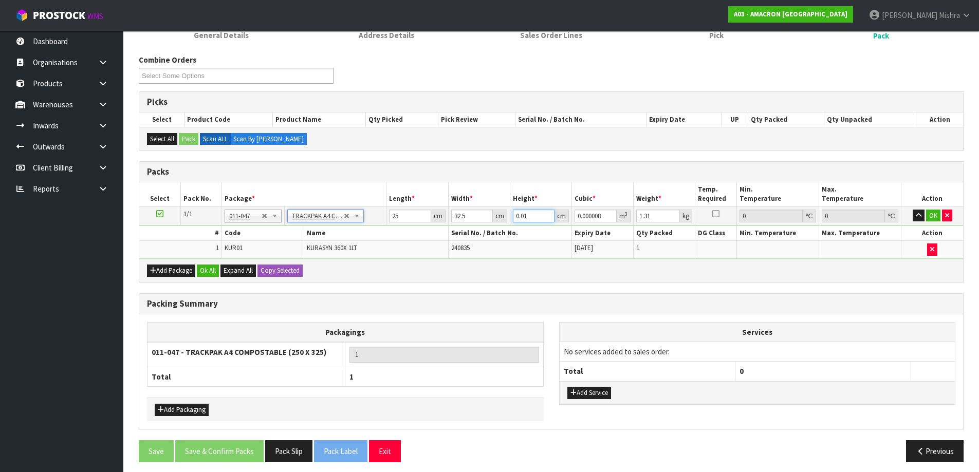
drag, startPoint x: 531, startPoint y: 217, endPoint x: 460, endPoint y: 213, distance: 71.6
click at [465, 213] on tr "1/1 NONE 007-001 007-002 007-004 007-009 007-013 007-014 007-015 007-017 007-01…" at bounding box center [551, 216] width 824 height 19
type input "8"
type input "0.0065"
type input "8"
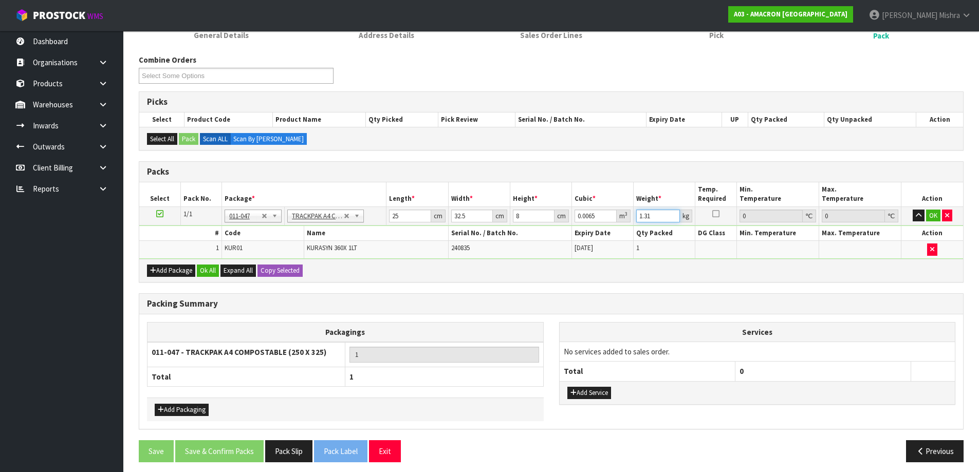
drag, startPoint x: 658, startPoint y: 218, endPoint x: 635, endPoint y: 217, distance: 23.2
click at [635, 217] on td "1.31 kg" at bounding box center [665, 216] width 62 height 19
type input "2"
click at [208, 270] on button "Ok All" at bounding box center [208, 271] width 22 height 12
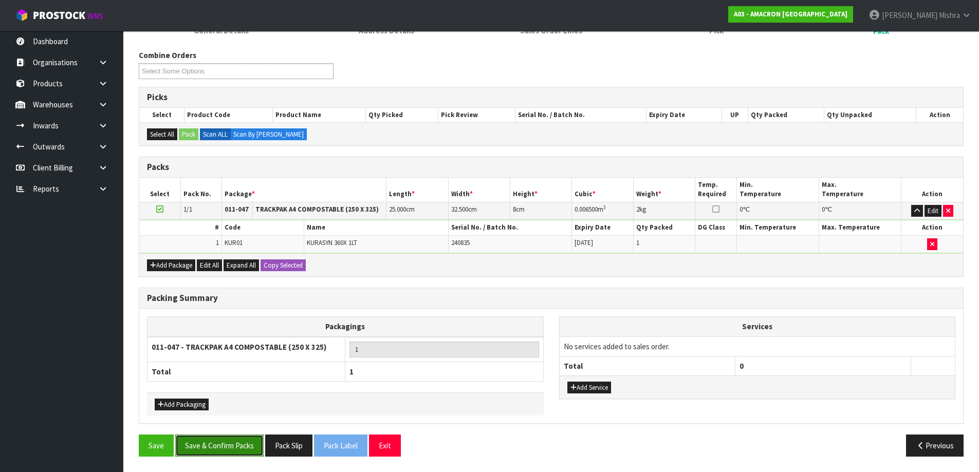
click at [228, 446] on button "Save & Confirm Packs" at bounding box center [219, 446] width 88 height 22
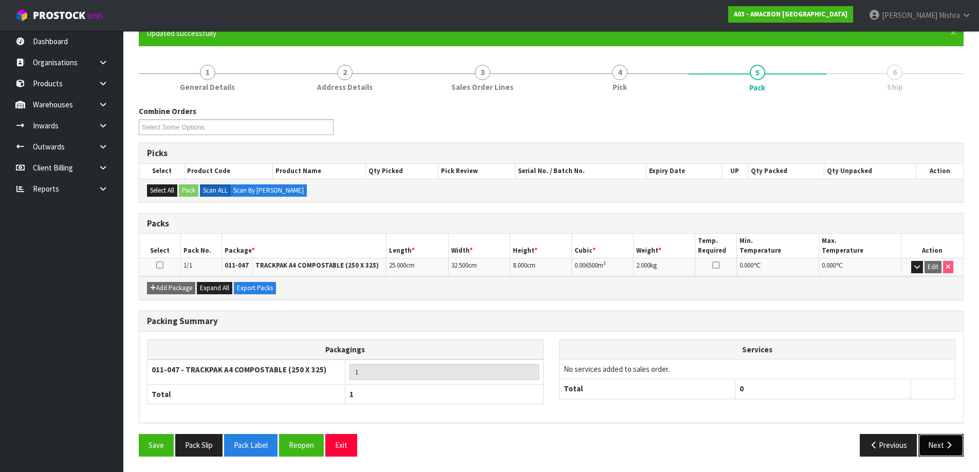
click at [932, 441] on button "Next" at bounding box center [940, 445] width 45 height 22
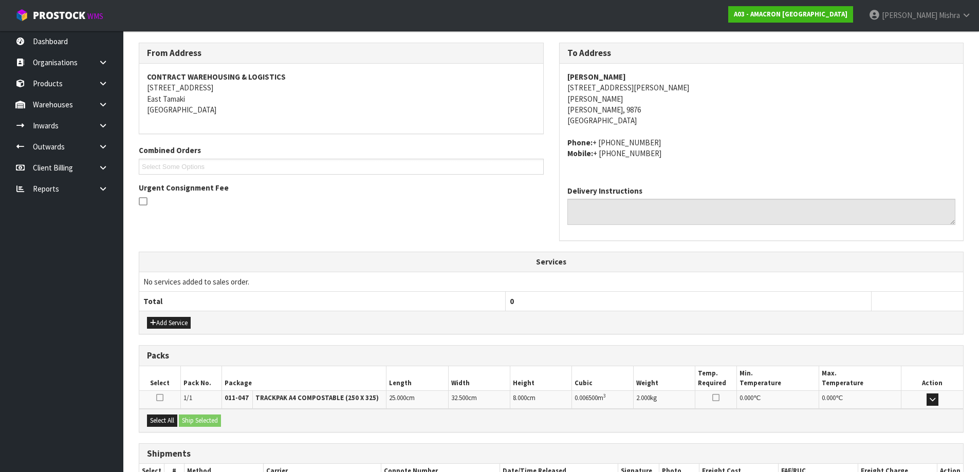
scroll to position [231, 0]
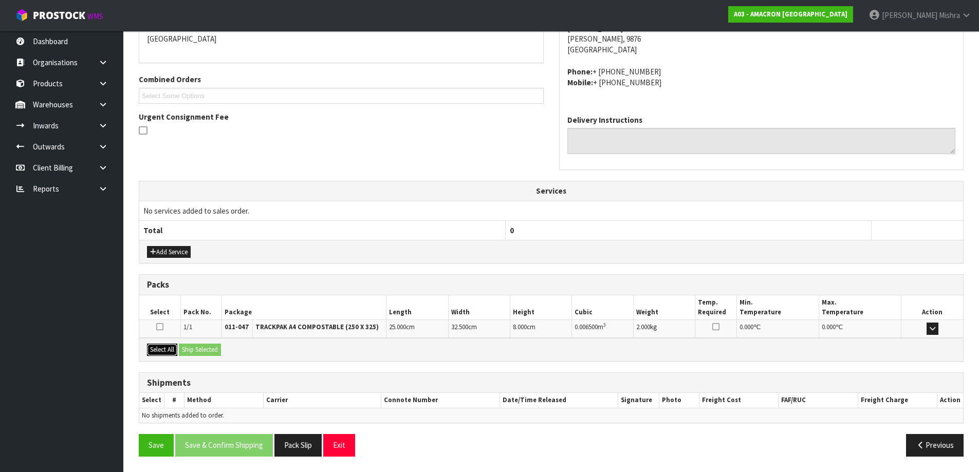
click at [159, 347] on button "Select All" at bounding box center [162, 350] width 30 height 12
click at [208, 354] on button "Ship Selected" at bounding box center [200, 350] width 42 height 12
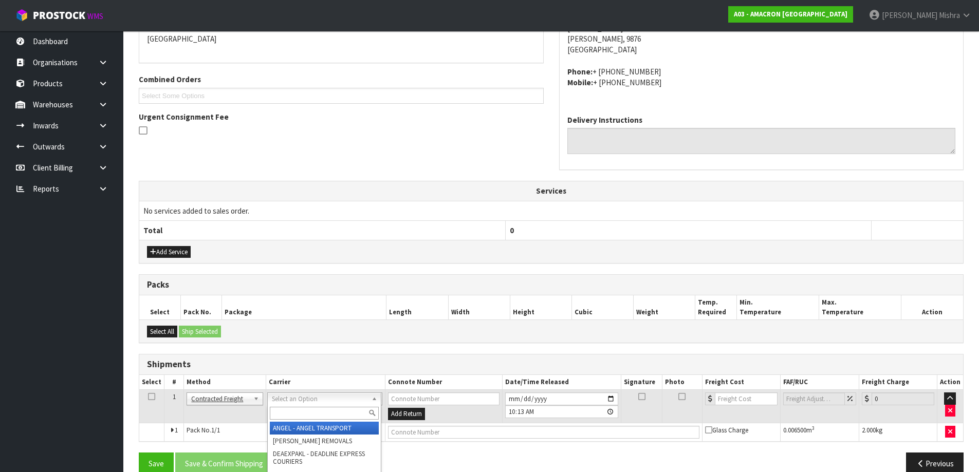
click at [327, 409] on input "text" at bounding box center [324, 413] width 109 height 13
type input "nzp"
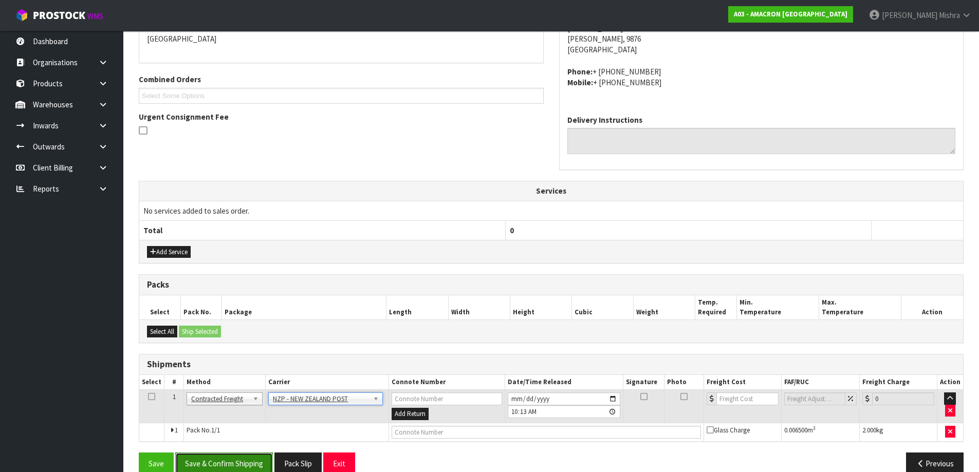
click at [229, 457] on button "Save & Confirm Shipping" at bounding box center [224, 464] width 98 height 22
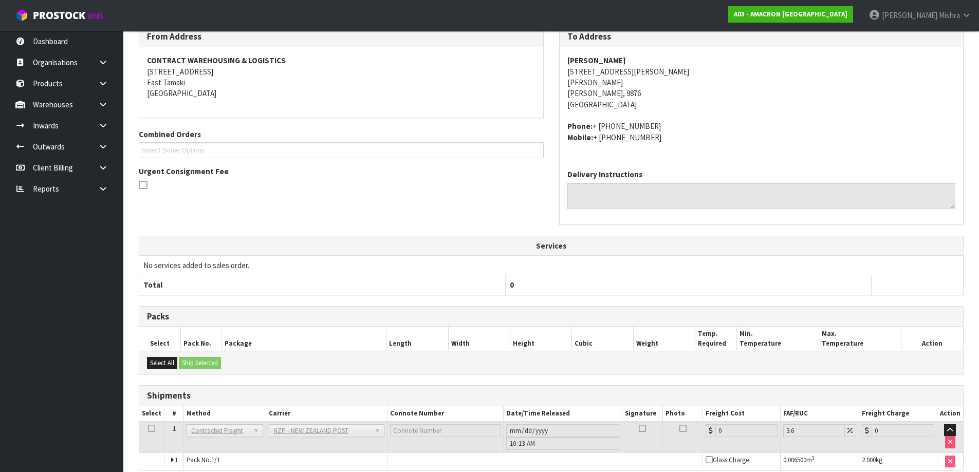
scroll to position [234, 0]
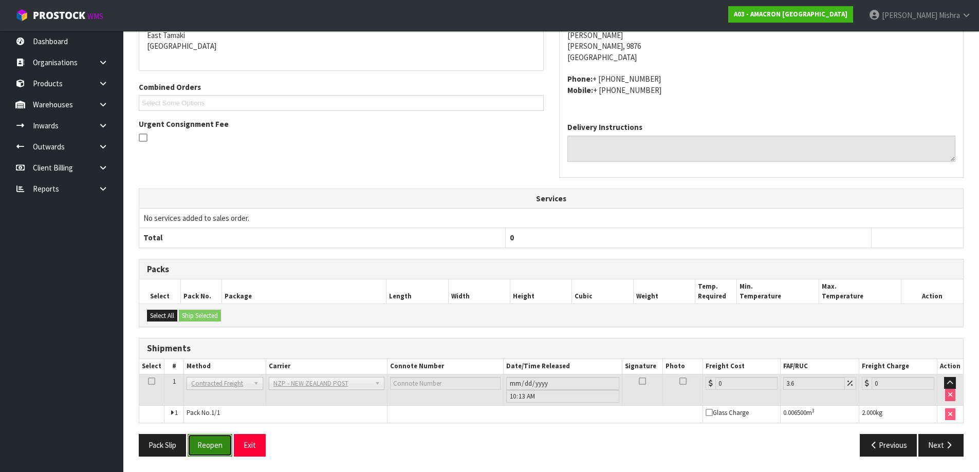
click at [218, 448] on button "Reopen" at bounding box center [210, 445] width 45 height 22
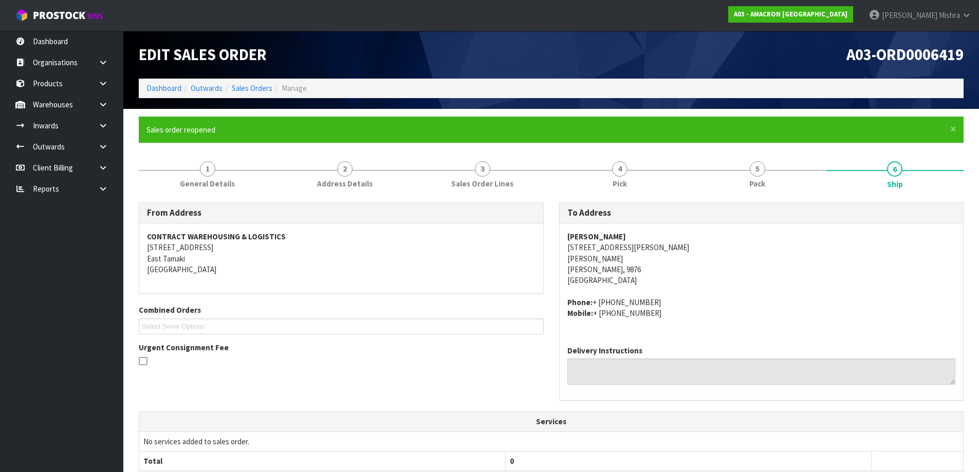
scroll to position [259, 0]
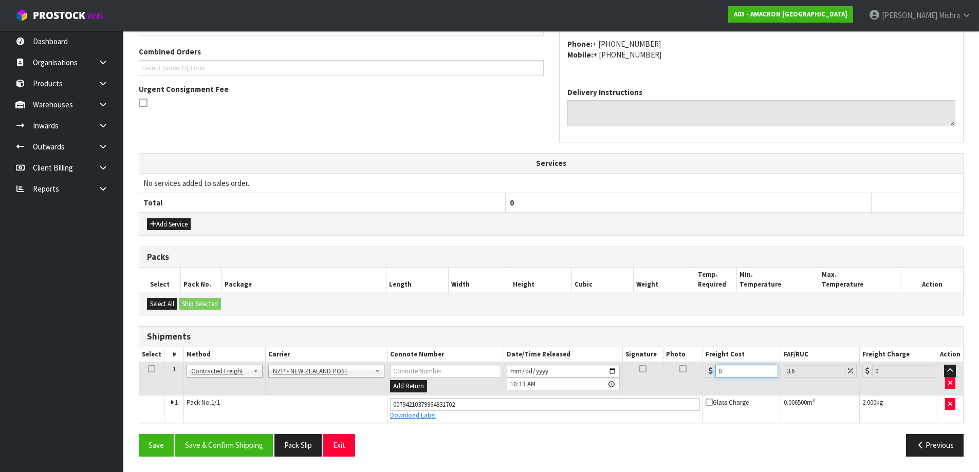
drag, startPoint x: 725, startPoint y: 375, endPoint x: 685, endPoint y: 373, distance: 39.6
click at [685, 373] on tr "1 Client Local Pickup Customer Local Pickup Company Freight Contracted Freight …" at bounding box center [551, 378] width 824 height 33
type input "1"
type input "1.04"
type input "15"
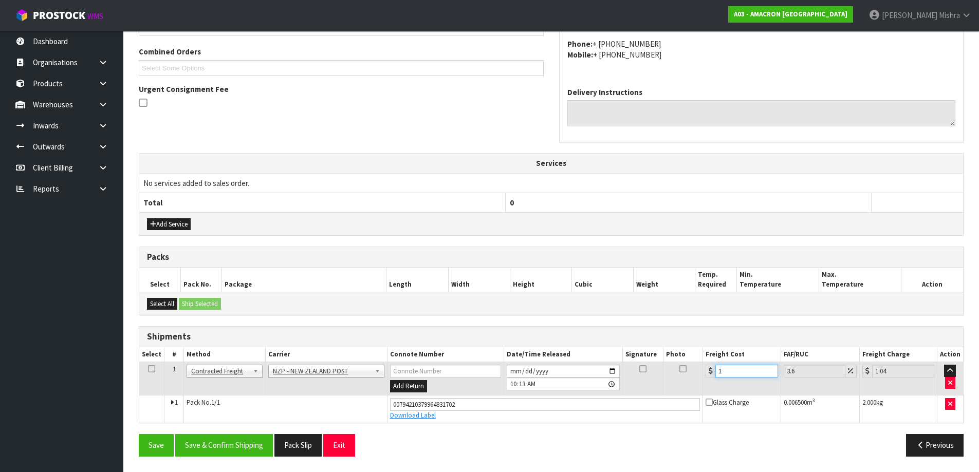
type input "15.54"
type input "15.7"
type input "16.27"
type input "15.75"
type input "16.32"
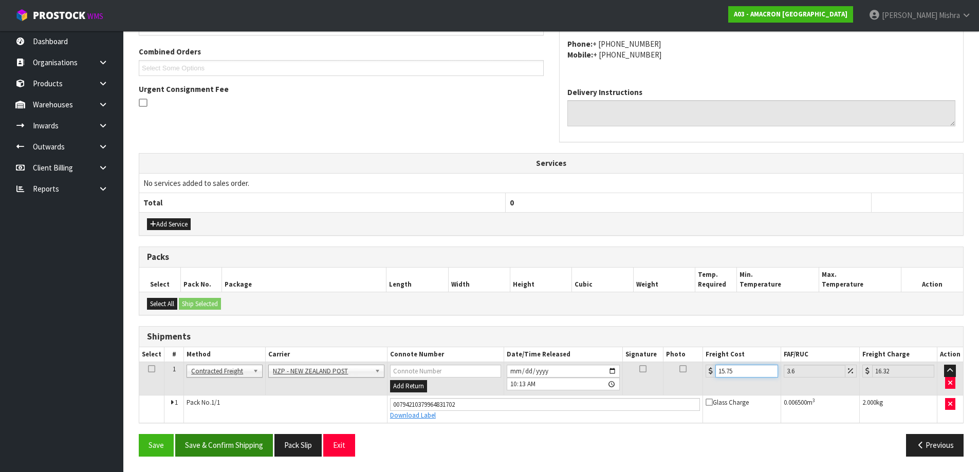
type input "15.75"
click at [206, 444] on button "Save & Confirm Shipping" at bounding box center [224, 445] width 98 height 22
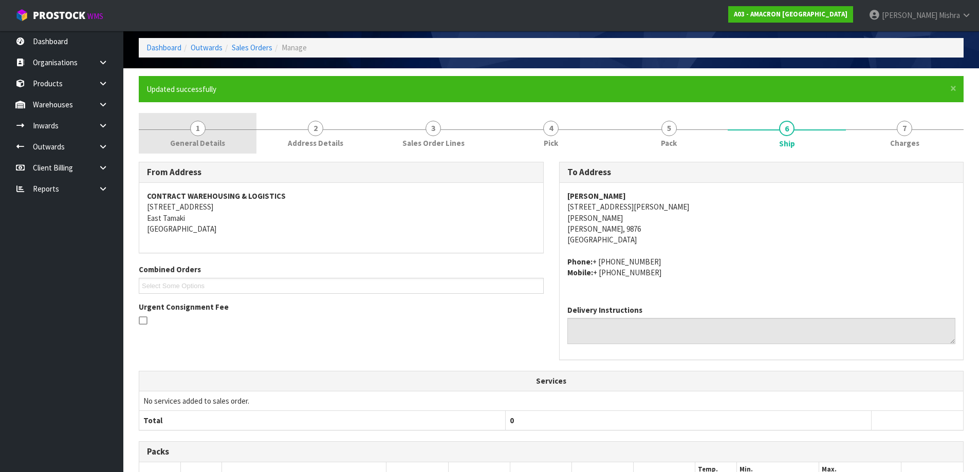
scroll to position [0, 0]
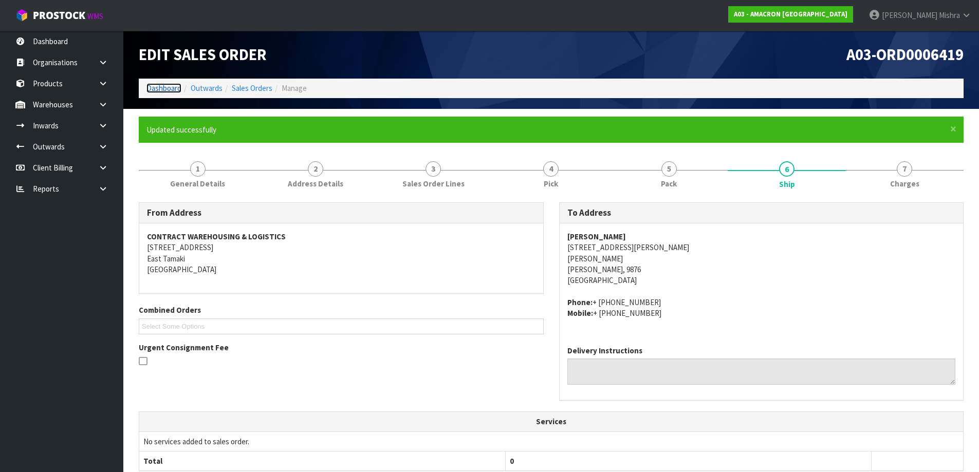
click at [153, 91] on link "Dashboard" at bounding box center [163, 88] width 35 height 10
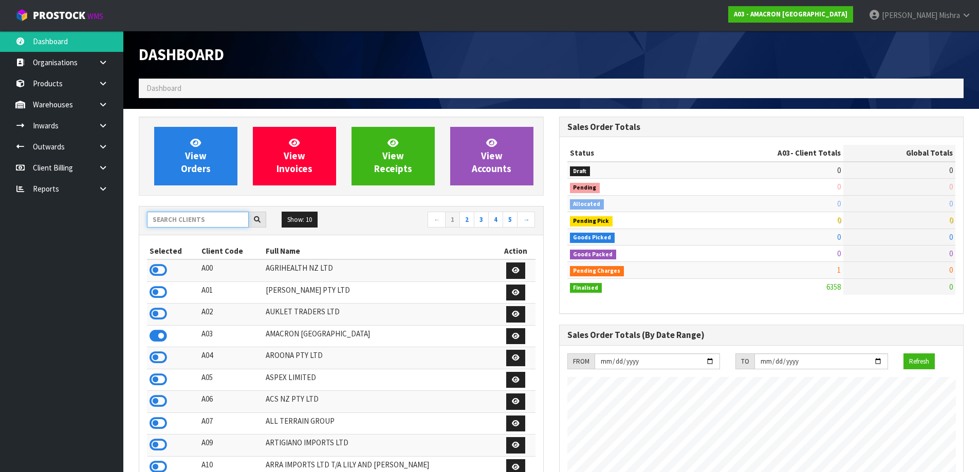
click at [176, 215] on input "text" at bounding box center [198, 220] width 102 height 16
type input "S02"
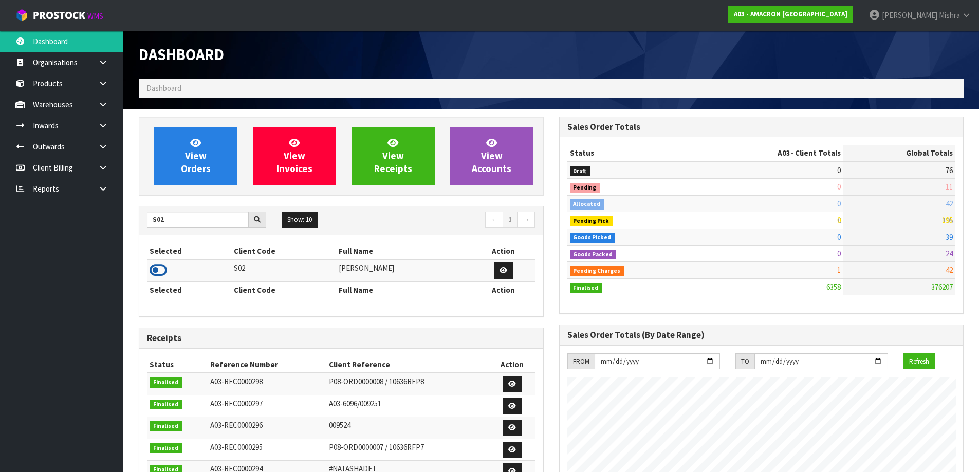
click at [158, 268] on icon at bounding box center [158, 270] width 17 height 15
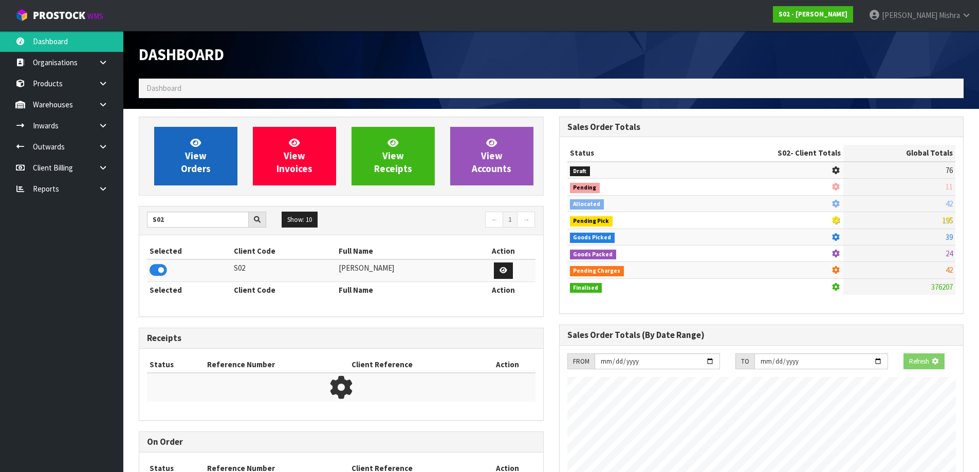
scroll to position [641, 420]
click at [187, 168] on span "View Orders" at bounding box center [196, 156] width 30 height 39
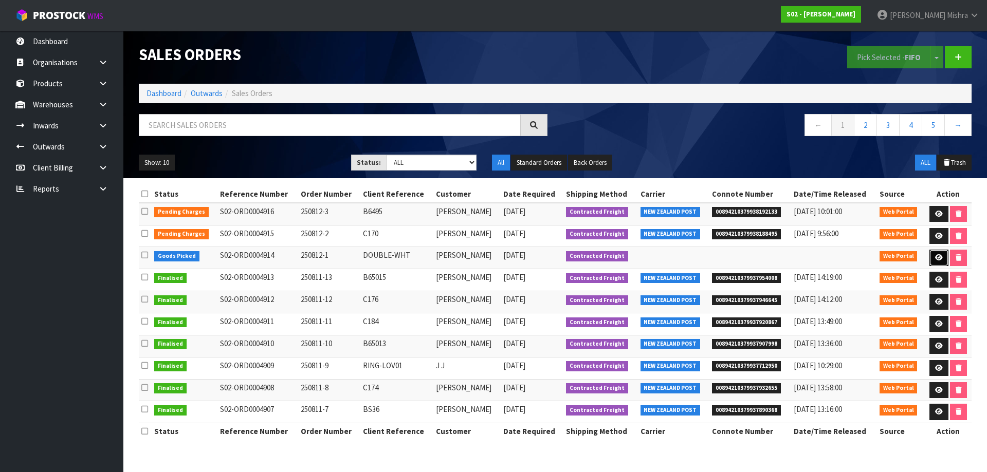
click at [935, 254] on link at bounding box center [938, 258] width 19 height 16
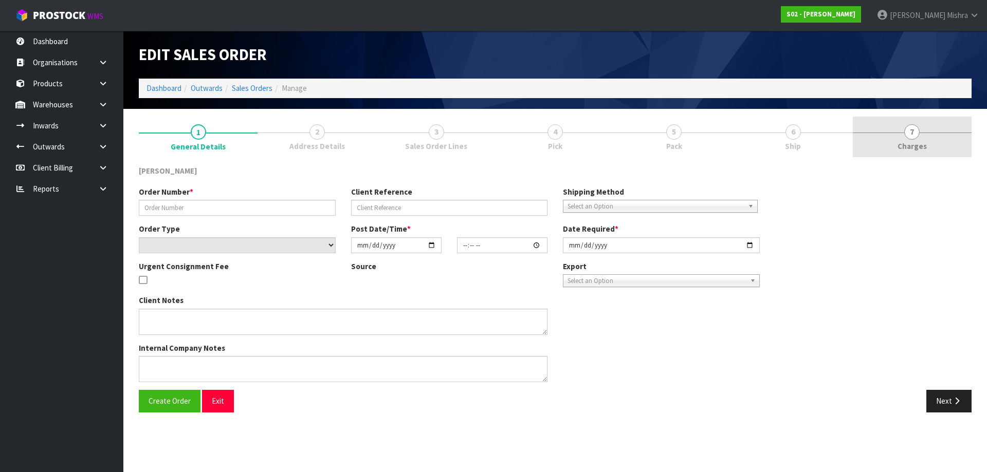
type input "250812-1"
type input "DOUBLE-WHT"
select select "number:0"
type input "[DATE]"
type input "23:40:00.000"
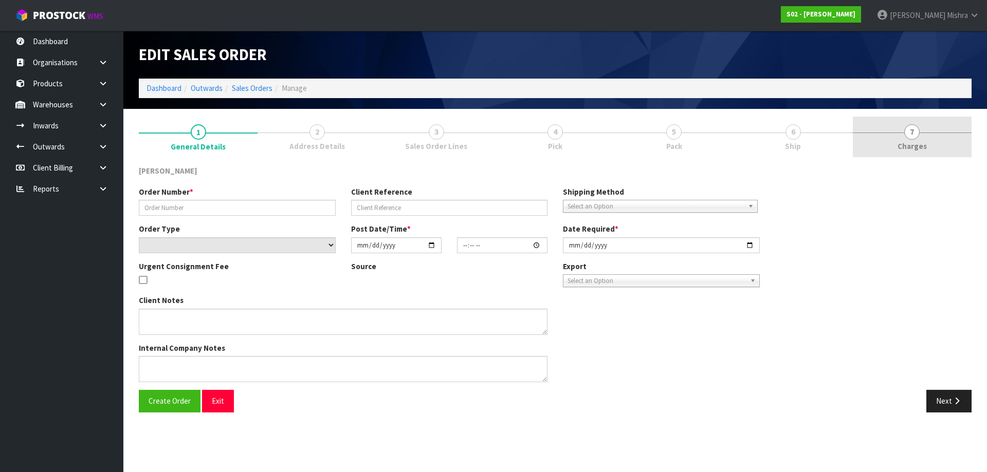
type input "[DATE]"
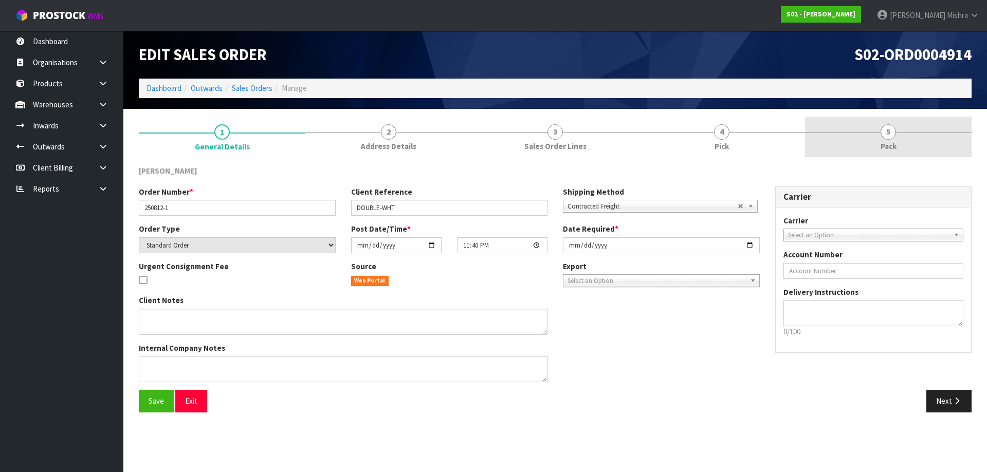
click at [893, 140] on link "5 Pack" at bounding box center [888, 137] width 167 height 41
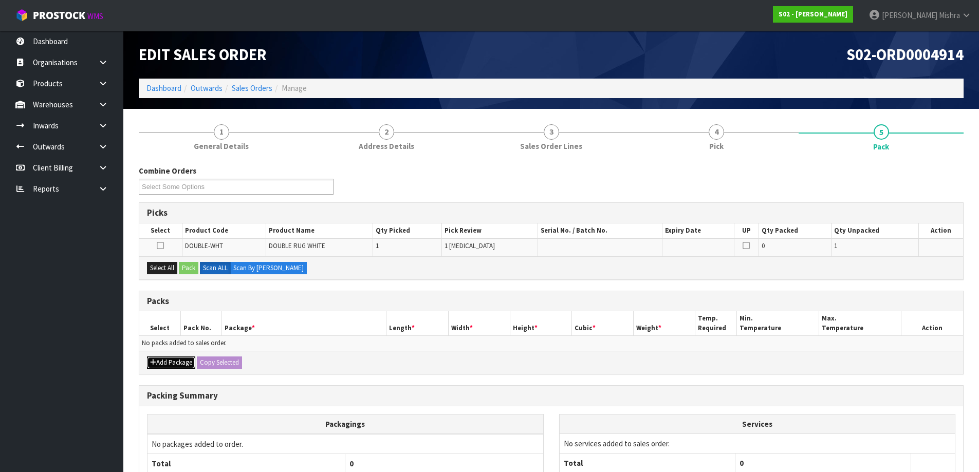
drag, startPoint x: 161, startPoint y: 364, endPoint x: 161, endPoint y: 358, distance: 6.2
click at [161, 363] on button "Add Package" at bounding box center [171, 363] width 48 height 12
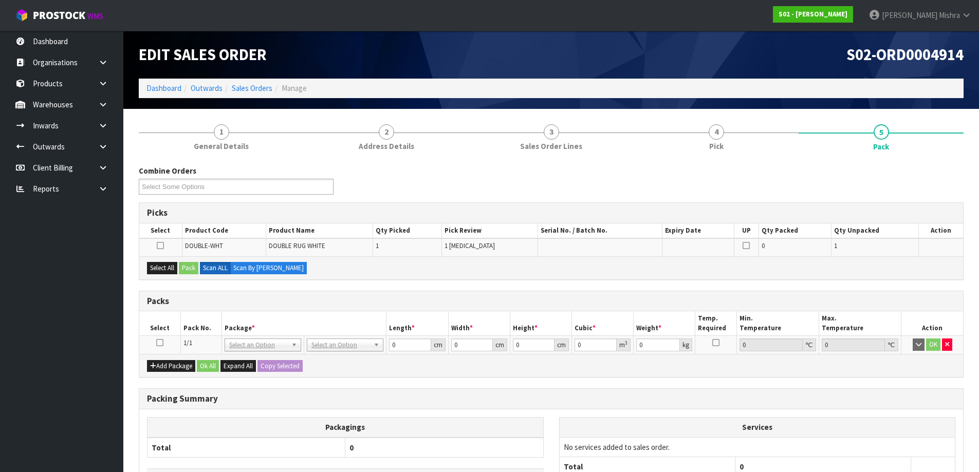
click at [161, 343] on icon at bounding box center [159, 343] width 7 height 1
drag, startPoint x: 165, startPoint y: 277, endPoint x: 167, endPoint y: 270, distance: 6.9
click at [167, 275] on div "Select All Pack Scan ALL Scan By [PERSON_NAME]" at bounding box center [551, 267] width 824 height 23
click at [168, 268] on button "Select All" at bounding box center [162, 268] width 30 height 12
click at [192, 270] on button "Pack" at bounding box center [189, 268] width 20 height 12
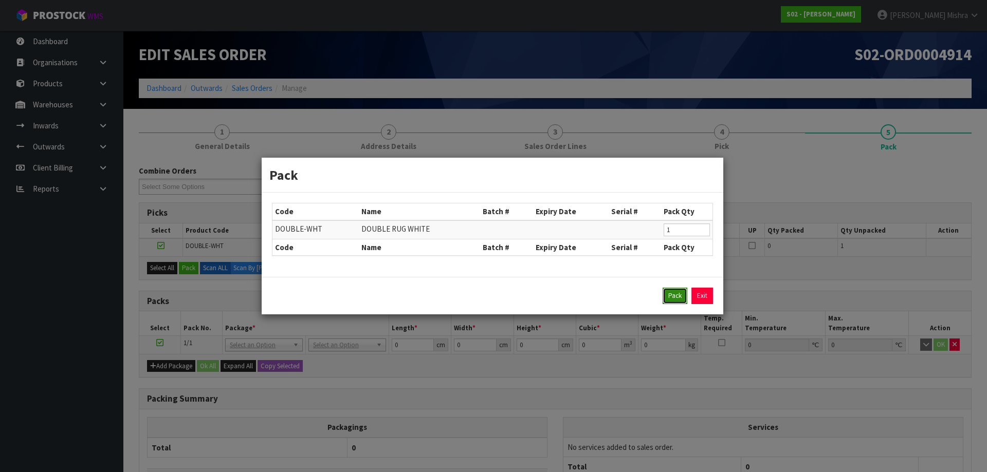
click at [675, 296] on button "Pack" at bounding box center [674, 296] width 25 height 16
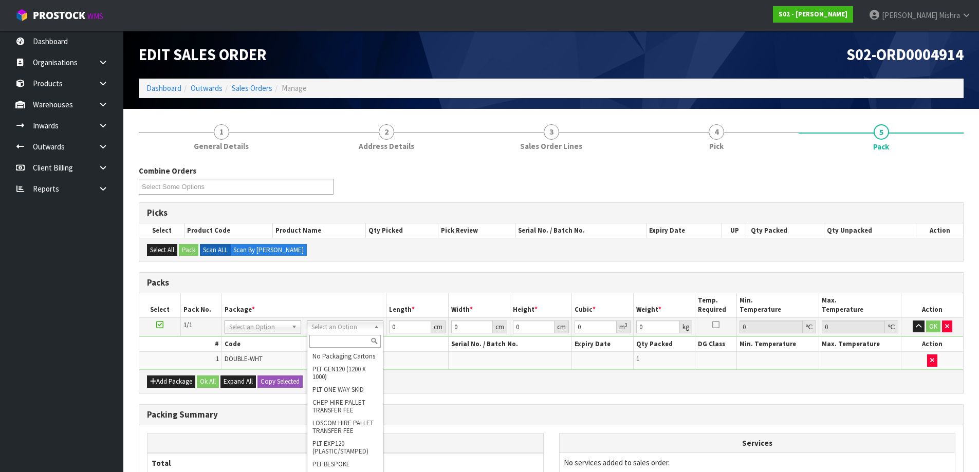
click at [338, 340] on input "text" at bounding box center [344, 341] width 71 height 13
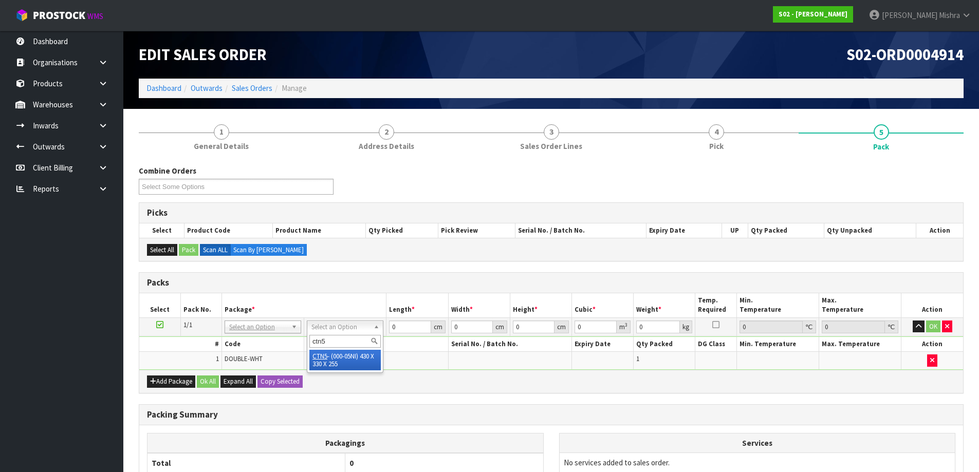
type input "ctn5"
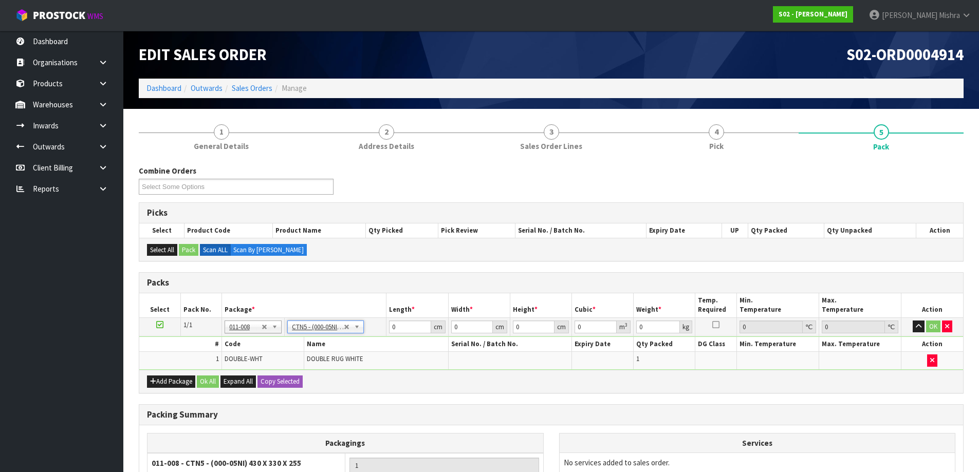
type input "43"
type input "33"
type input "25.5"
type input "0.036185"
type input "2.68"
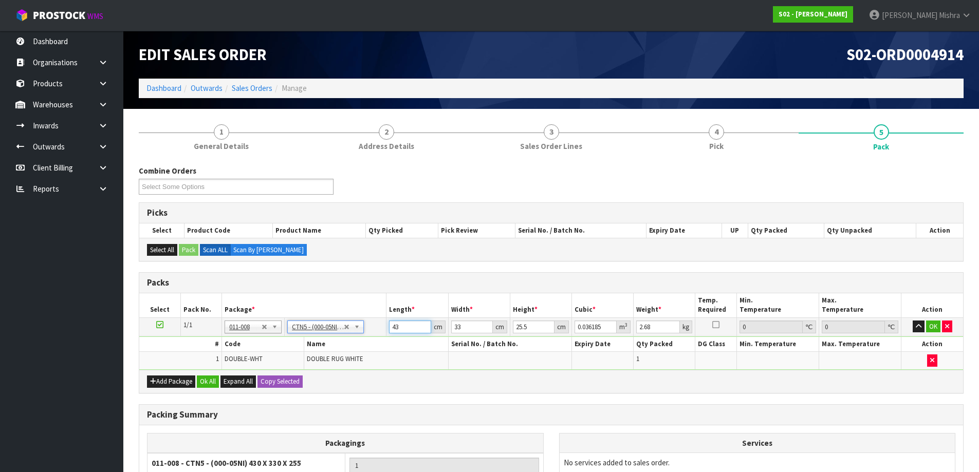
drag, startPoint x: 406, startPoint y: 328, endPoint x: 362, endPoint y: 322, distance: 44.6
click at [362, 322] on tr "1/1 NONE 007-001 007-002 007-004 007-009 007-013 007-014 007-015 007-017 007-01…" at bounding box center [551, 327] width 824 height 19
type input "4"
type input "0.003366"
type input "47"
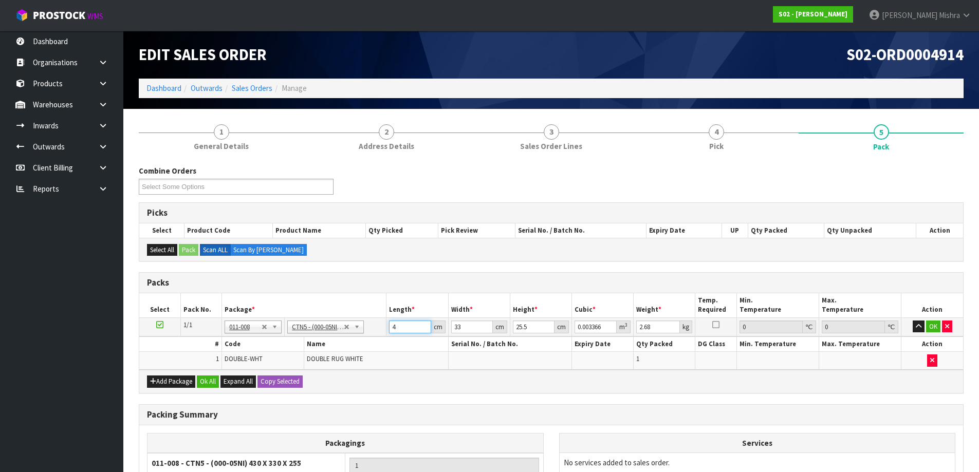
type input "0.03955"
type input "47"
type input "3"
click at [215, 384] on button "Ok All" at bounding box center [208, 382] width 22 height 12
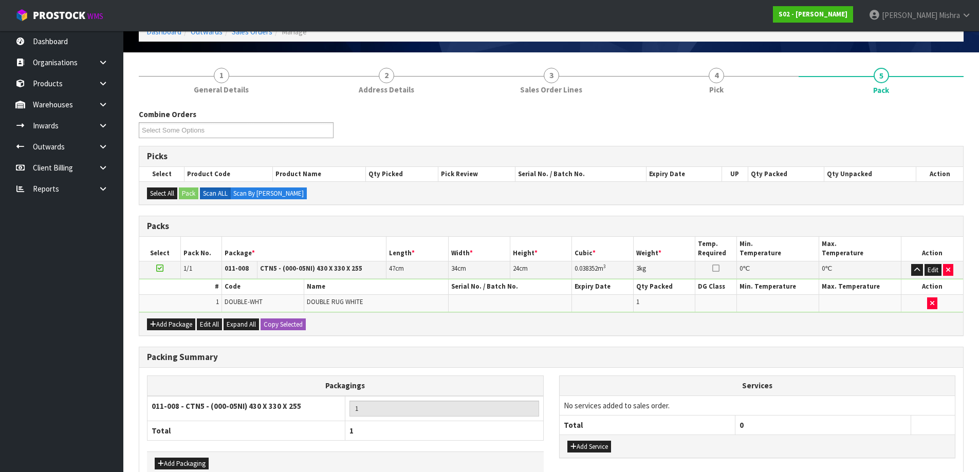
scroll to position [116, 0]
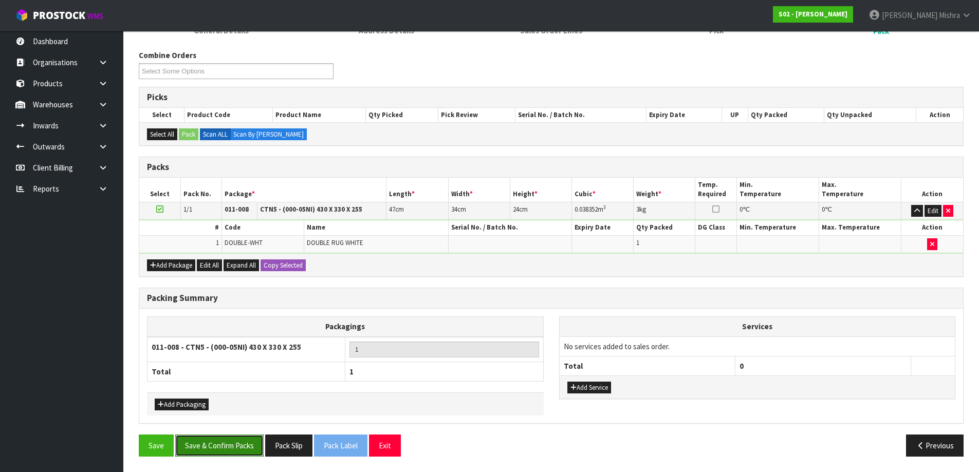
click at [217, 451] on button "Save & Confirm Packs" at bounding box center [219, 446] width 88 height 22
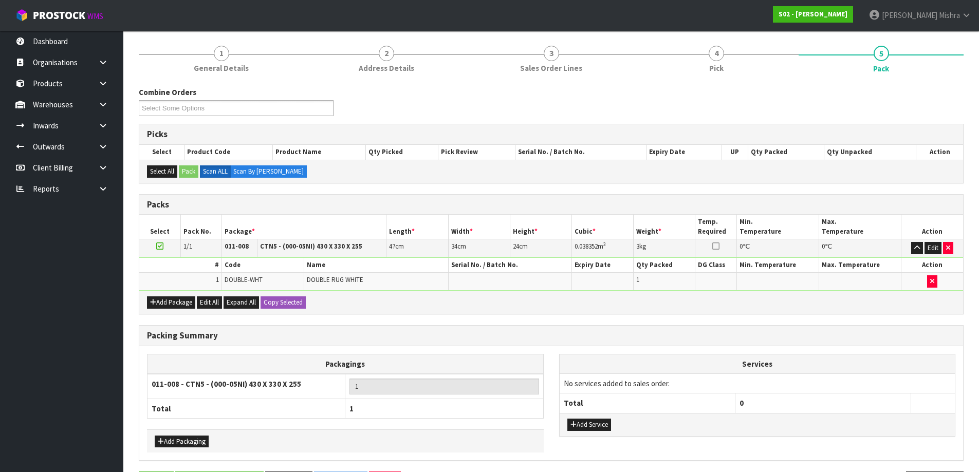
scroll to position [0, 0]
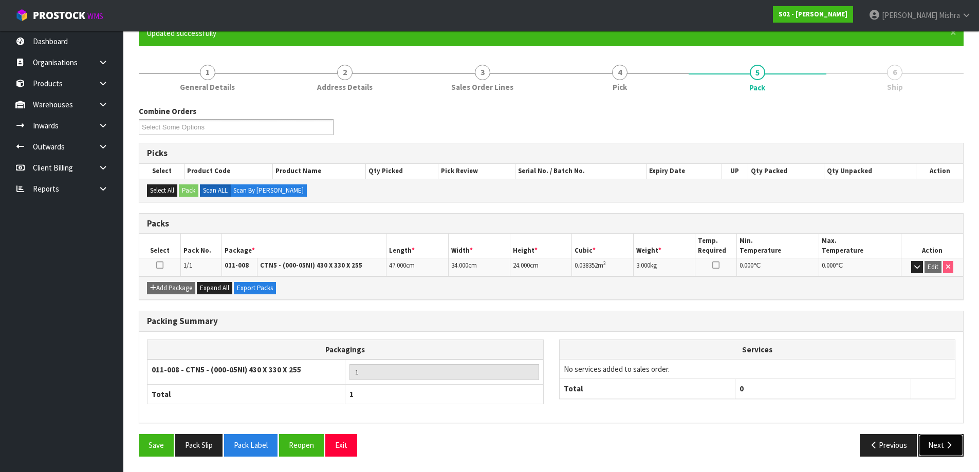
click at [941, 447] on button "Next" at bounding box center [940, 445] width 45 height 22
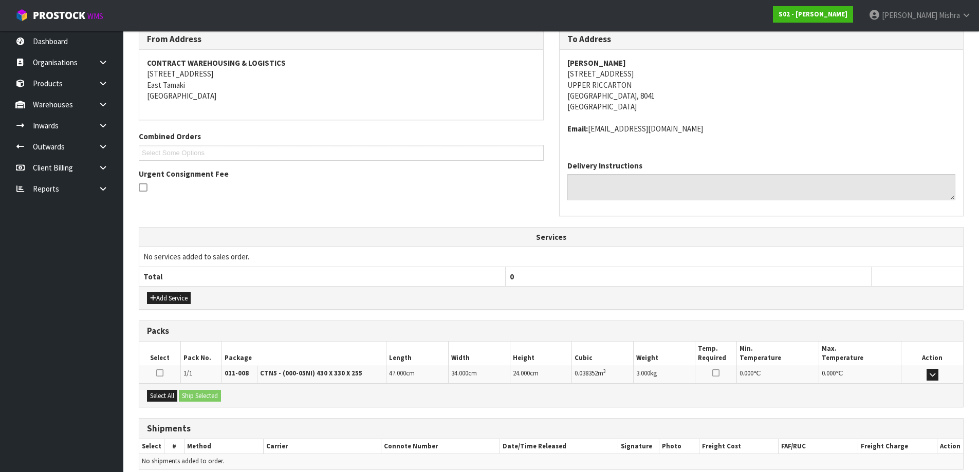
scroll to position [219, 0]
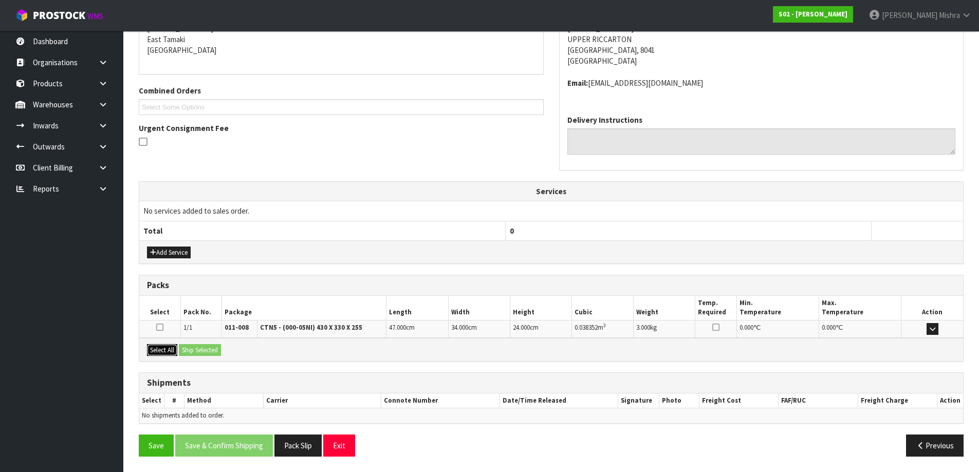
click at [164, 348] on button "Select All" at bounding box center [162, 350] width 30 height 12
drag, startPoint x: 198, startPoint y: 348, endPoint x: 286, endPoint y: 382, distance: 94.4
click at [199, 348] on button "Ship Selected" at bounding box center [200, 350] width 42 height 12
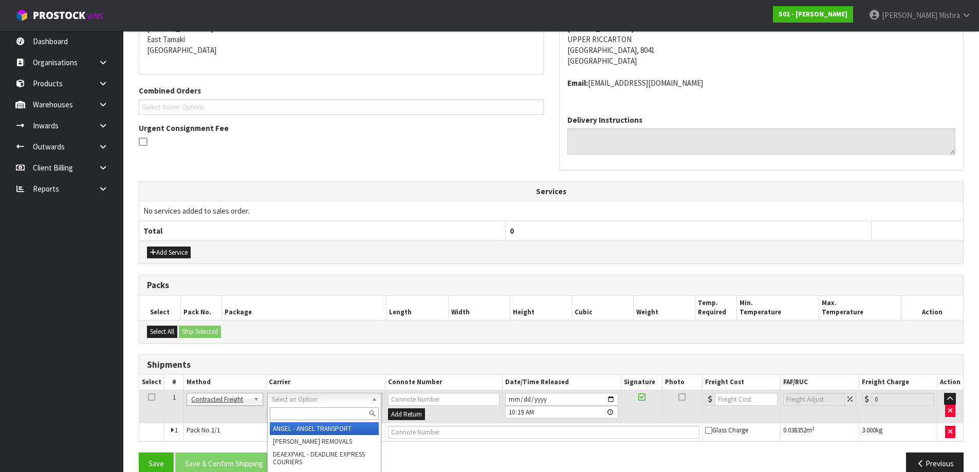
click at [336, 414] on input "text" at bounding box center [324, 414] width 109 height 13
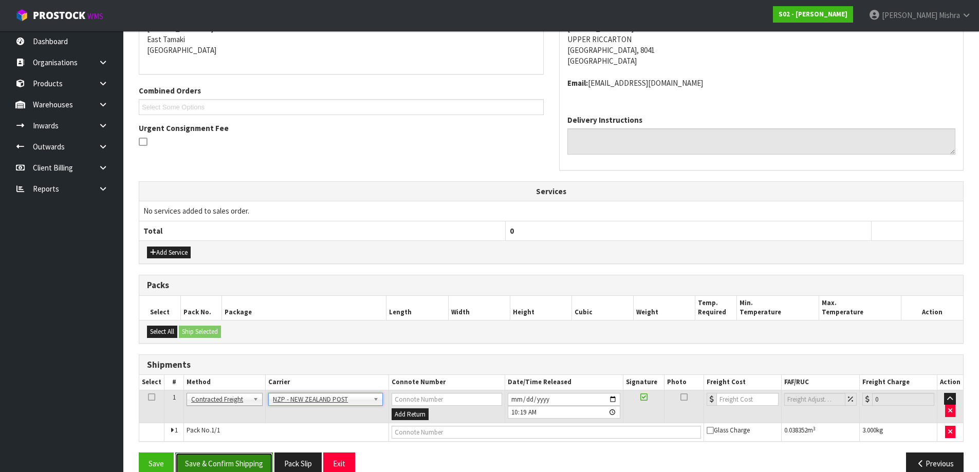
click at [249, 460] on button "Save & Confirm Shipping" at bounding box center [224, 464] width 98 height 22
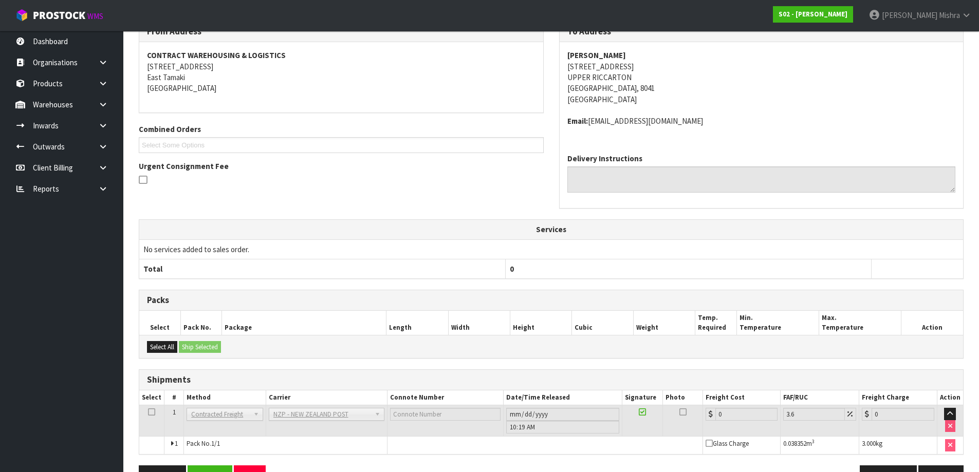
scroll to position [223, 0]
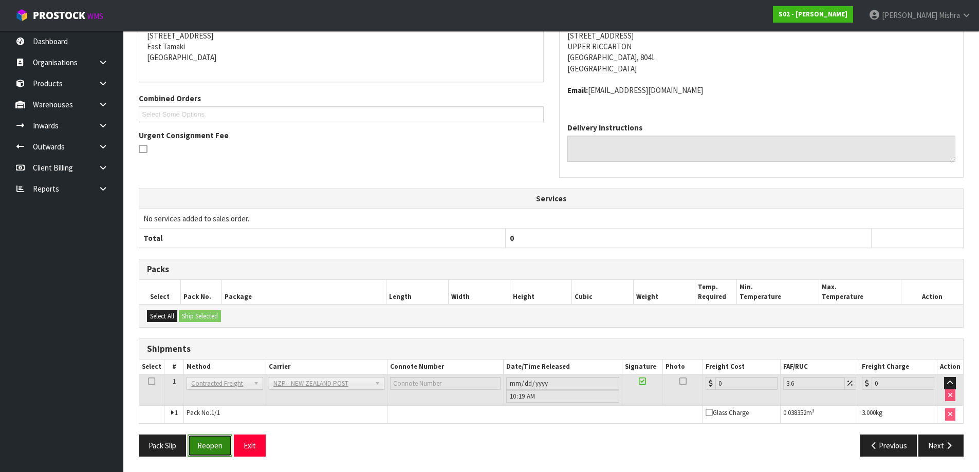
click at [209, 449] on button "Reopen" at bounding box center [210, 446] width 45 height 22
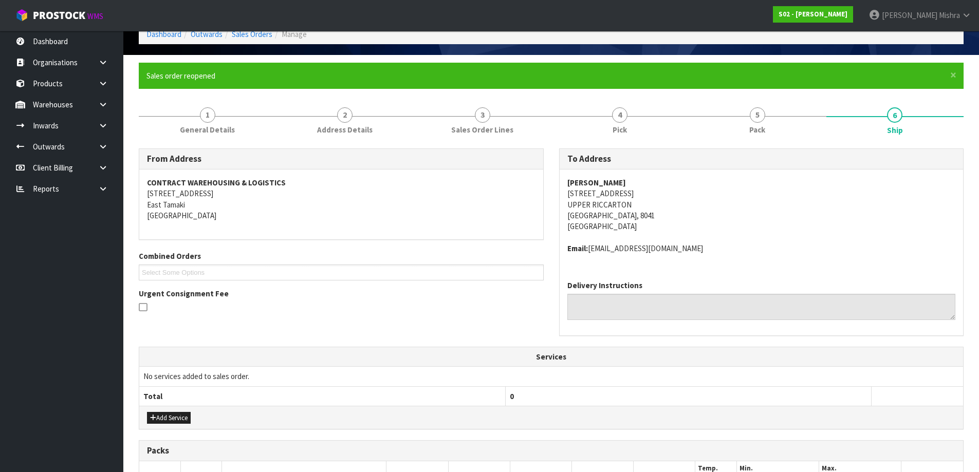
scroll to position [247, 0]
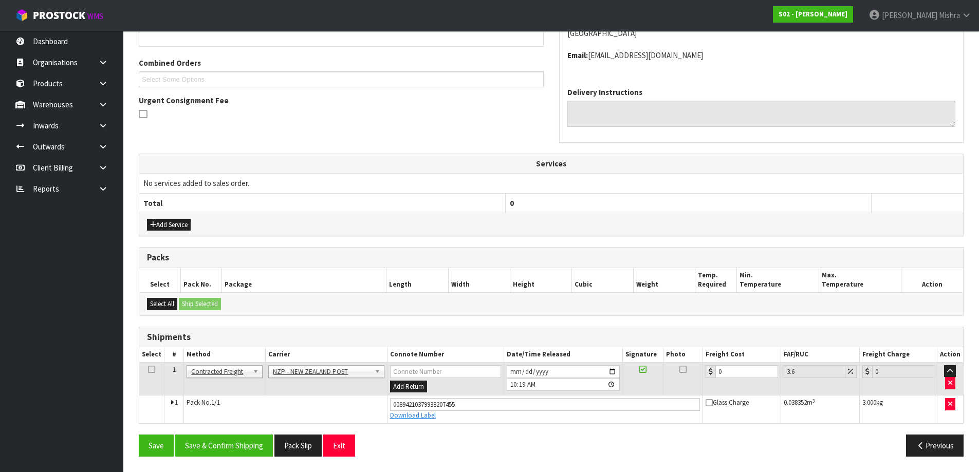
drag, startPoint x: 738, startPoint y: 379, endPoint x: 694, endPoint y: 372, distance: 44.8
click at [694, 372] on tr "1 Client Local Pickup Customer Local Pickup Company Freight Contracted Freight …" at bounding box center [551, 378] width 824 height 33
drag, startPoint x: 733, startPoint y: 371, endPoint x: 697, endPoint y: 370, distance: 36.5
click at [697, 370] on tr "1 Client Local Pickup Customer Local Pickup Company Freight Contracted Freight …" at bounding box center [551, 378] width 824 height 33
click at [231, 455] on button "Save & Confirm Shipping" at bounding box center [224, 446] width 98 height 22
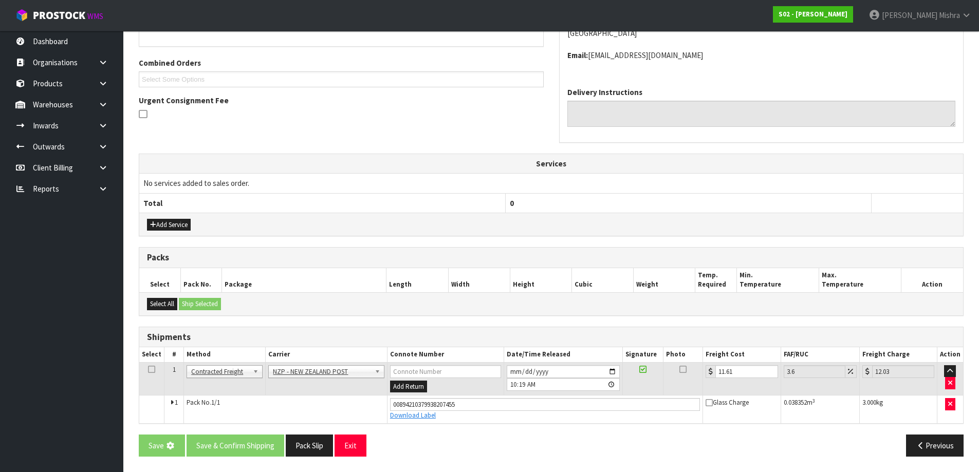
scroll to position [0, 0]
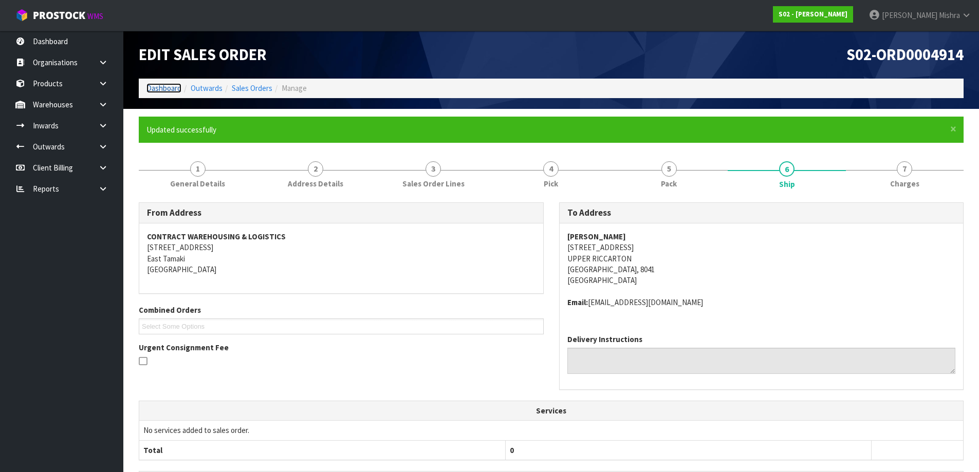
click at [173, 86] on link "Dashboard" at bounding box center [163, 88] width 35 height 10
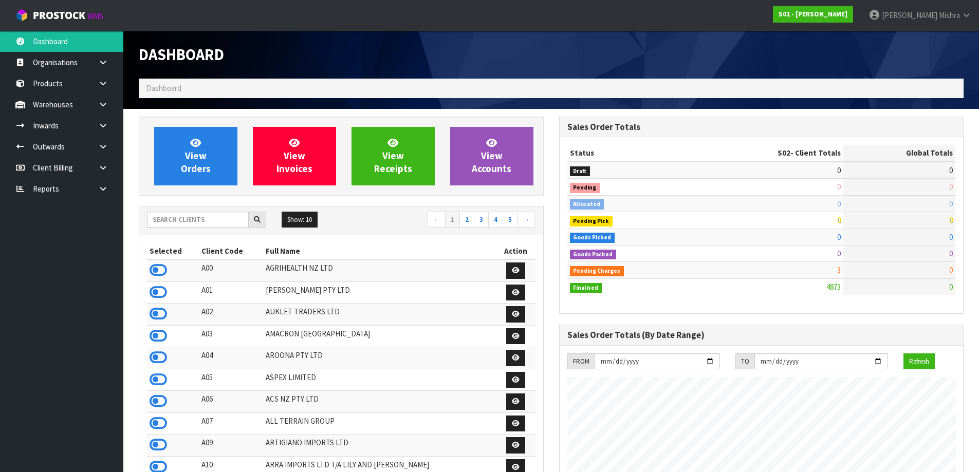
scroll to position [779, 420]
click at [186, 216] on input "text" at bounding box center [198, 220] width 102 height 16
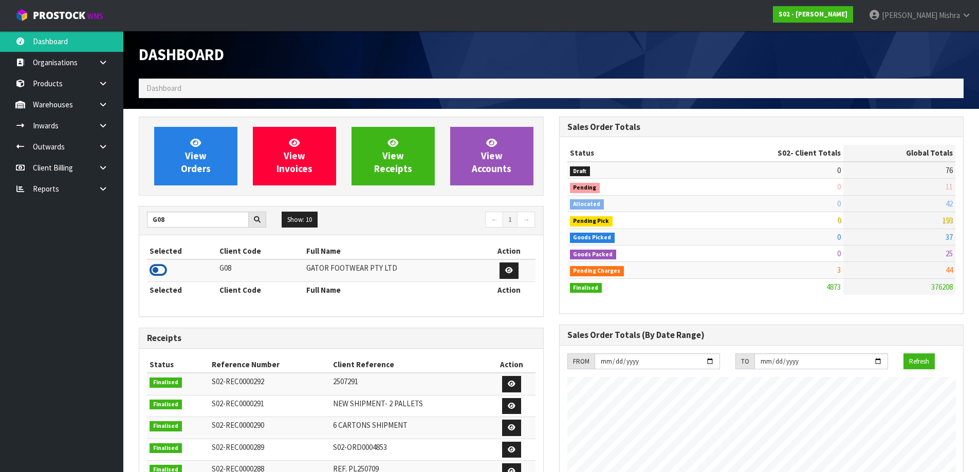
click at [158, 267] on icon at bounding box center [158, 270] width 17 height 15
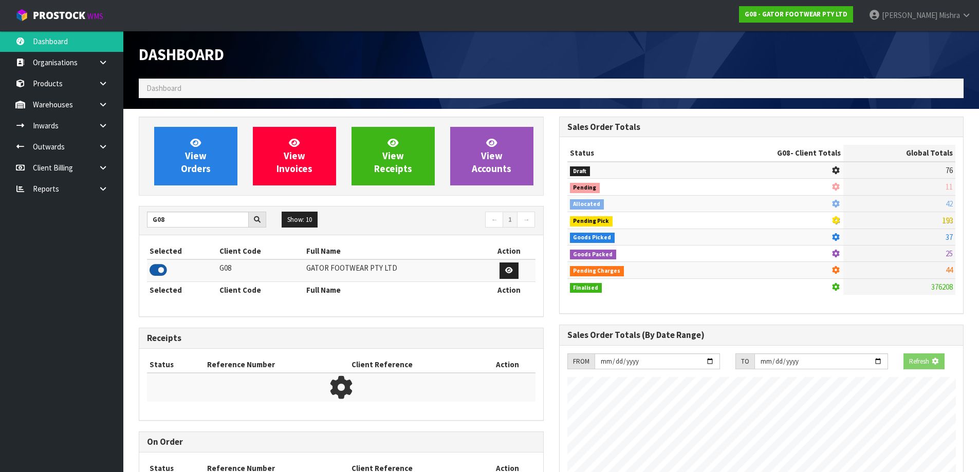
scroll to position [513324, 513532]
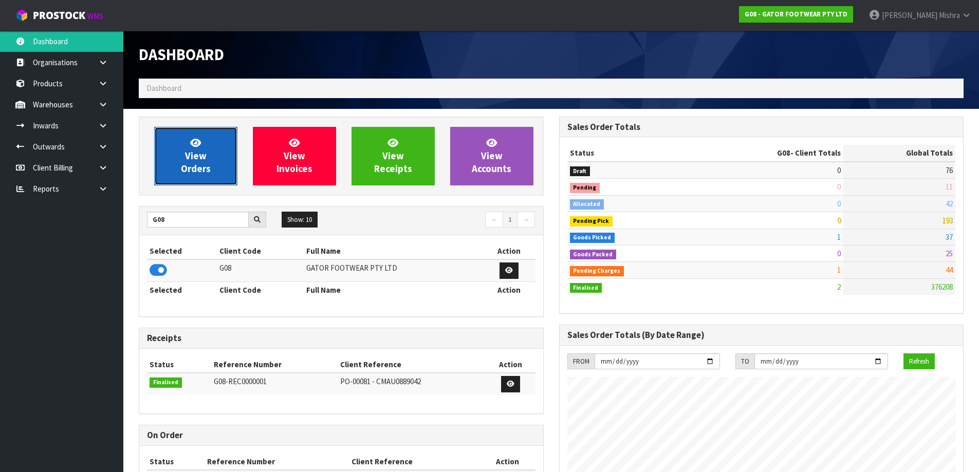
click at [193, 161] on span "View Orders" at bounding box center [196, 156] width 30 height 39
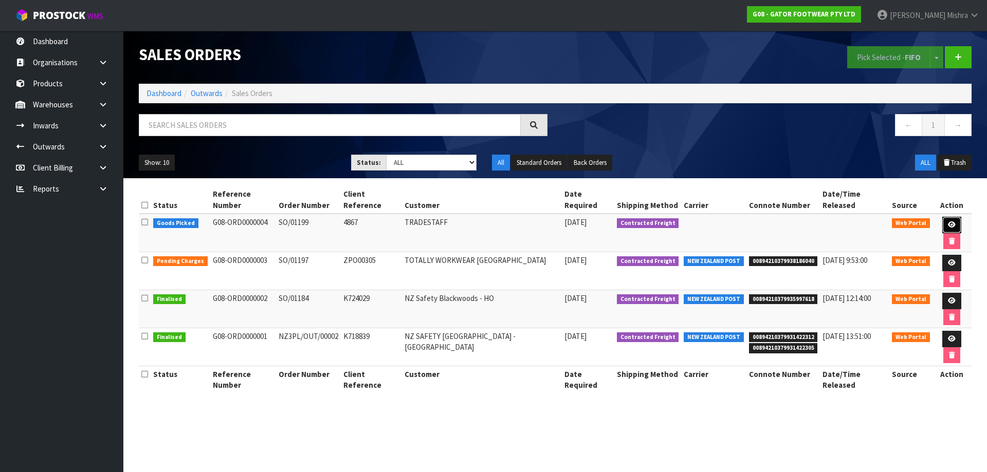
click at [942, 217] on link at bounding box center [951, 225] width 19 height 16
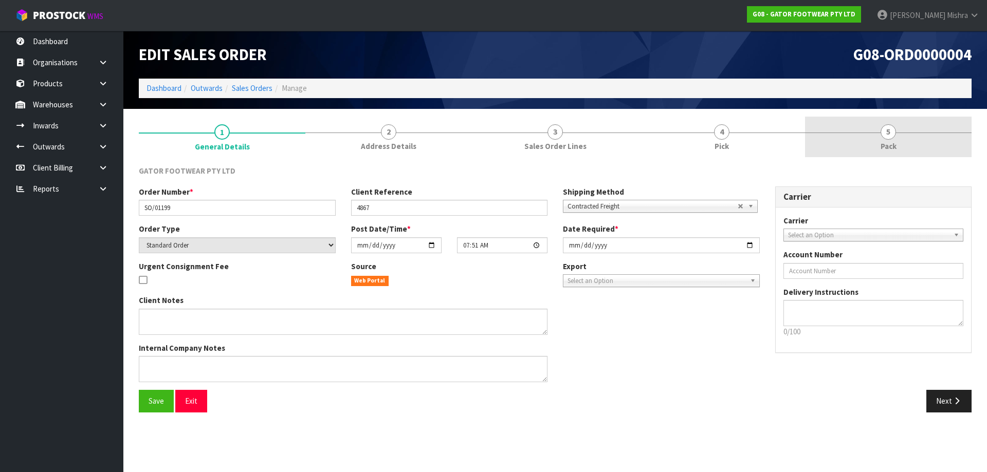
click at [863, 132] on link "5 Pack" at bounding box center [888, 137] width 167 height 41
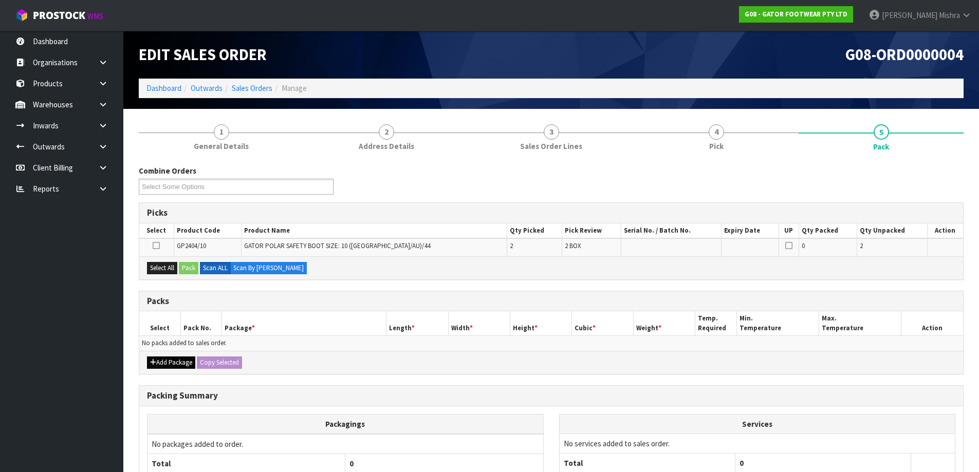
drag, startPoint x: 159, startPoint y: 372, endPoint x: 160, endPoint y: 365, distance: 7.3
click at [160, 371] on div "Add Package Copy Selected" at bounding box center [551, 362] width 824 height 23
click at [160, 365] on button "Add Package" at bounding box center [171, 363] width 48 height 12
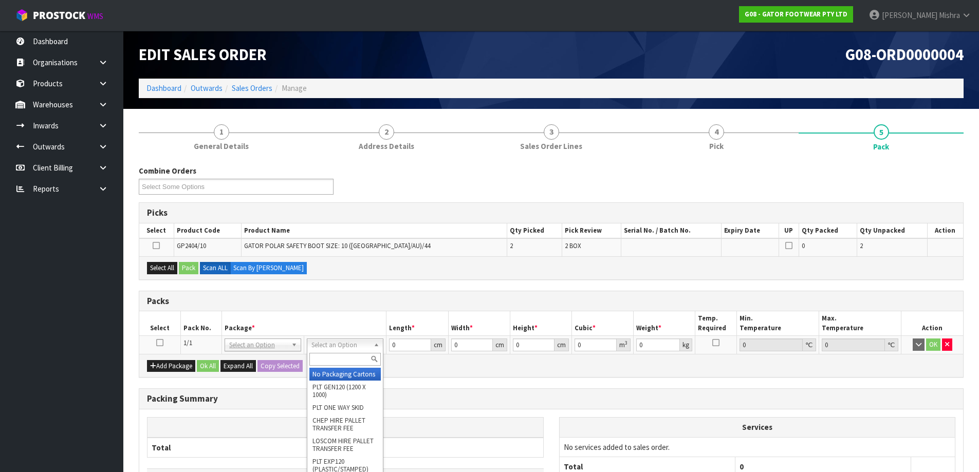
click at [343, 354] on input "text" at bounding box center [344, 359] width 71 height 13
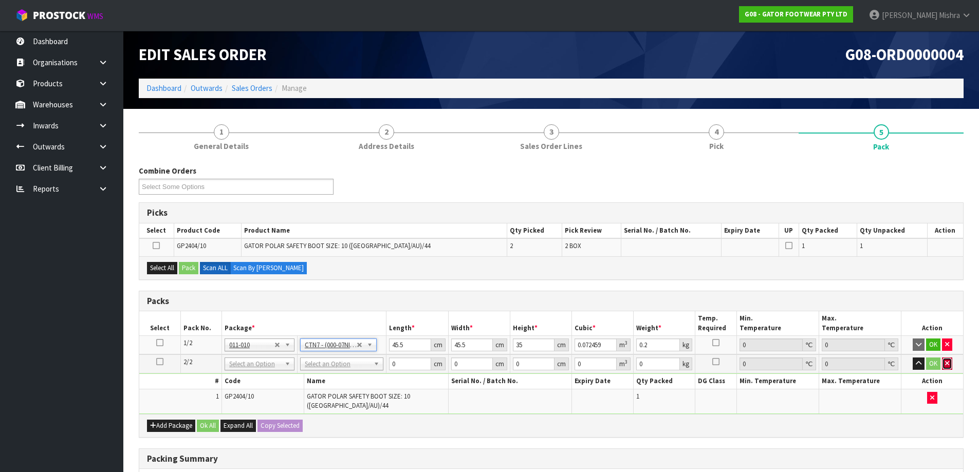
click at [949, 362] on icon "button" at bounding box center [947, 363] width 4 height 7
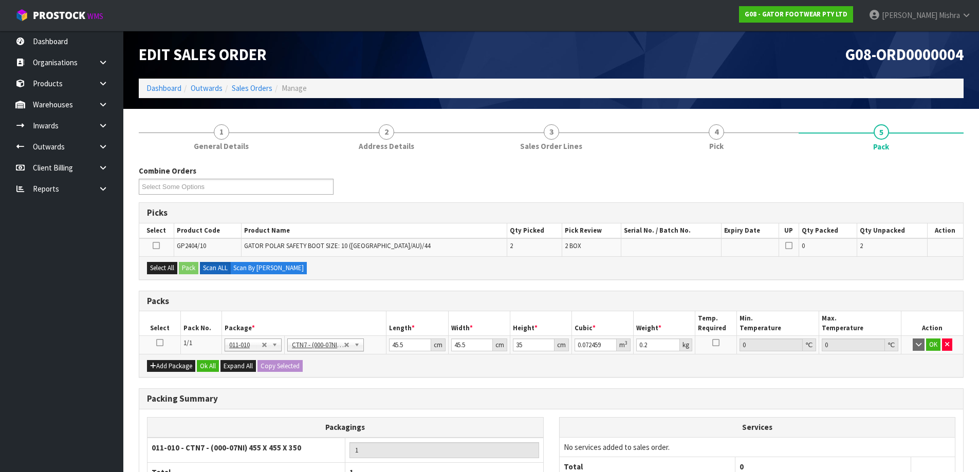
click at [161, 343] on icon at bounding box center [159, 343] width 7 height 1
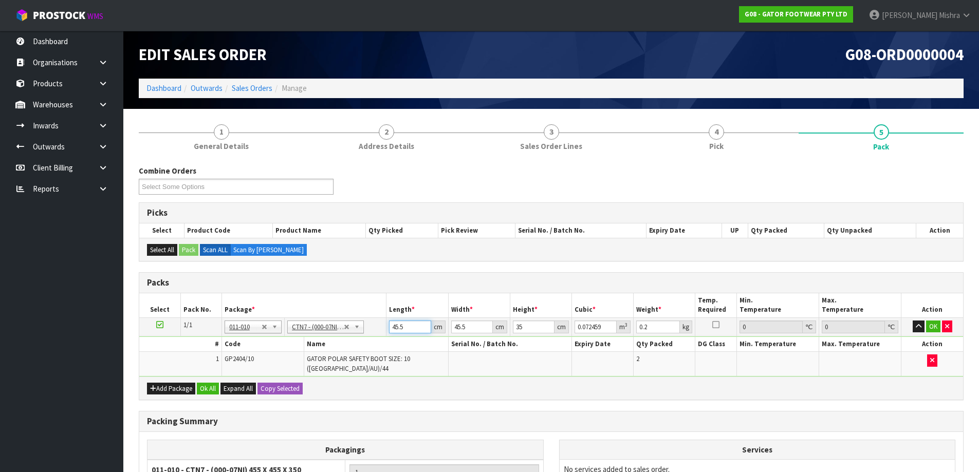
drag, startPoint x: 412, startPoint y: 325, endPoint x: 380, endPoint y: 325, distance: 31.9
click at [380, 325] on tr "1/1 NONE 007-001 007-002 007-004 007-009 007-013 007-014 007-015 007-017 007-01…" at bounding box center [551, 327] width 824 height 19
drag, startPoint x: 524, startPoint y: 321, endPoint x: 480, endPoint y: 328, distance: 45.2
click at [480, 328] on tr "1/1 NONE 007-001 007-002 007-004 007-009 007-013 007-014 007-015 007-017 007-01…" at bounding box center [551, 327] width 824 height 19
click at [204, 383] on button "Ok All" at bounding box center [208, 389] width 22 height 12
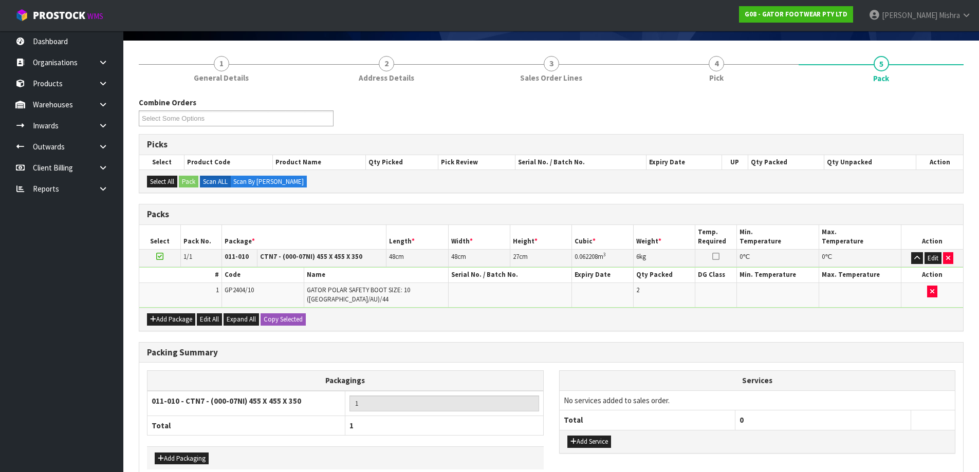
scroll to position [116, 0]
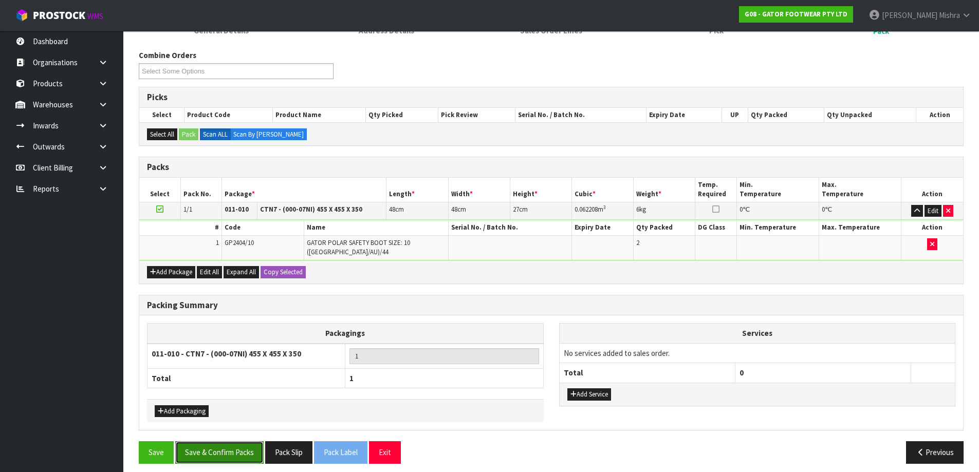
click at [239, 451] on button "Save & Confirm Packs" at bounding box center [219, 452] width 88 height 22
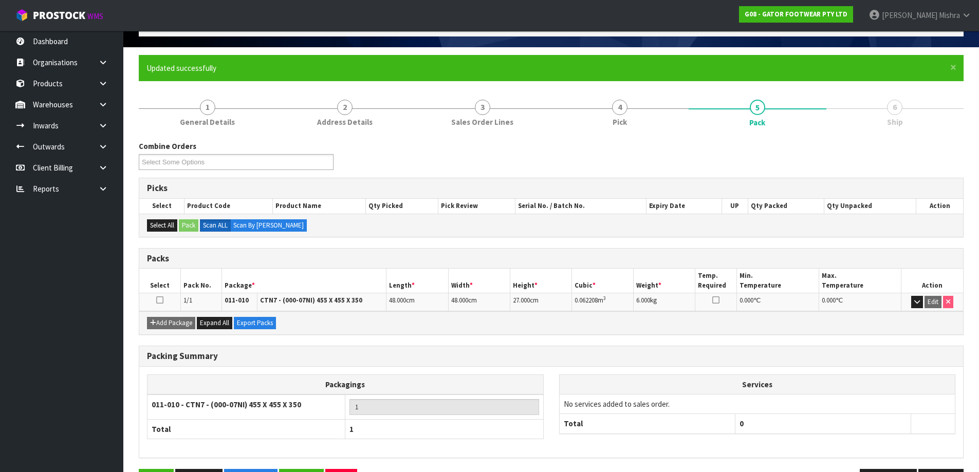
scroll to position [97, 0]
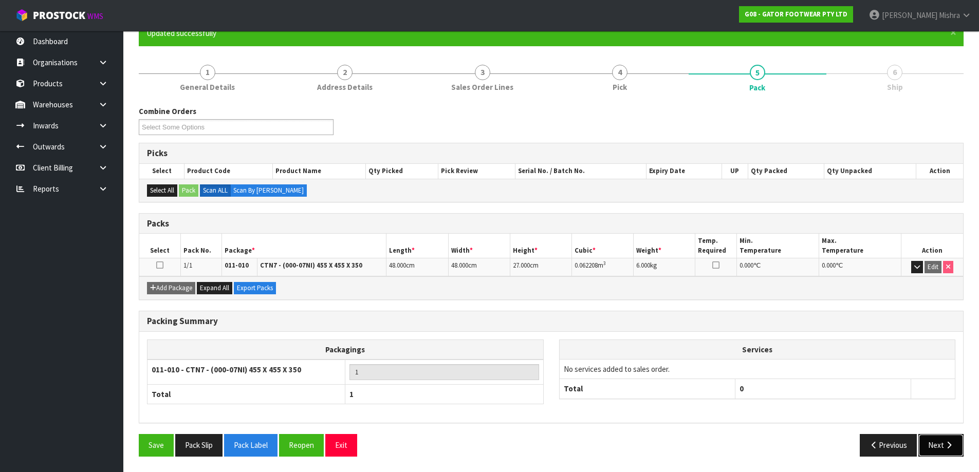
click at [943, 446] on button "Next" at bounding box center [940, 445] width 45 height 22
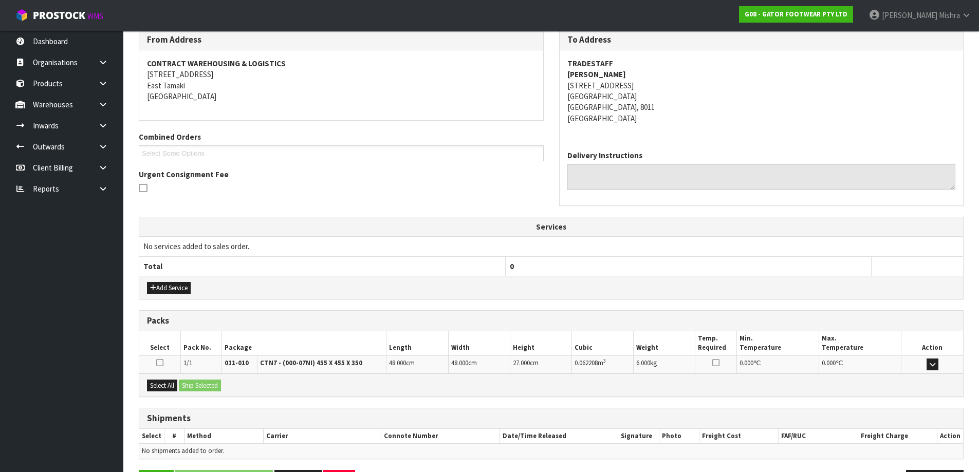
scroll to position [209, 0]
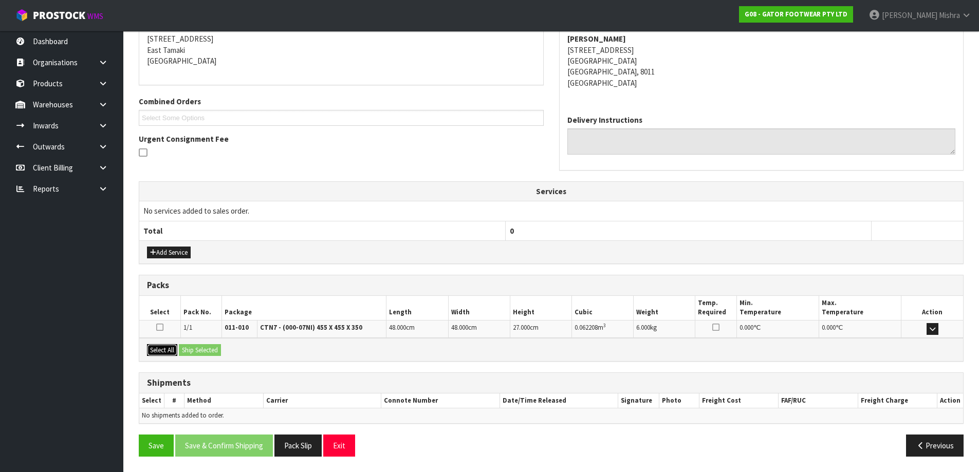
click at [169, 353] on button "Select All" at bounding box center [162, 350] width 30 height 12
click at [215, 352] on button "Ship Selected" at bounding box center [200, 350] width 42 height 12
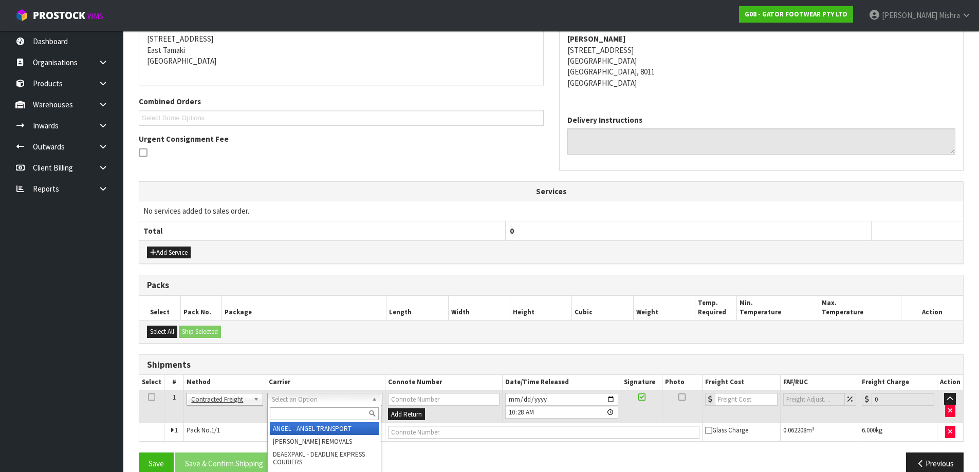
click at [308, 411] on input "text" at bounding box center [324, 414] width 109 height 13
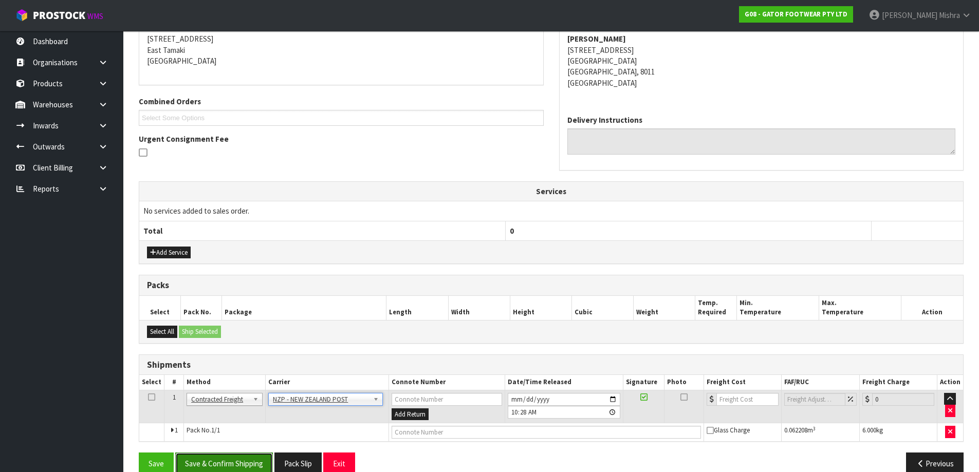
click at [195, 459] on button "Save & Confirm Shipping" at bounding box center [224, 464] width 98 height 22
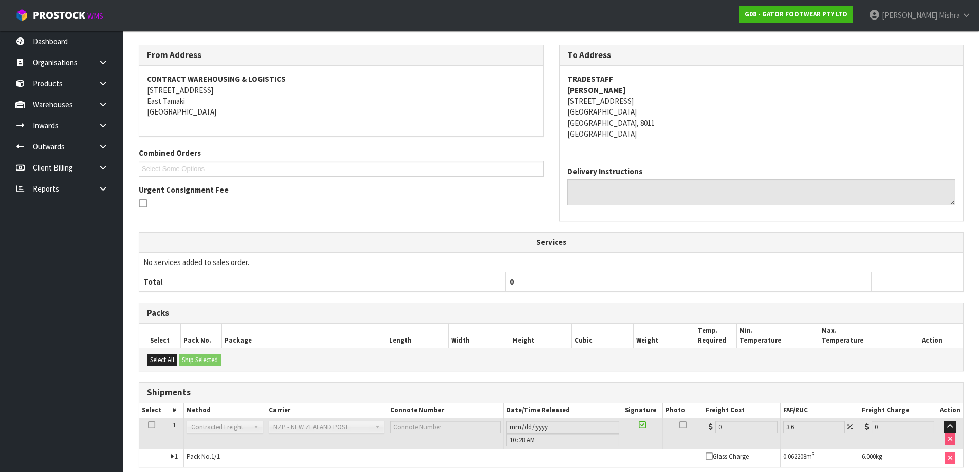
scroll to position [206, 0]
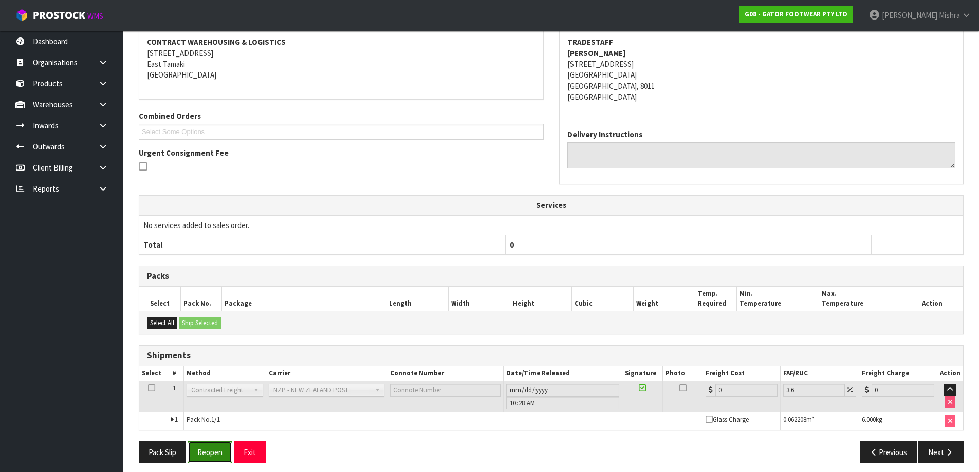
click at [208, 450] on button "Reopen" at bounding box center [210, 452] width 45 height 22
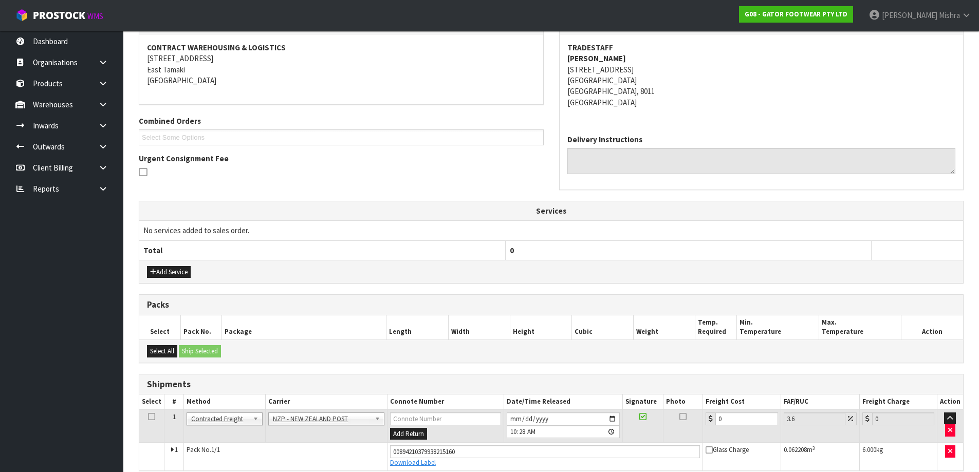
scroll to position [201, 0]
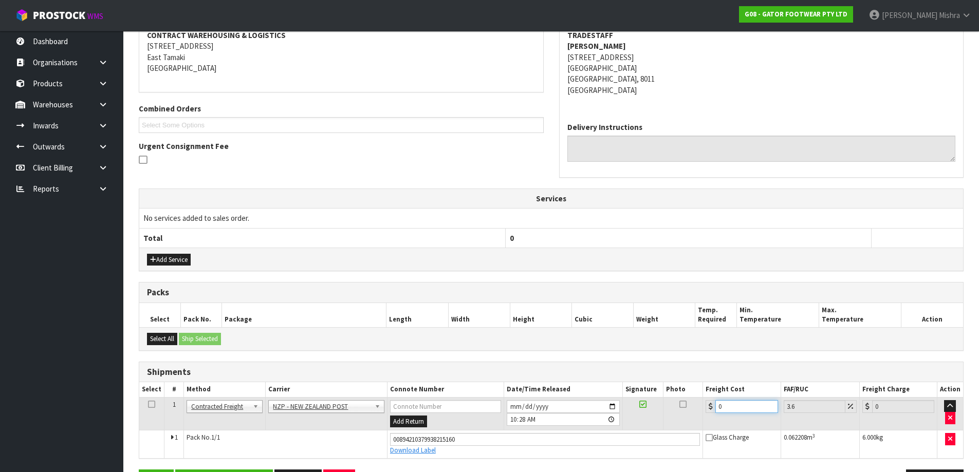
drag, startPoint x: 743, startPoint y: 406, endPoint x: 693, endPoint y: 398, distance: 49.9
click at [693, 398] on tr "1 Client Local Pickup Customer Local Pickup Company Freight Contracted Freight …" at bounding box center [551, 413] width 824 height 33
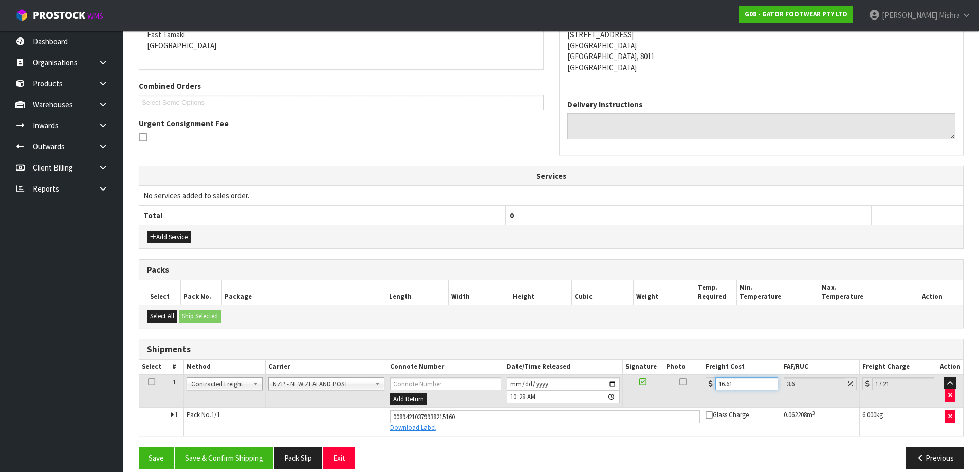
scroll to position [236, 0]
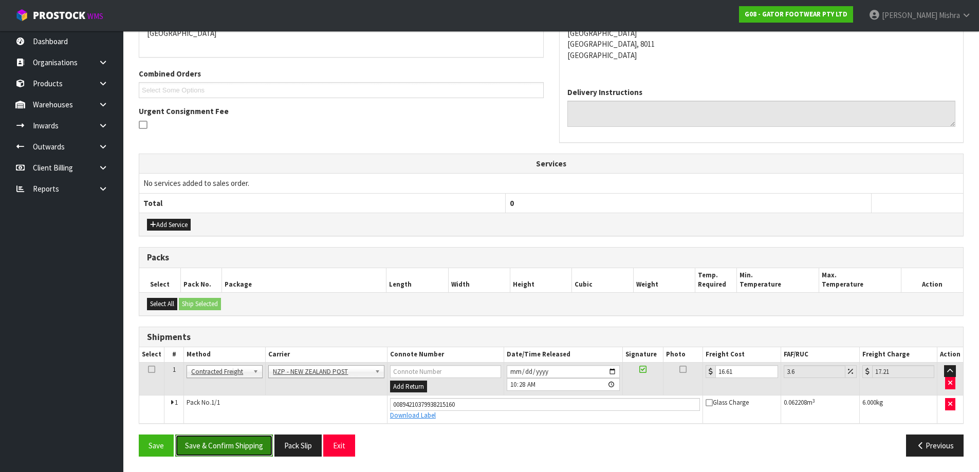
click at [227, 450] on button "Save & Confirm Shipping" at bounding box center [224, 446] width 98 height 22
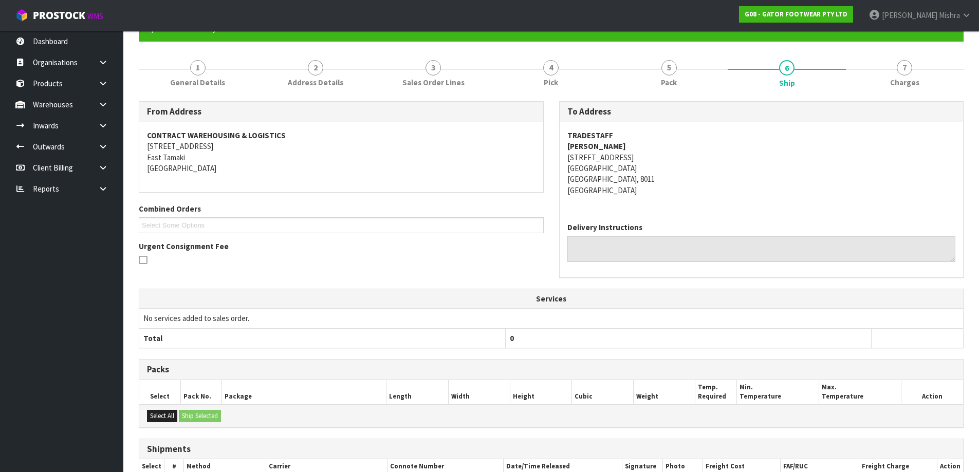
scroll to position [0, 0]
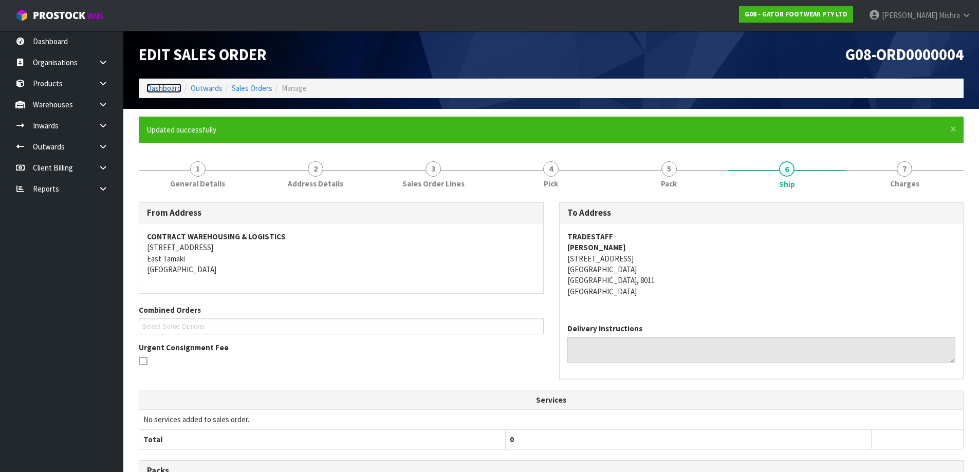
click at [163, 89] on link "Dashboard" at bounding box center [163, 88] width 35 height 10
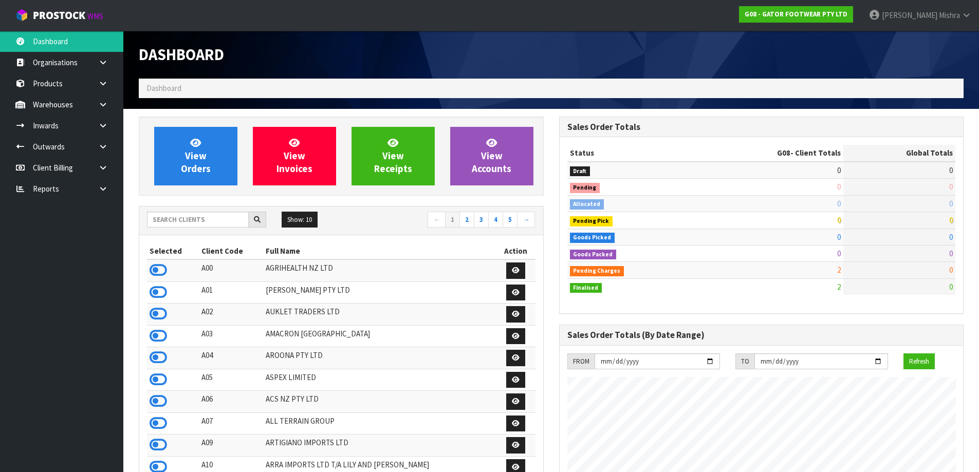
scroll to position [629, 420]
click at [190, 212] on input "text" at bounding box center [198, 220] width 102 height 16
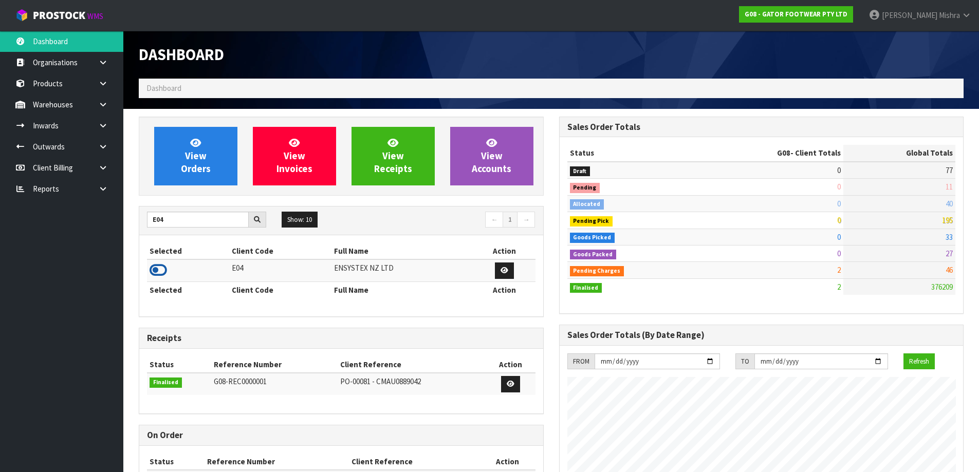
click at [161, 274] on icon at bounding box center [158, 270] width 17 height 15
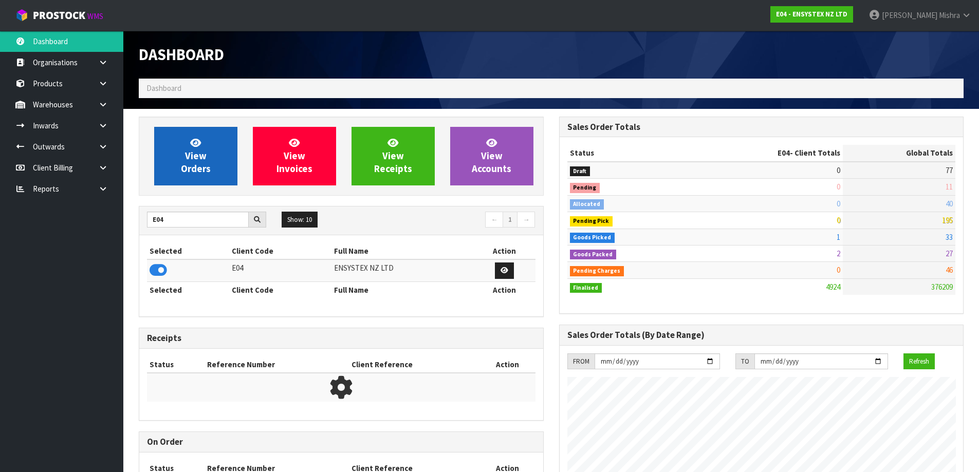
scroll to position [779, 420]
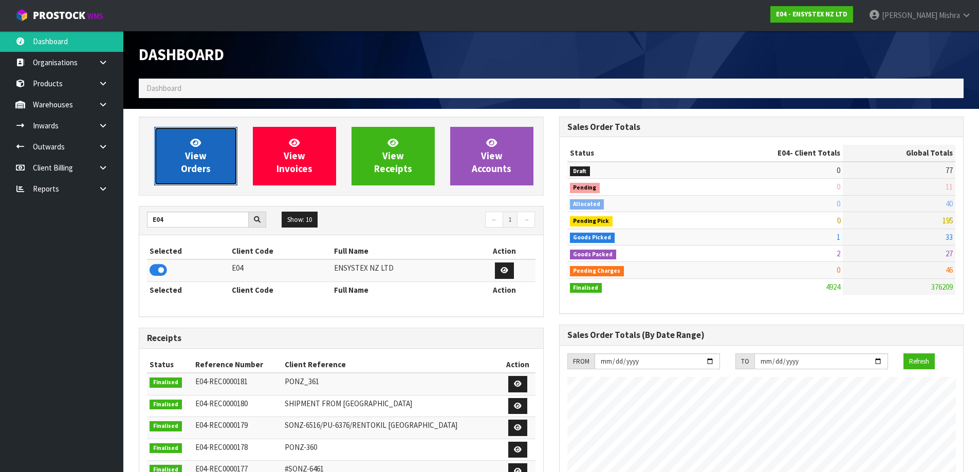
click at [174, 150] on link "View Orders" at bounding box center [195, 156] width 83 height 59
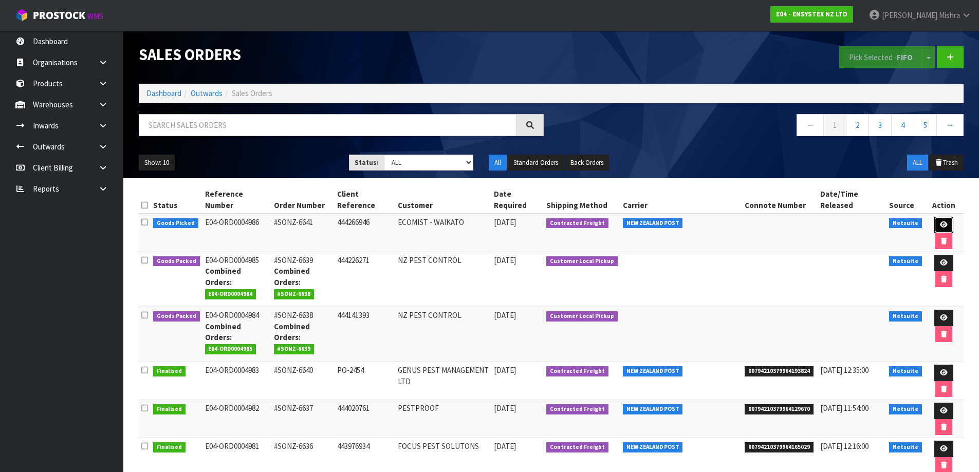
click at [940, 222] on icon at bounding box center [944, 225] width 8 height 7
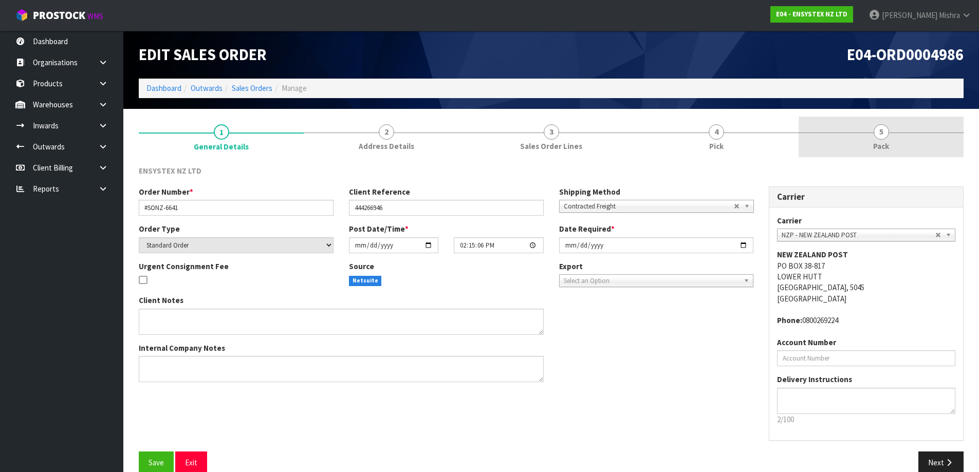
click at [866, 145] on link "5 Pack" at bounding box center [881, 137] width 165 height 41
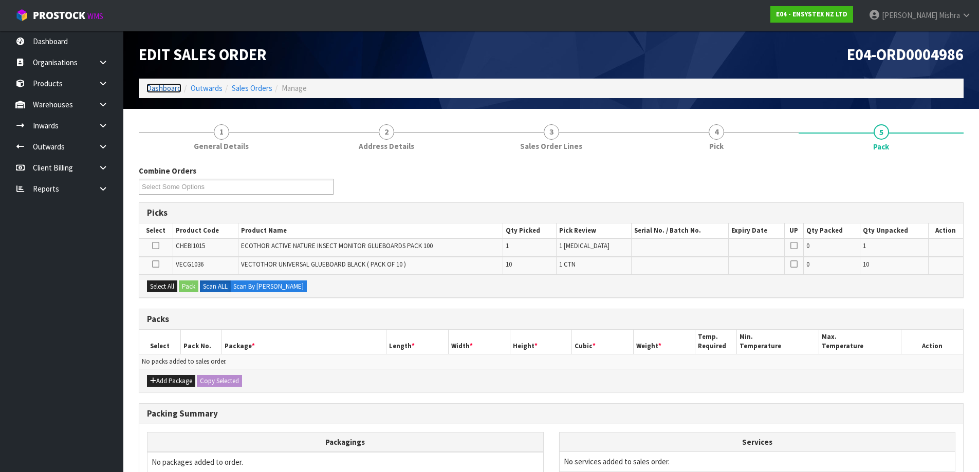
click at [162, 86] on link "Dashboard" at bounding box center [163, 88] width 35 height 10
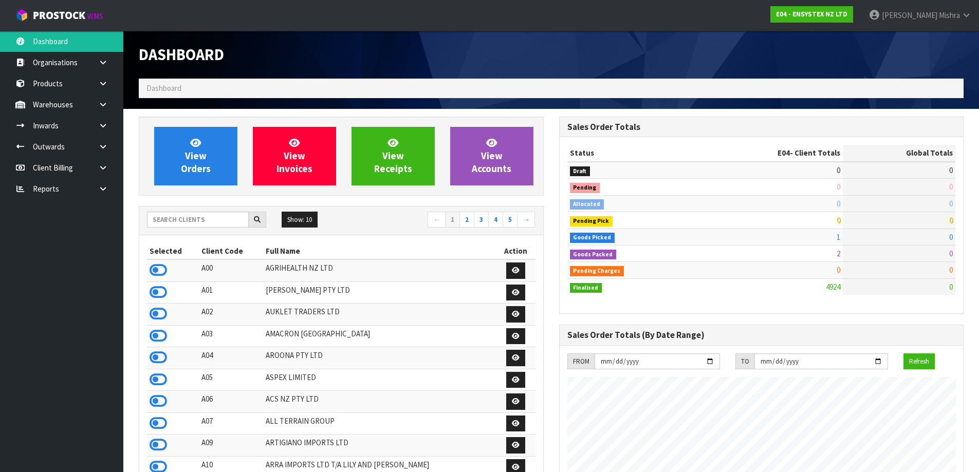
scroll to position [779, 420]
click at [207, 219] on input "text" at bounding box center [198, 220] width 102 height 16
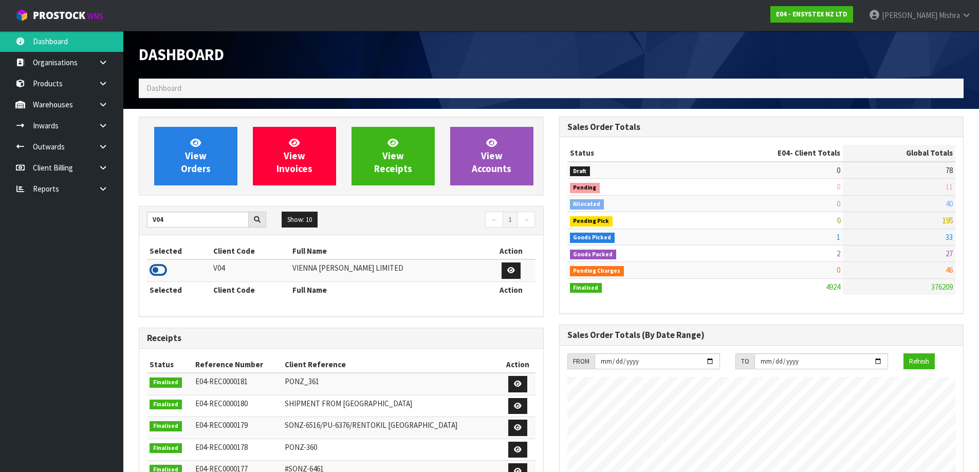
click at [157, 269] on icon at bounding box center [158, 270] width 17 height 15
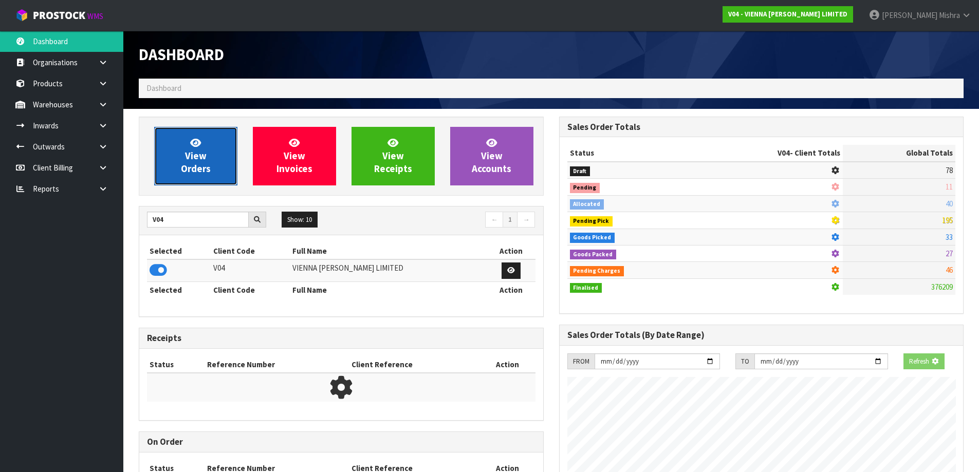
click at [178, 159] on link "View Orders" at bounding box center [195, 156] width 83 height 59
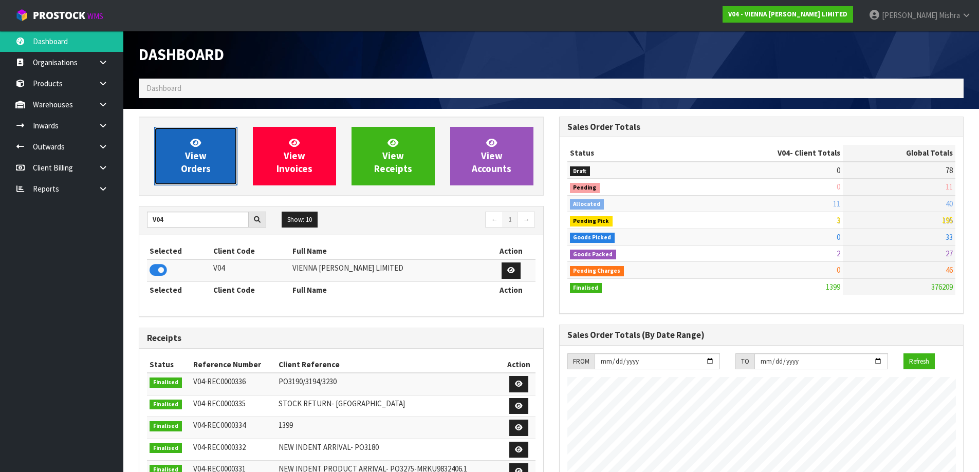
scroll to position [812, 420]
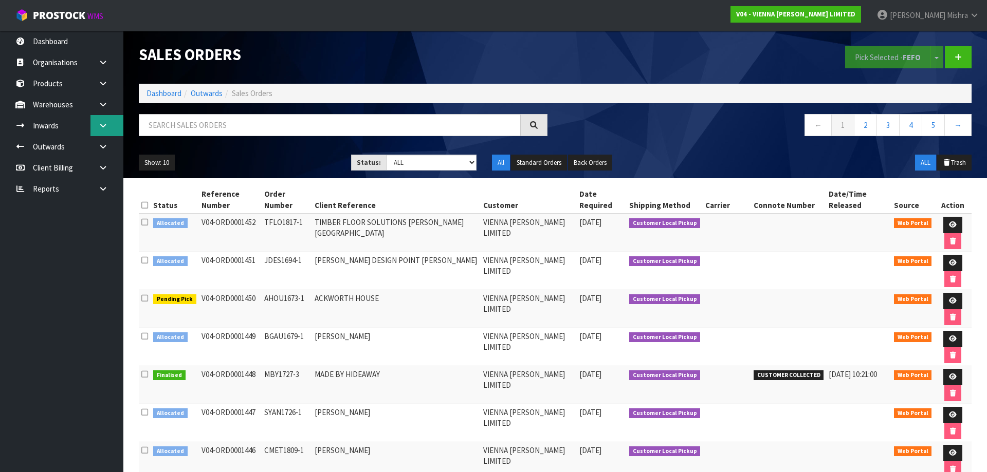
click at [101, 126] on icon at bounding box center [103, 126] width 10 height 8
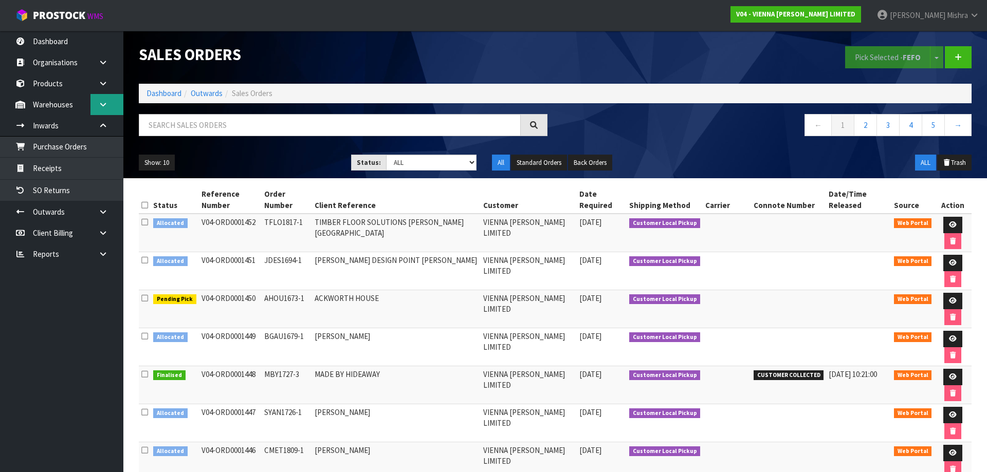
click at [99, 106] on icon at bounding box center [103, 105] width 10 height 8
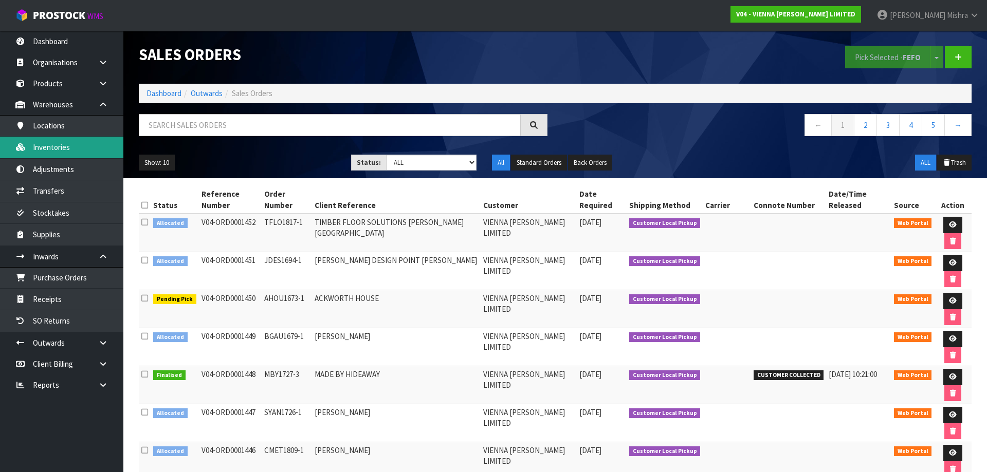
click at [99, 148] on link "Inventories" at bounding box center [61, 147] width 123 height 21
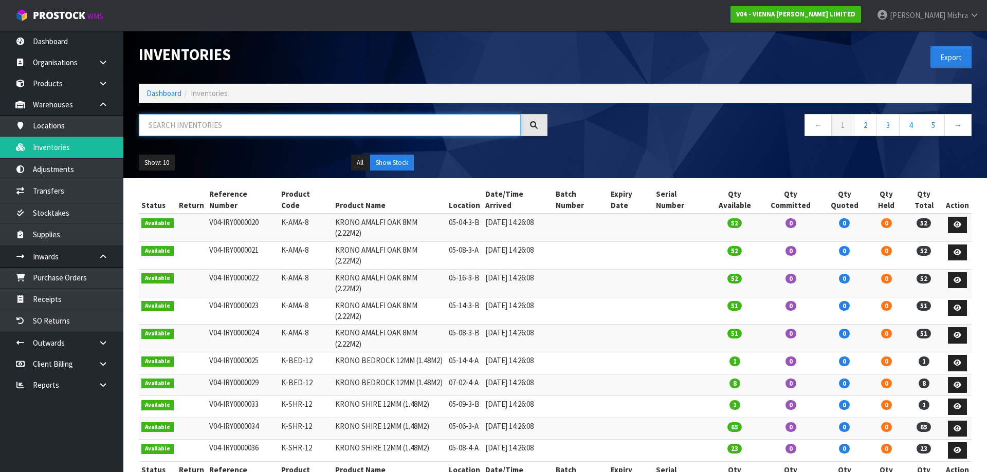
click at [195, 130] on input "text" at bounding box center [330, 125] width 382 height 22
click at [265, 124] on input "text" at bounding box center [330, 125] width 382 height 22
paste input "VW-SZ220-15-2400"
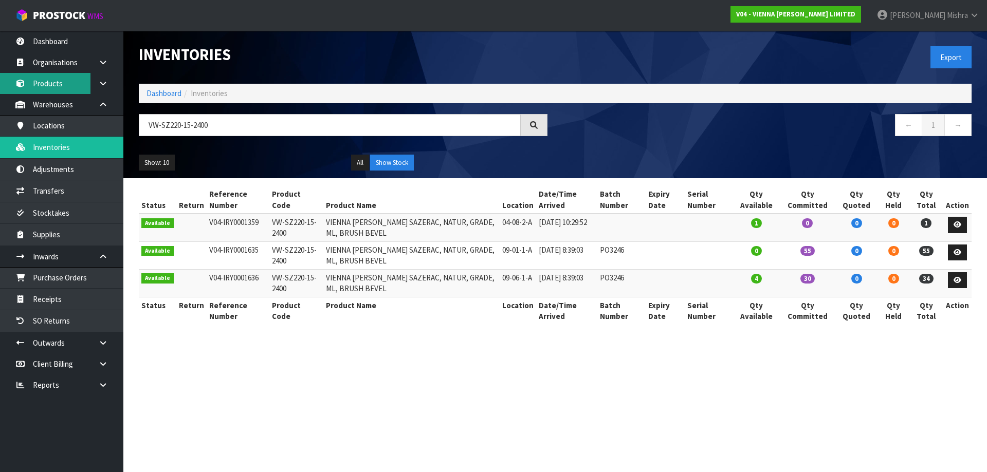
click at [73, 79] on link "Products" at bounding box center [61, 83] width 123 height 21
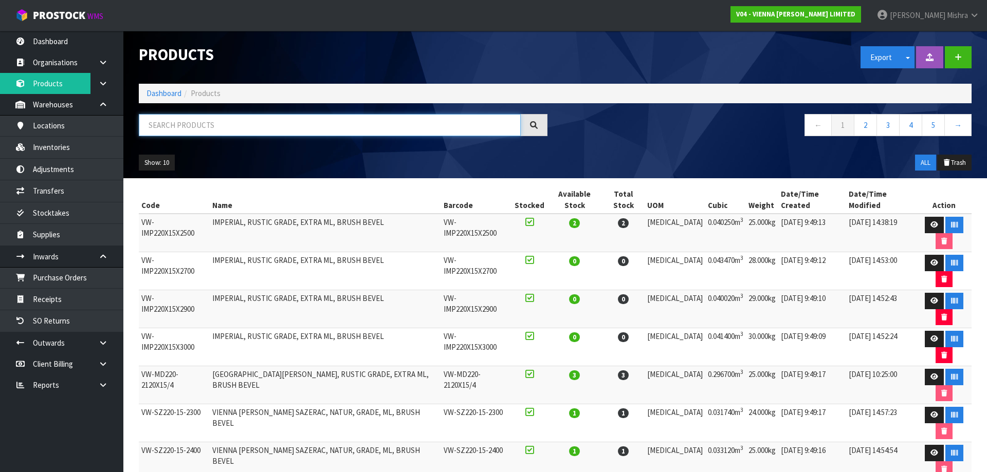
click at [199, 121] on input "text" at bounding box center [330, 125] width 382 height 22
paste input "VW-SZ220-15-2400"
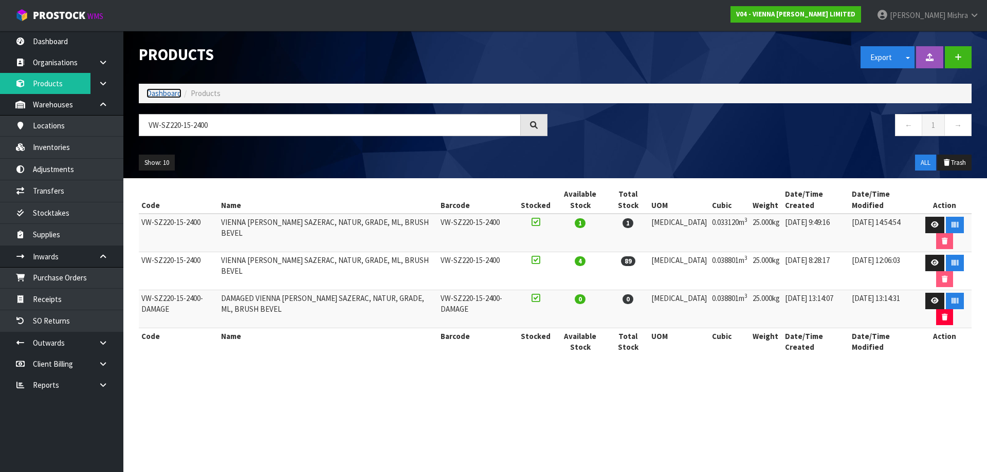
click at [157, 98] on link "Dashboard" at bounding box center [163, 93] width 35 height 10
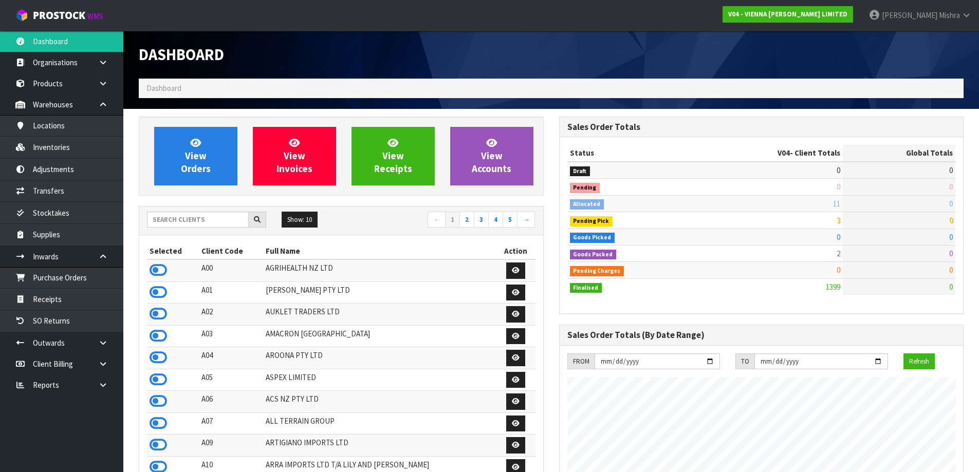
scroll to position [812, 420]
click at [198, 215] on input "text" at bounding box center [198, 220] width 102 height 16
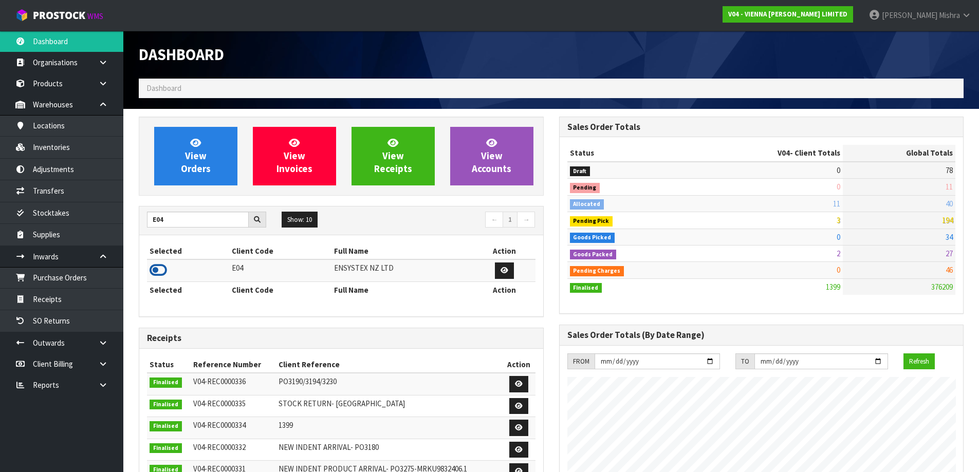
click at [156, 268] on icon at bounding box center [158, 270] width 17 height 15
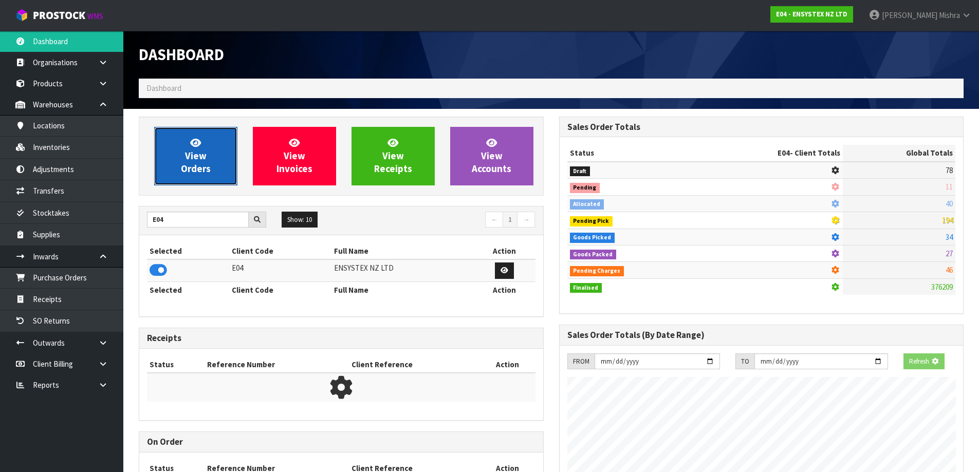
click at [199, 130] on link "View Orders" at bounding box center [195, 156] width 83 height 59
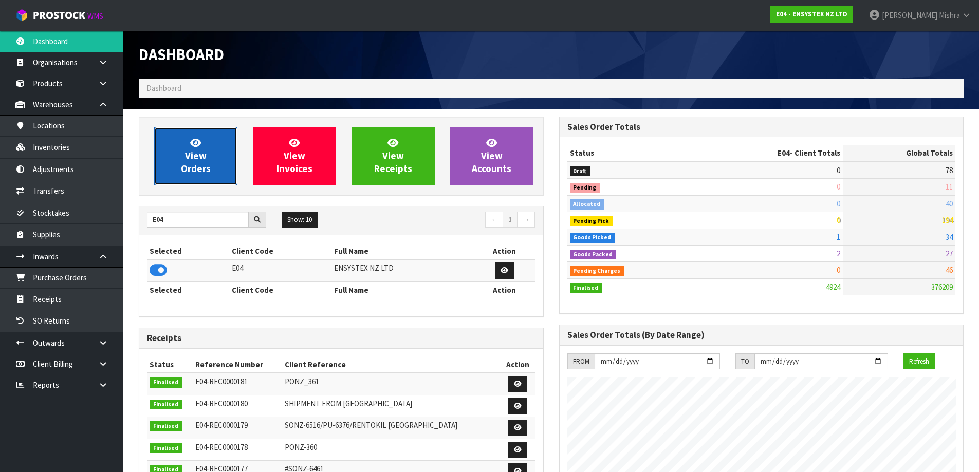
scroll to position [779, 420]
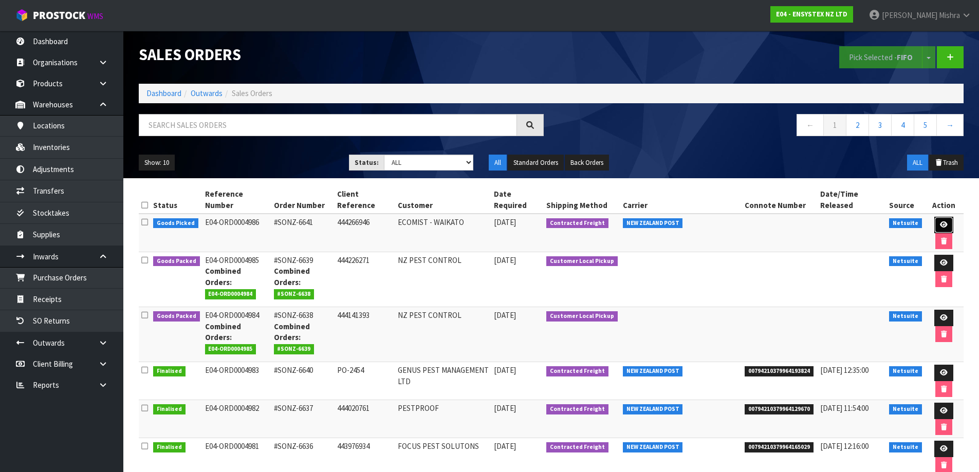
click at [940, 222] on icon at bounding box center [944, 225] width 8 height 7
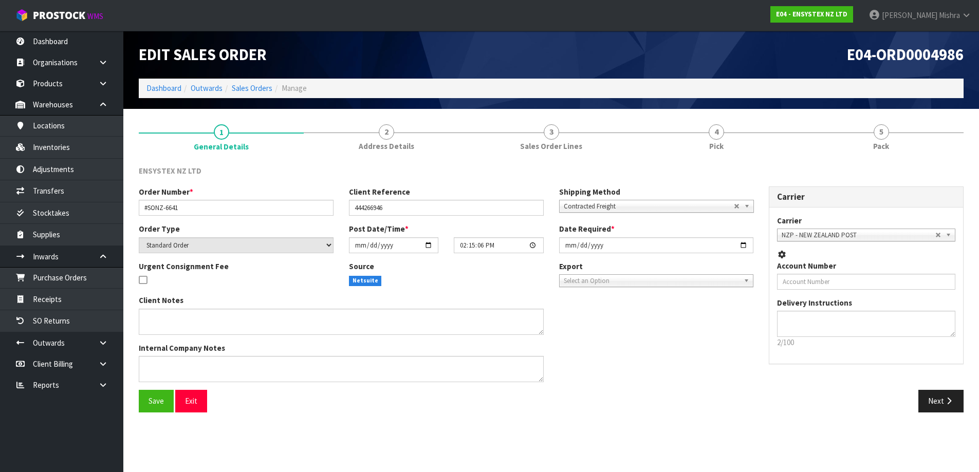
click at [914, 142] on link "5 Pack" at bounding box center [881, 137] width 165 height 41
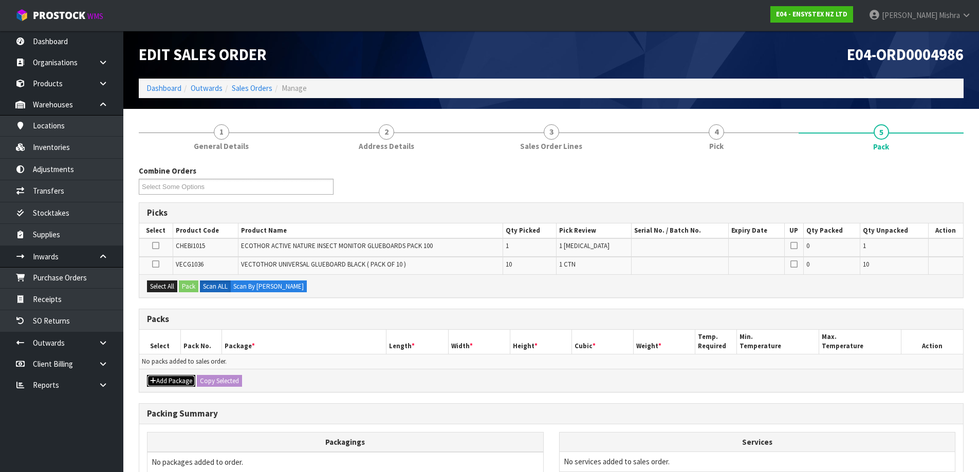
click at [174, 377] on button "Add Package" at bounding box center [171, 381] width 48 height 12
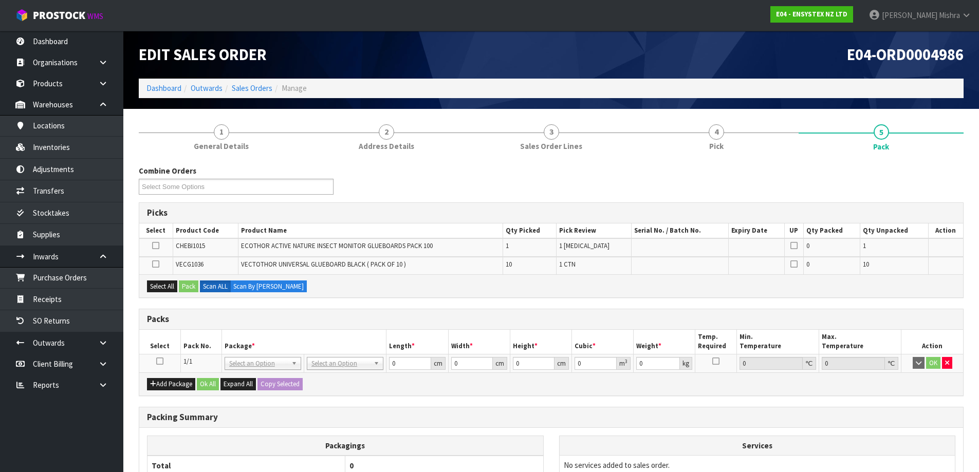
click at [156, 366] on td at bounding box center [159, 363] width 41 height 19
click at [157, 362] on icon at bounding box center [159, 361] width 7 height 1
click at [164, 297] on div "Select All Pack Scan ALL Scan By [PERSON_NAME]" at bounding box center [551, 285] width 824 height 23
click at [158, 286] on button "Select All" at bounding box center [162, 287] width 30 height 12
click at [190, 285] on button "Pack" at bounding box center [189, 287] width 20 height 12
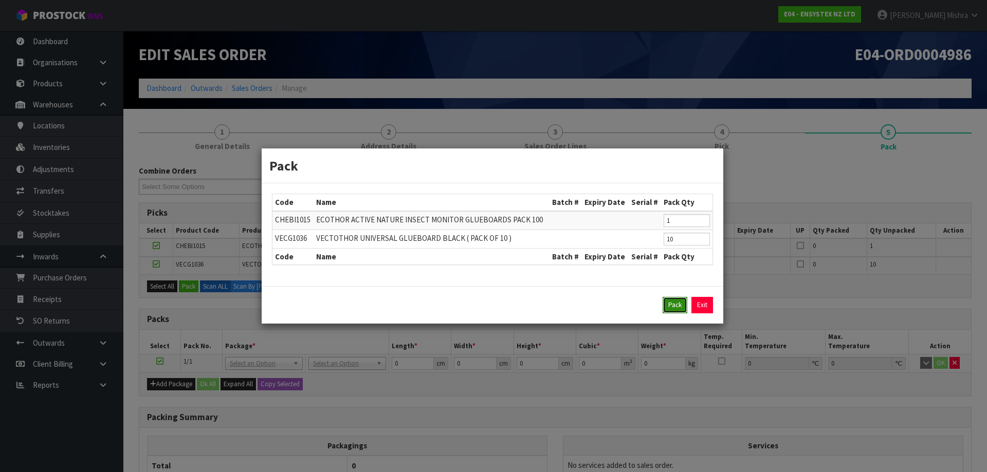
click at [675, 311] on button "Pack" at bounding box center [674, 305] width 25 height 16
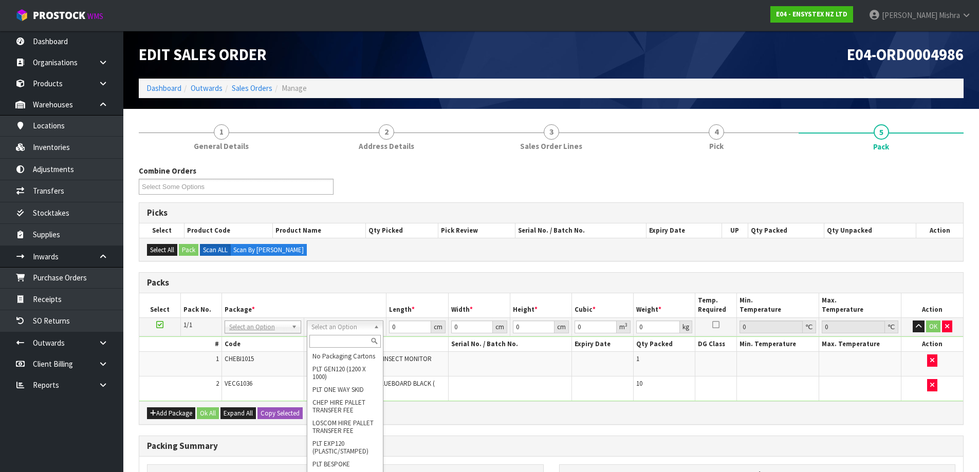
click at [323, 341] on input "text" at bounding box center [344, 341] width 71 height 13
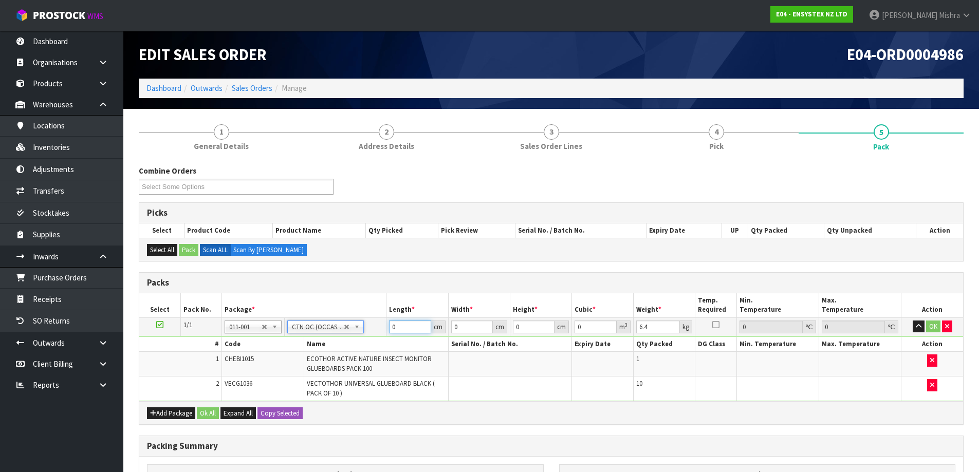
drag, startPoint x: 407, startPoint y: 328, endPoint x: 352, endPoint y: 322, distance: 54.8
click at [353, 326] on tr "1/1 NONE 007-001 007-002 007-004 007-009 007-013 007-014 007-015 007-017 007-01…" at bounding box center [551, 327] width 824 height 19
click at [200, 409] on button "Ok All" at bounding box center [208, 414] width 22 height 12
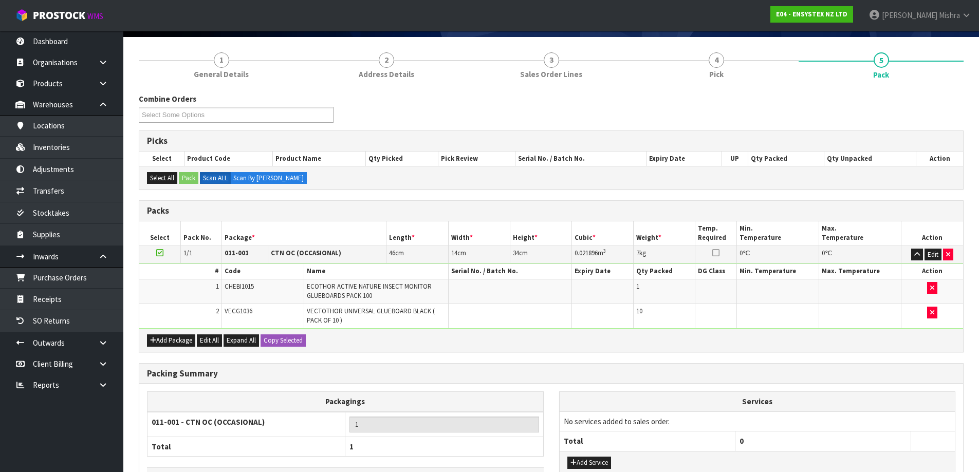
scroll to position [148, 0]
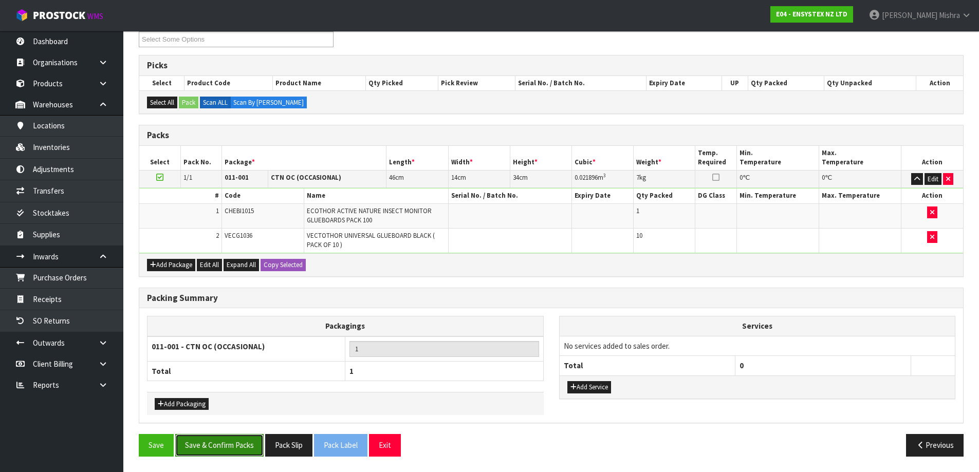
click at [223, 440] on button "Save & Confirm Packs" at bounding box center [219, 445] width 88 height 22
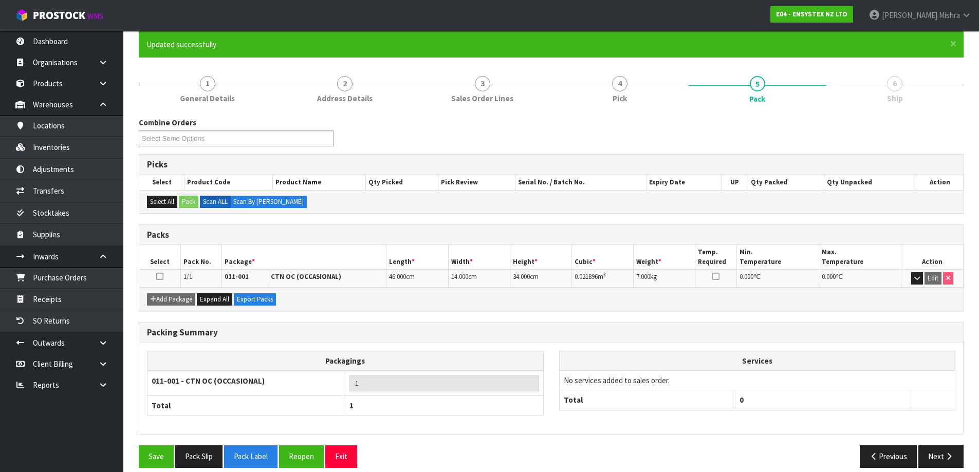
scroll to position [97, 0]
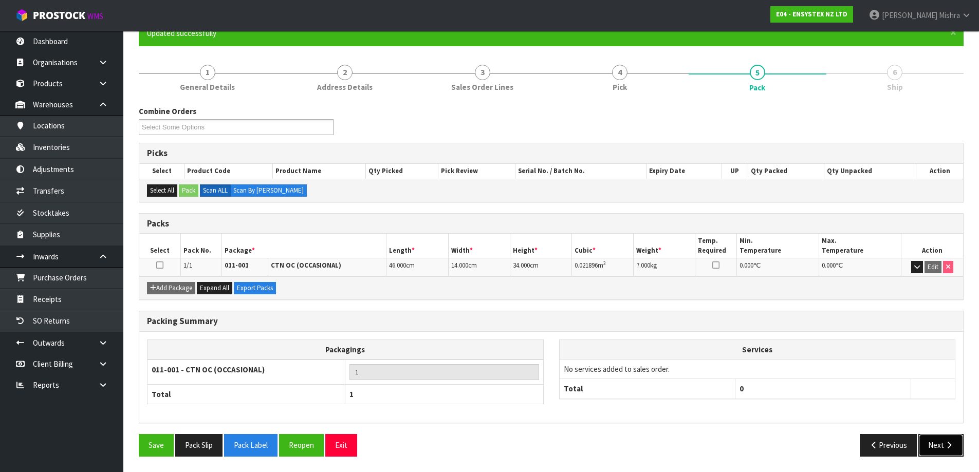
click at [944, 449] on icon "button" at bounding box center [949, 445] width 10 height 8
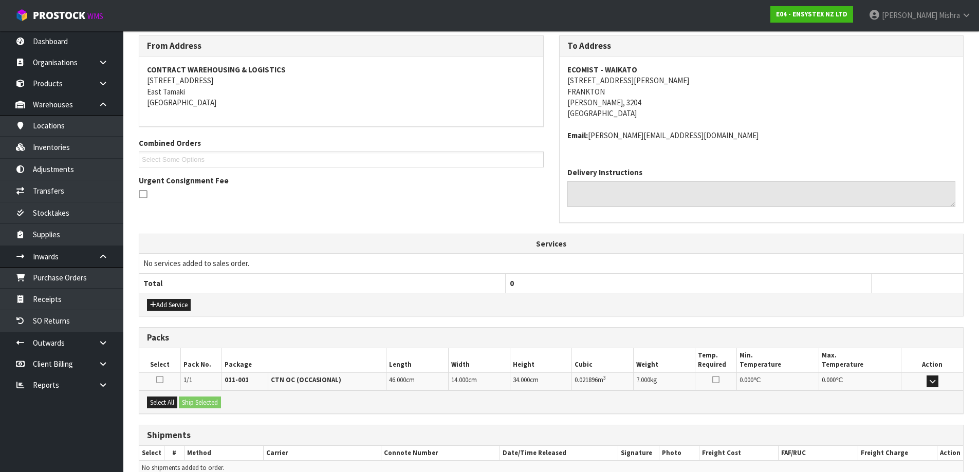
scroll to position [219, 0]
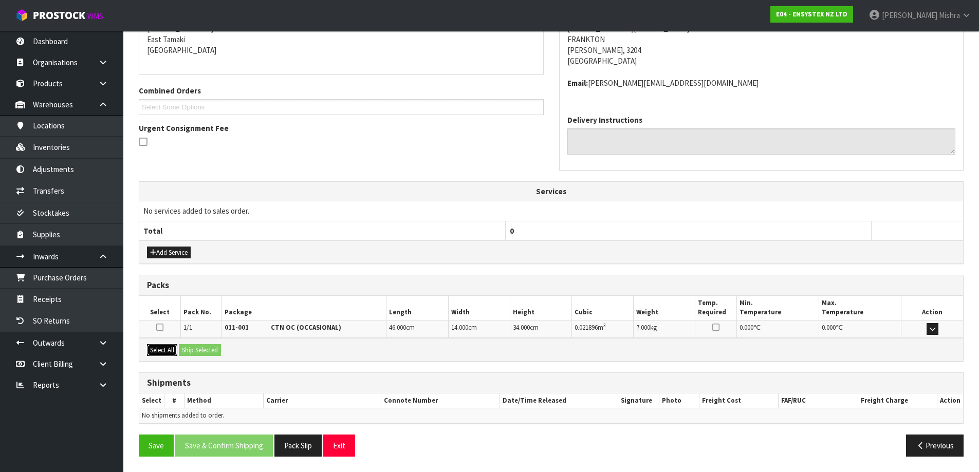
click at [165, 351] on button "Select All" at bounding box center [162, 350] width 30 height 12
click at [207, 349] on button "Ship Selected" at bounding box center [200, 350] width 42 height 12
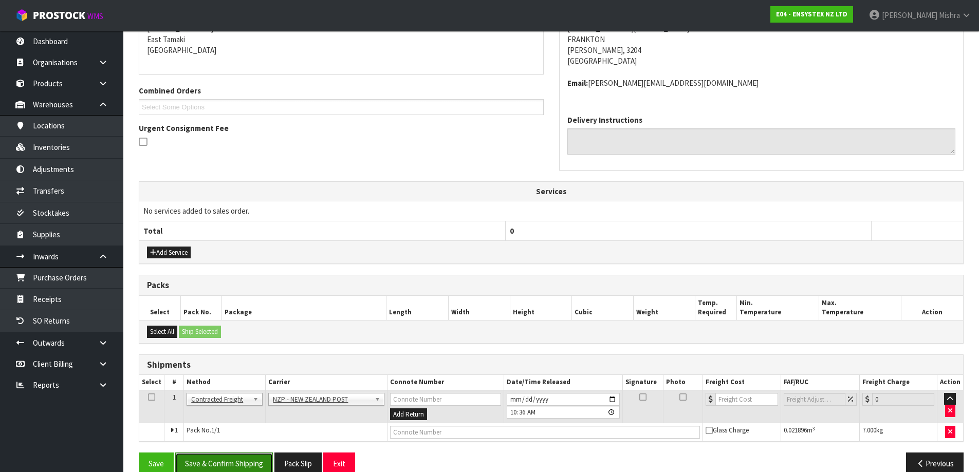
click at [229, 460] on button "Save & Confirm Shipping" at bounding box center [224, 464] width 98 height 22
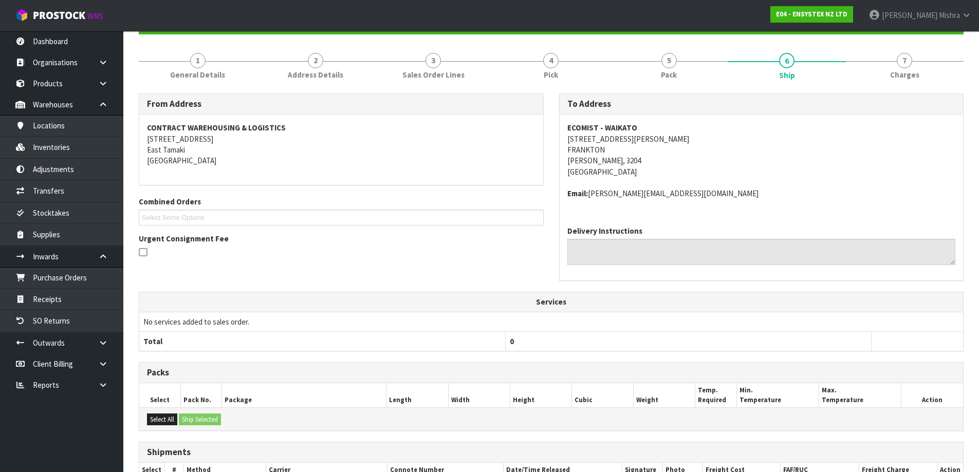
scroll to position [223, 0]
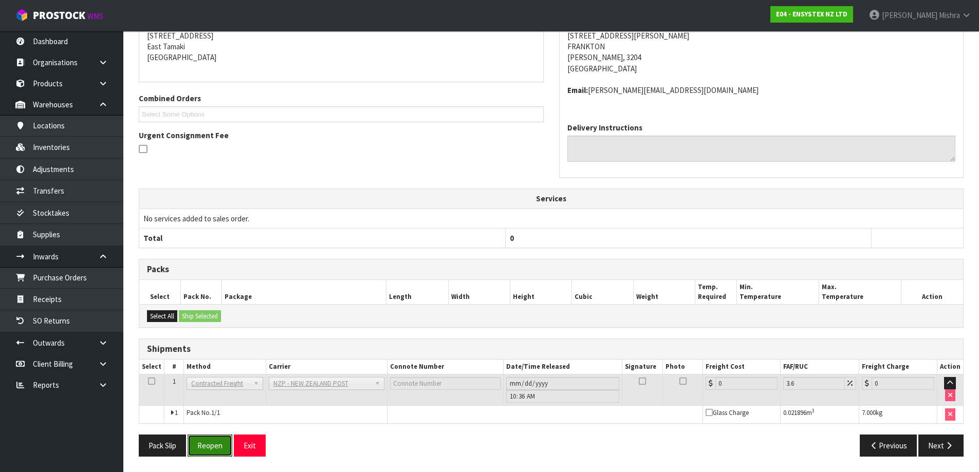
drag, startPoint x: 217, startPoint y: 440, endPoint x: 227, endPoint y: 433, distance: 11.8
click at [217, 440] on button "Reopen" at bounding box center [210, 446] width 45 height 22
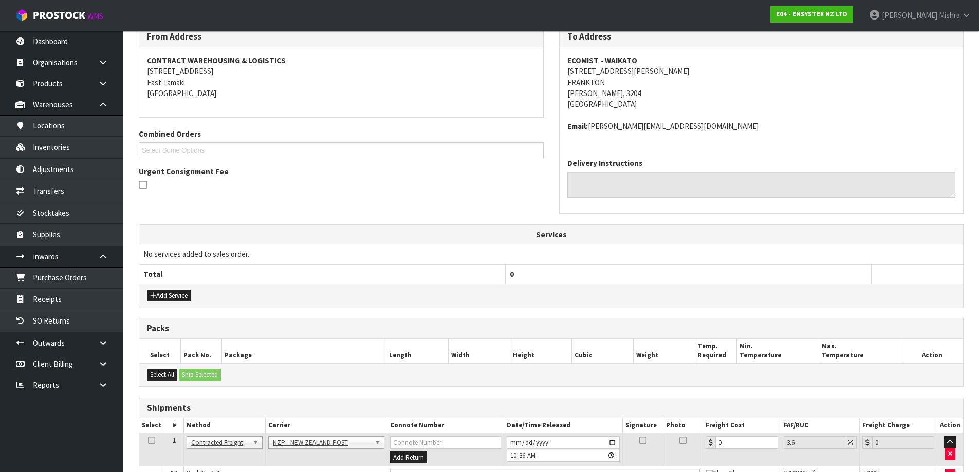
scroll to position [247, 0]
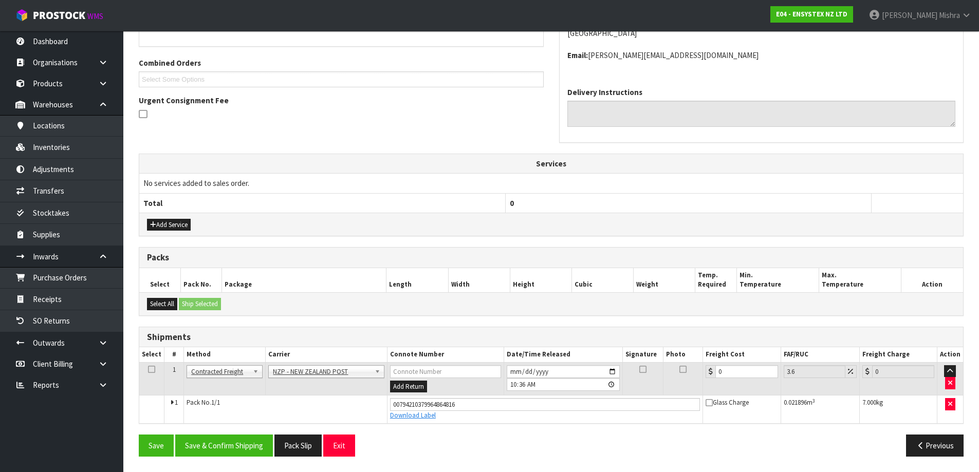
click at [734, 380] on td "0" at bounding box center [742, 378] width 78 height 33
drag, startPoint x: 731, startPoint y: 372, endPoint x: 659, endPoint y: 386, distance: 73.8
click at [659, 386] on tr "1 Client Local Pickup Customer Local Pickup Company Freight Contracted Freight …" at bounding box center [551, 378] width 824 height 33
click at [216, 443] on button "Save & Confirm Shipping" at bounding box center [224, 446] width 98 height 22
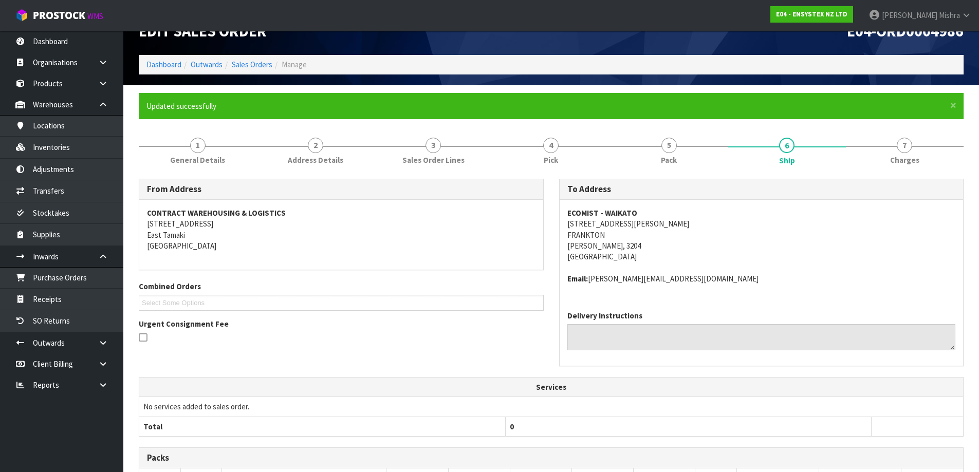
scroll to position [0, 0]
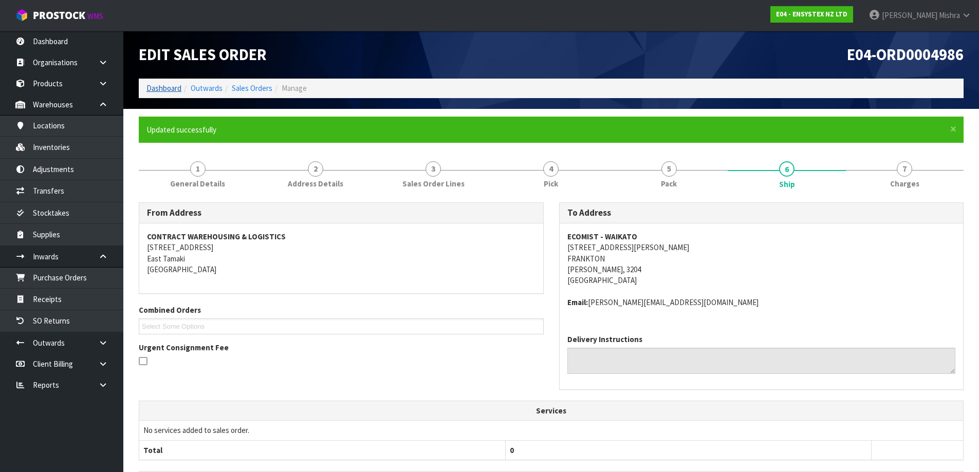
click at [159, 83] on ol "Dashboard Outwards Sales Orders Manage" at bounding box center [551, 88] width 825 height 19
click at [167, 87] on link "Dashboard" at bounding box center [163, 88] width 35 height 10
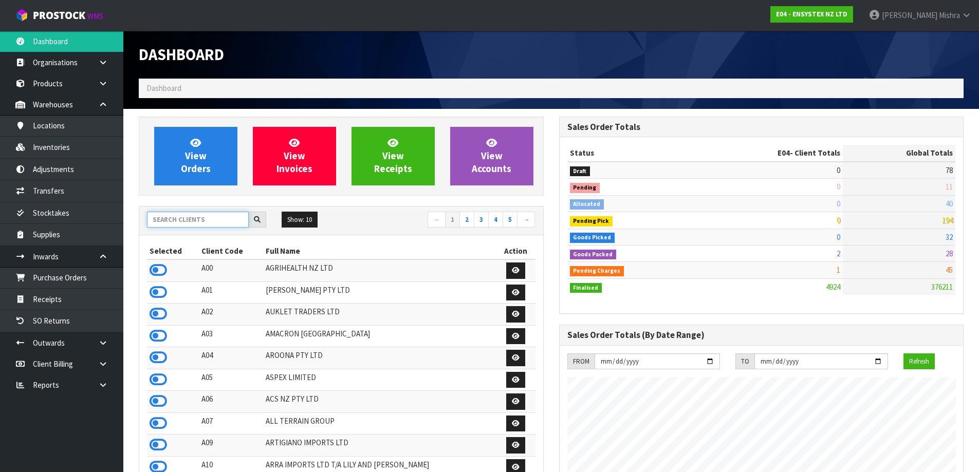
click at [213, 217] on input "text" at bounding box center [198, 220] width 102 height 16
